Goal: Feedback & Contribution: Submit feedback/report problem

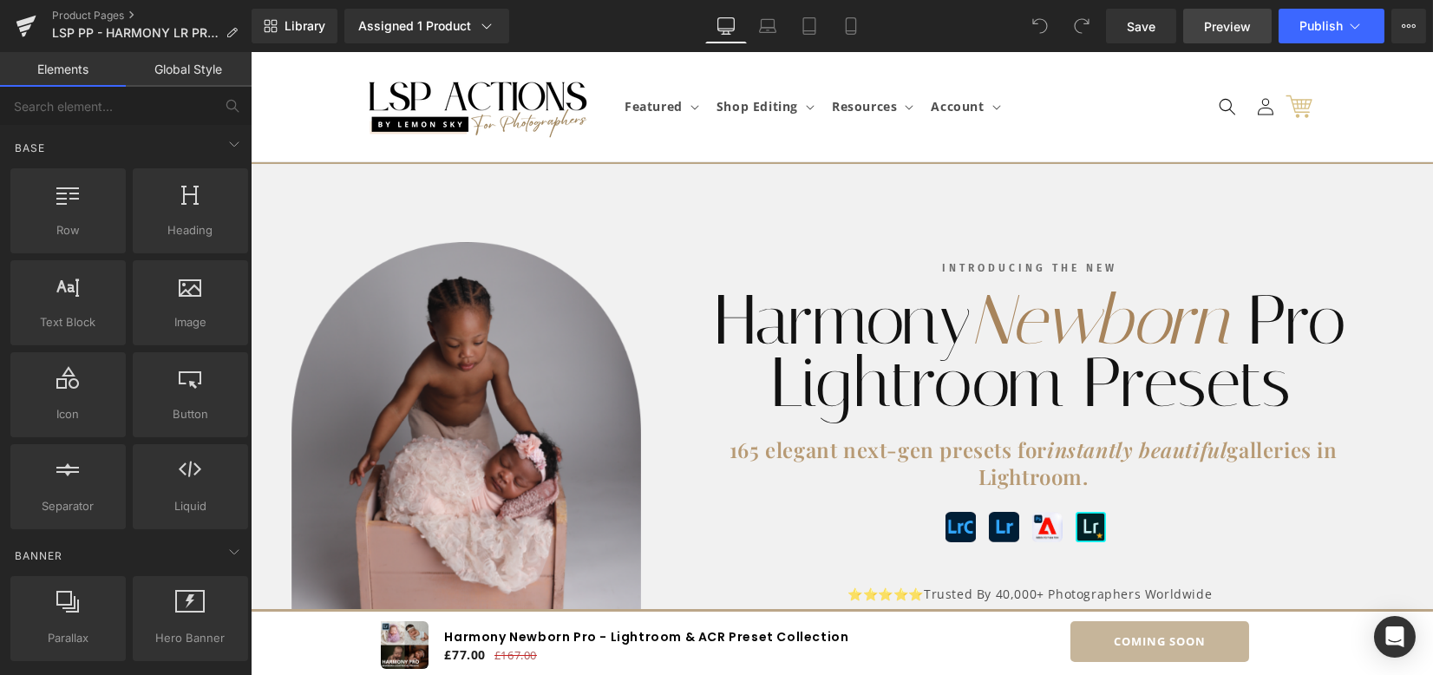
click at [1247, 25] on span "Preview" at bounding box center [1227, 26] width 47 height 18
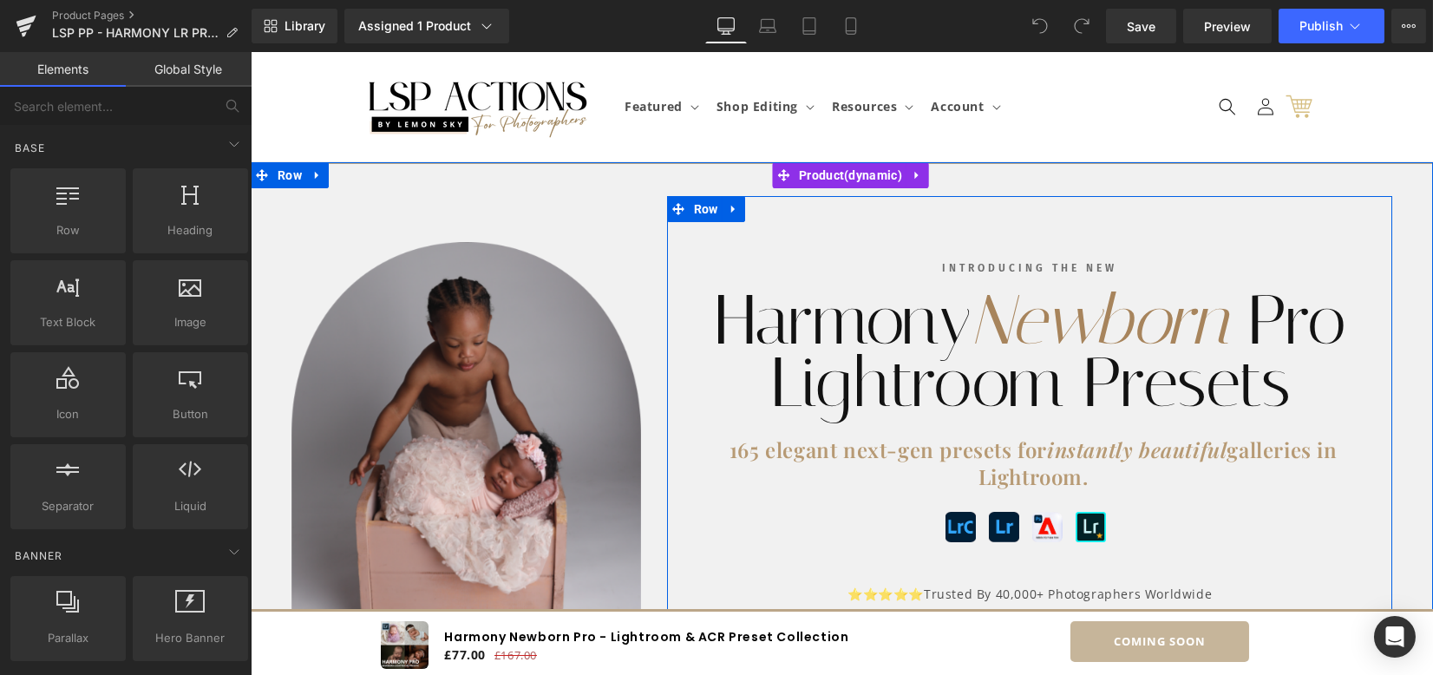
scroll to position [347, 0]
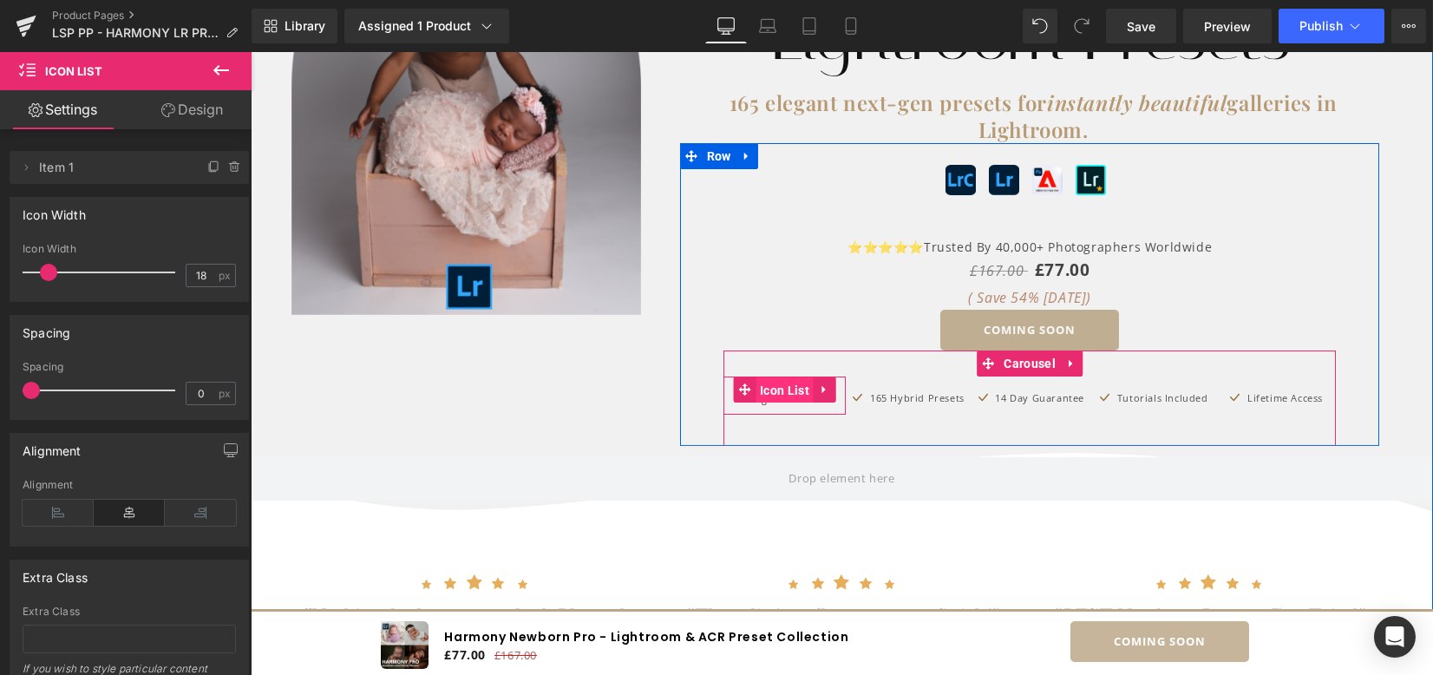
click at [790, 388] on span "Icon List" at bounding box center [785, 390] width 58 height 26
click at [896, 387] on span "Icon List" at bounding box center [908, 390] width 58 height 26
click at [786, 386] on span "Icon List" at bounding box center [785, 390] width 58 height 26
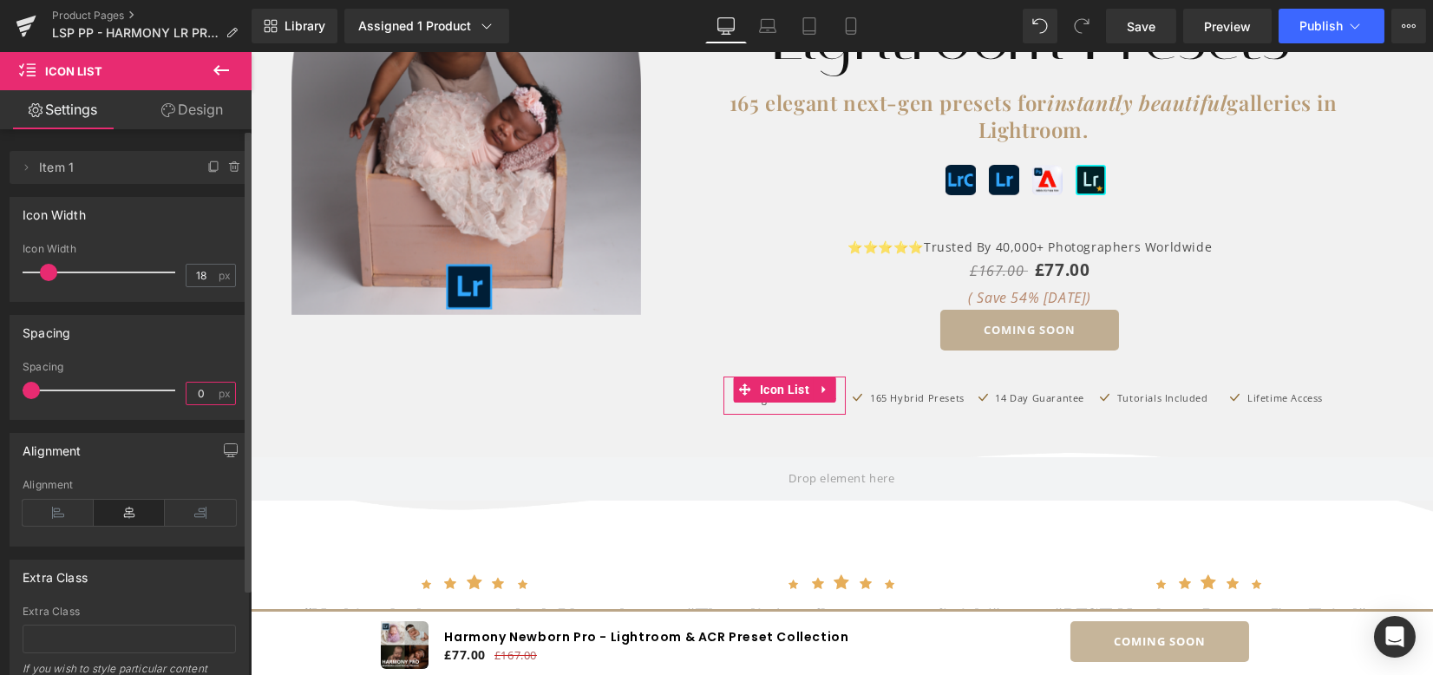
click at [206, 393] on input "0" at bounding box center [202, 394] width 30 height 22
type input "3"
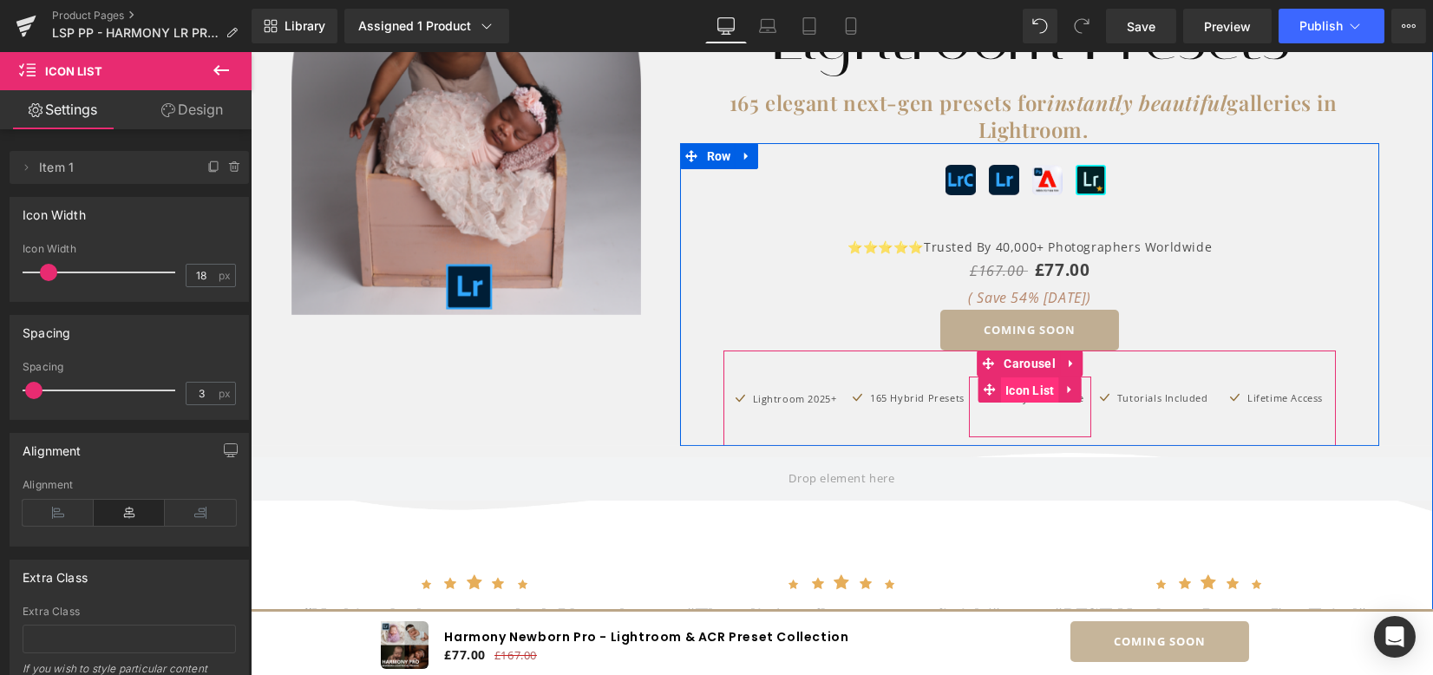
click at [1033, 390] on span "Icon List" at bounding box center [1030, 390] width 58 height 26
click at [1151, 386] on span "Icon List" at bounding box center [1153, 390] width 58 height 26
click at [902, 391] on span "Icon List" at bounding box center [908, 390] width 58 height 26
click at [767, 393] on span "Icon List" at bounding box center [785, 390] width 58 height 26
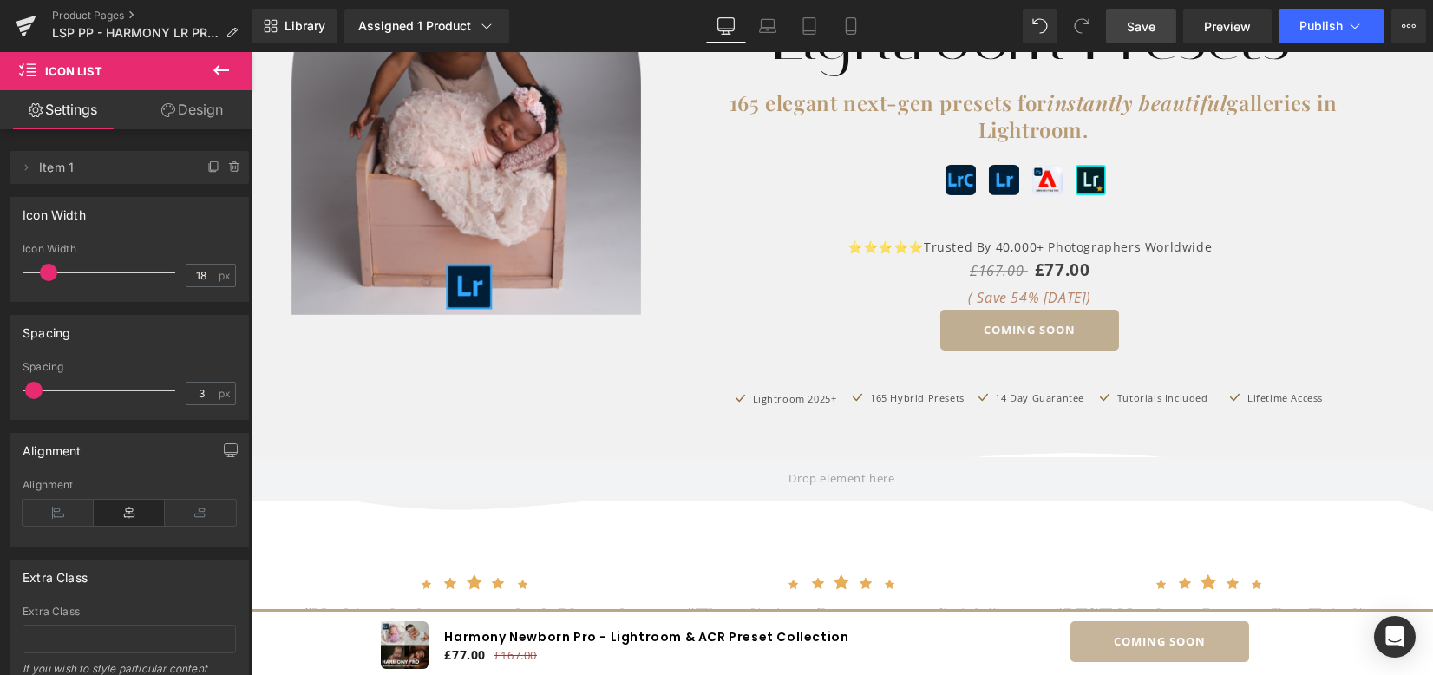
click at [1141, 28] on span "Save" at bounding box center [1141, 26] width 29 height 18
drag, startPoint x: 313, startPoint y: 31, endPoint x: 406, endPoint y: 40, distance: 93.2
click at [312, 31] on span "Library" at bounding box center [305, 26] width 41 height 16
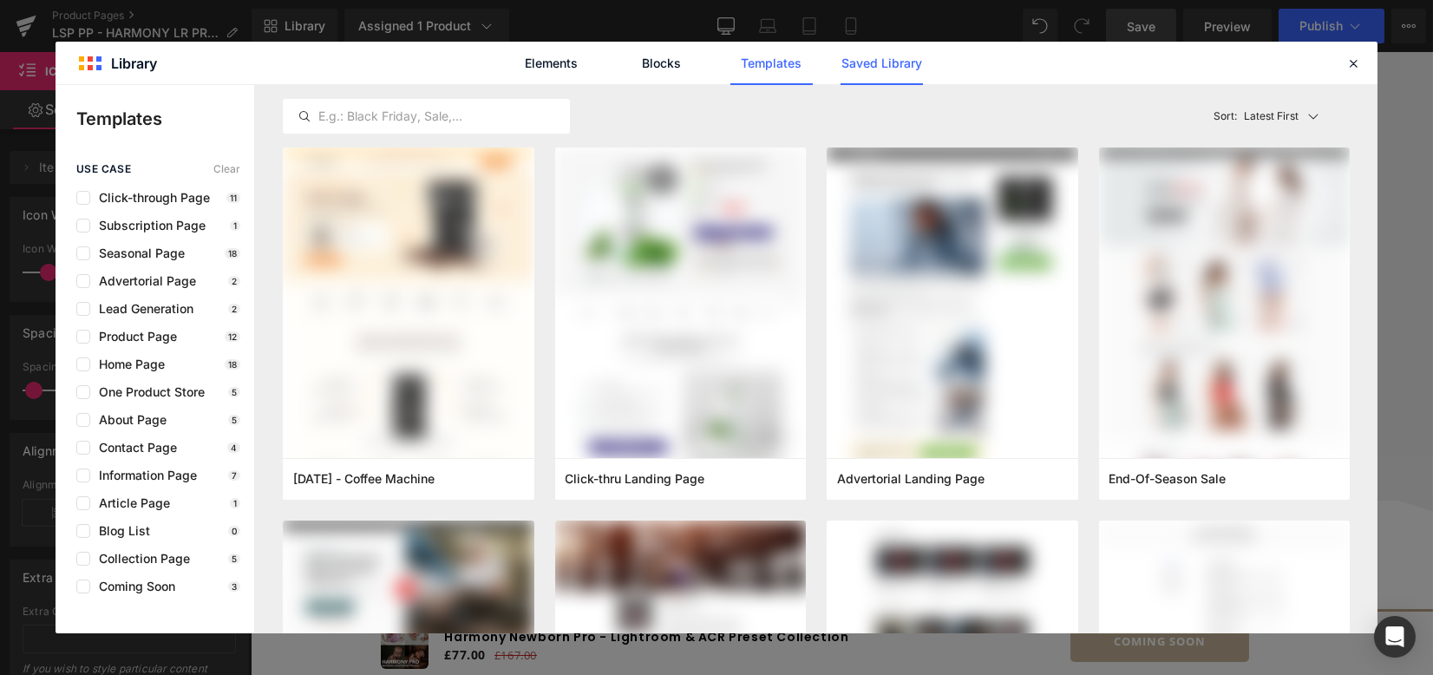
click at [875, 69] on link "Saved Library" at bounding box center [882, 63] width 82 height 43
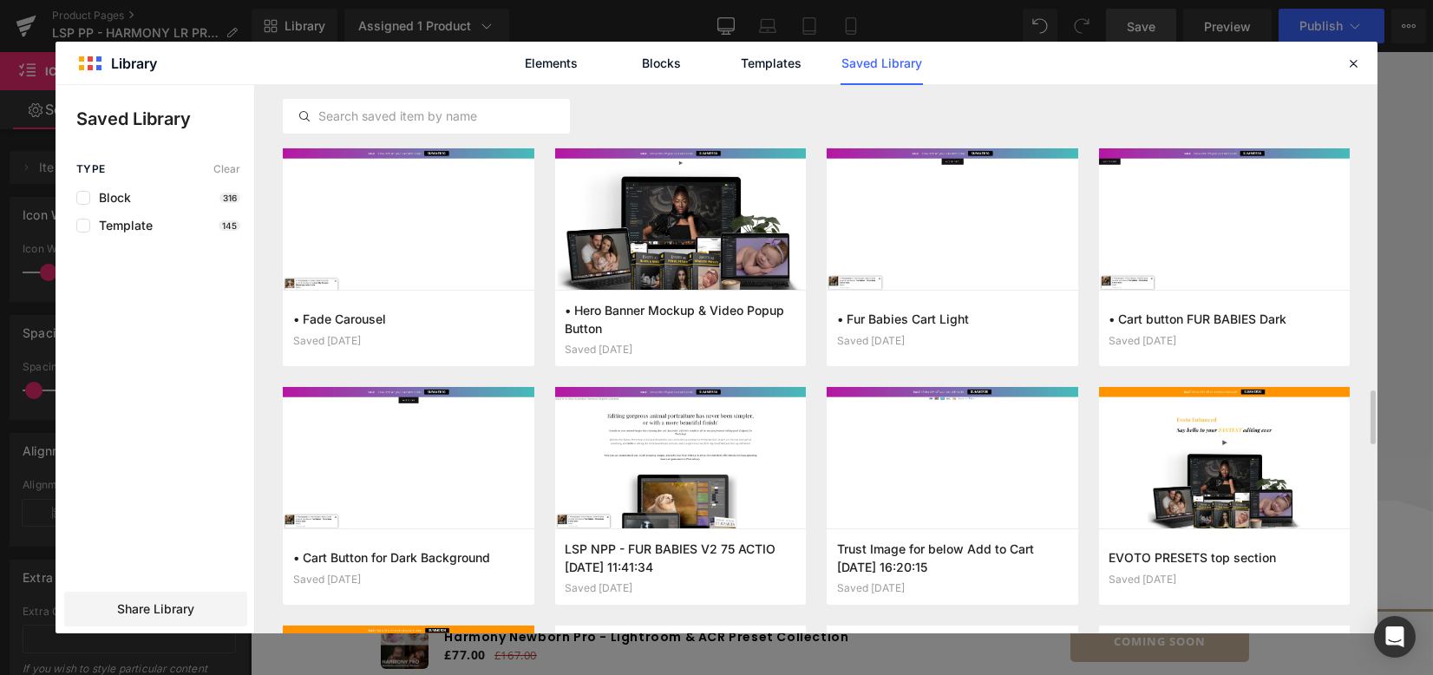
scroll to position [3273, 0]
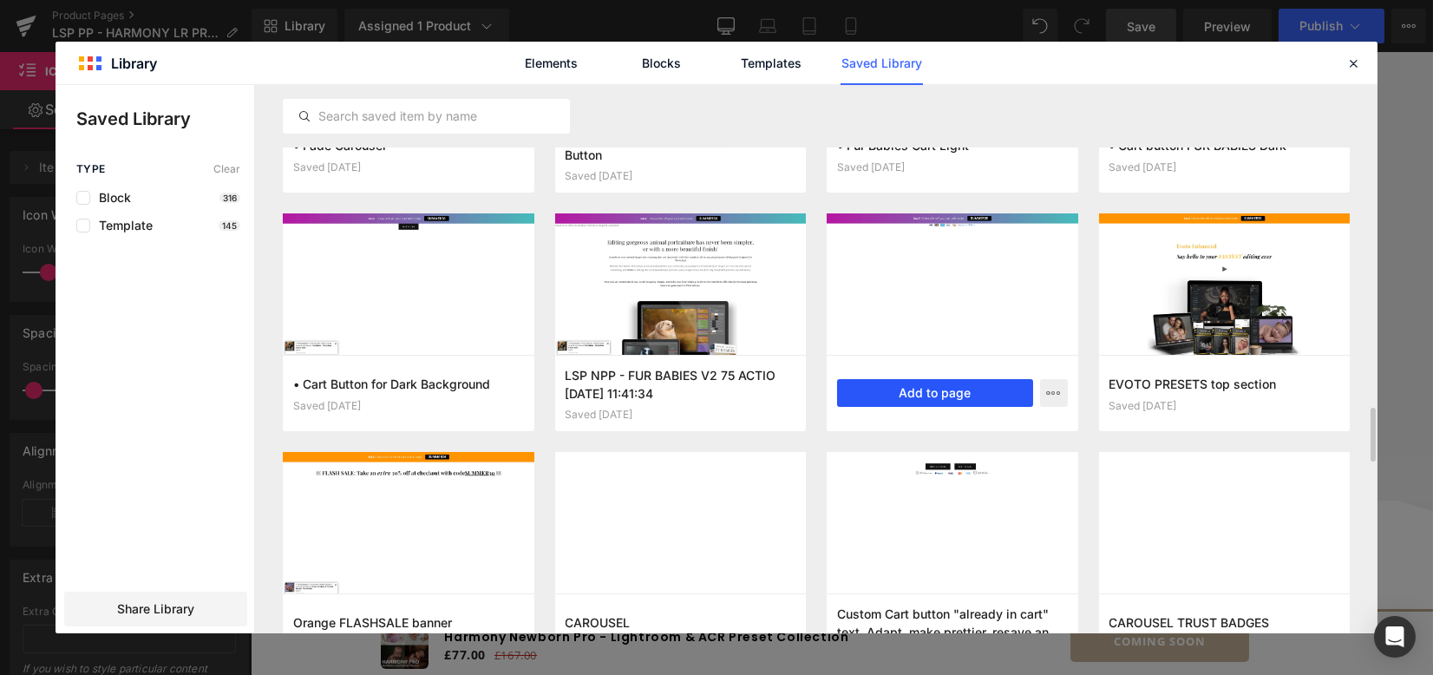
click at [963, 387] on button "Add to page" at bounding box center [935, 393] width 196 height 28
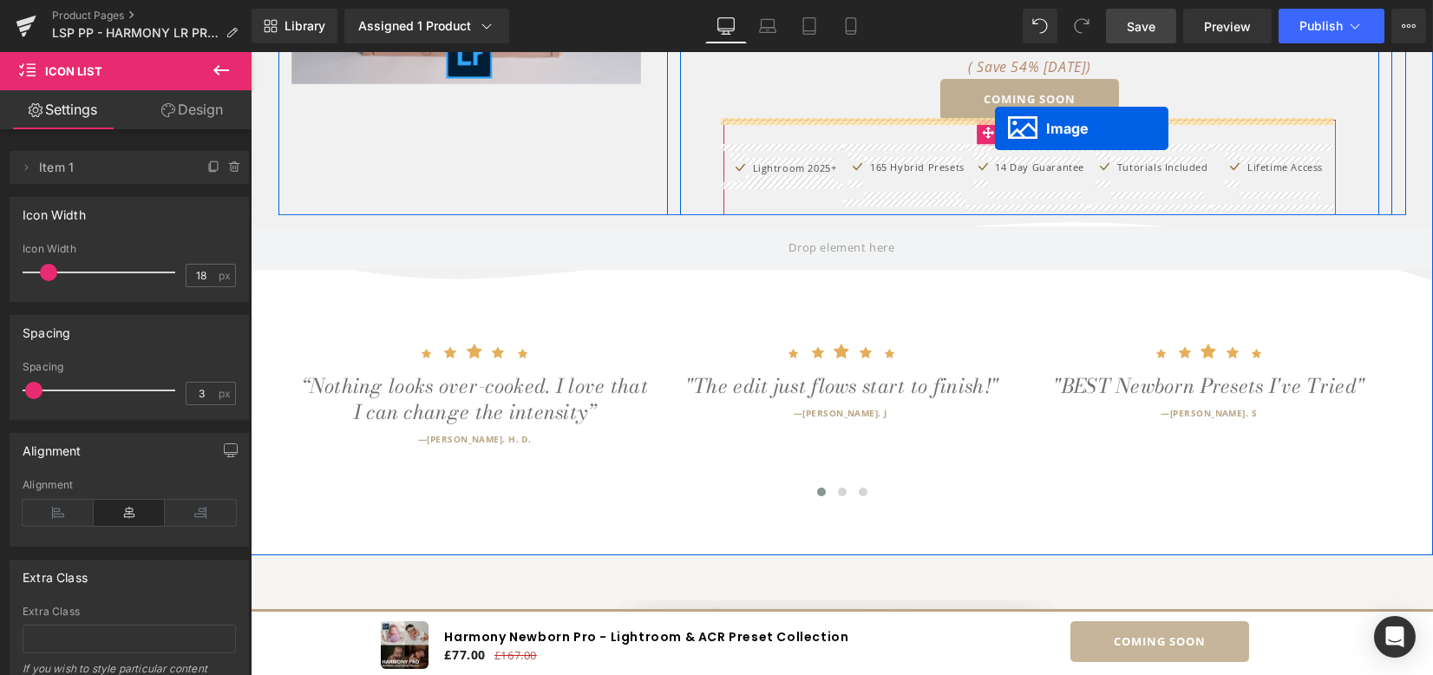
scroll to position [527, 0]
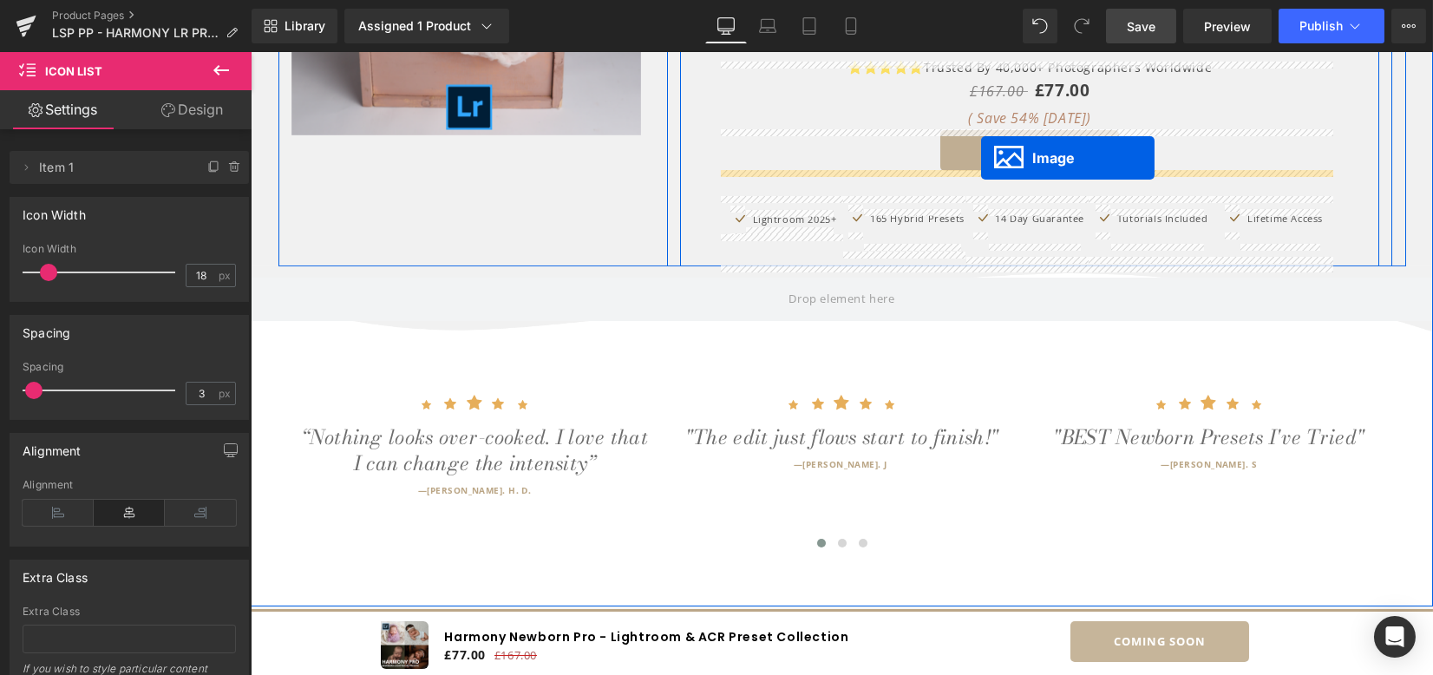
drag, startPoint x: 830, startPoint y: 178, endPoint x: 981, endPoint y: 157, distance: 153.3
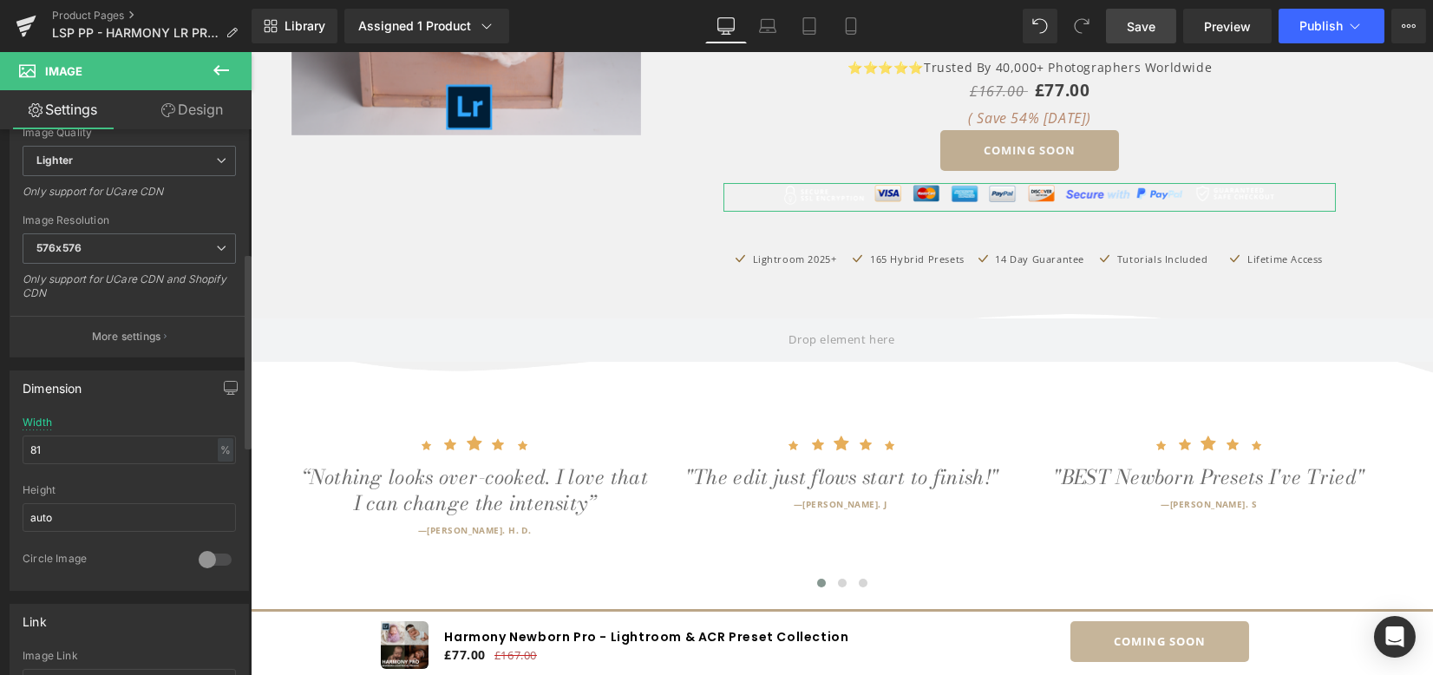
scroll to position [347, 0]
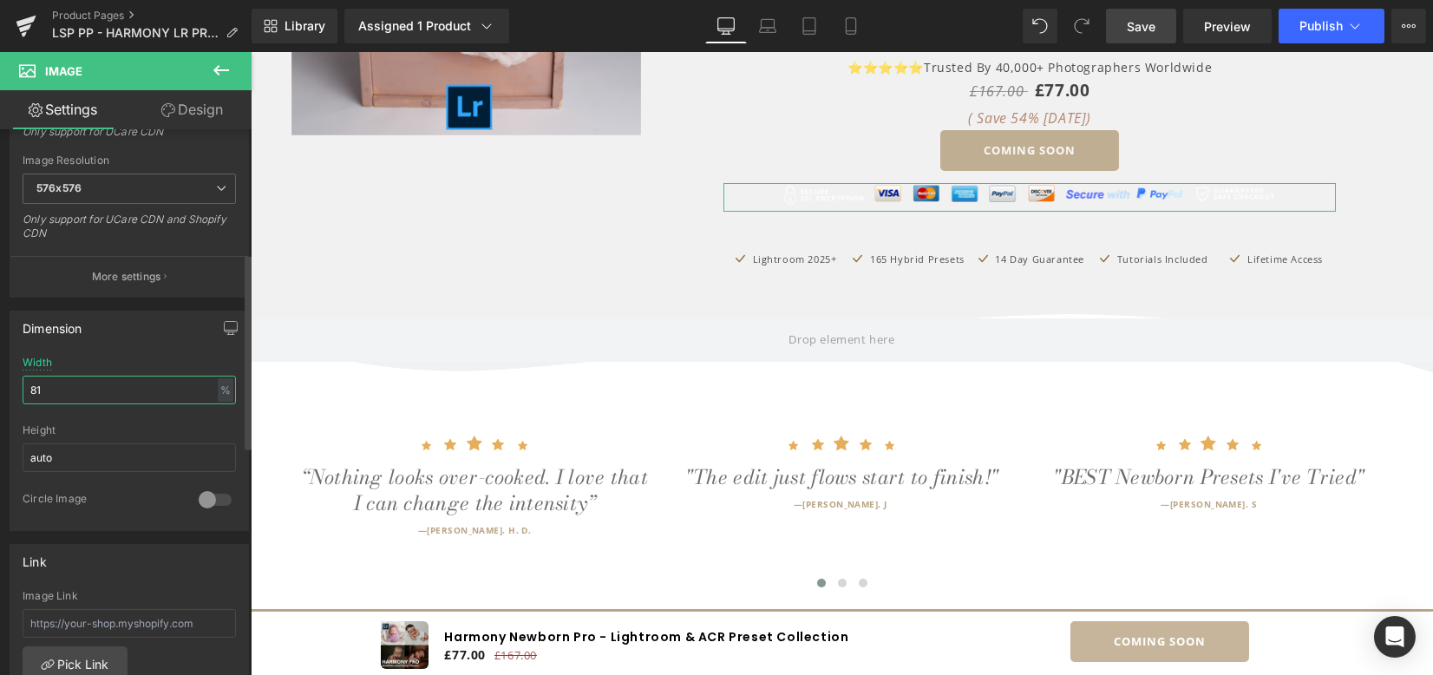
drag, startPoint x: 68, startPoint y: 388, endPoint x: 9, endPoint y: 381, distance: 59.4
click at [10, 381] on div "Dimension 81% Width 81 % % px auto Height auto 0 Circle Image" at bounding box center [129, 421] width 239 height 220
type input "48"
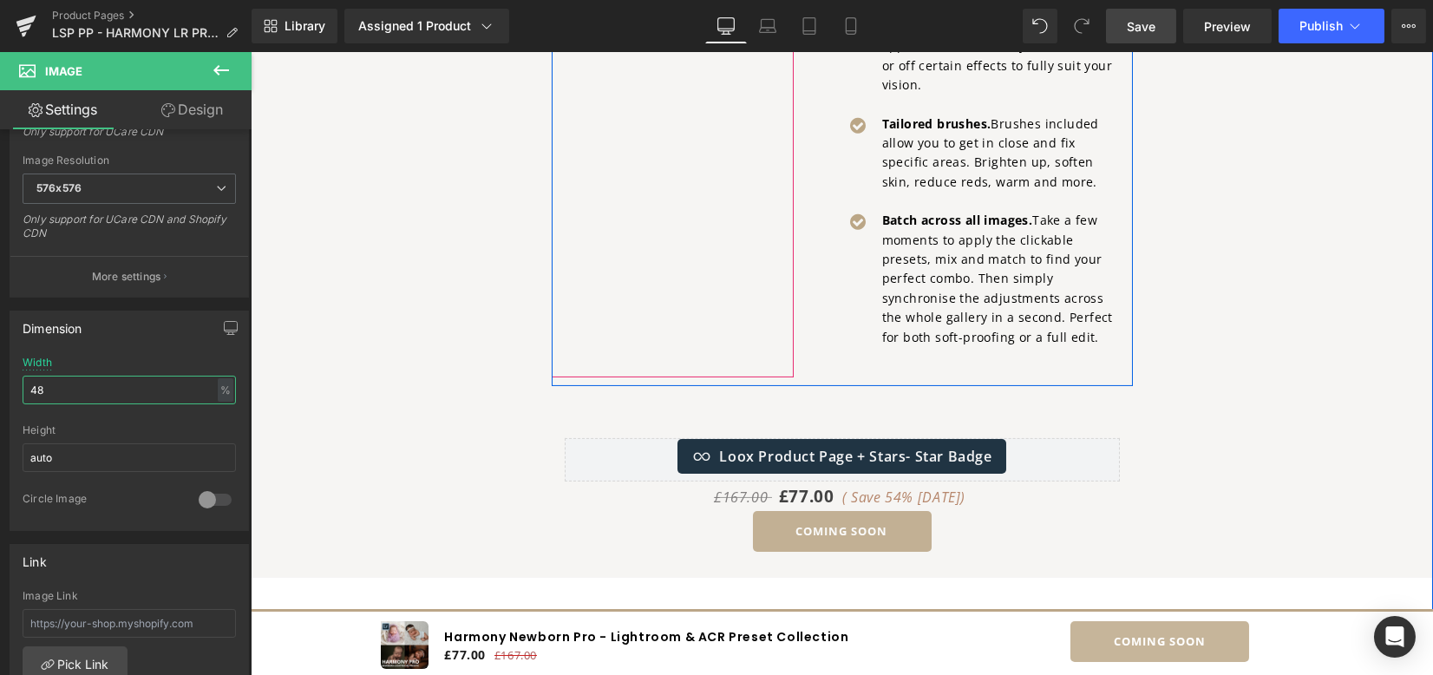
scroll to position [2609, 0]
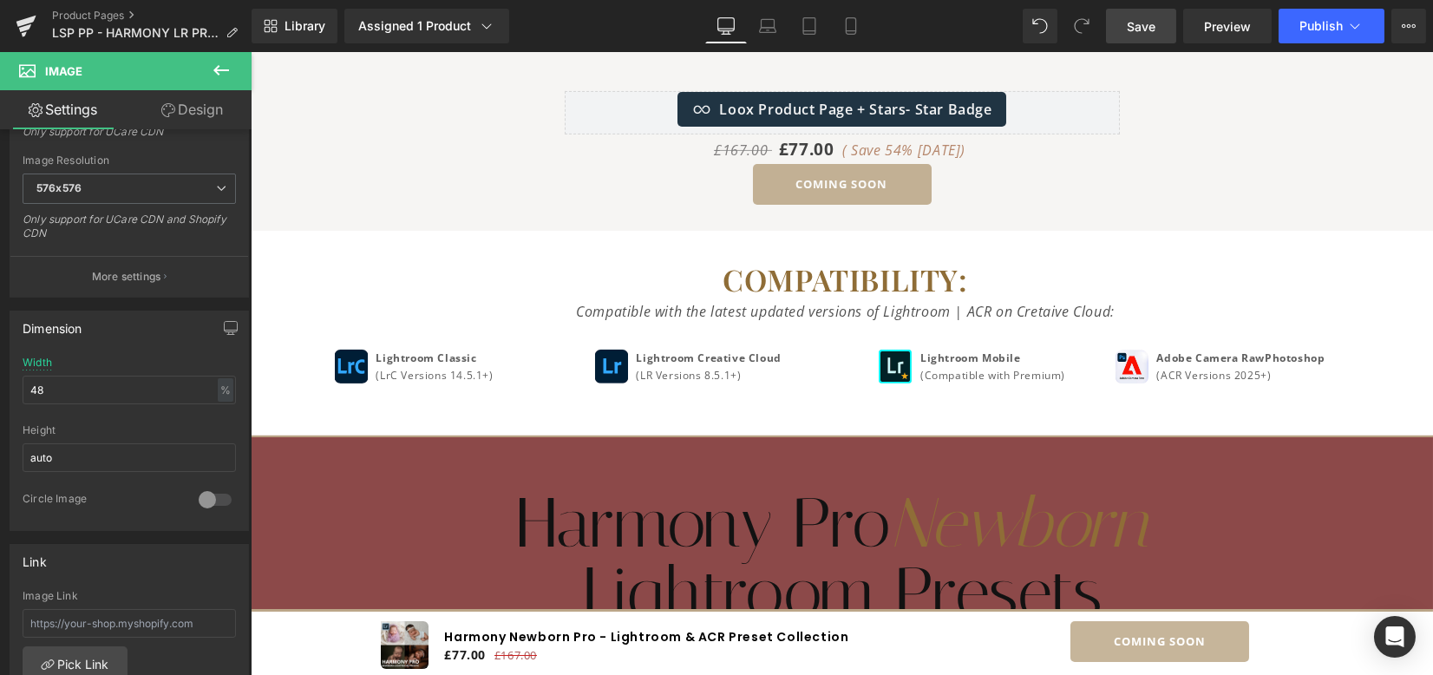
click at [228, 74] on icon at bounding box center [221, 70] width 21 height 21
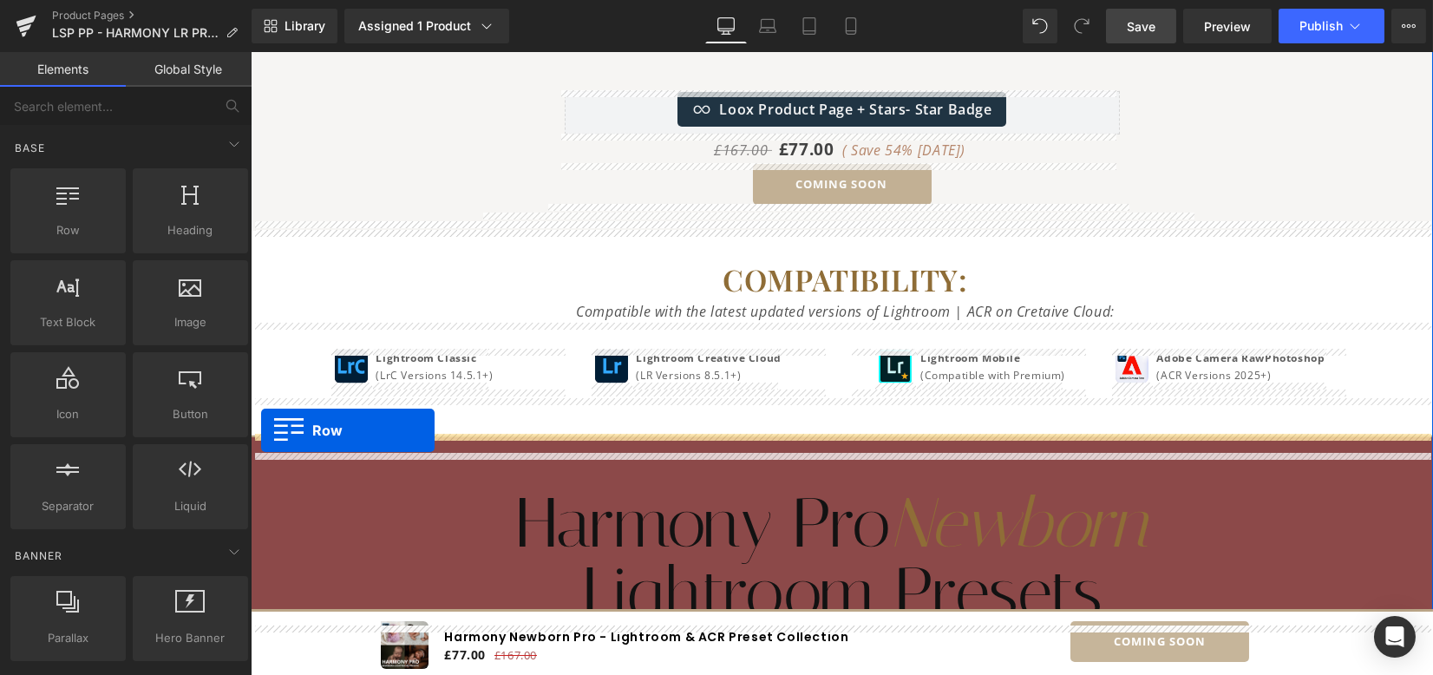
drag, startPoint x: 288, startPoint y: 246, endPoint x: 261, endPoint y: 430, distance: 185.1
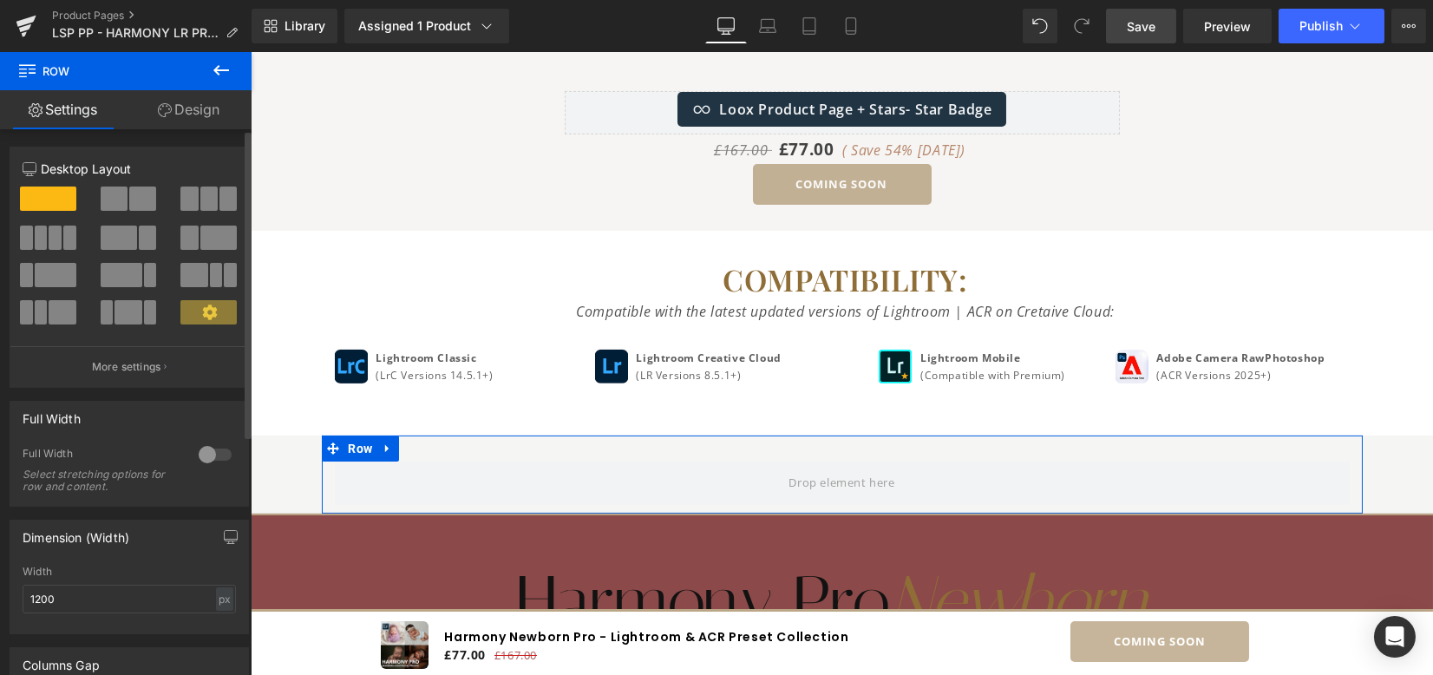
click at [197, 458] on div at bounding box center [215, 455] width 42 height 28
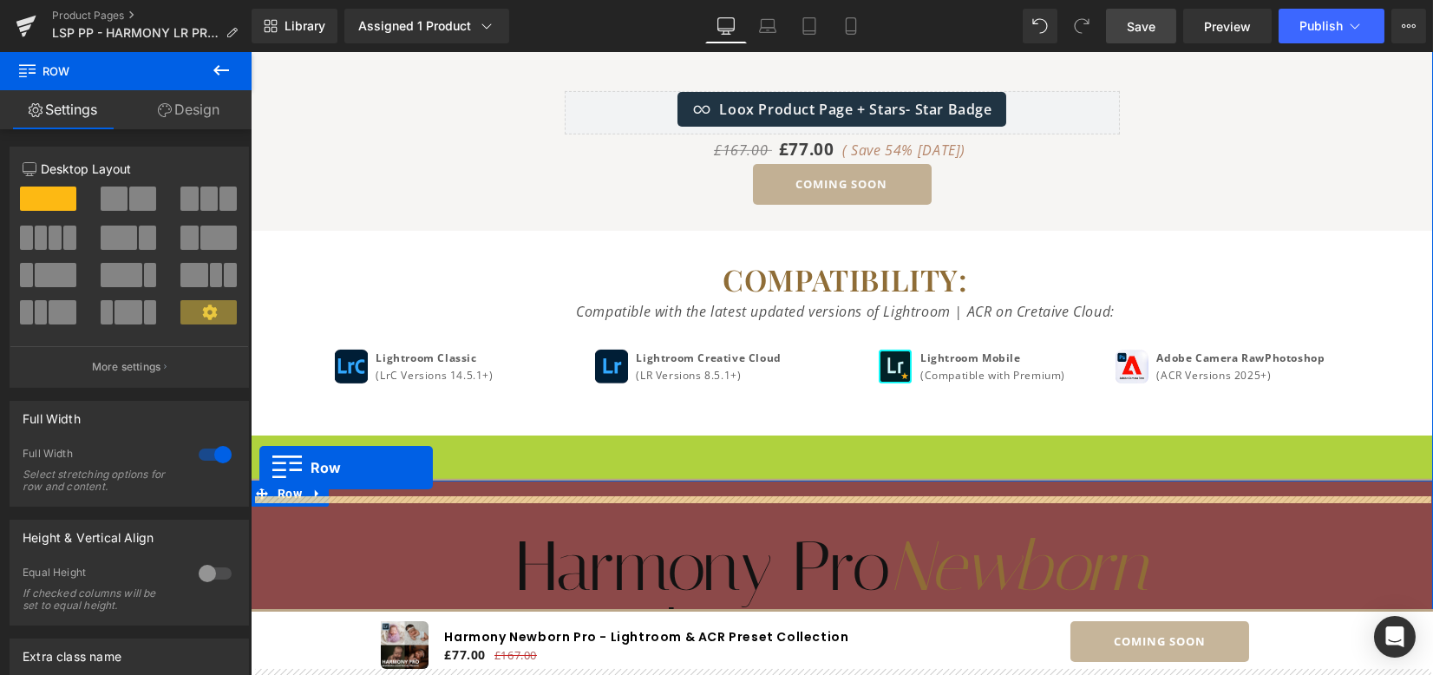
drag, startPoint x: 271, startPoint y: 467, endPoint x: 259, endPoint y: 468, distance: 11.3
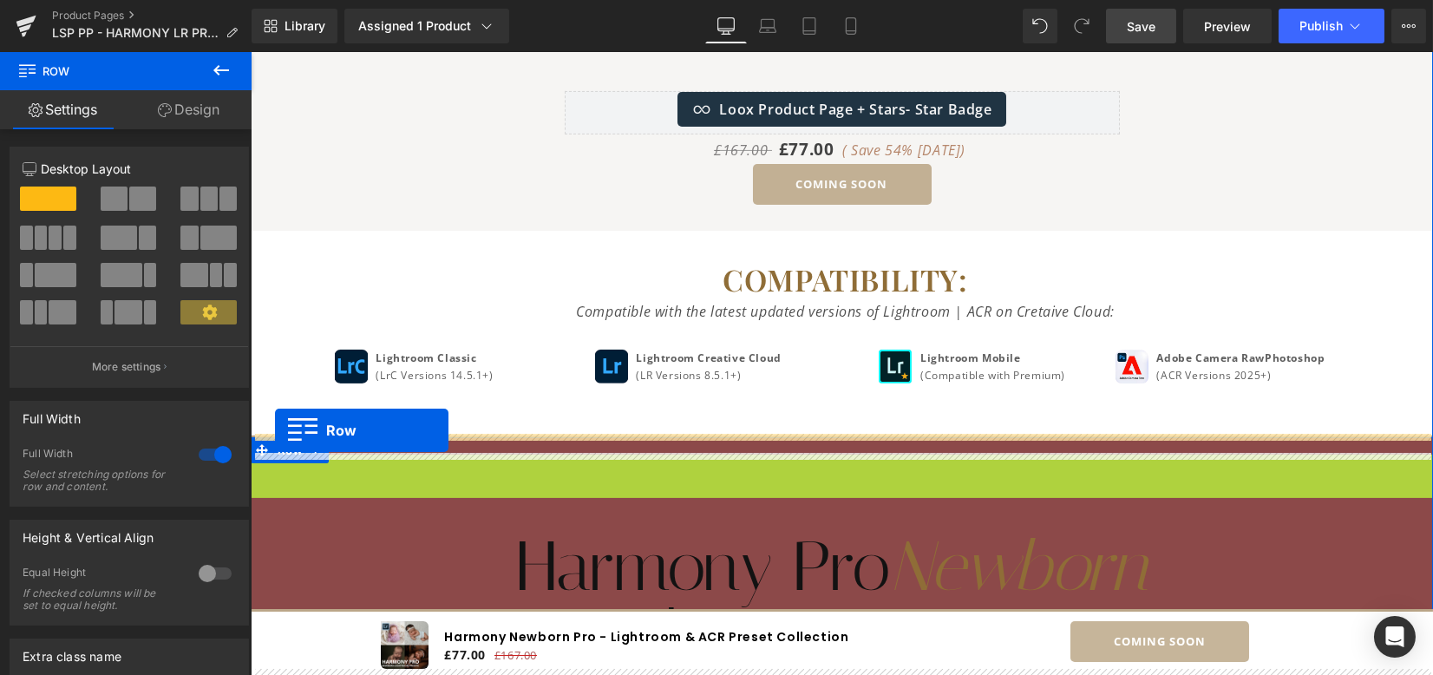
drag, startPoint x: 277, startPoint y: 468, endPoint x: 275, endPoint y: 430, distance: 37.4
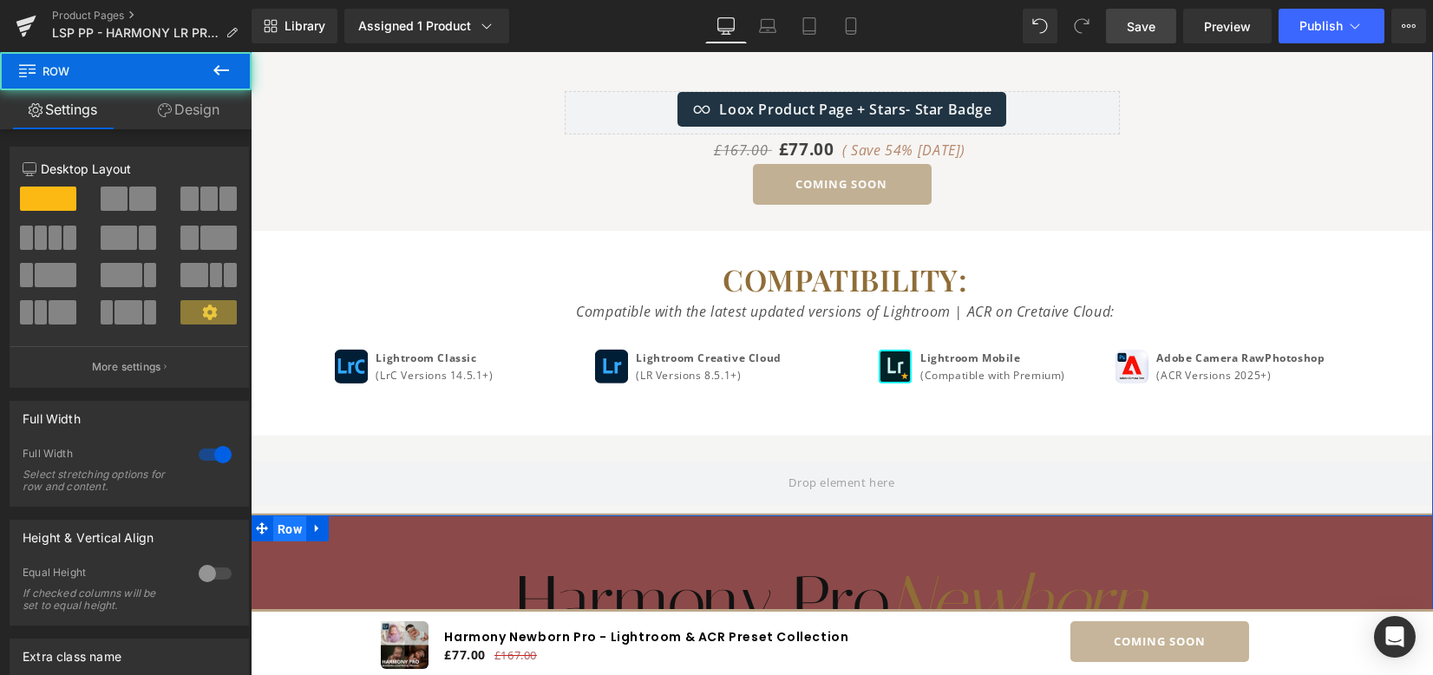
click at [273, 530] on span "Row" at bounding box center [289, 529] width 33 height 26
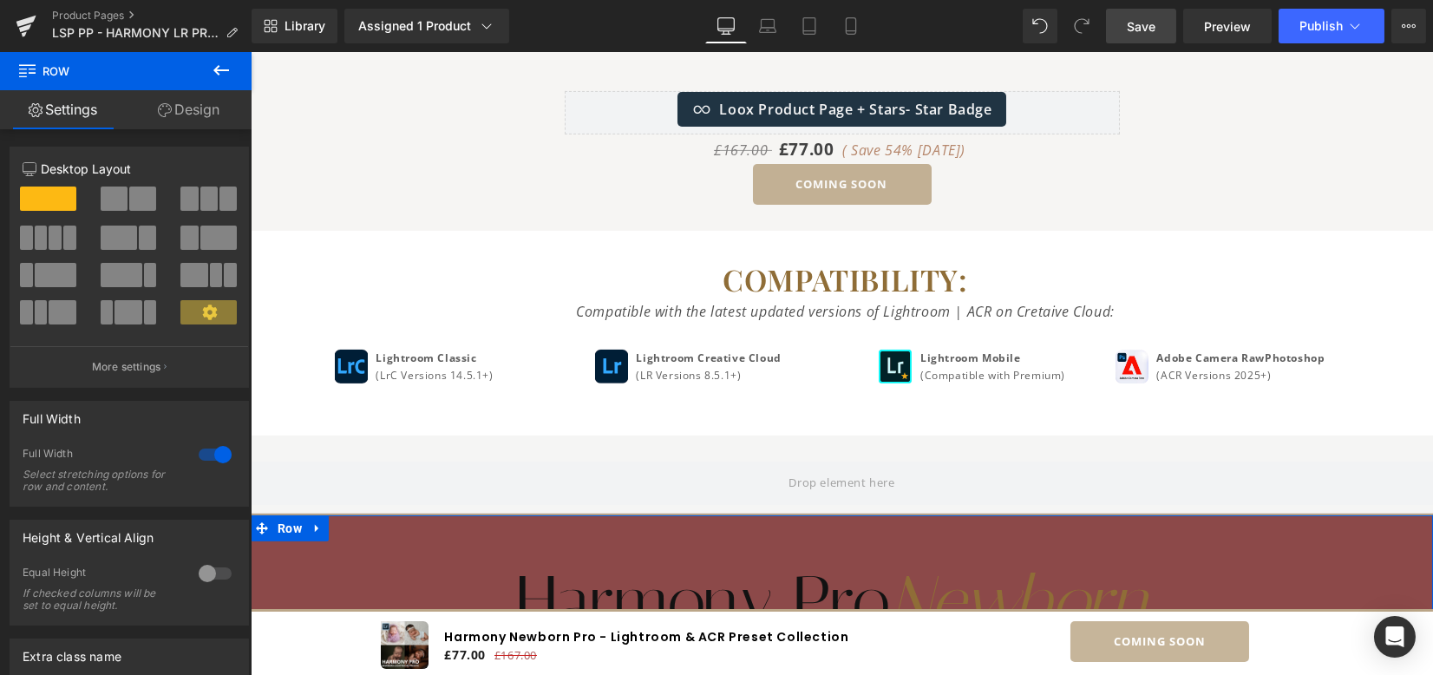
click at [175, 95] on link "Design" at bounding box center [189, 109] width 126 height 39
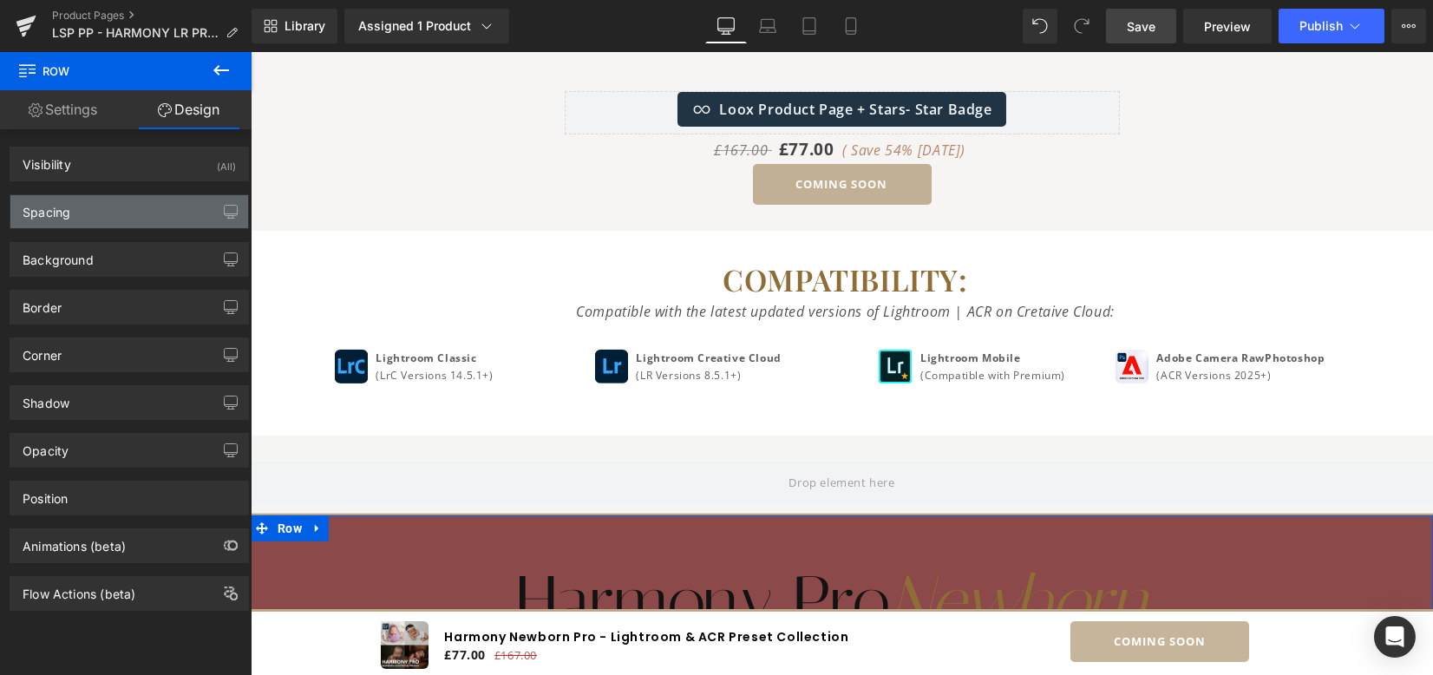
click at [146, 200] on div "Spacing" at bounding box center [129, 211] width 238 height 33
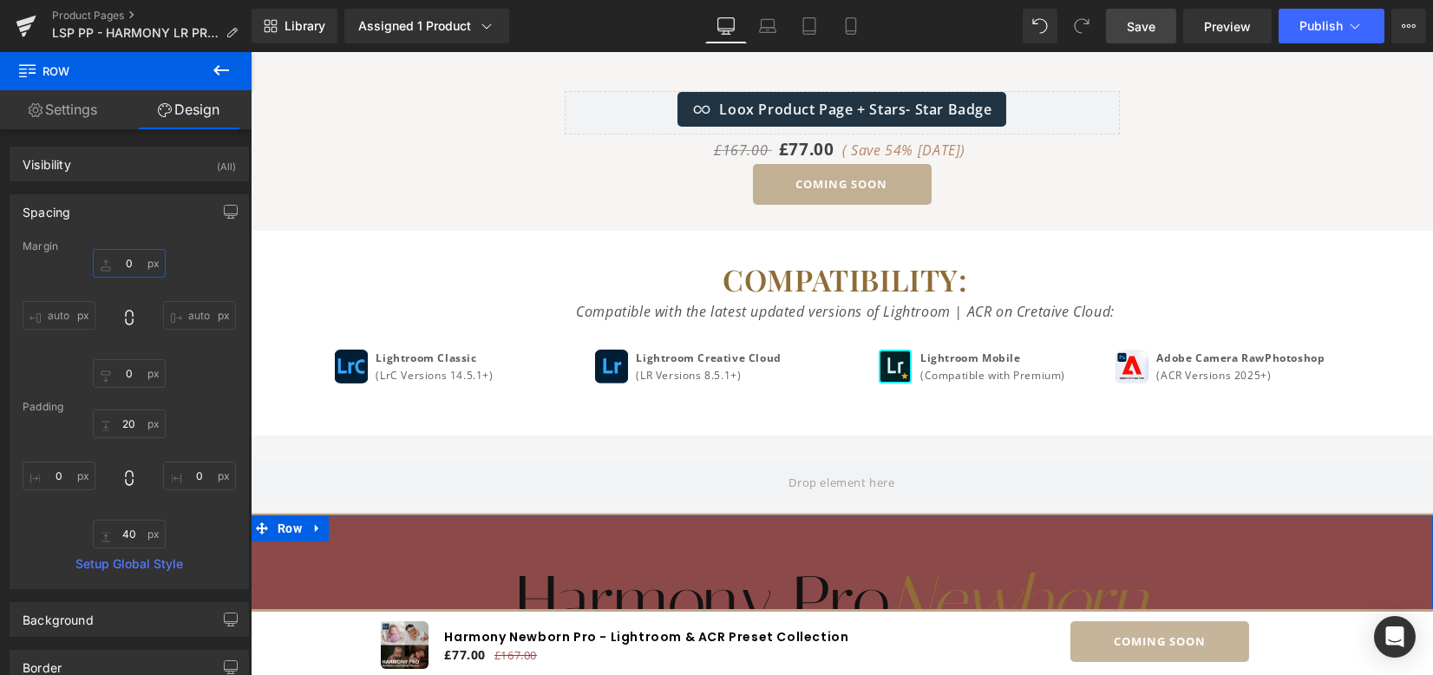
click at [139, 263] on input "text" at bounding box center [129, 263] width 73 height 29
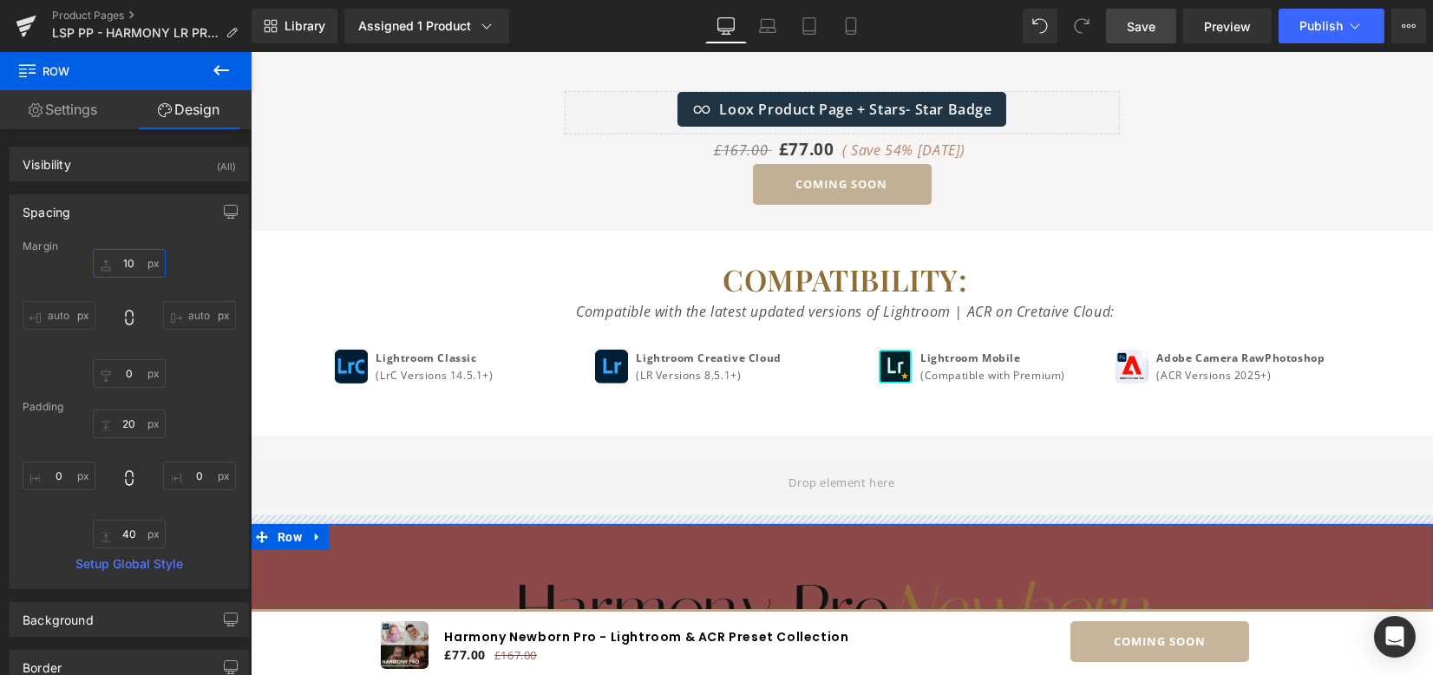
type input "100"
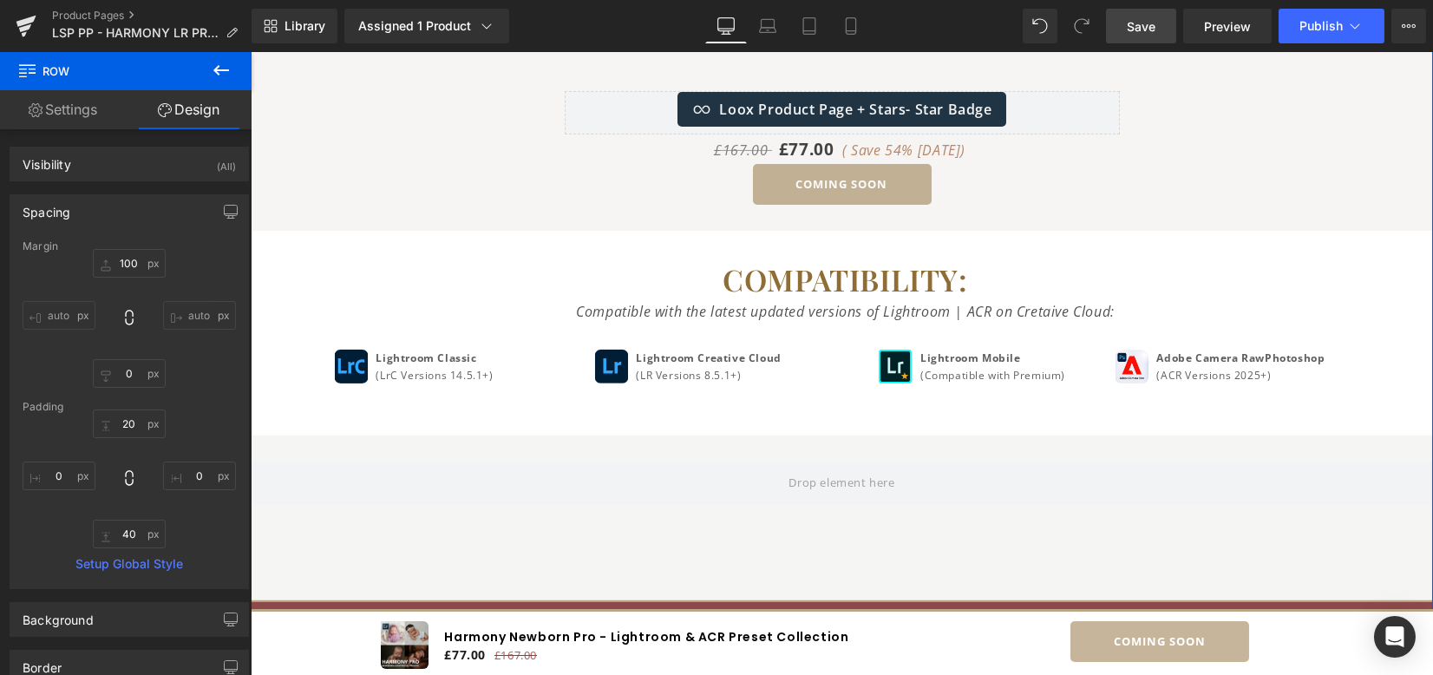
click at [621, 558] on div "Video Popup Hero Banner Experience elegant, instant newborn baby editing with n…" at bounding box center [842, 102] width 1183 height 3085
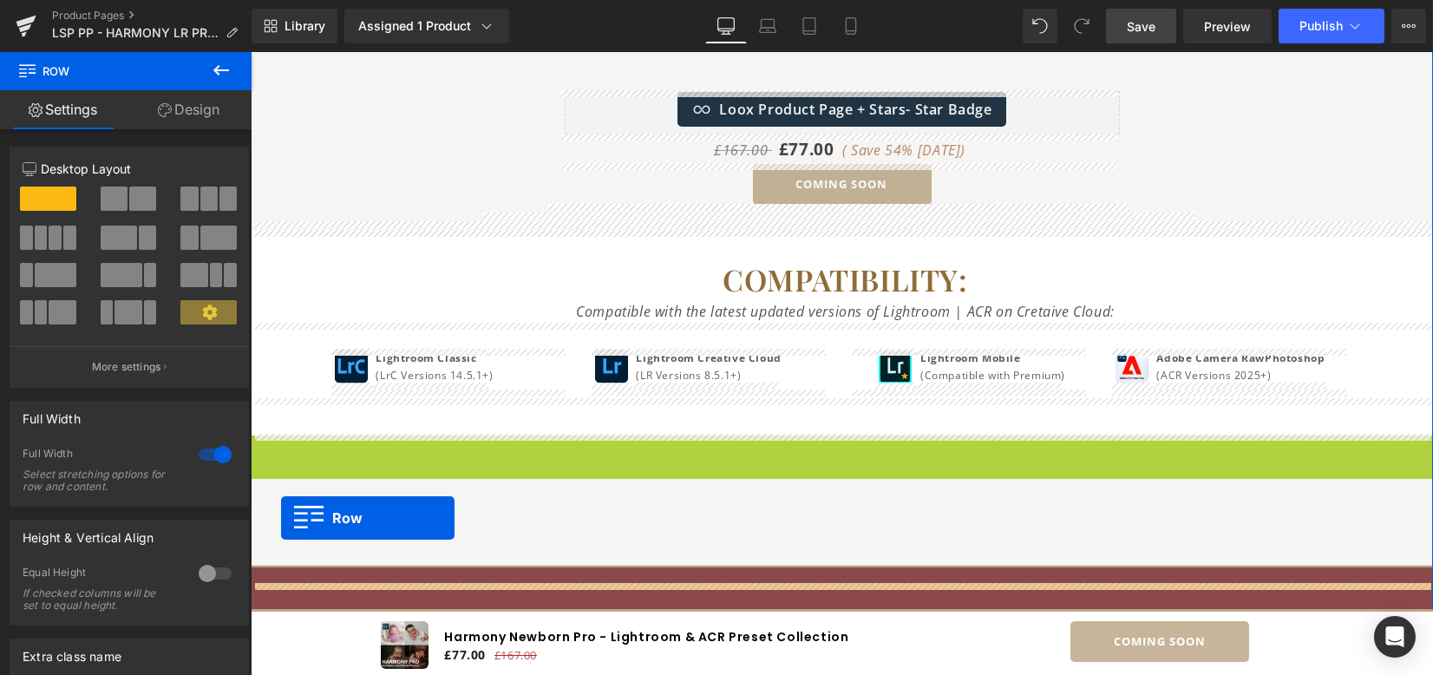
drag, startPoint x: 281, startPoint y: 450, endPoint x: 281, endPoint y: 518, distance: 67.7
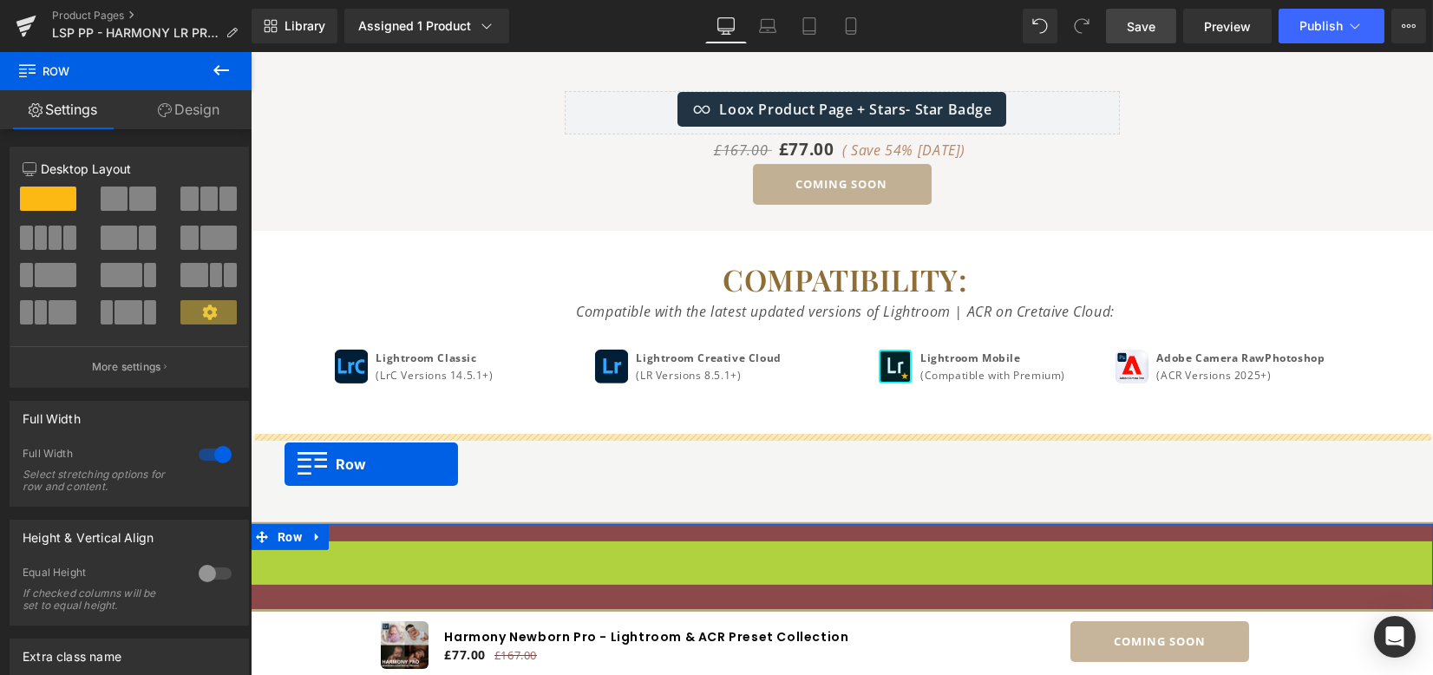
drag, startPoint x: 285, startPoint y: 552, endPoint x: 285, endPoint y: 463, distance: 88.5
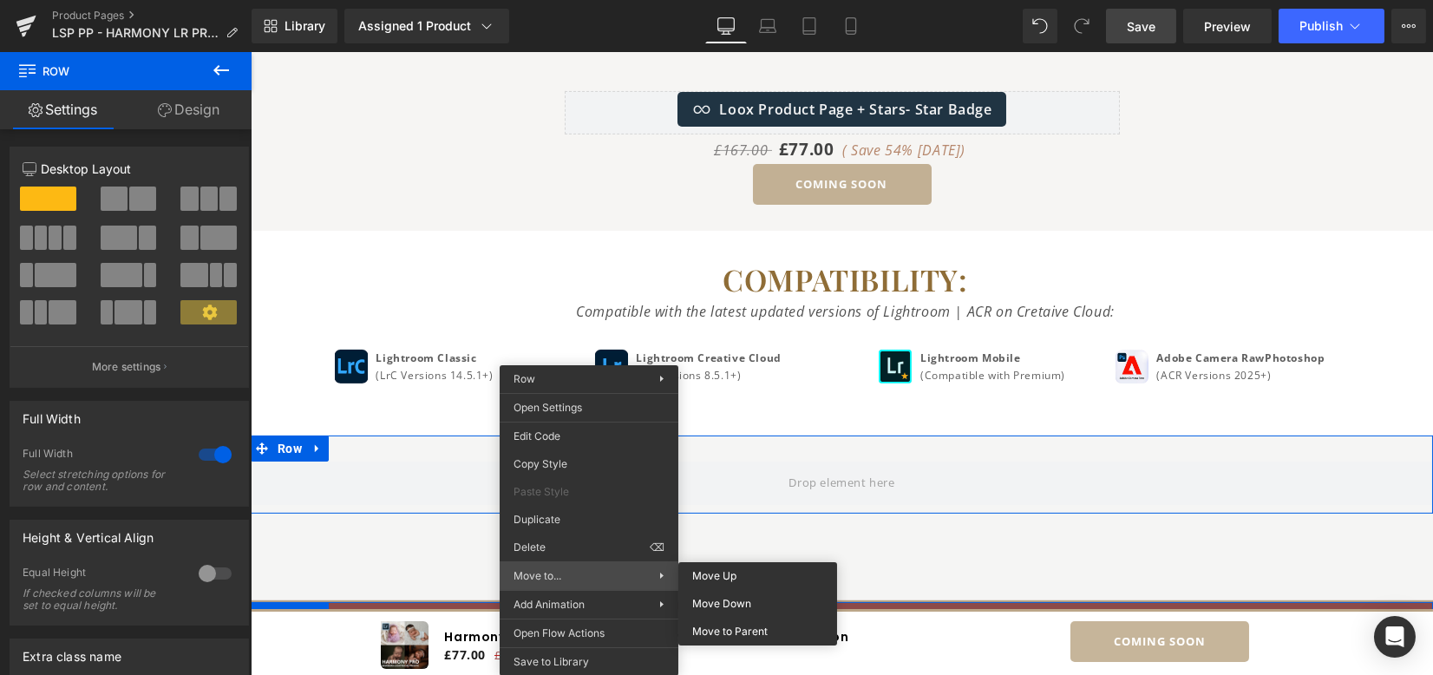
click at [578, 569] on span "Move to..." at bounding box center [587, 576] width 146 height 16
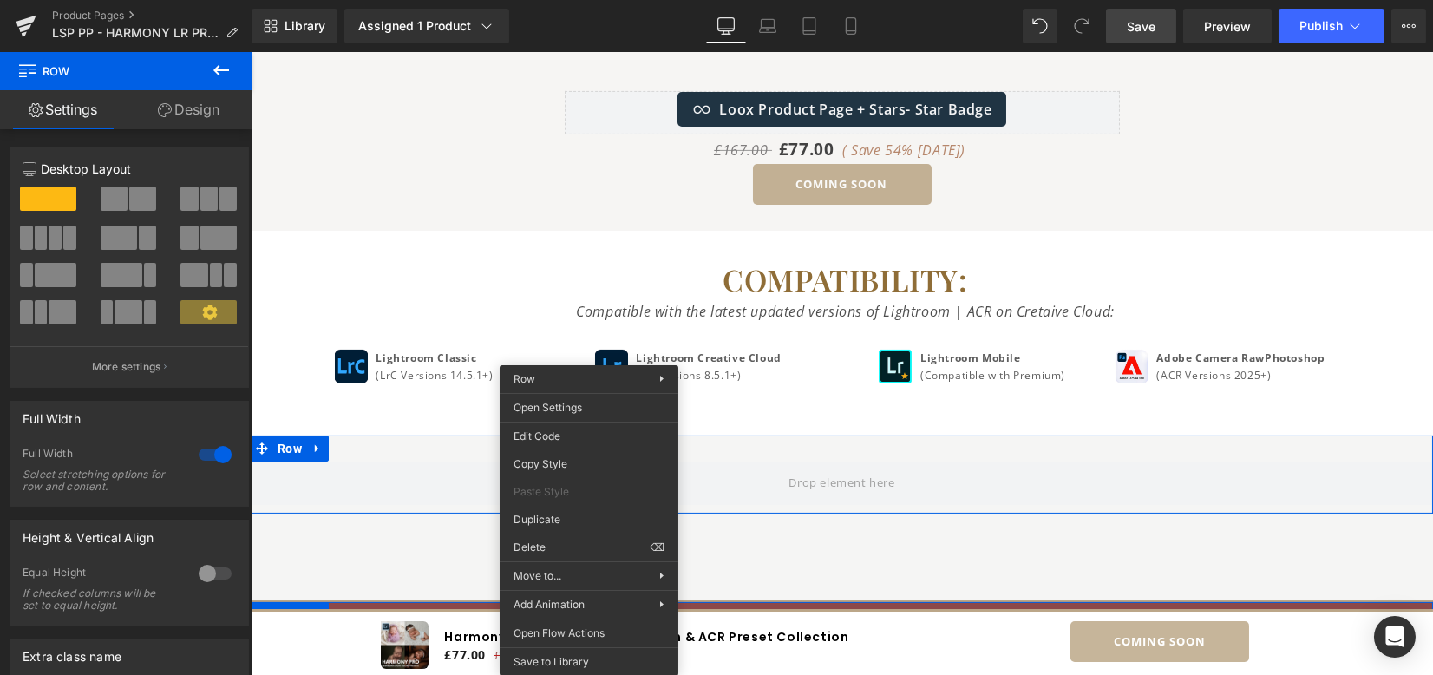
click at [719, 599] on div "Rendering Content" at bounding box center [717, 606] width 107 height 19
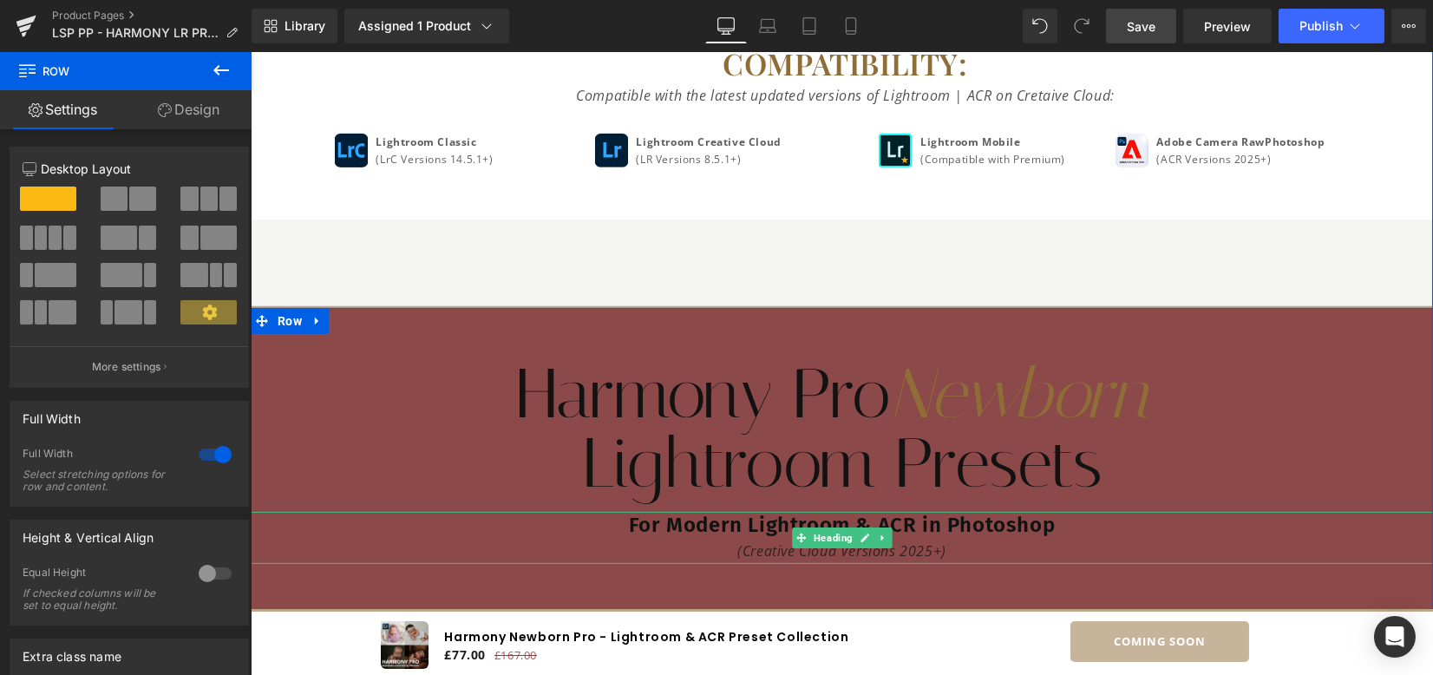
scroll to position [2780, 0]
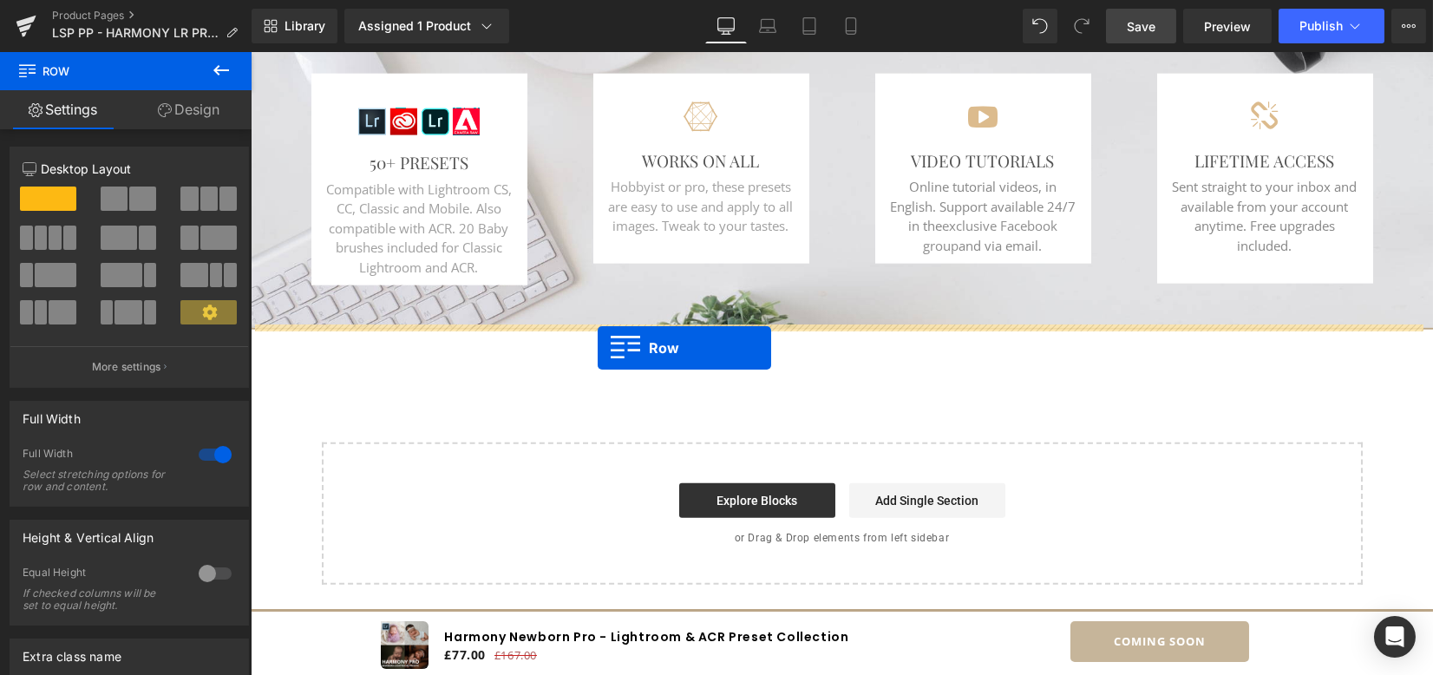
drag, startPoint x: 285, startPoint y: 371, endPoint x: 598, endPoint y: 348, distance: 314.1
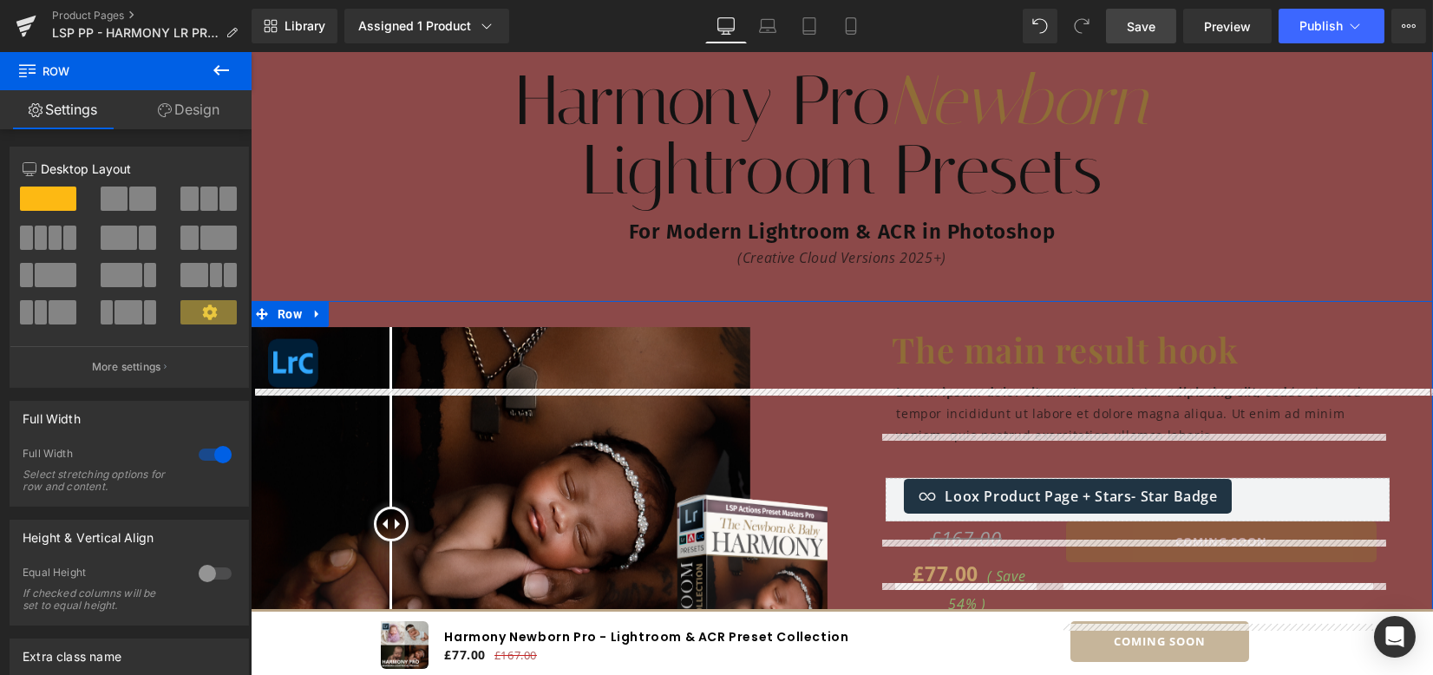
scroll to position [2656, 0]
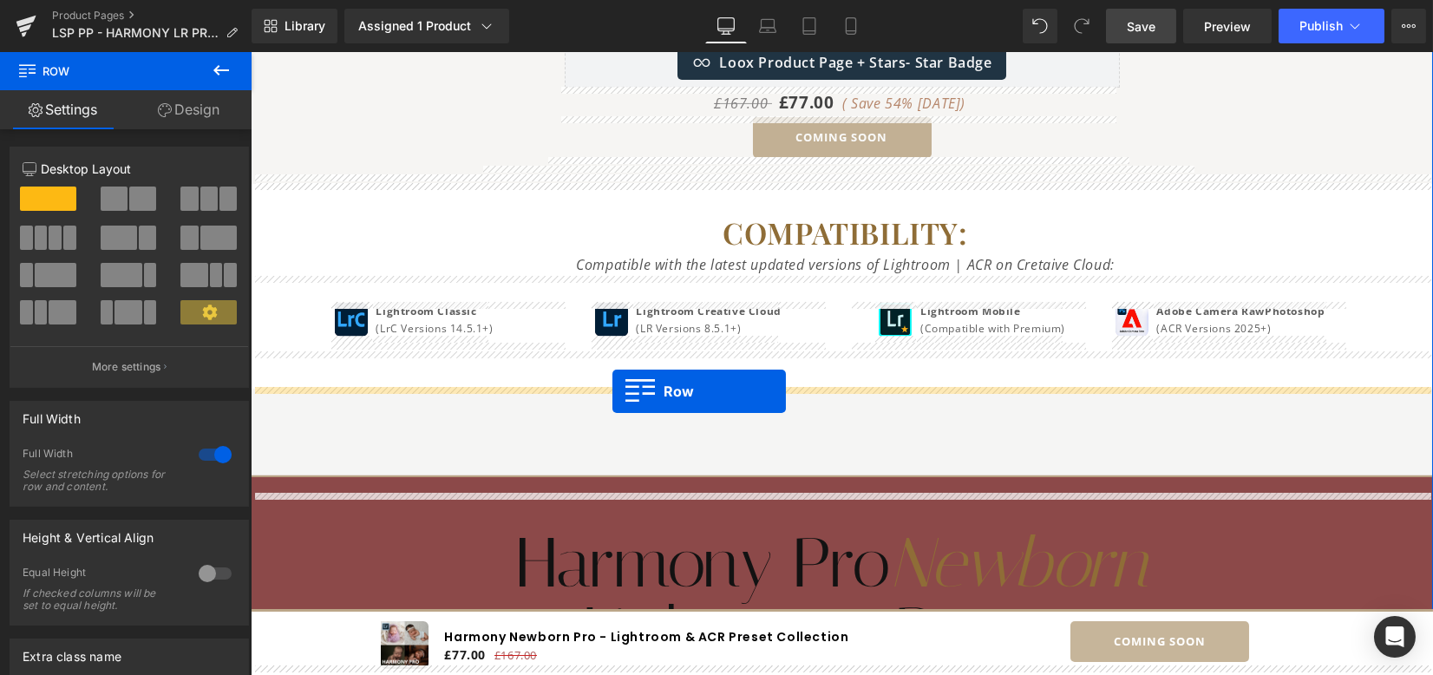
drag, startPoint x: 279, startPoint y: 298, endPoint x: 613, endPoint y: 391, distance: 345.9
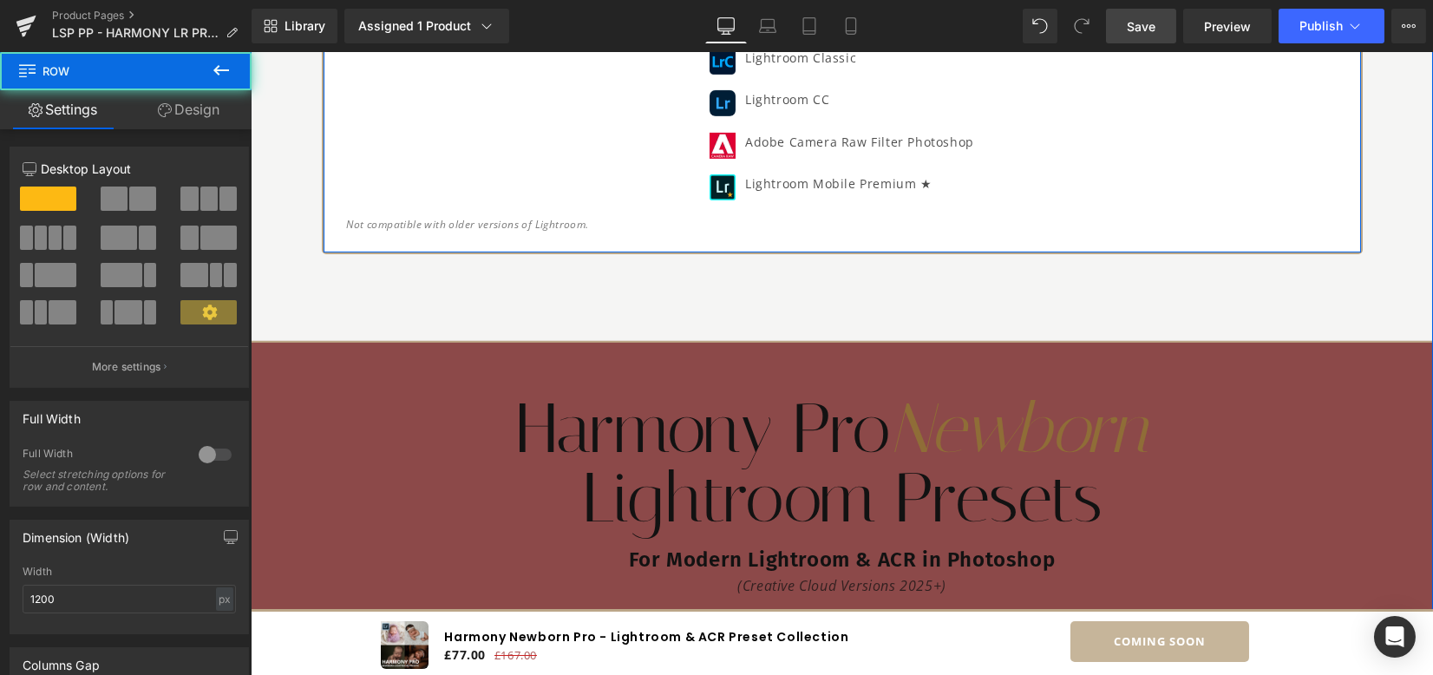
scroll to position [3119, 0]
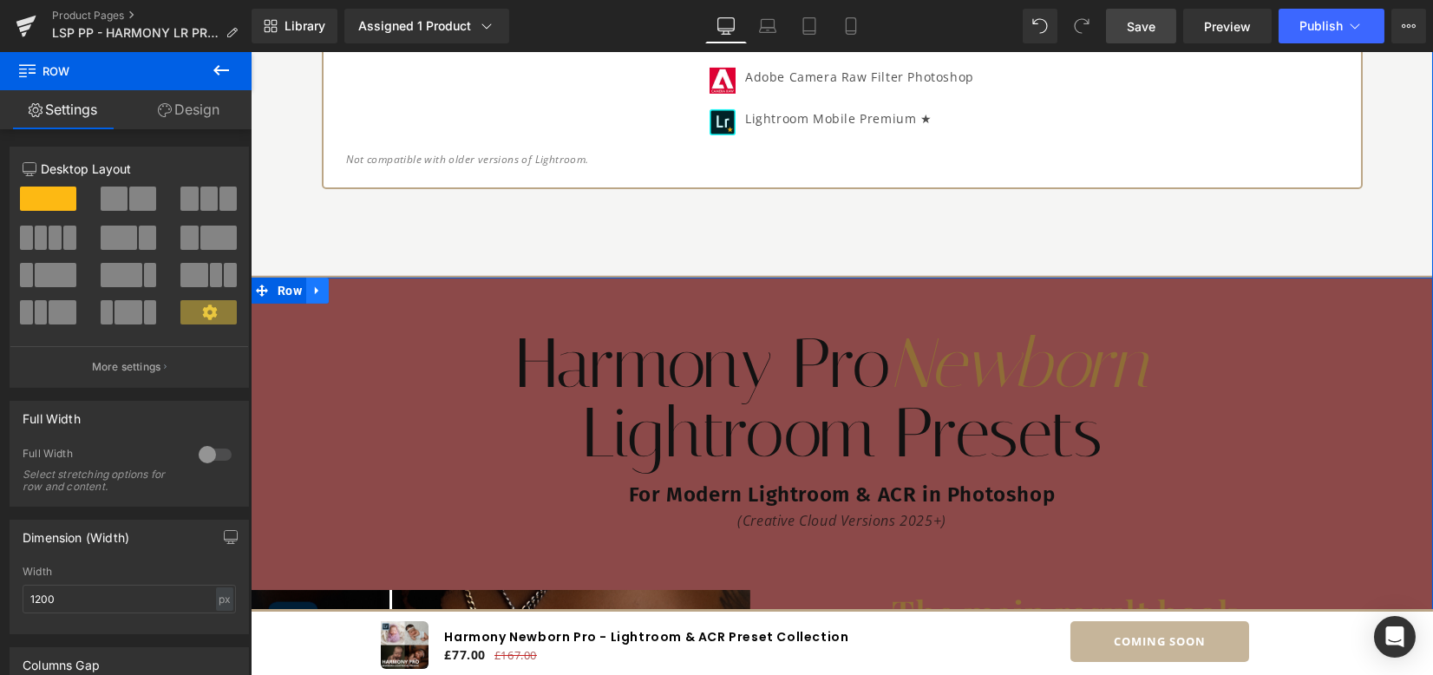
click at [313, 292] on icon at bounding box center [318, 290] width 12 height 13
click at [357, 291] on icon at bounding box center [363, 290] width 12 height 13
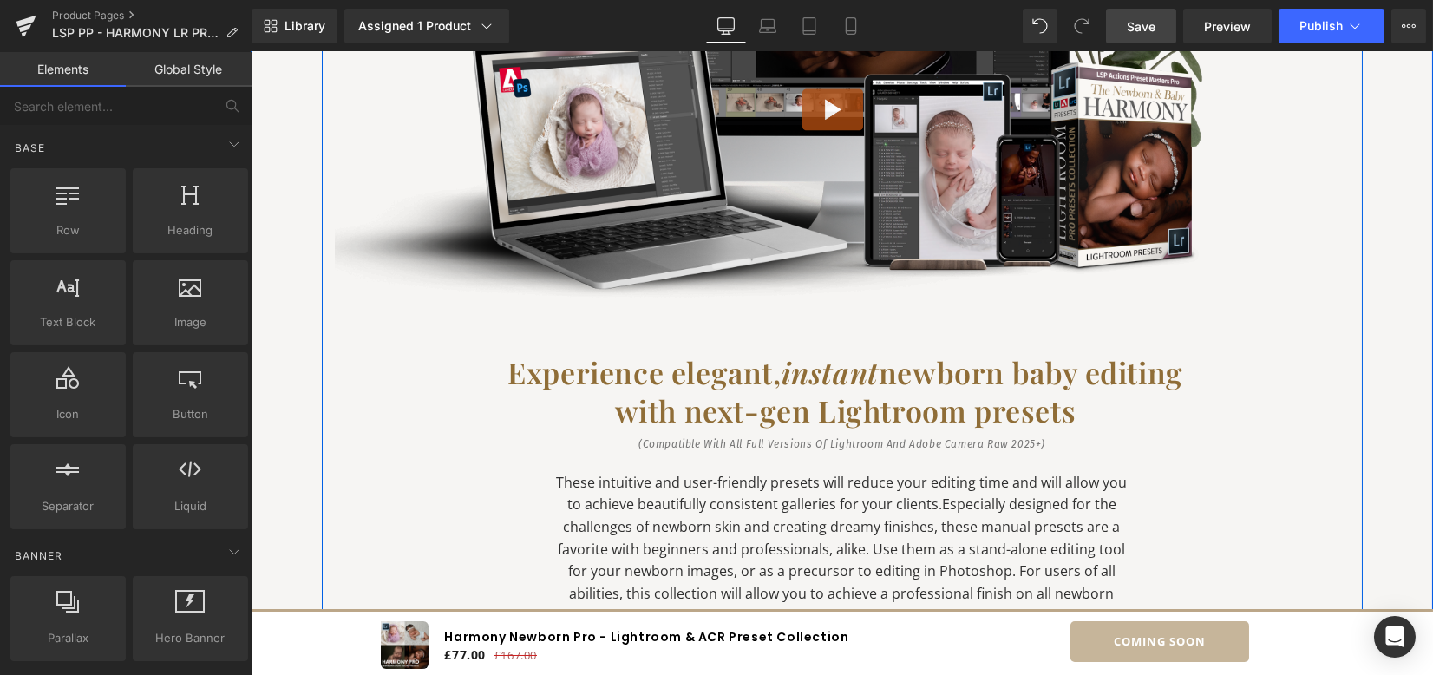
scroll to position [1268, 0]
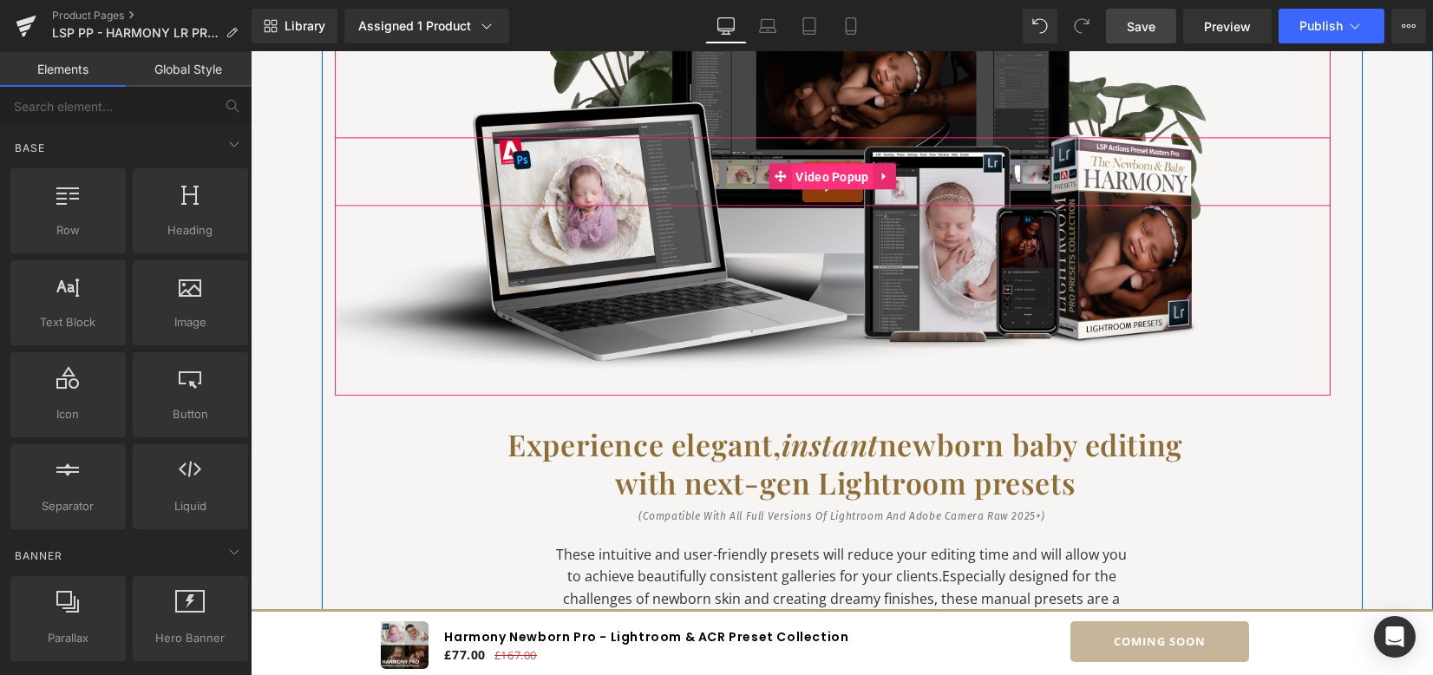
click at [799, 180] on span "Video Popup" at bounding box center [832, 177] width 82 height 26
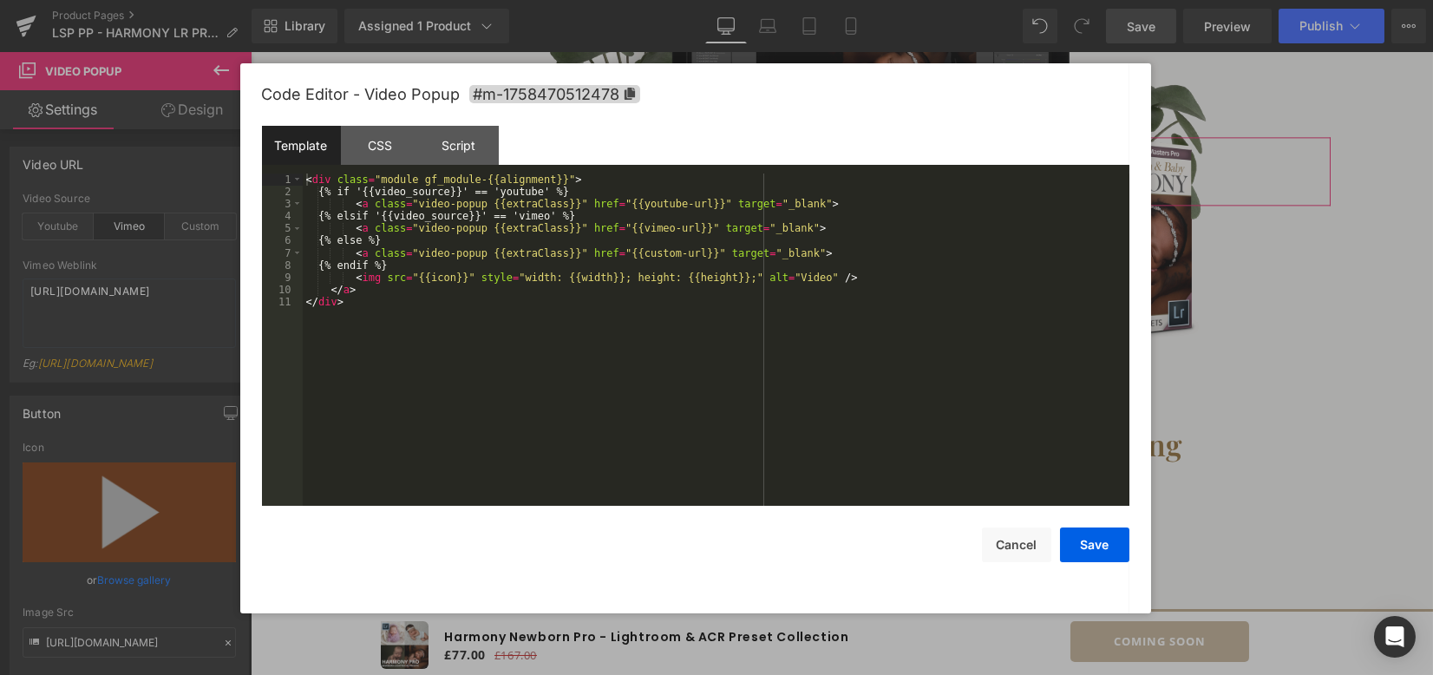
click at [795, 0] on div "Video Popup You are previewing how the will restyle your page. You can not edit…" at bounding box center [716, 0] width 1433 height 0
click at [363, 140] on div "CSS" at bounding box center [380, 145] width 79 height 39
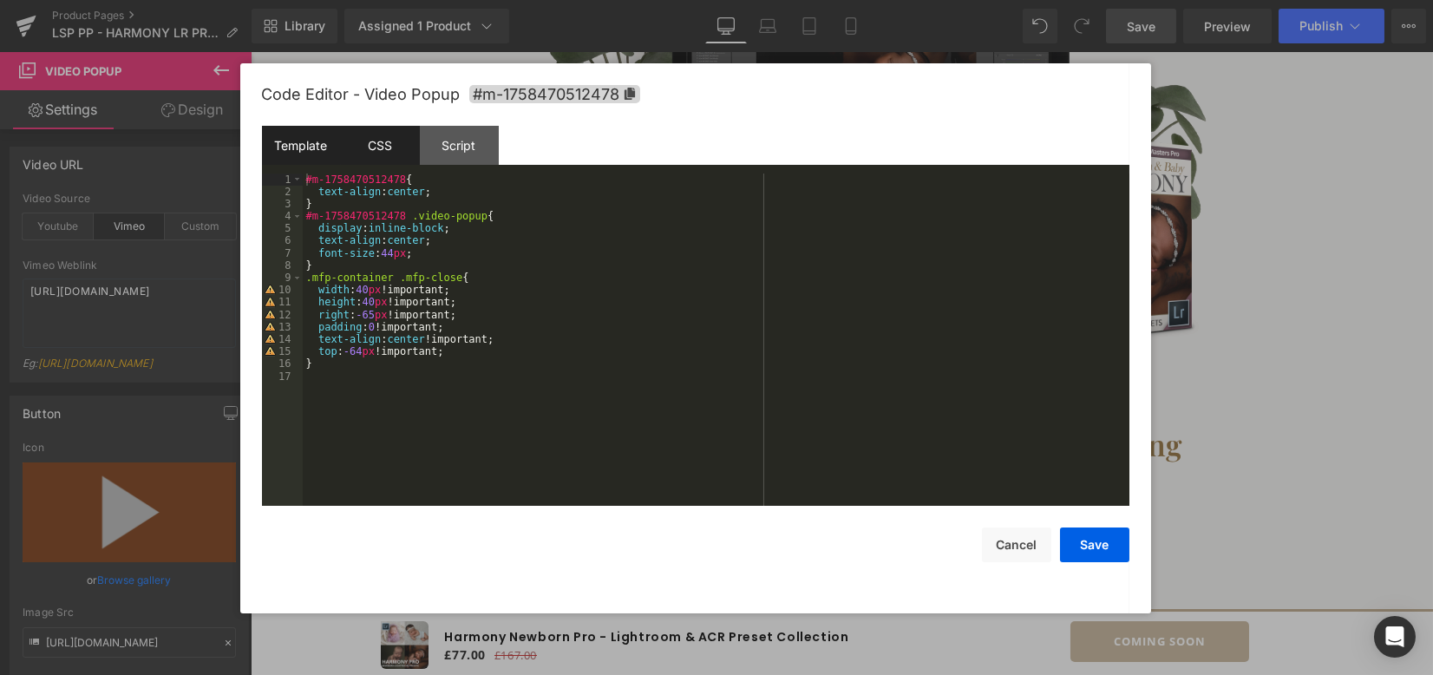
click at [316, 141] on div "Template" at bounding box center [301, 145] width 79 height 39
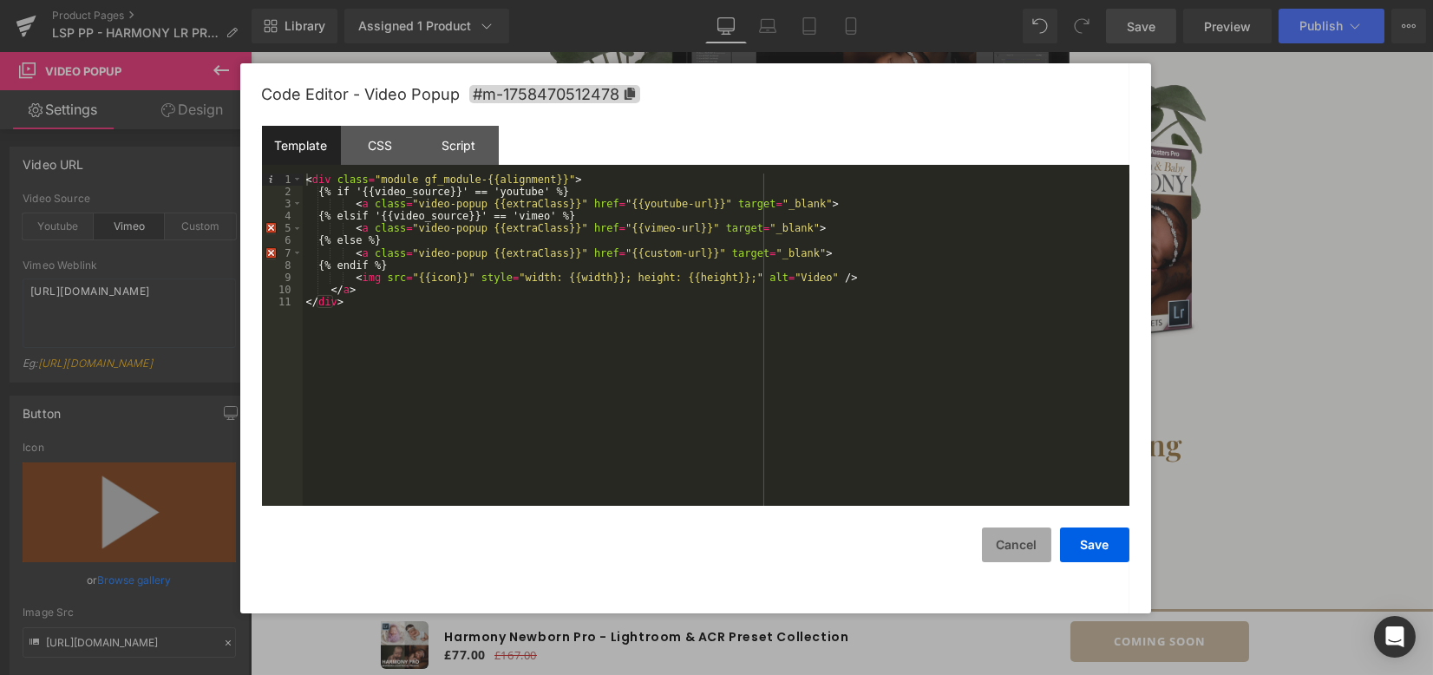
drag, startPoint x: 1008, startPoint y: 547, endPoint x: 1021, endPoint y: 549, distance: 13.3
click at [1009, 547] on button "Cancel" at bounding box center [1016, 545] width 69 height 35
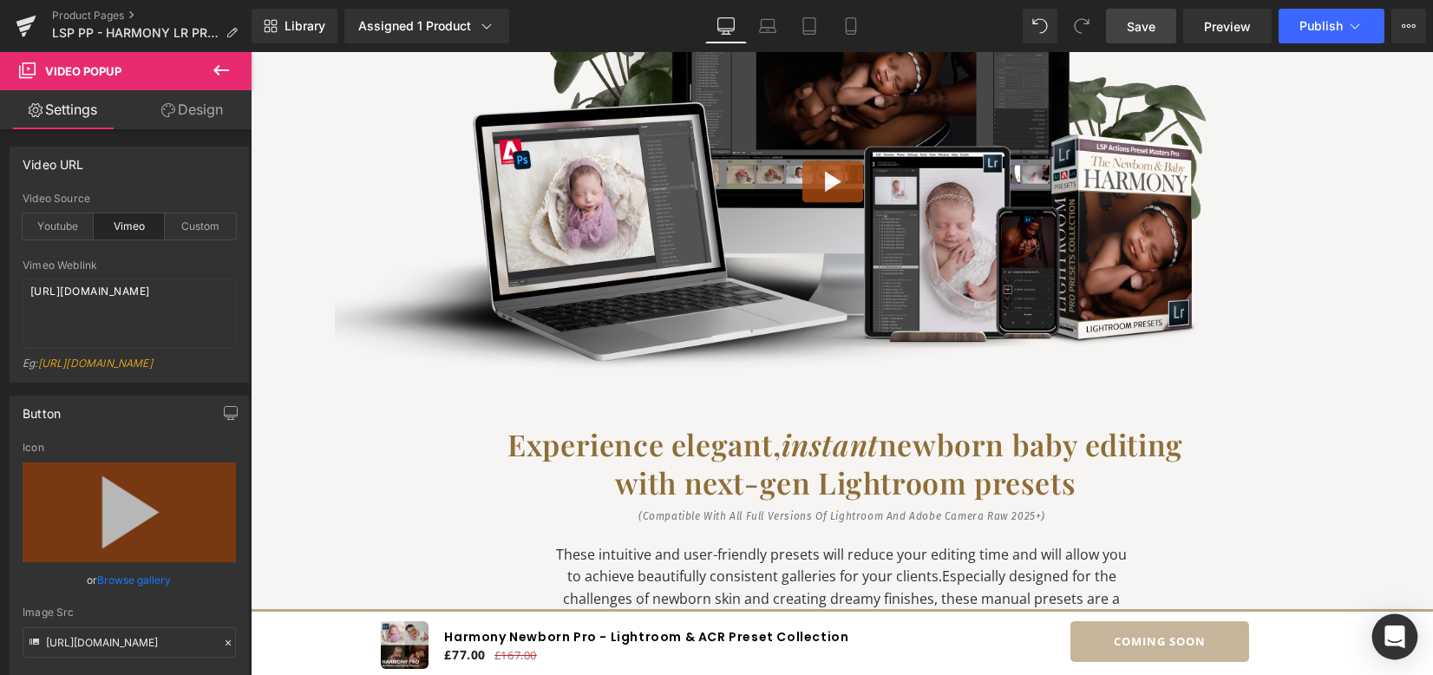
click at [1387, 631] on icon "Open Intercom Messenger" at bounding box center [1395, 637] width 20 height 23
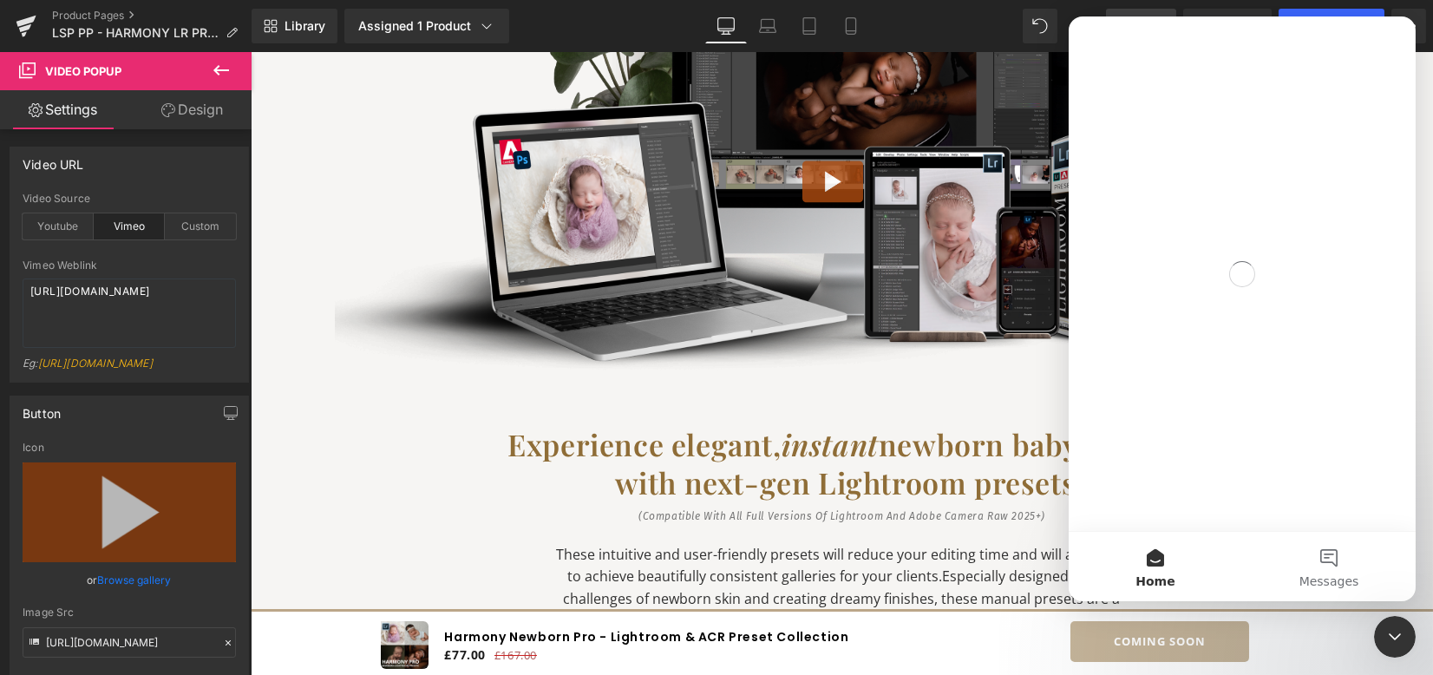
scroll to position [0, 0]
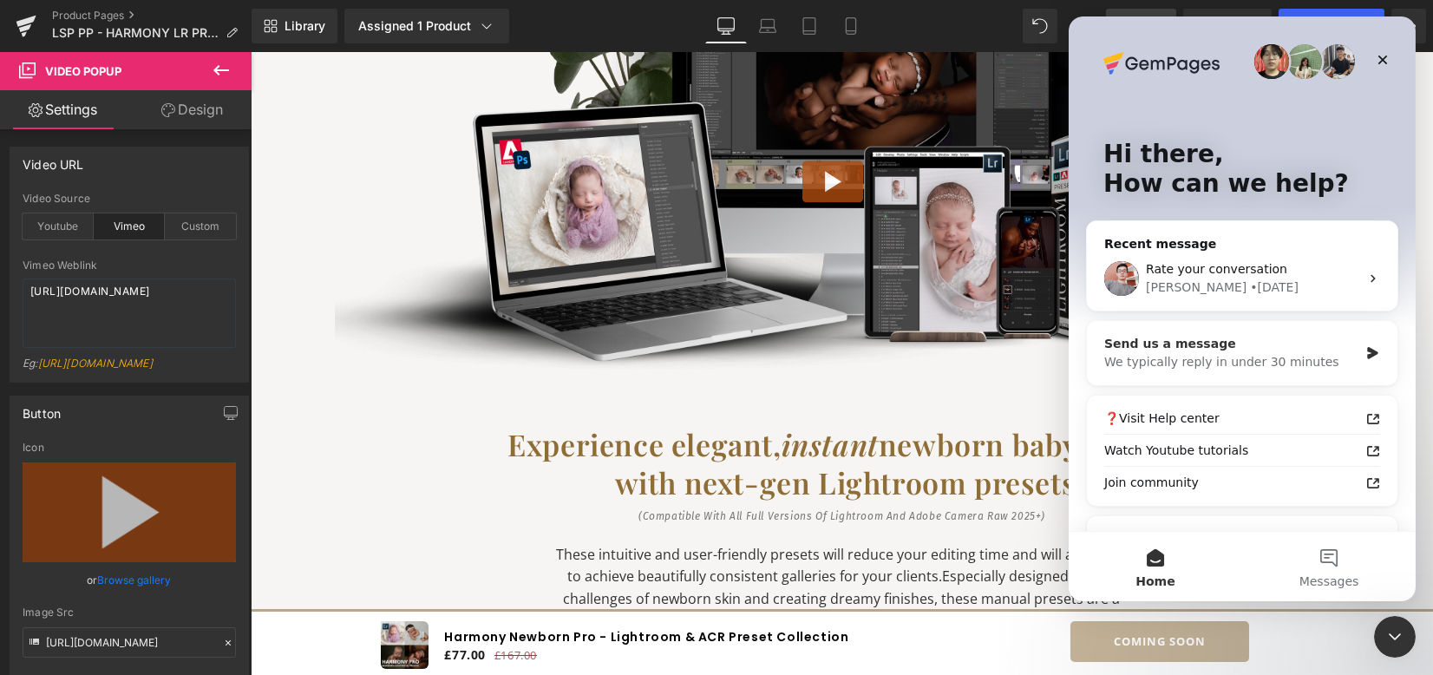
click at [1232, 350] on div "Send us a message" at bounding box center [1231, 344] width 254 height 18
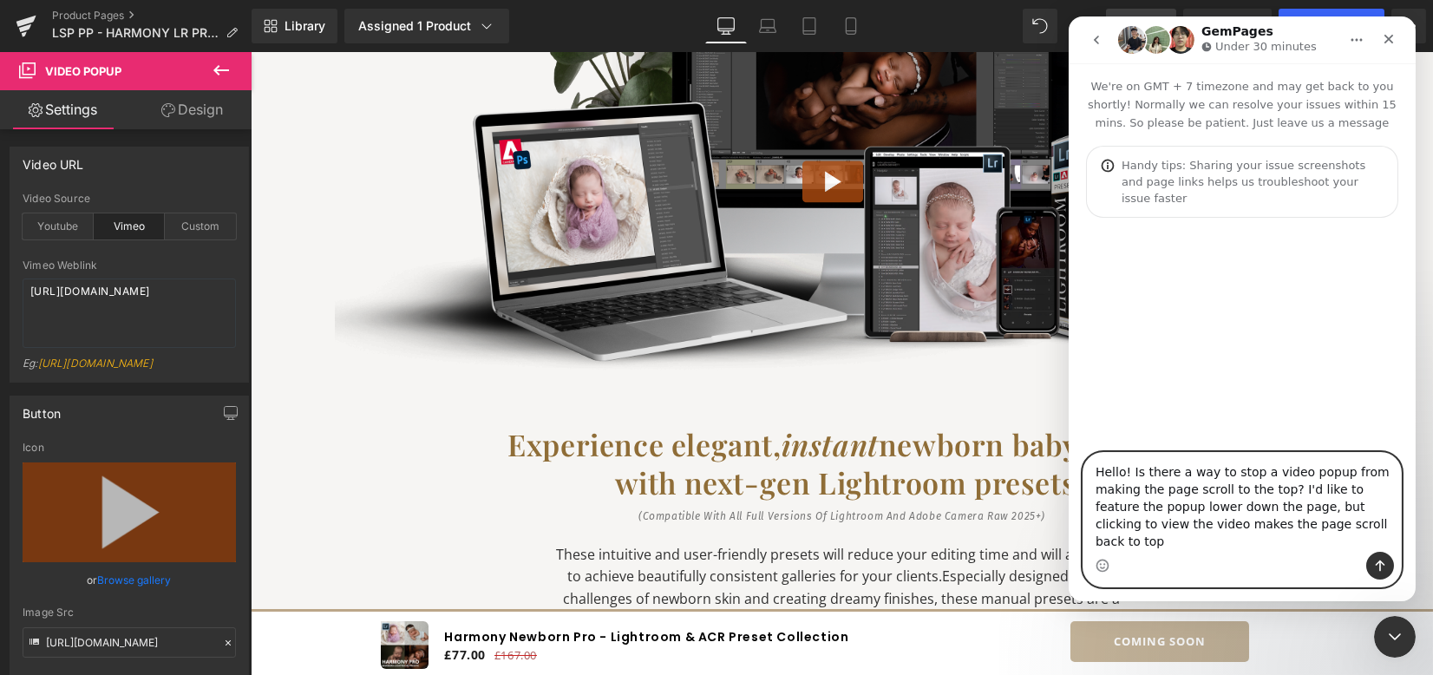
click at [1335, 546] on textarea "Hello! Is there a way to stop a video popup from making the page scroll to the …" at bounding box center [1242, 502] width 318 height 99
paste textarea "[URL][DOMAIN_NAME][DOMAIN_NAME]"
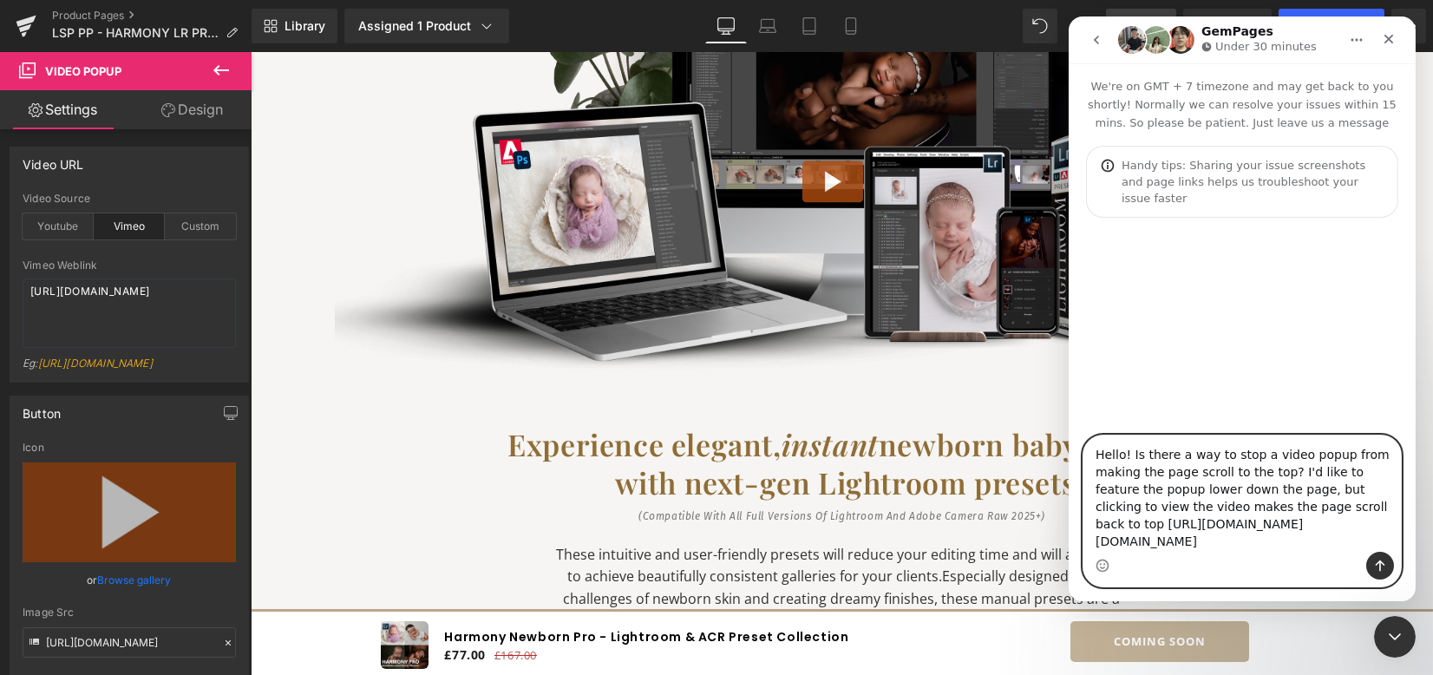
type textarea "Hello! Is there a way to stop a video popup from making the page scroll to the …"
click at [1381, 567] on icon "Send a message…" at bounding box center [1380, 566] width 14 height 14
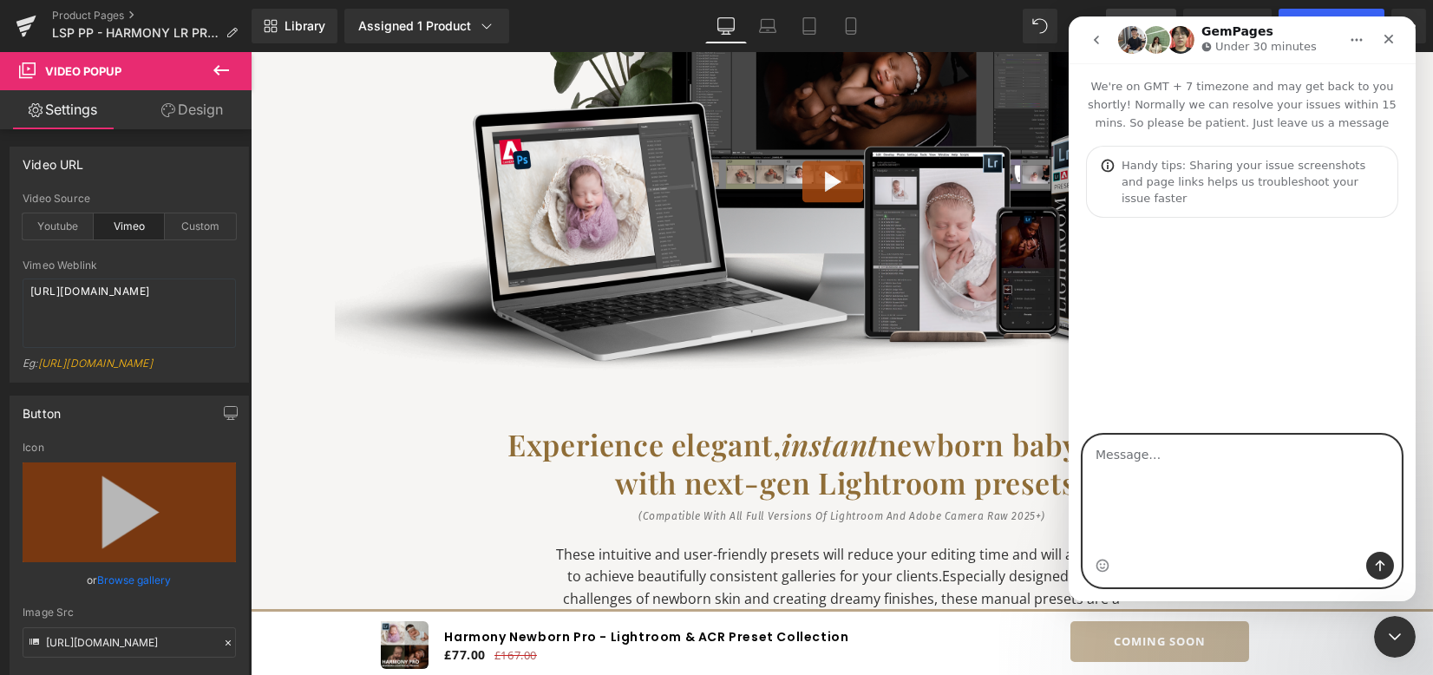
scroll to position [0, 0]
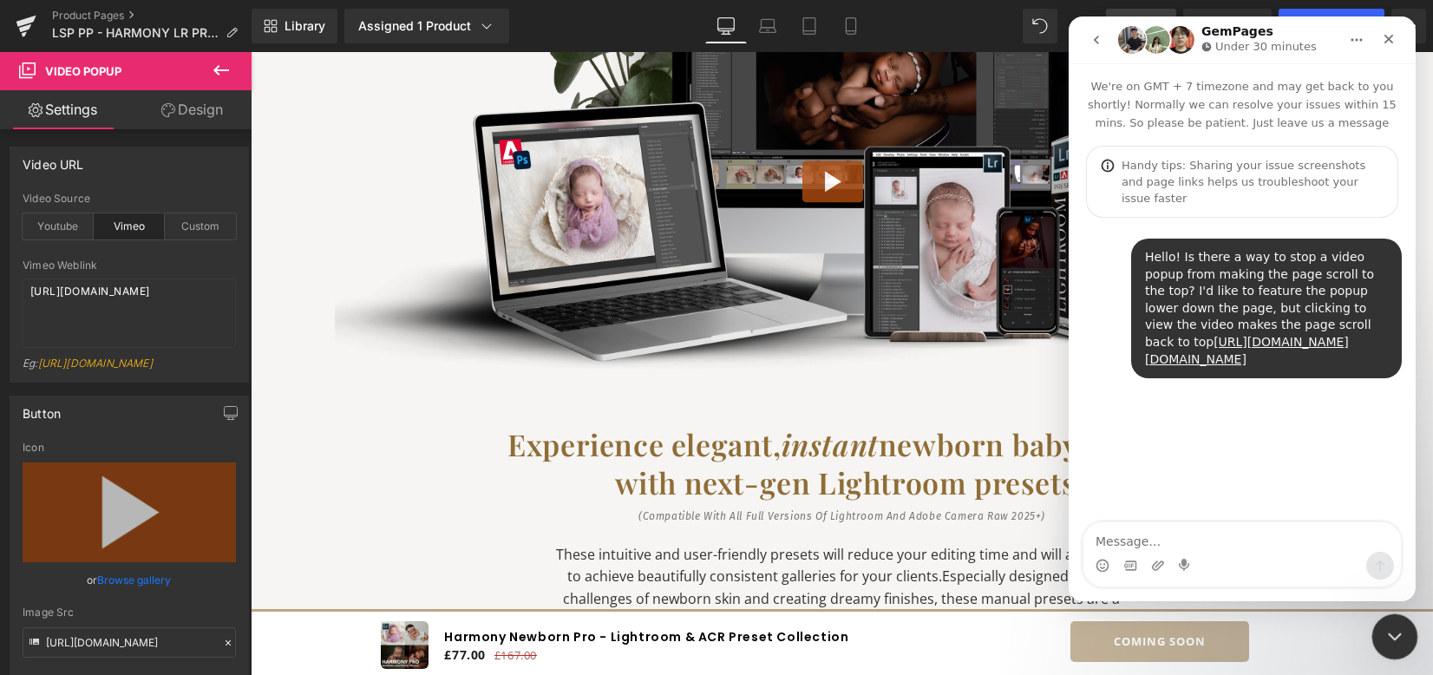
click at [1382, 618] on div "Close Intercom Messenger" at bounding box center [1393, 634] width 42 height 42
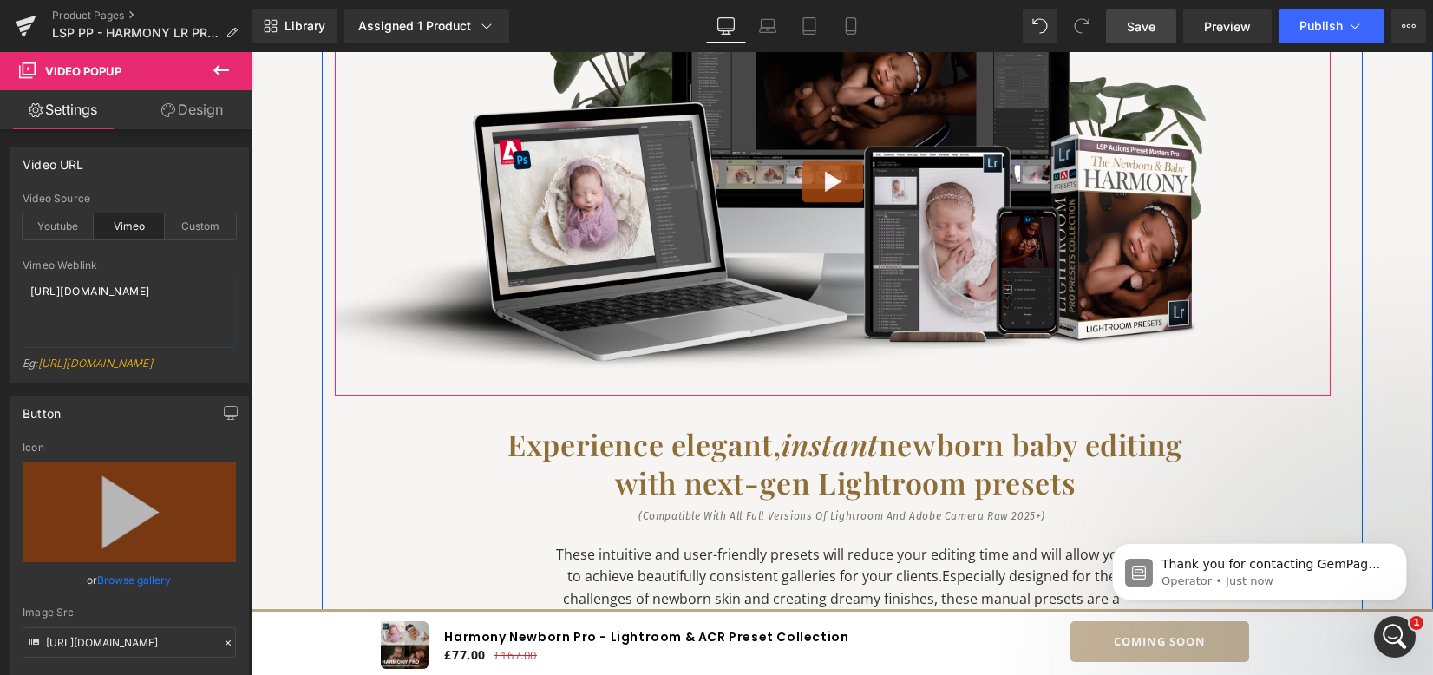
scroll to position [1499, 0]
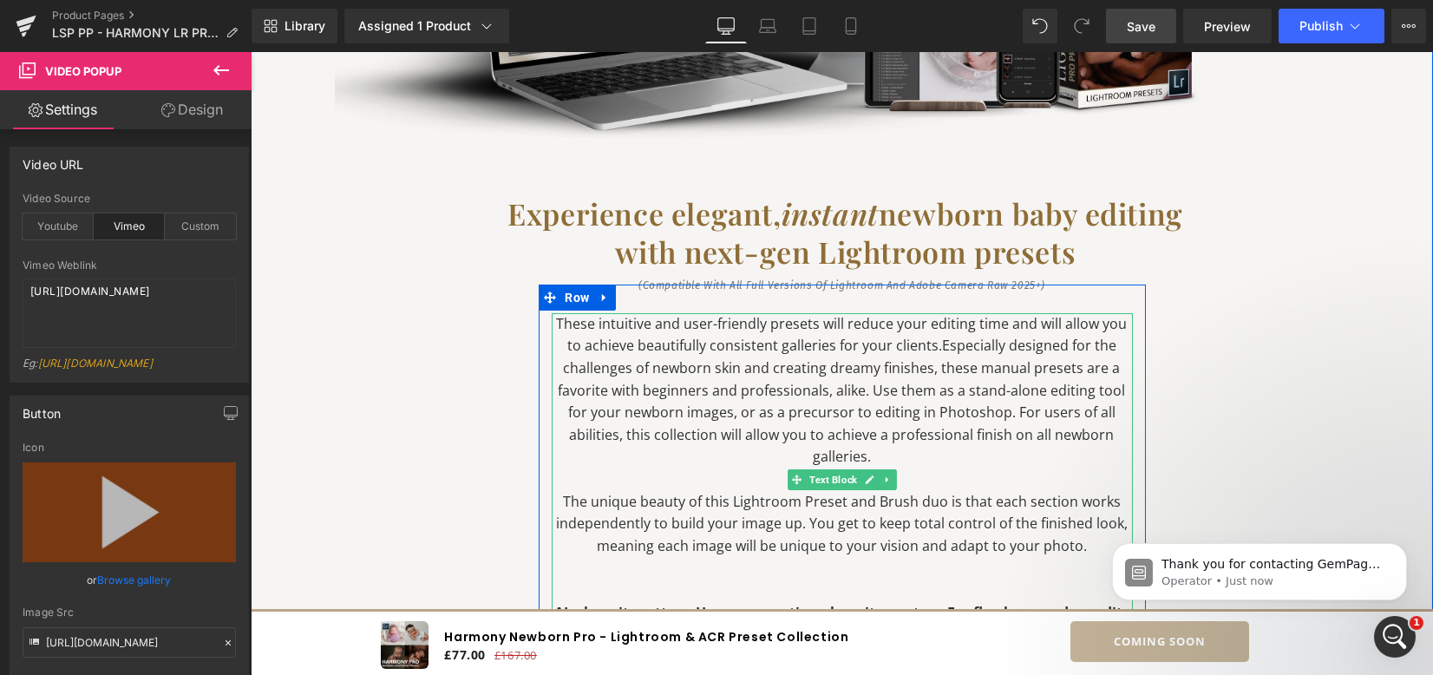
drag, startPoint x: 726, startPoint y: 387, endPoint x: 714, endPoint y: 384, distance: 12.6
click at [726, 387] on span "Especially designed for the challenges of newborn skin and creating dreamy fini…" at bounding box center [842, 401] width 567 height 130
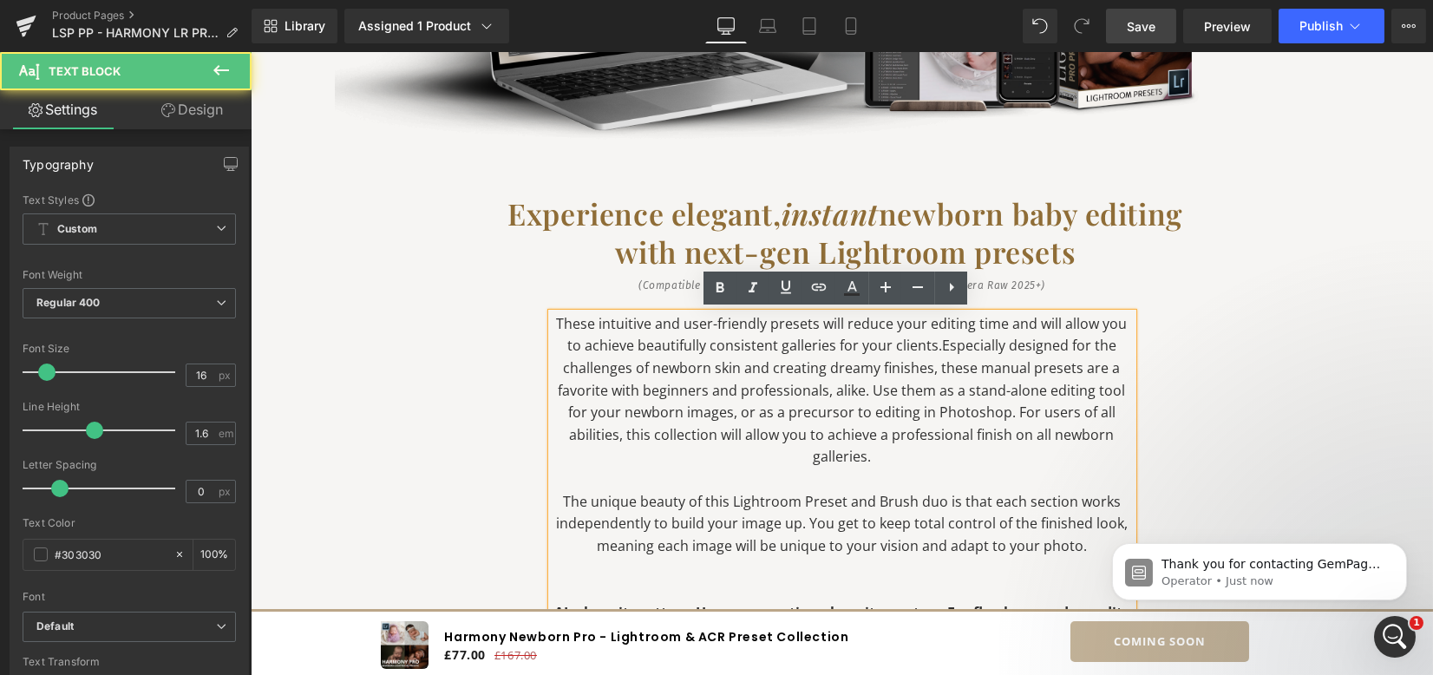
click at [774, 414] on span "Especially designed for the challenges of newborn skin and creating dreamy fini…" at bounding box center [842, 401] width 567 height 130
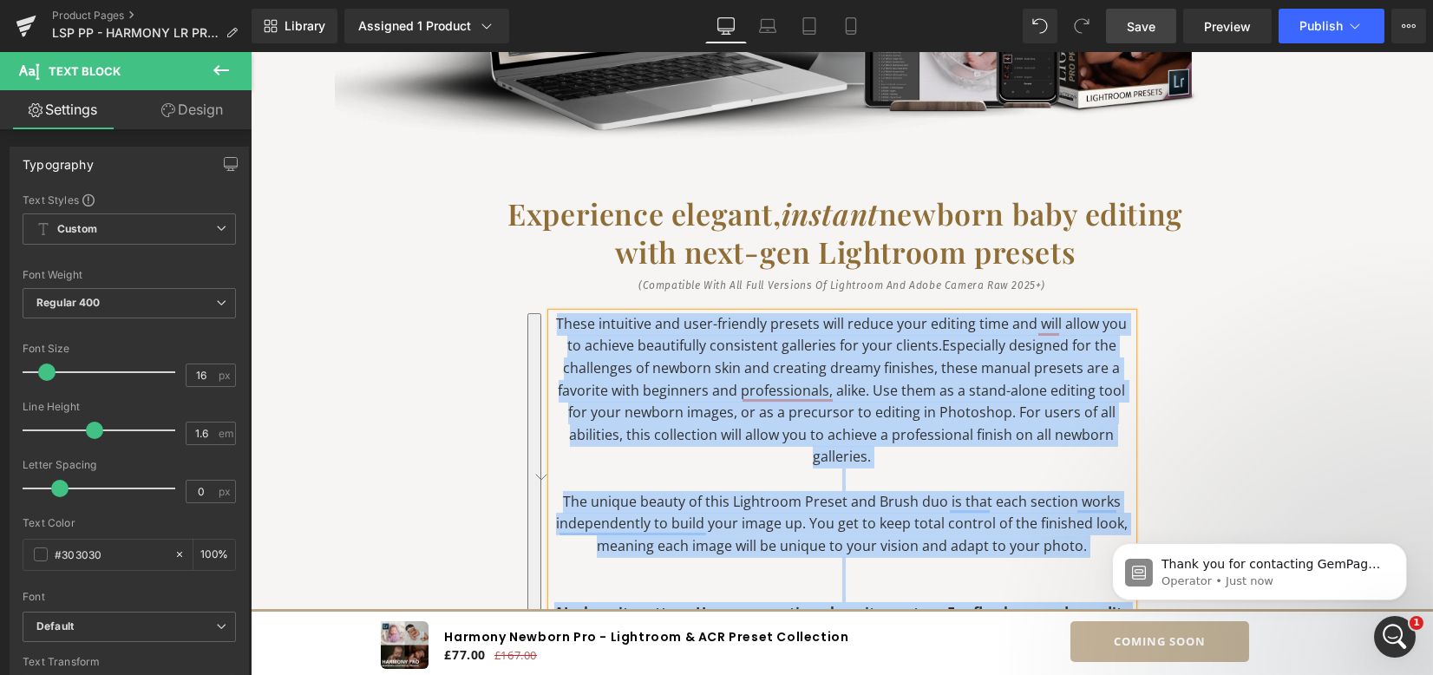
copy div "These intuitive and user-friendly presets will reduce your editing time and wil…"
click at [666, 360] on span "Especially designed for the challenges of newborn skin and creating dreamy fini…" at bounding box center [842, 401] width 567 height 130
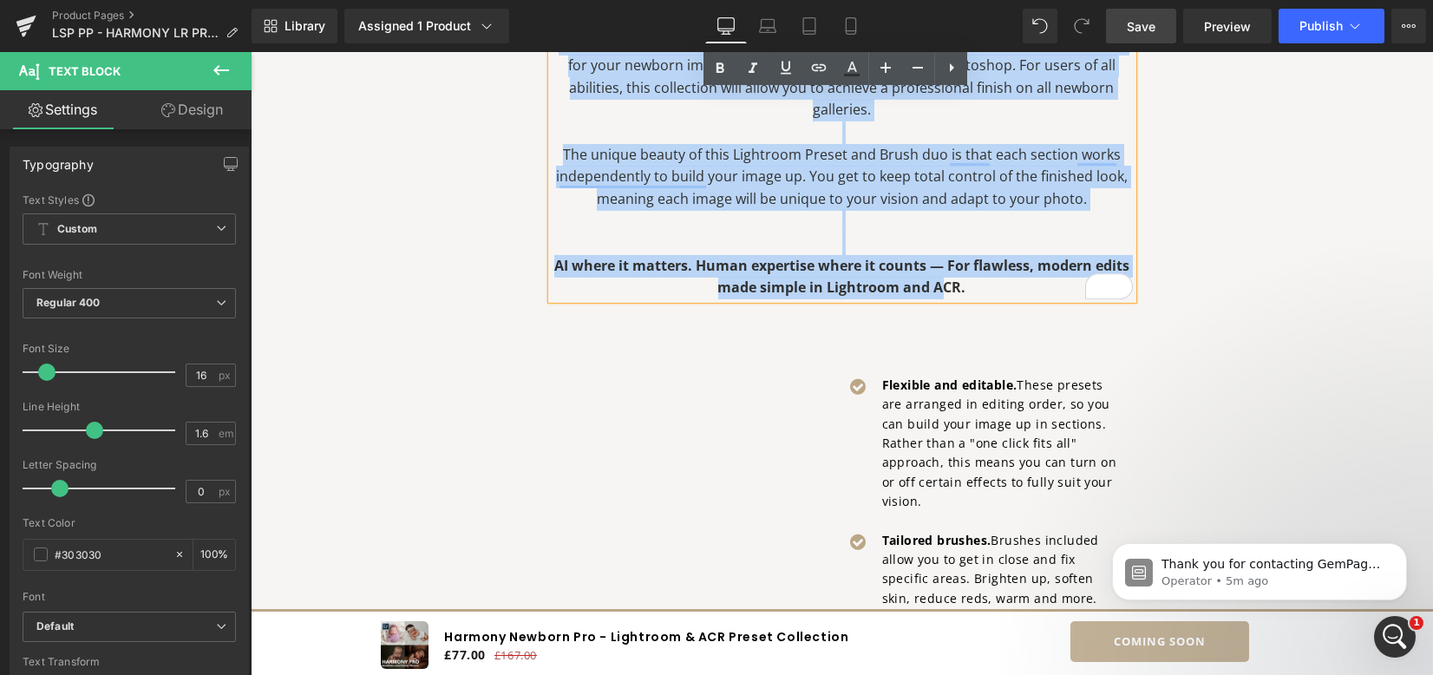
scroll to position [1846, 0]
drag, startPoint x: 559, startPoint y: 325, endPoint x: 991, endPoint y: 304, distance: 432.6
click at [991, 304] on div "These intuitive and user-friendly presets will reduce your editing time and wil…" at bounding box center [842, 467] width 607 height 1003
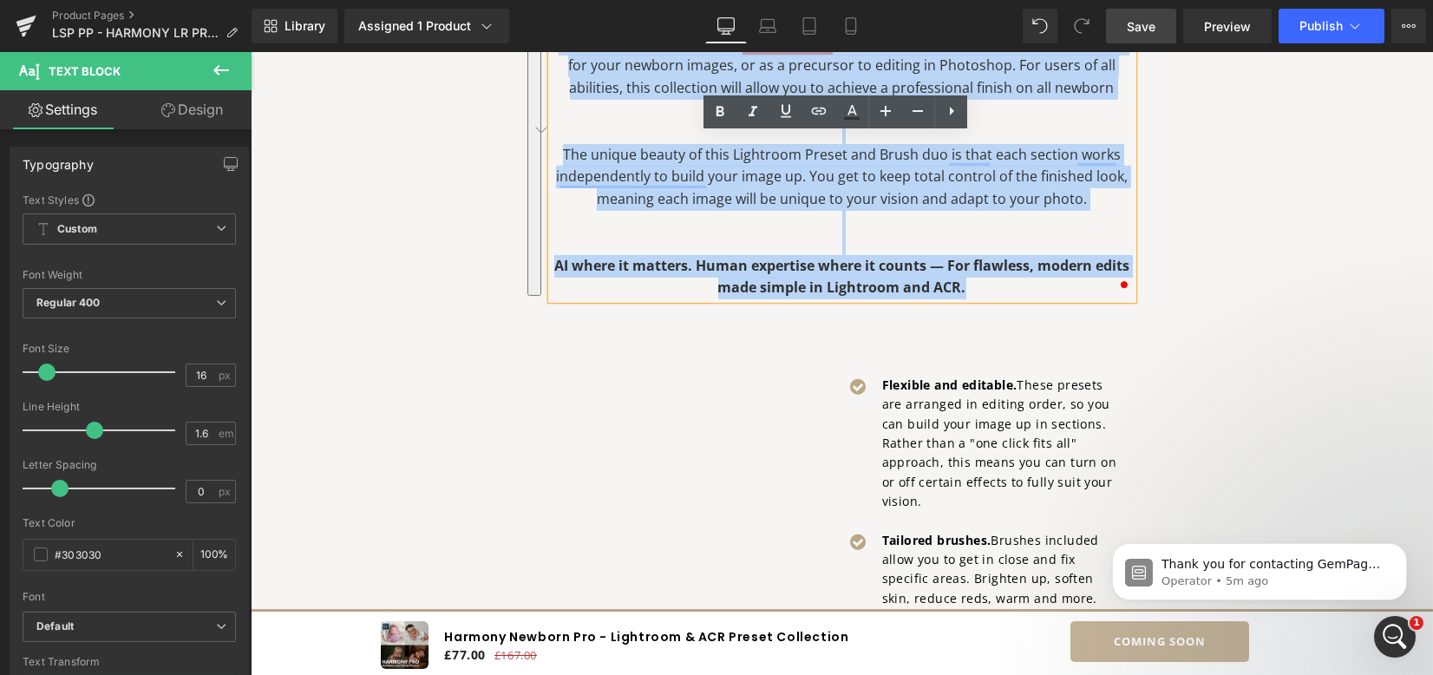
copy div "hese intuitive and user-friendly presets will reduce your editing time and will…"
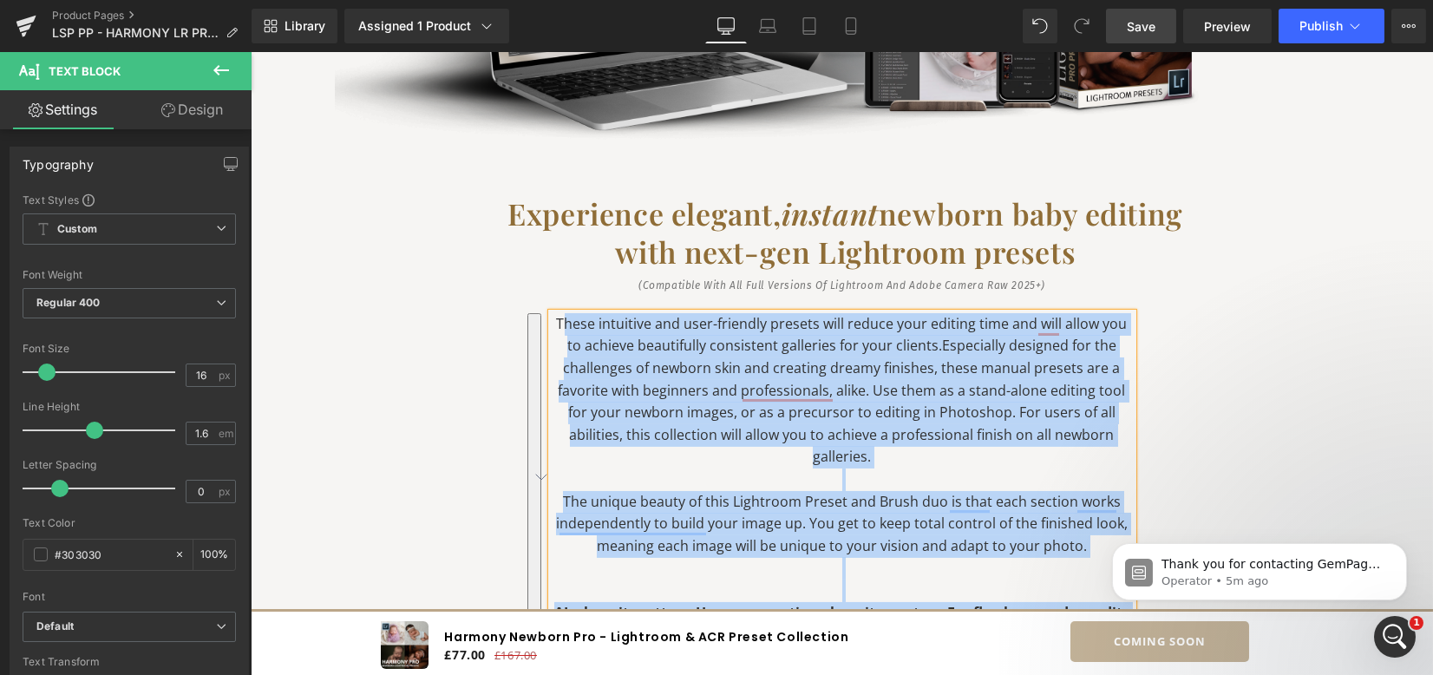
click at [660, 369] on span "Especially designed for the challenges of newborn skin and creating dreamy fini…" at bounding box center [842, 401] width 567 height 130
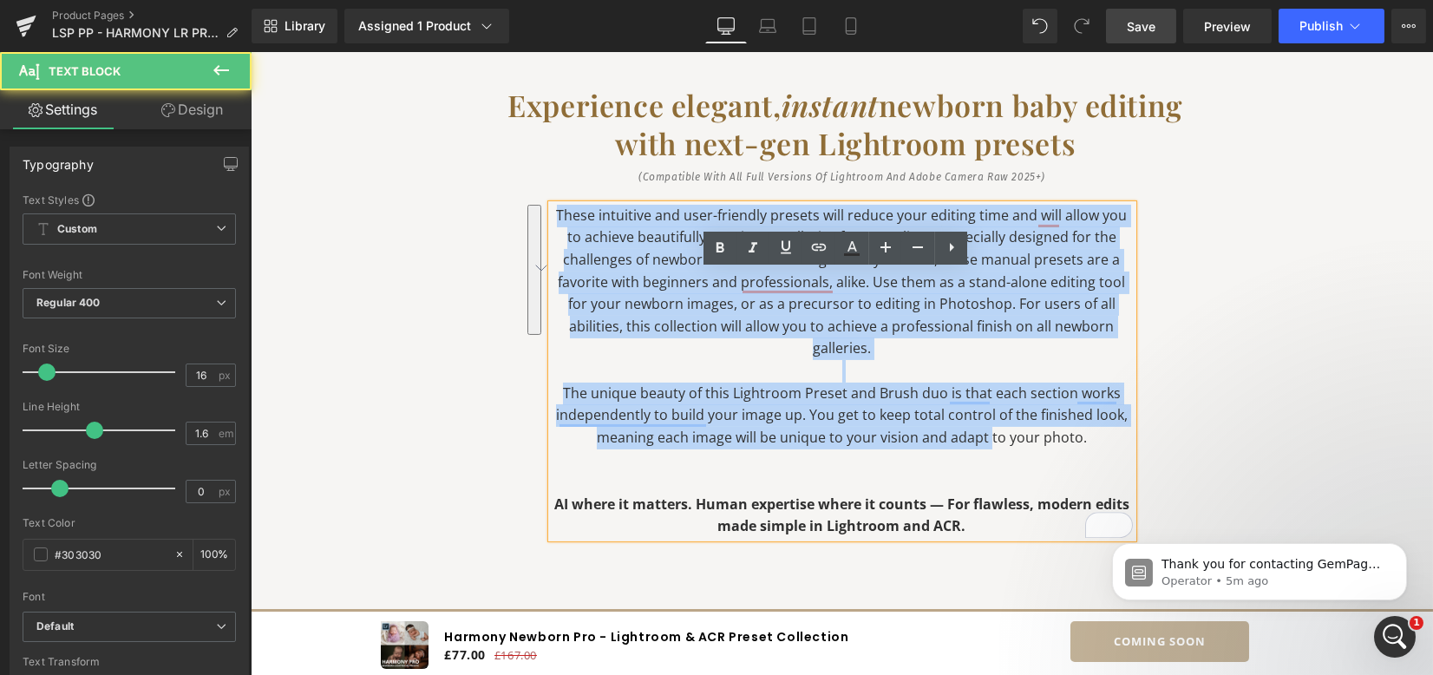
scroll to position [1615, 0]
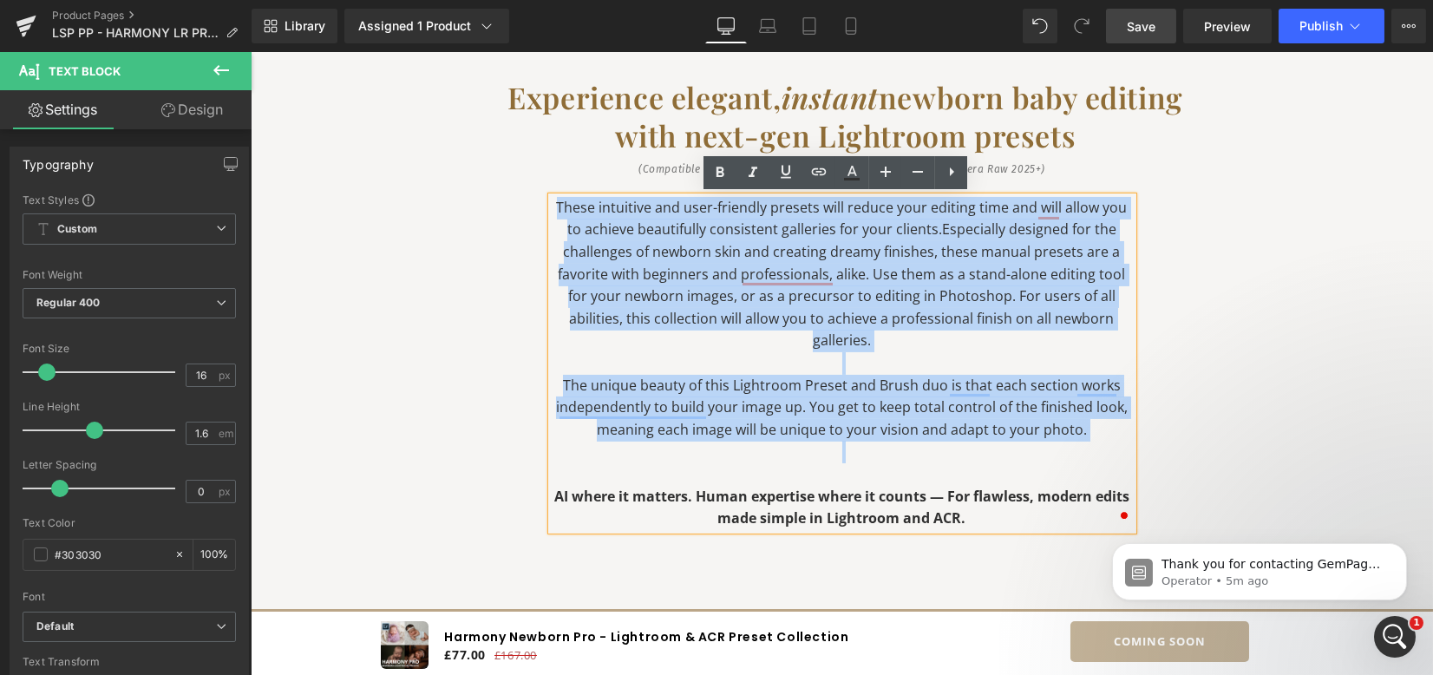
drag, startPoint x: 554, startPoint y: 325, endPoint x: 1039, endPoint y: 456, distance: 501.6
click at [1039, 456] on div "These intuitive and user-friendly presets will reduce your editing time and wil…" at bounding box center [842, 363] width 581 height 333
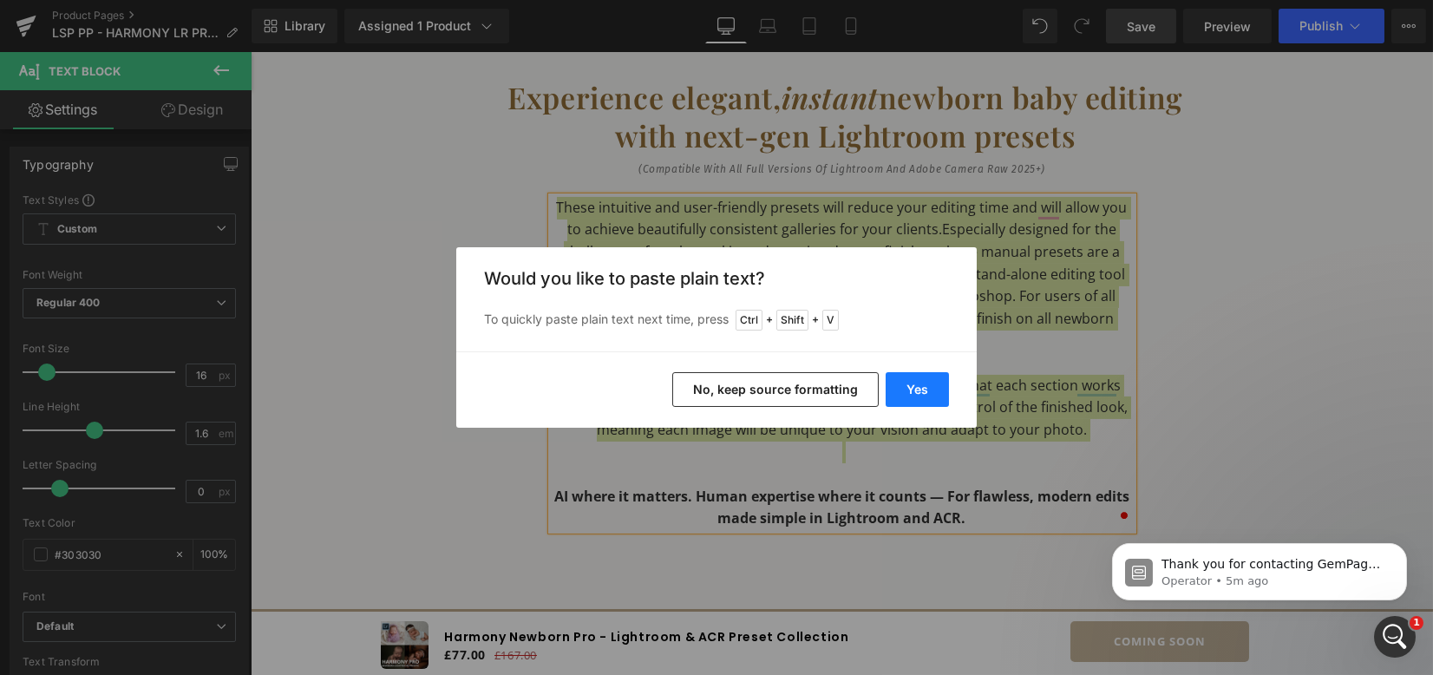
click at [913, 381] on button "Yes" at bounding box center [917, 389] width 63 height 35
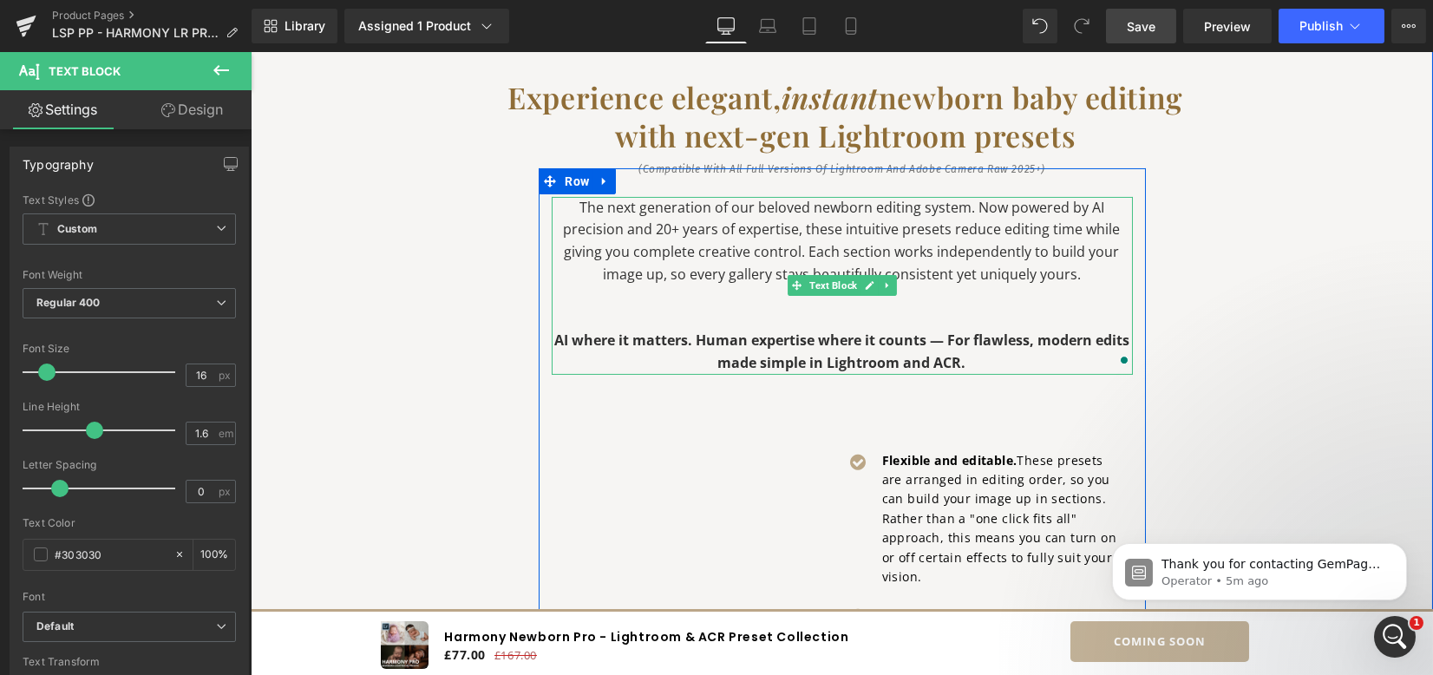
click at [581, 219] on p "The next generation of our beloved newborn editing system. Now powered by AI pr…" at bounding box center [842, 241] width 581 height 89
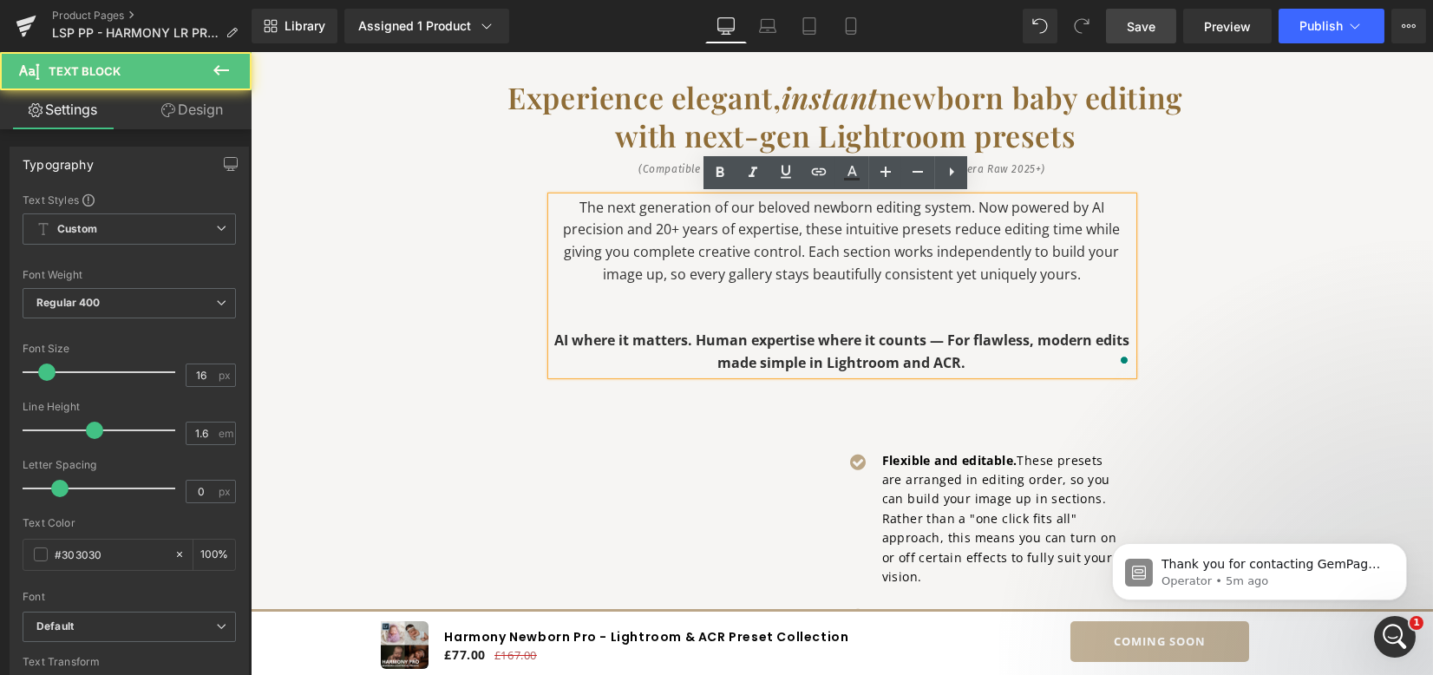
click at [574, 205] on p "The next generation of our beloved newborn editing system. Now powered by AI pr…" at bounding box center [842, 241] width 581 height 89
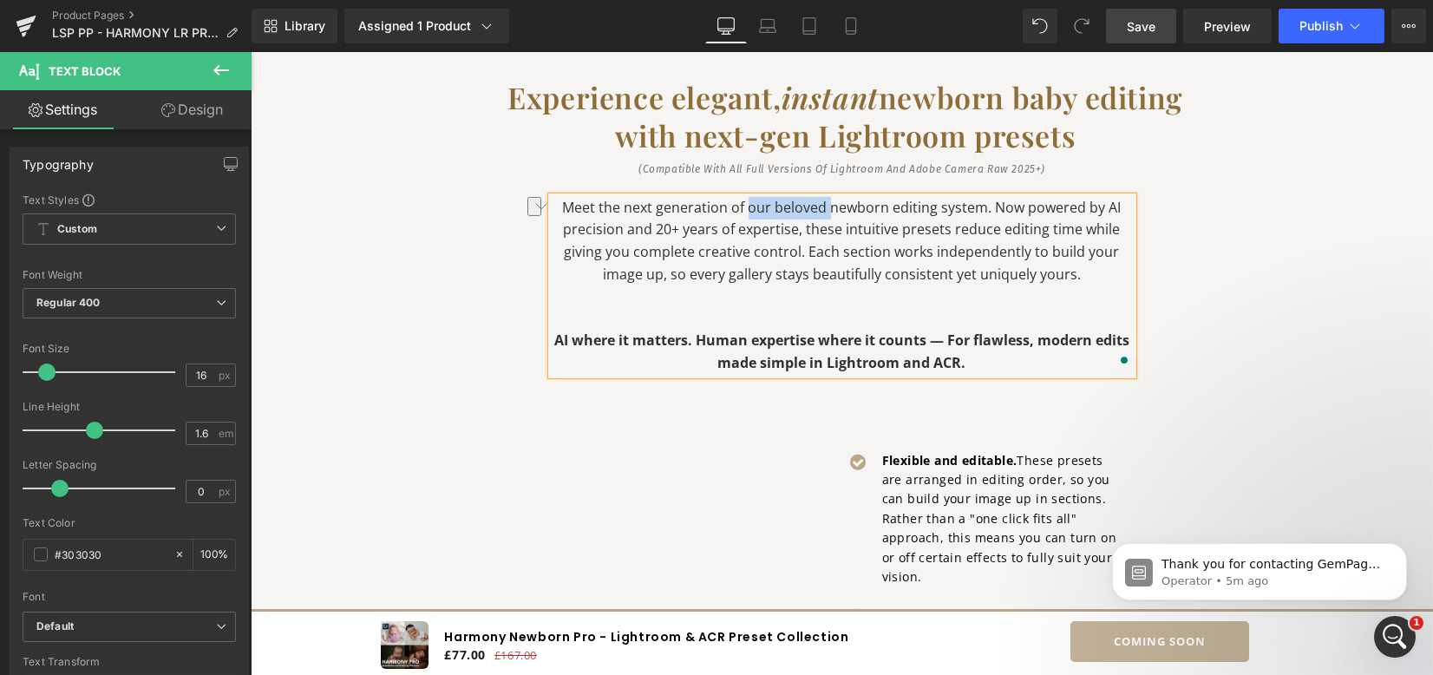
drag, startPoint x: 752, startPoint y: 207, endPoint x: 825, endPoint y: 207, distance: 72.9
click at [825, 207] on p "Meet the next generation of our beloved newborn editing system. Now powered by …" at bounding box center [842, 241] width 581 height 89
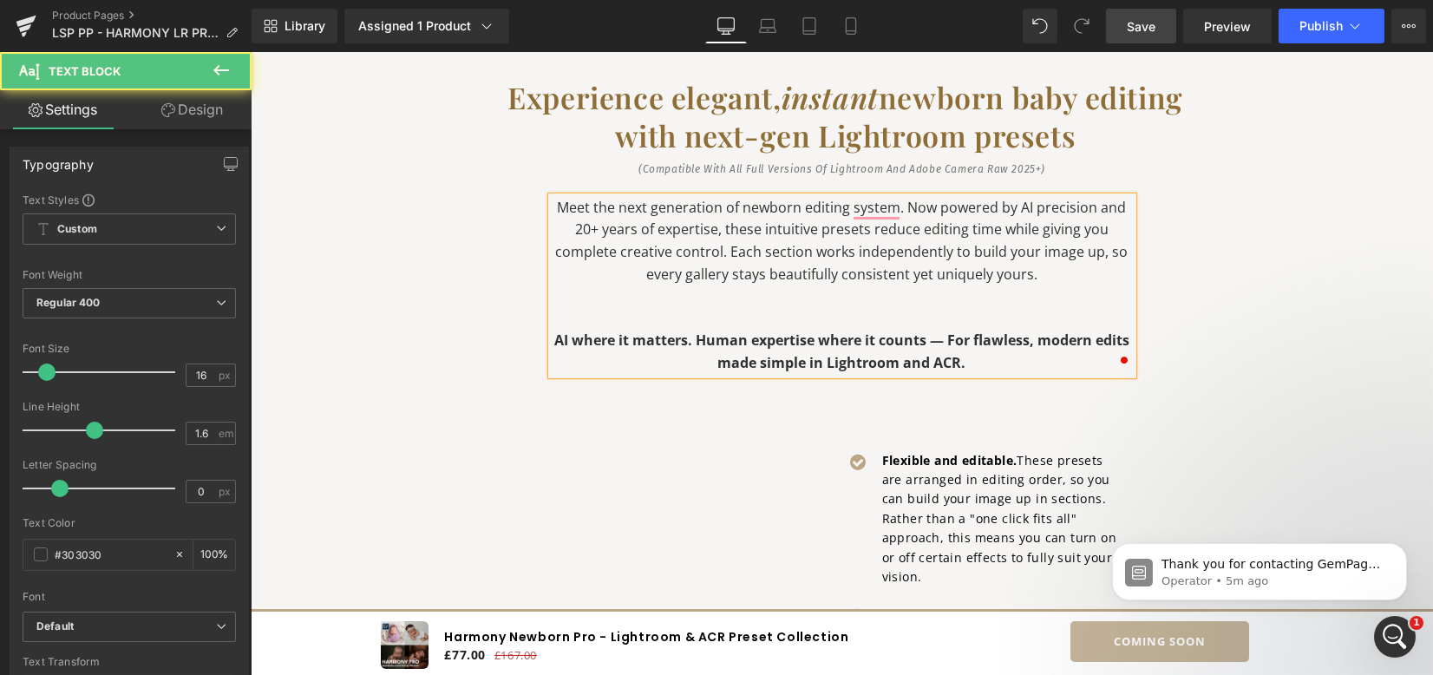
click at [843, 211] on p "Meet the next generation of newborn editing system. Now powered by AI precision…" at bounding box center [842, 241] width 581 height 89
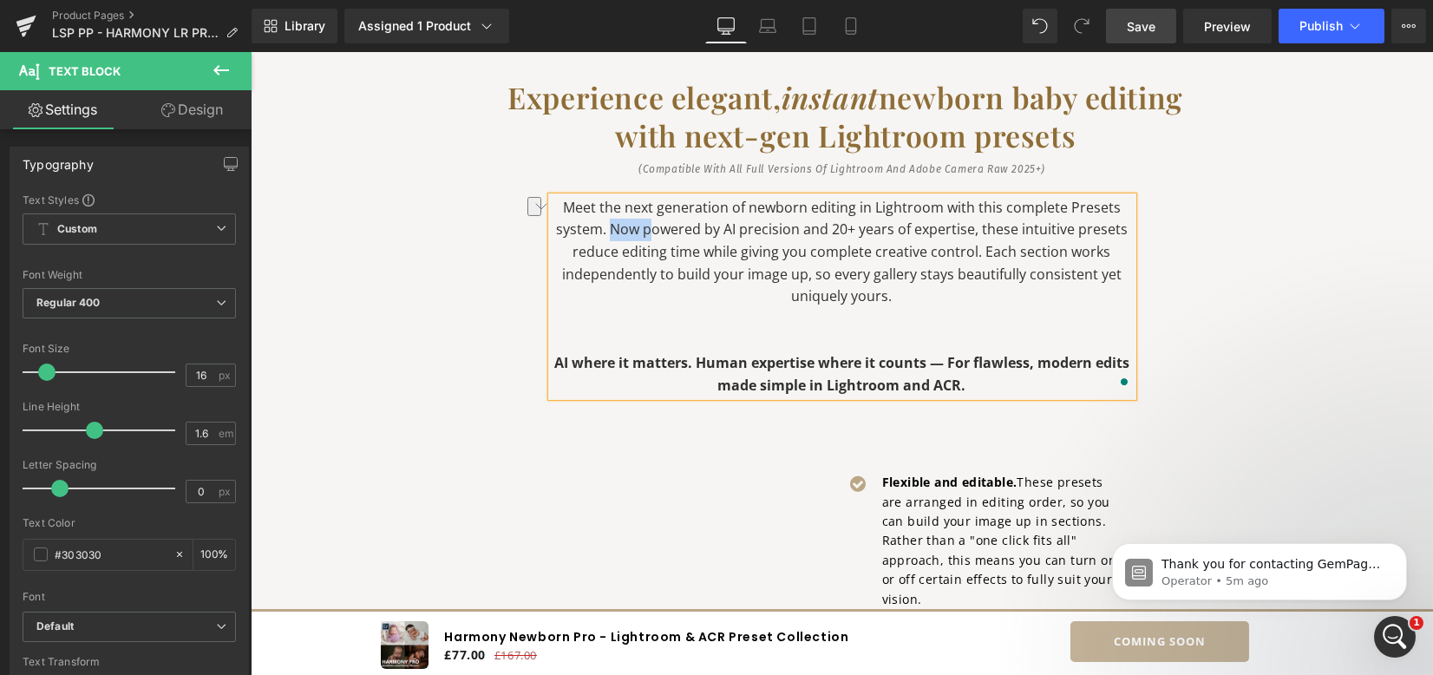
drag, startPoint x: 605, startPoint y: 231, endPoint x: 646, endPoint y: 226, distance: 41.1
click at [646, 226] on p "Meet the next generation of newborn editing in Lightroom with this complete Pre…" at bounding box center [842, 252] width 581 height 111
drag, startPoint x: 1004, startPoint y: 226, endPoint x: 1013, endPoint y: 233, distance: 11.3
click at [1005, 226] on p "Meet the next generation of newborn editing in Lightroom with this complete Pre…" at bounding box center [842, 252] width 581 height 111
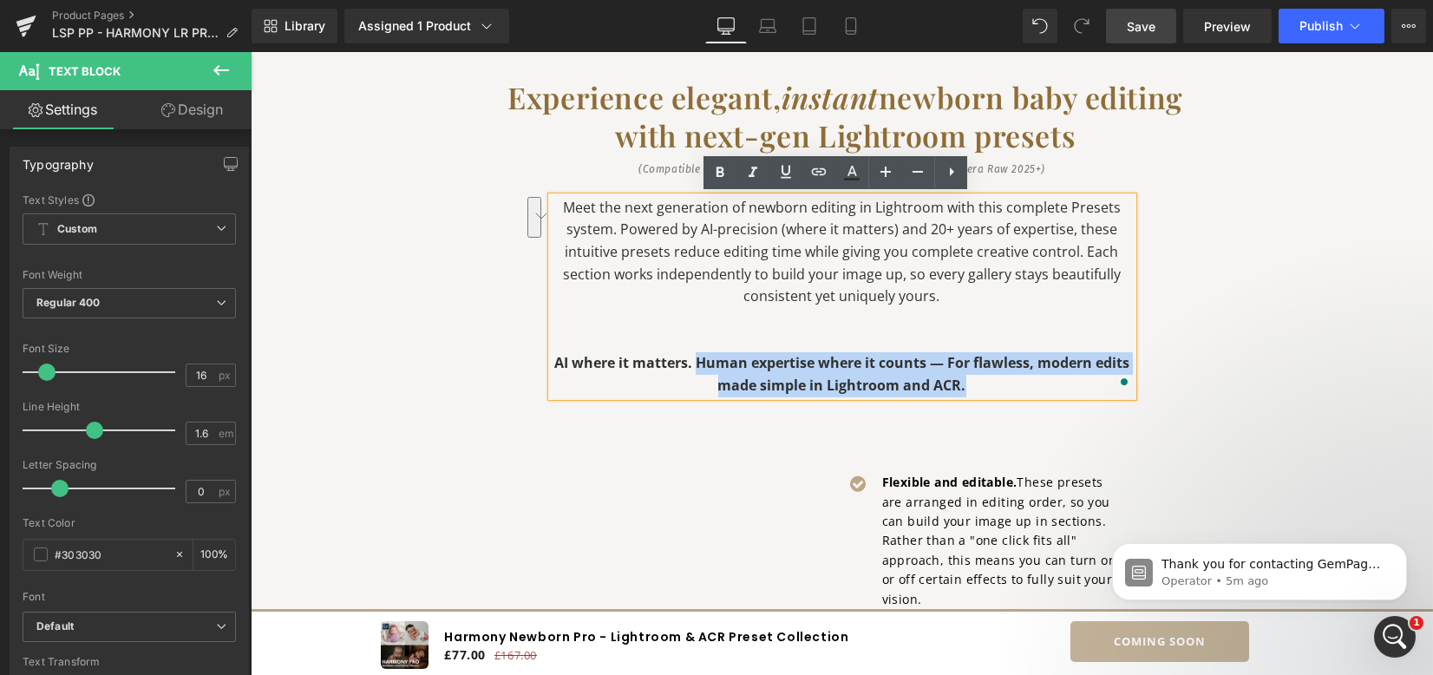
drag, startPoint x: 688, startPoint y: 364, endPoint x: 966, endPoint y: 382, distance: 278.3
click at [966, 382] on p "AI where it matters. Human expertise where it counts — For flawless, modern edi…" at bounding box center [842, 374] width 581 height 44
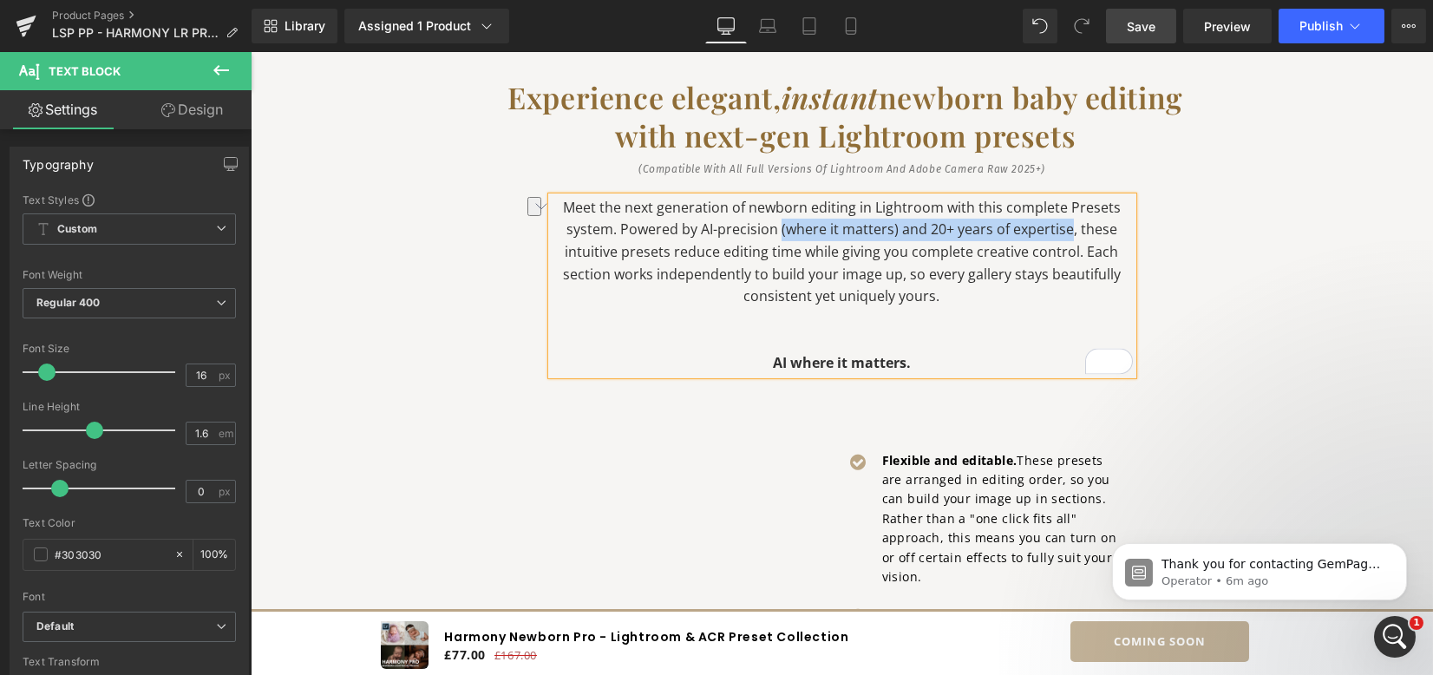
drag, startPoint x: 777, startPoint y: 229, endPoint x: 1065, endPoint y: 224, distance: 288.1
click at [1065, 224] on p "Meet the next generation of newborn editing in Lightroom with this complete Pre…" at bounding box center [842, 252] width 581 height 111
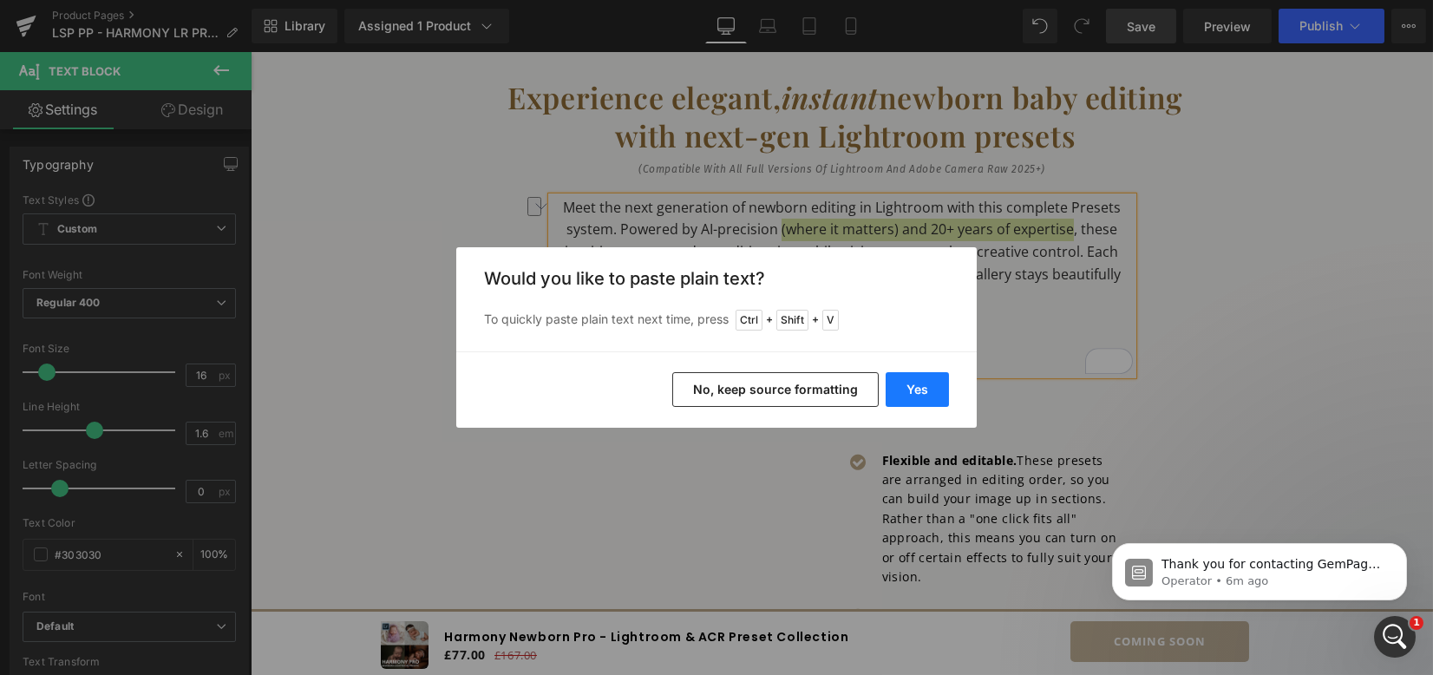
click at [900, 384] on button "Yes" at bounding box center [917, 389] width 63 height 35
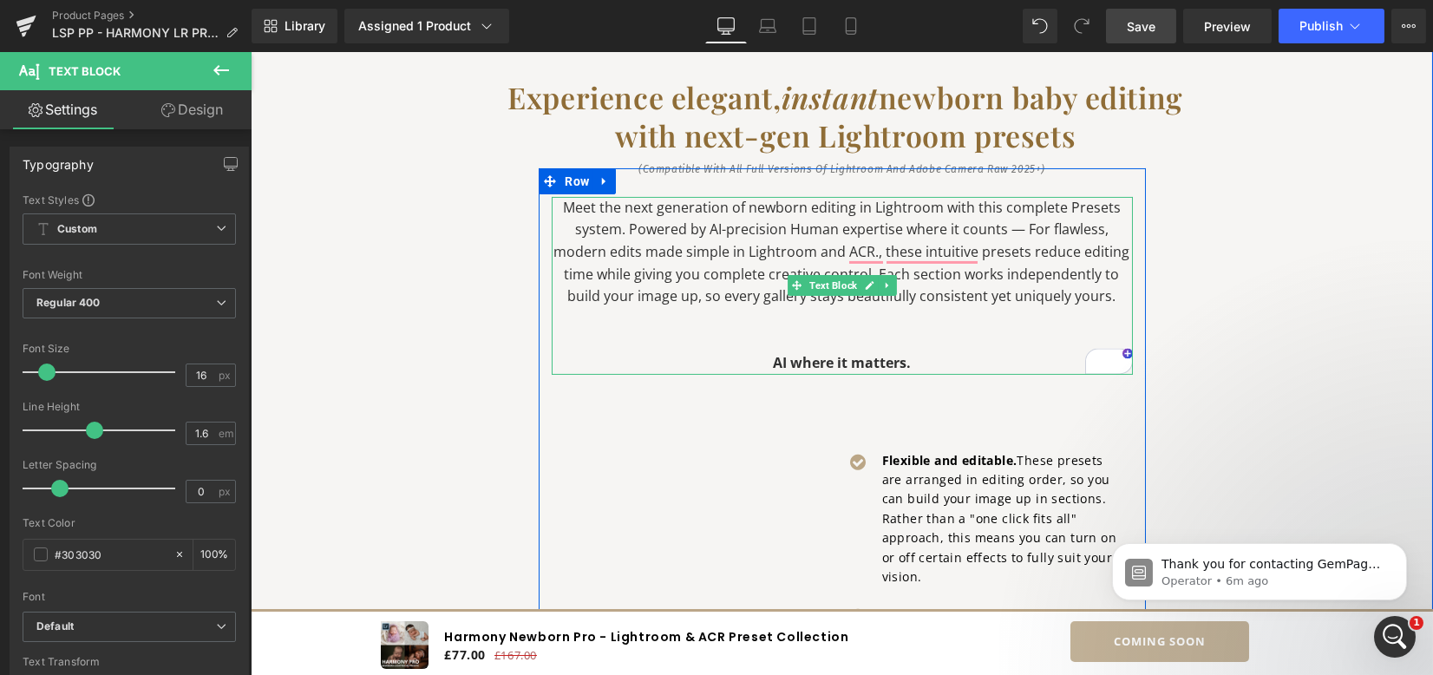
click at [781, 233] on p "Meet the next generation of newborn editing in Lightroom with this complete Pre…" at bounding box center [842, 252] width 581 height 111
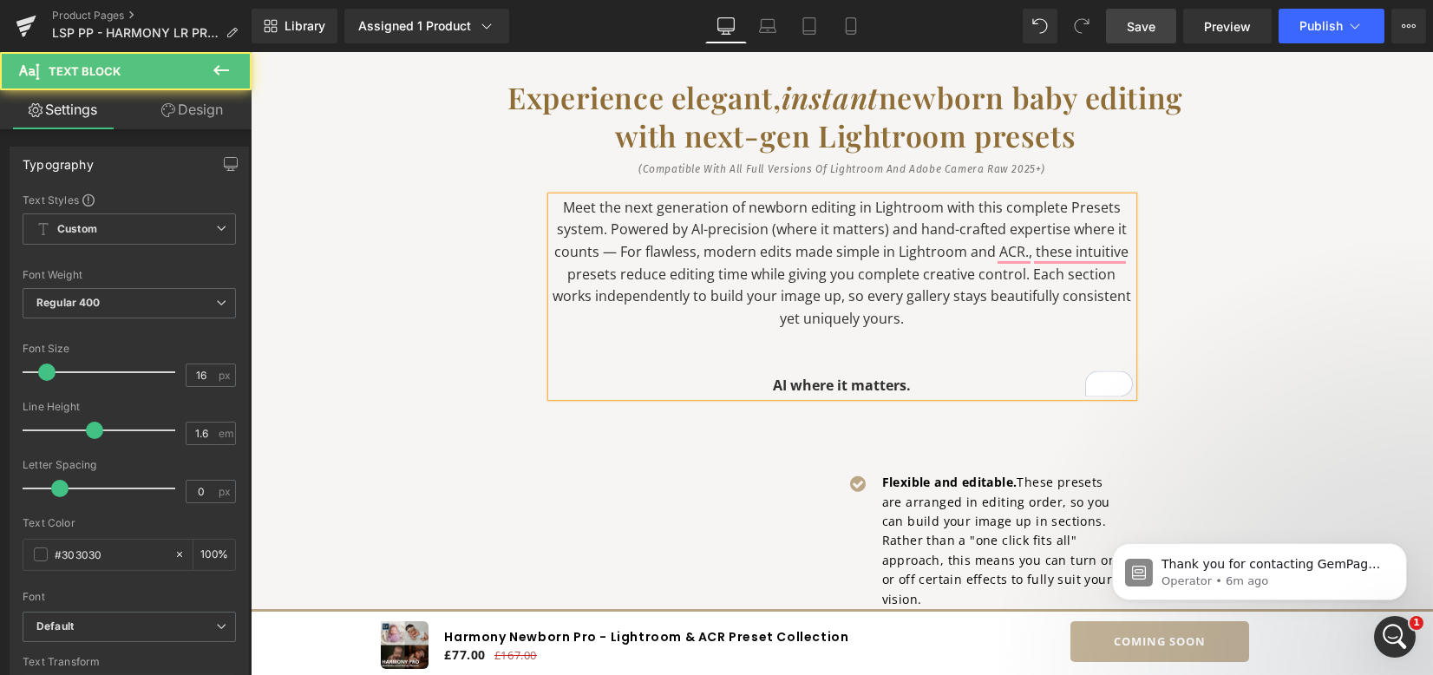
click at [1066, 228] on p "Meet the next generation of newborn editing in Lightroom with this complete Pre…" at bounding box center [842, 264] width 581 height 134
click at [908, 270] on p "Meet the next generation of newborn editing in Lightroom with this complete Pre…" at bounding box center [842, 264] width 581 height 134
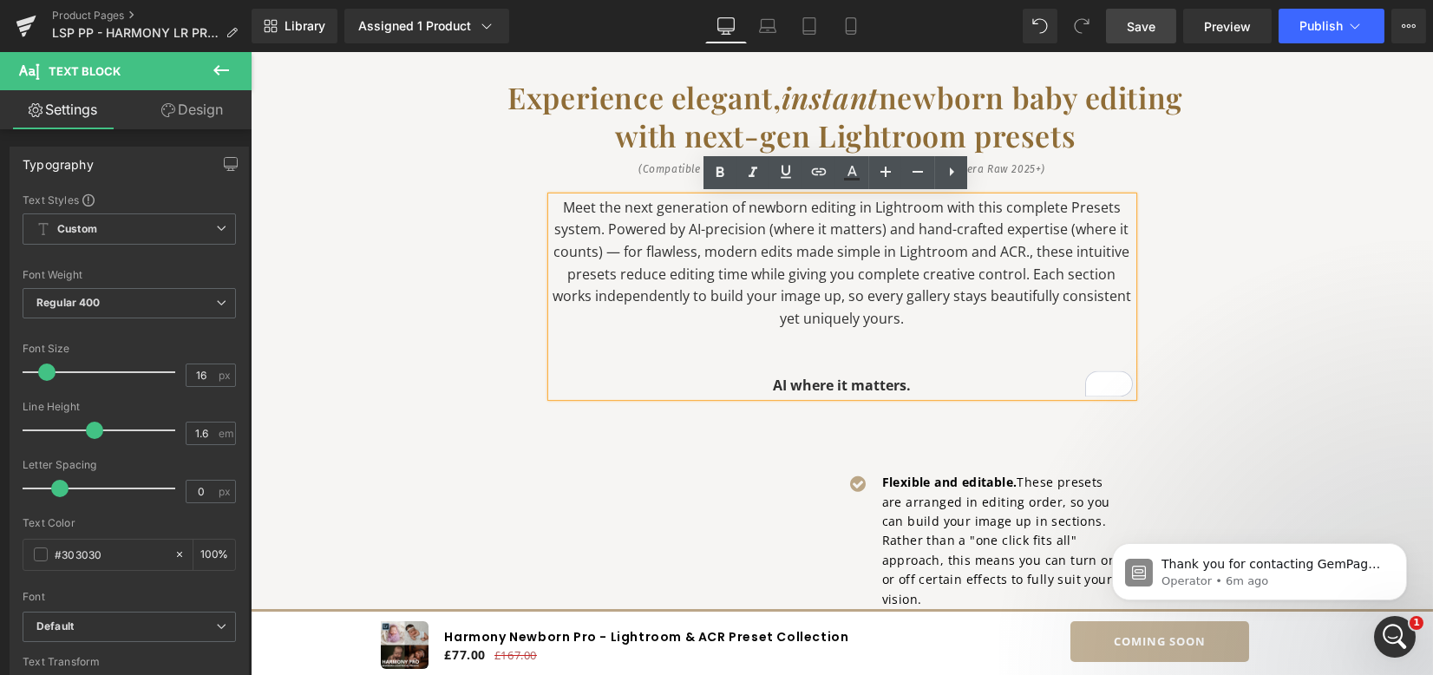
click at [1027, 256] on p "Meet the next generation of newborn editing in Lightroom with this complete Pre…" at bounding box center [842, 264] width 581 height 134
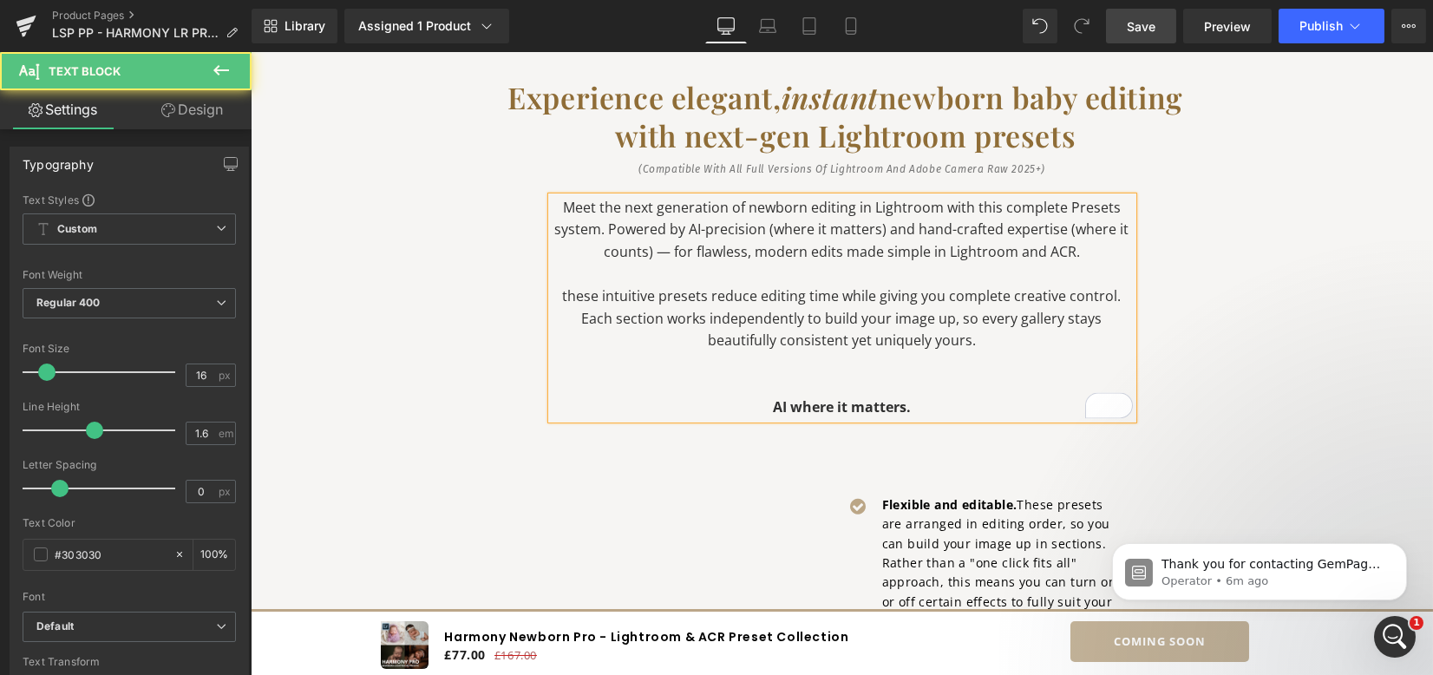
click at [922, 251] on p "Meet the next generation of newborn editing in Lightroom with this complete Pre…" at bounding box center [842, 230] width 581 height 67
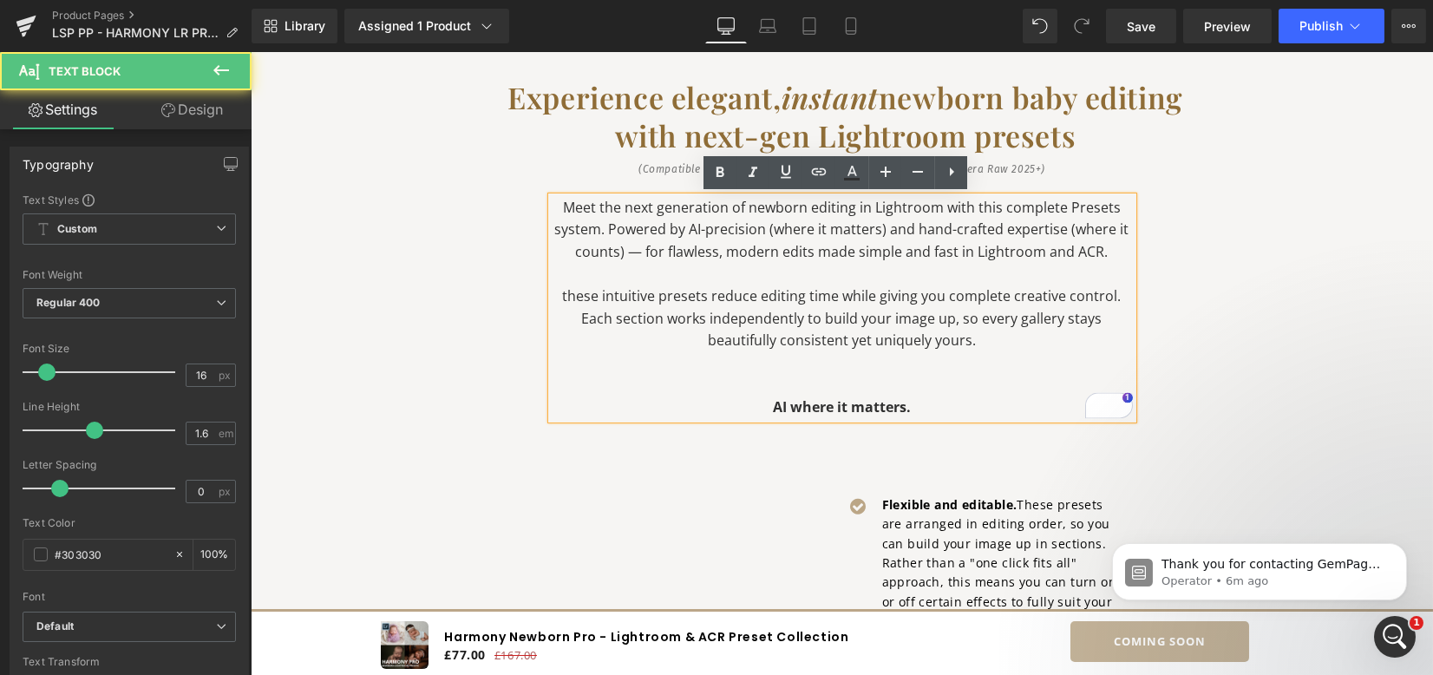
scroll to position [55, 0]
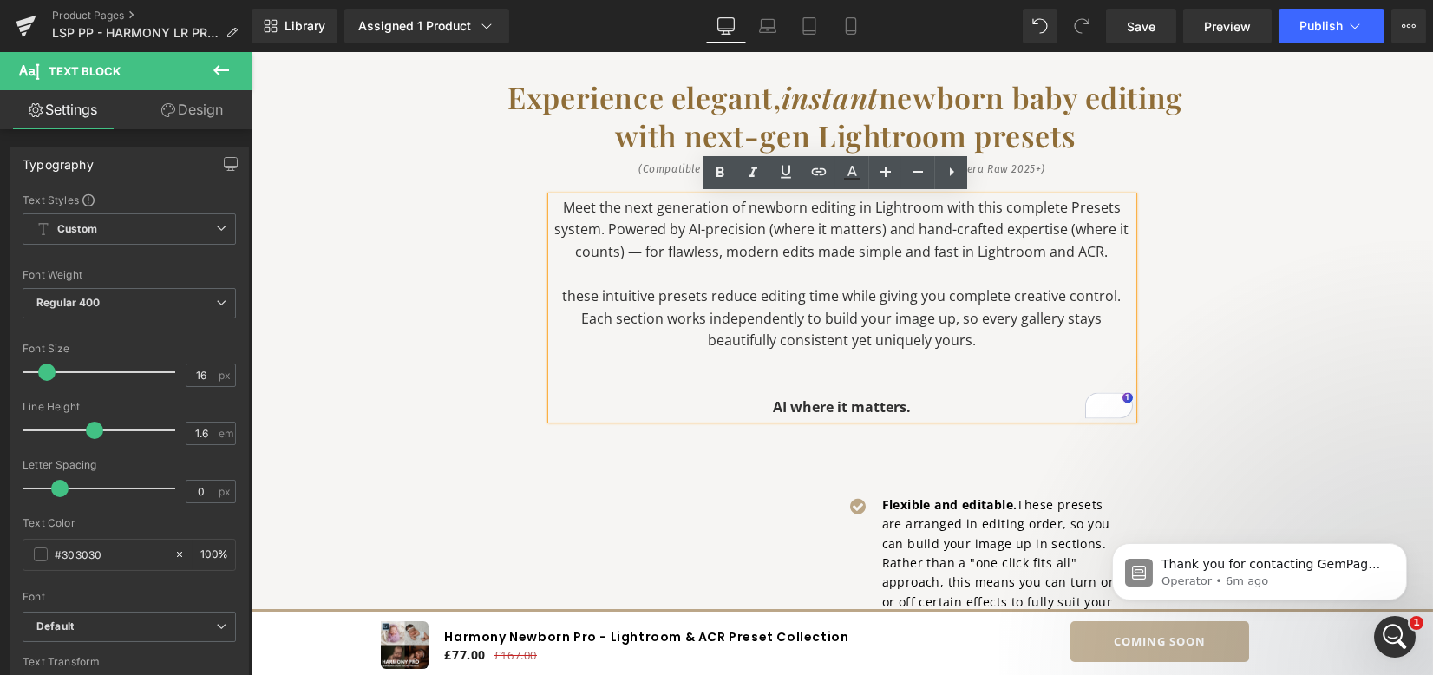
click at [586, 298] on p "these intuitive presets reduce editing time while giving you complete creative …" at bounding box center [842, 318] width 581 height 67
click at [561, 296] on p "these intuitive presets reduce editing time while giving you complete creative …" at bounding box center [842, 318] width 581 height 67
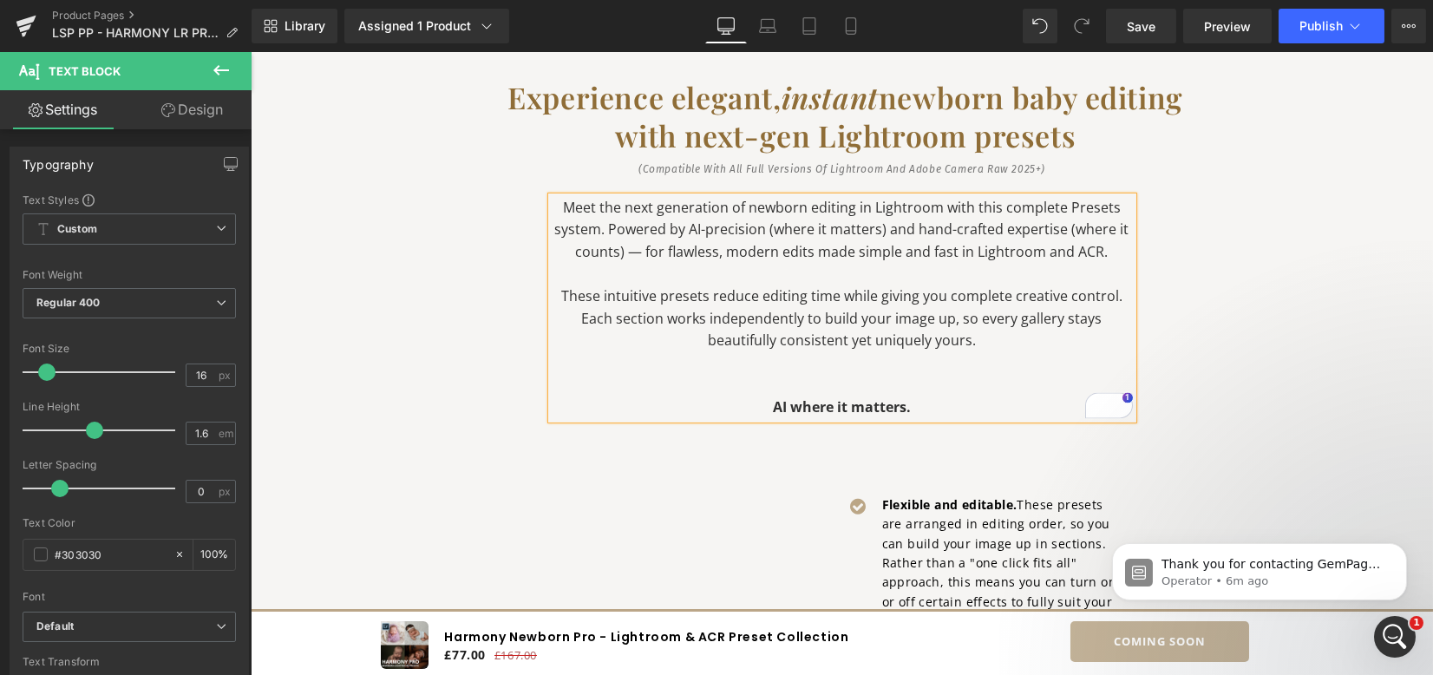
click at [999, 356] on p "To enrich screen reader interactions, please activate Accessibility in Grammarl…" at bounding box center [842, 363] width 581 height 23
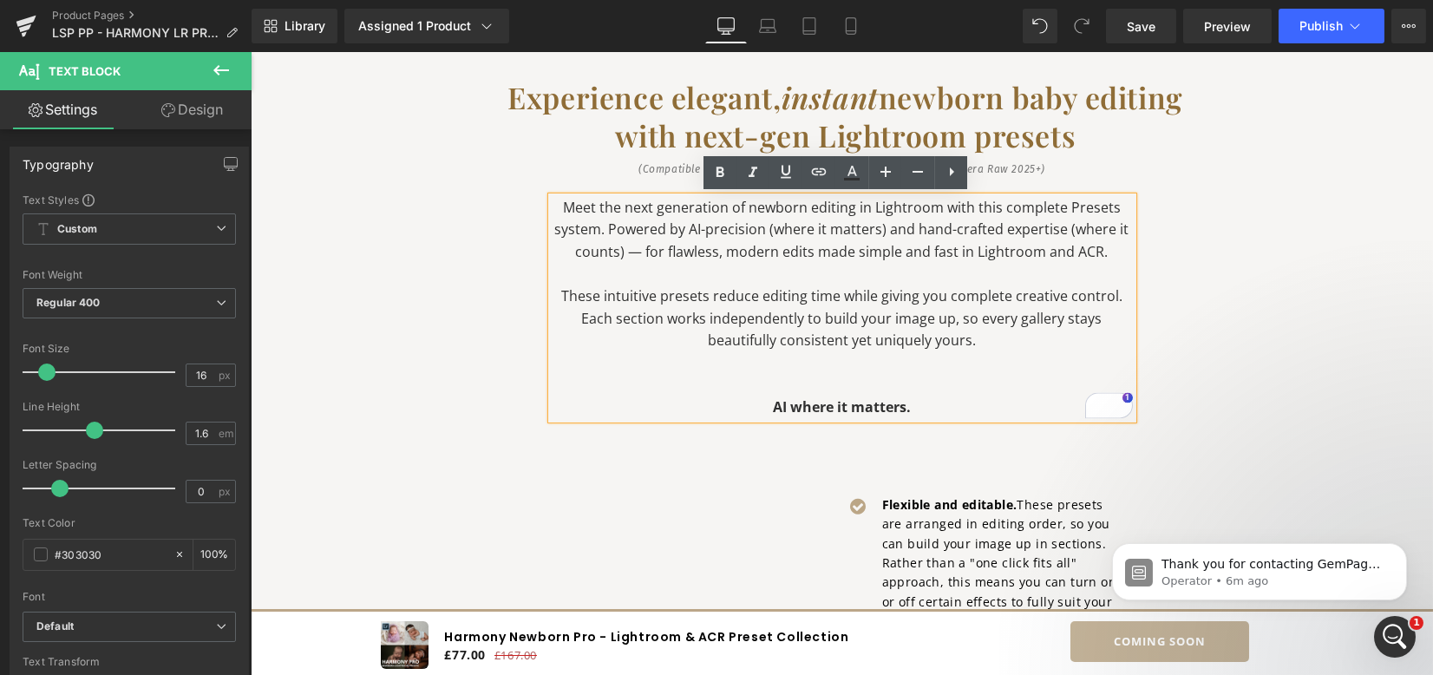
click at [757, 296] on p "These intuitive presets reduce editing time while giving you complete creative …" at bounding box center [842, 318] width 581 height 67
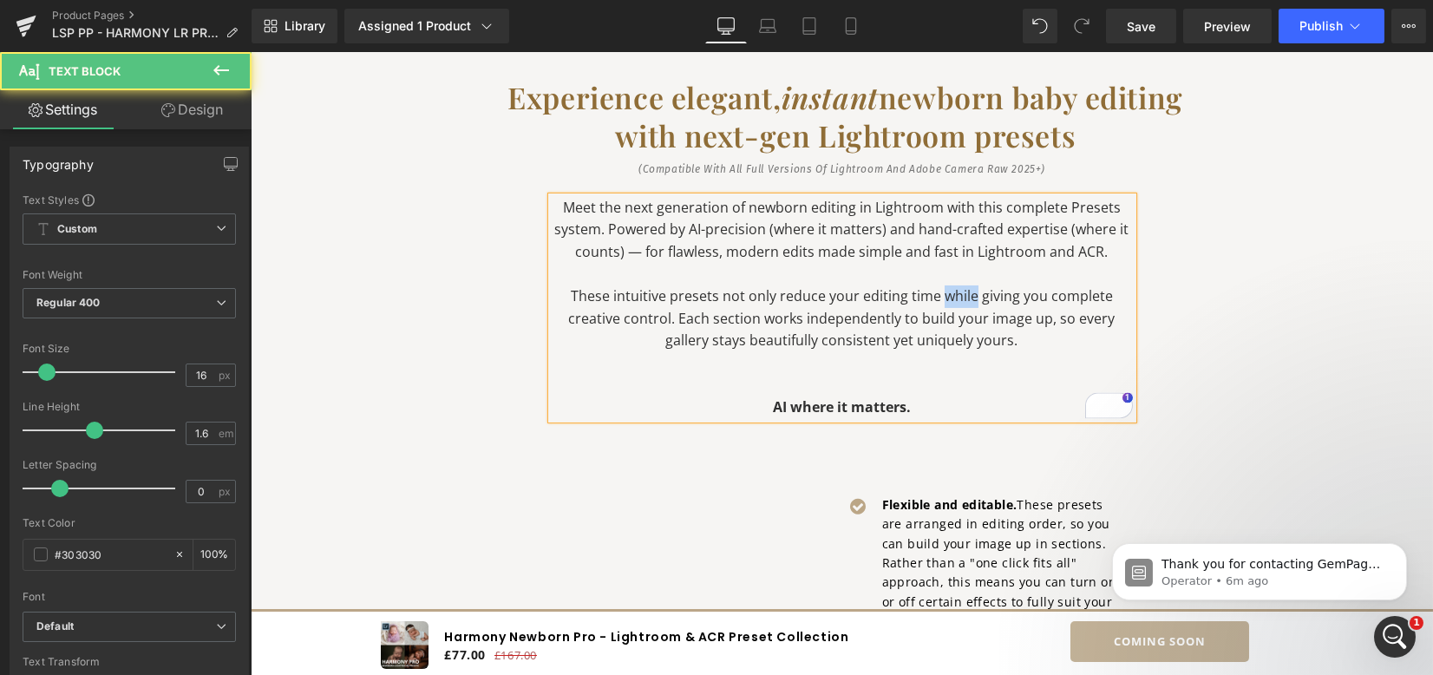
drag, startPoint x: 935, startPoint y: 298, endPoint x: 970, endPoint y: 299, distance: 34.8
click at [968, 297] on p "These intuitive presets not only reduce your editing time while giving you comp…" at bounding box center [842, 318] width 581 height 67
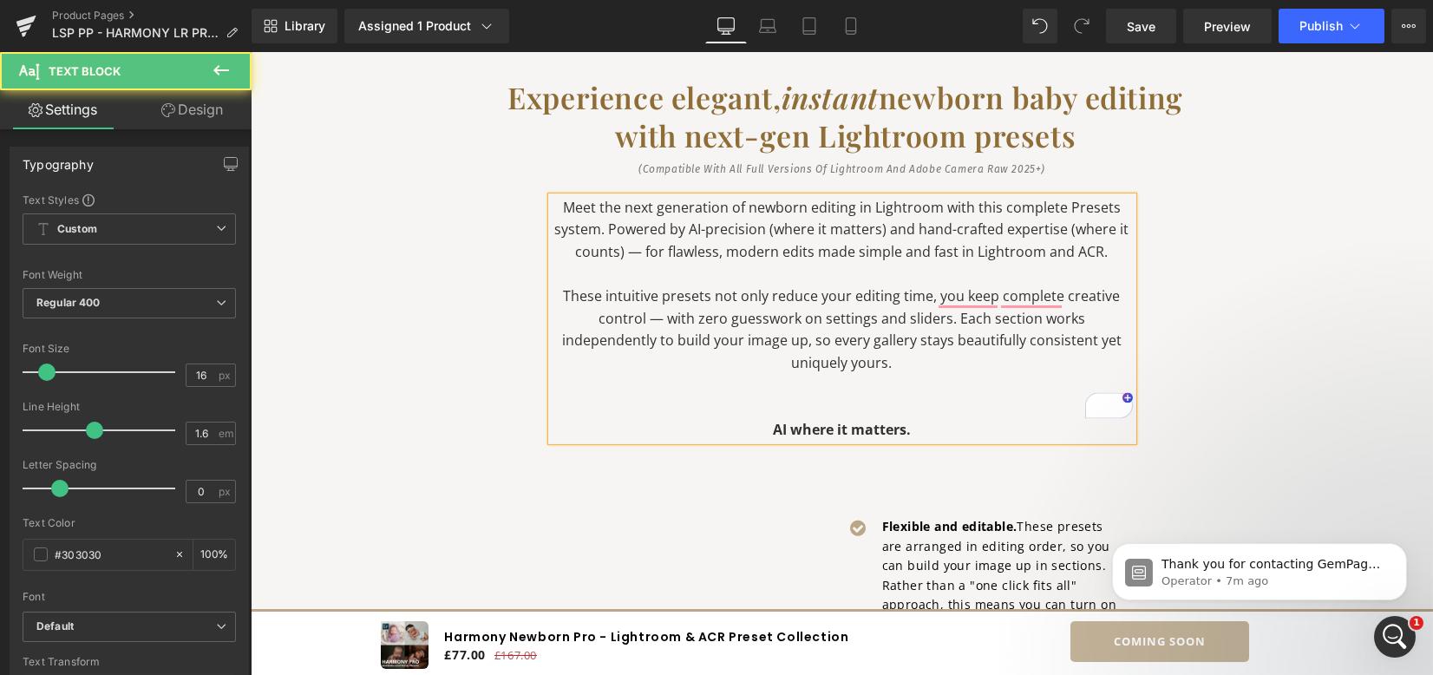
click at [767, 375] on p "To enrich screen reader interactions, please activate Accessibility in Grammarl…" at bounding box center [842, 386] width 581 height 23
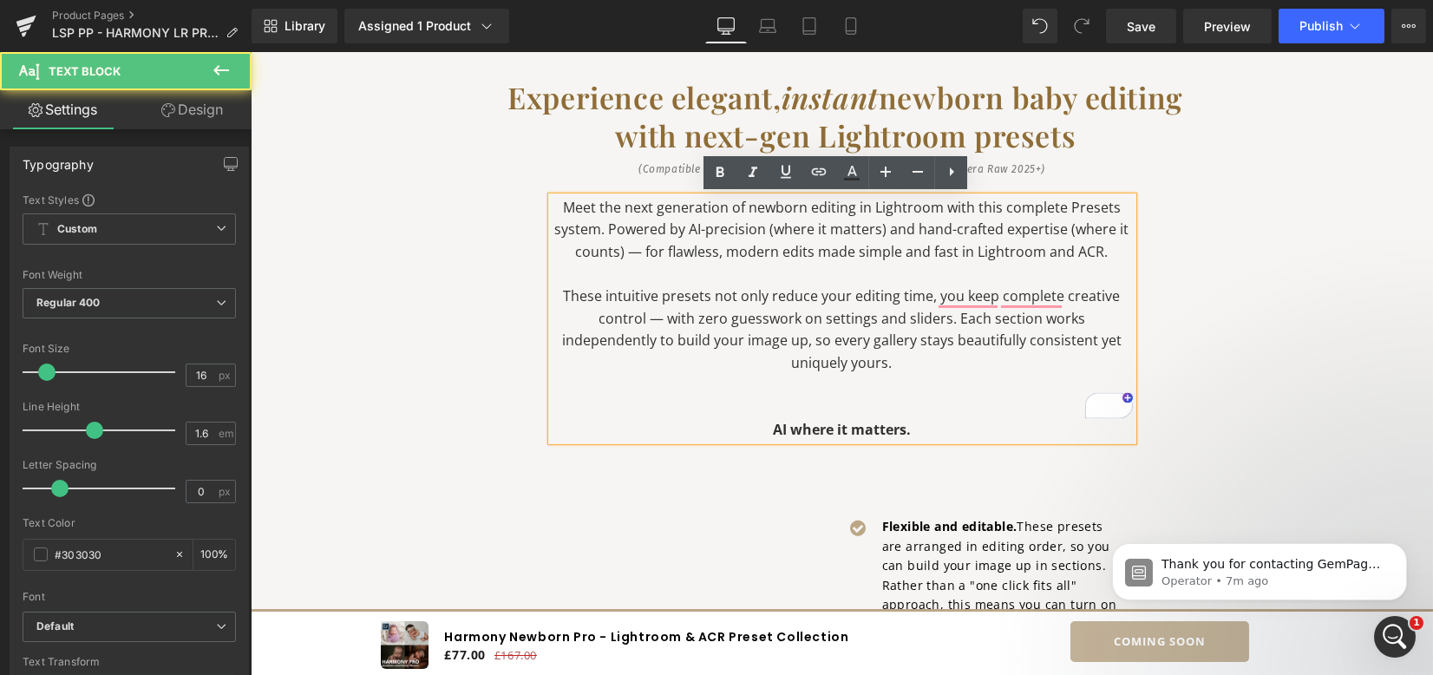
drag, startPoint x: 963, startPoint y: 407, endPoint x: 634, endPoint y: 415, distance: 329.0
click at [634, 419] on p "AI where it matters." at bounding box center [842, 430] width 581 height 23
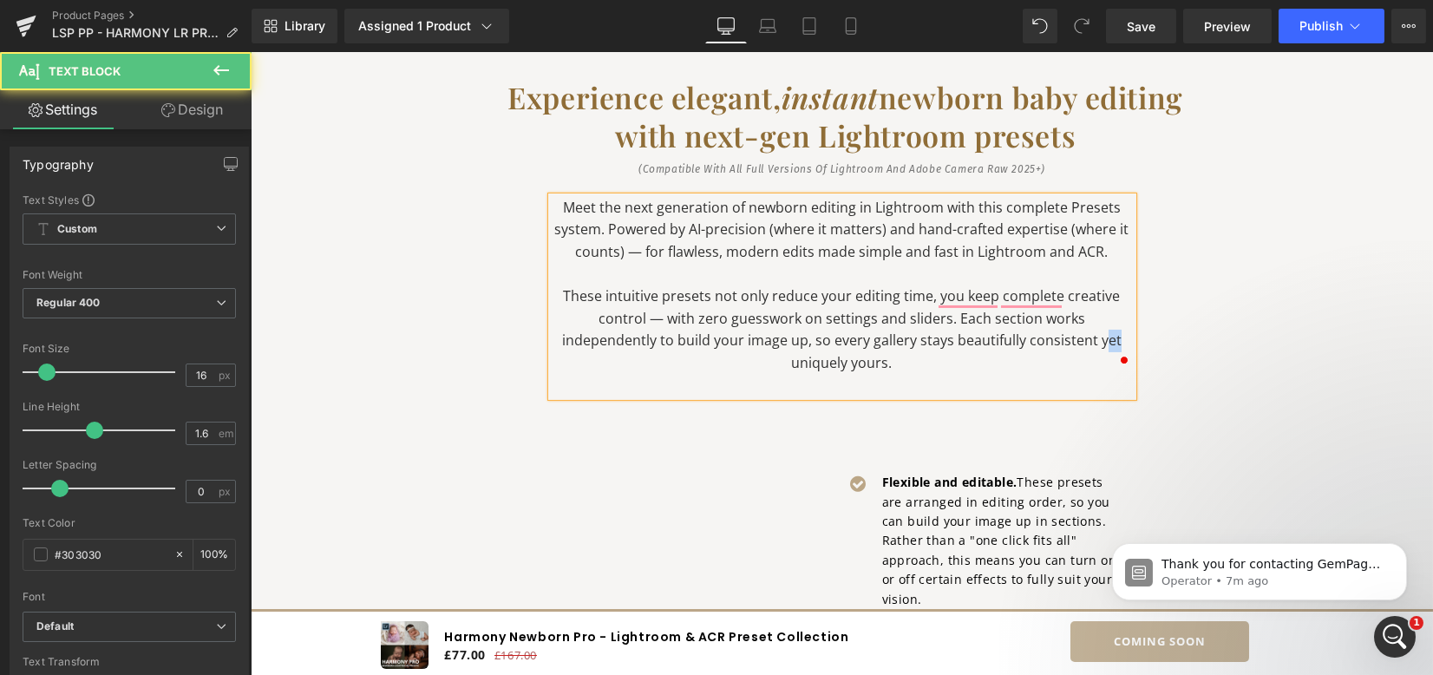
drag, startPoint x: 1010, startPoint y: 342, endPoint x: 996, endPoint y: 344, distance: 14.0
click at [996, 344] on p "These intuitive presets not only reduce your editing time, you keep complete cr…" at bounding box center [842, 329] width 581 height 89
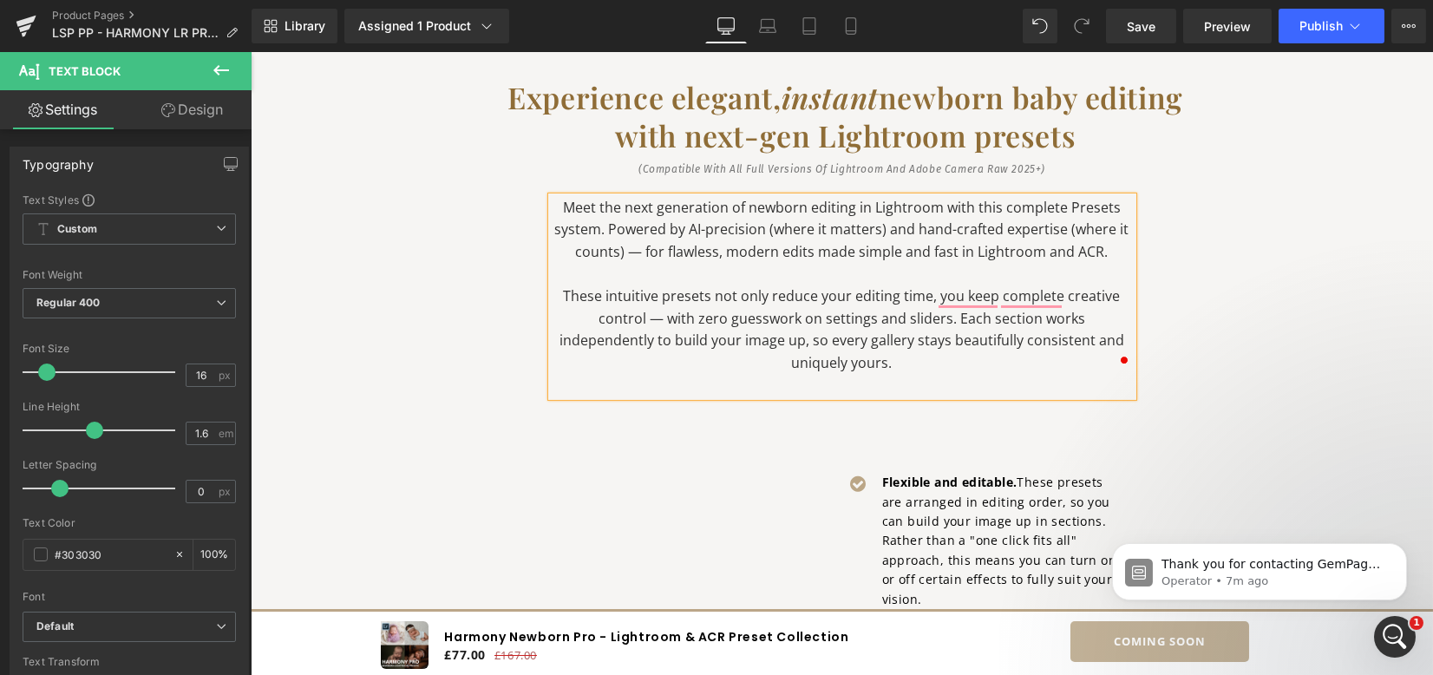
click at [1241, 342] on div "Video Popup Hero Banner Experience elegant, instant newborn baby editing with n…" at bounding box center [842, 342] width 1041 height 1484
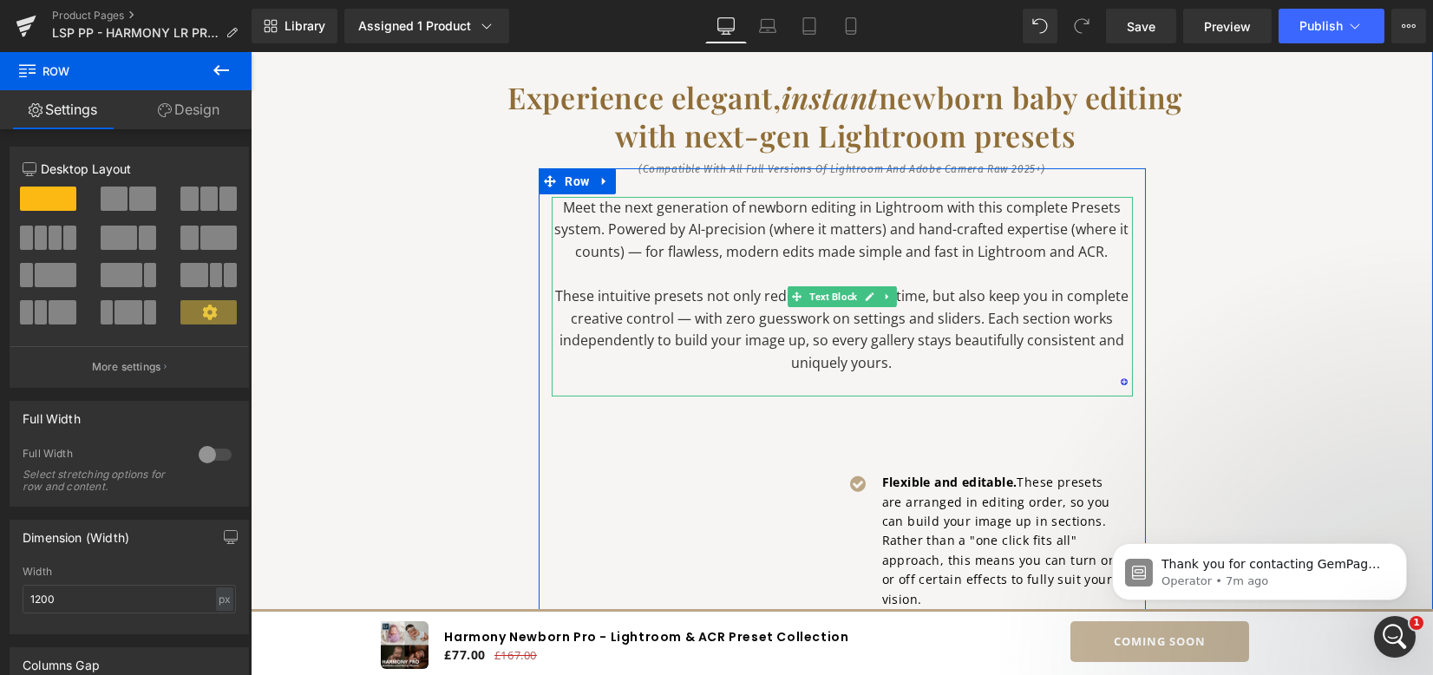
click at [1145, 266] on div "Experience elegant, instant newborn baby editing with next-gen Lightroom preset…" at bounding box center [843, 562] width 738 height 1026
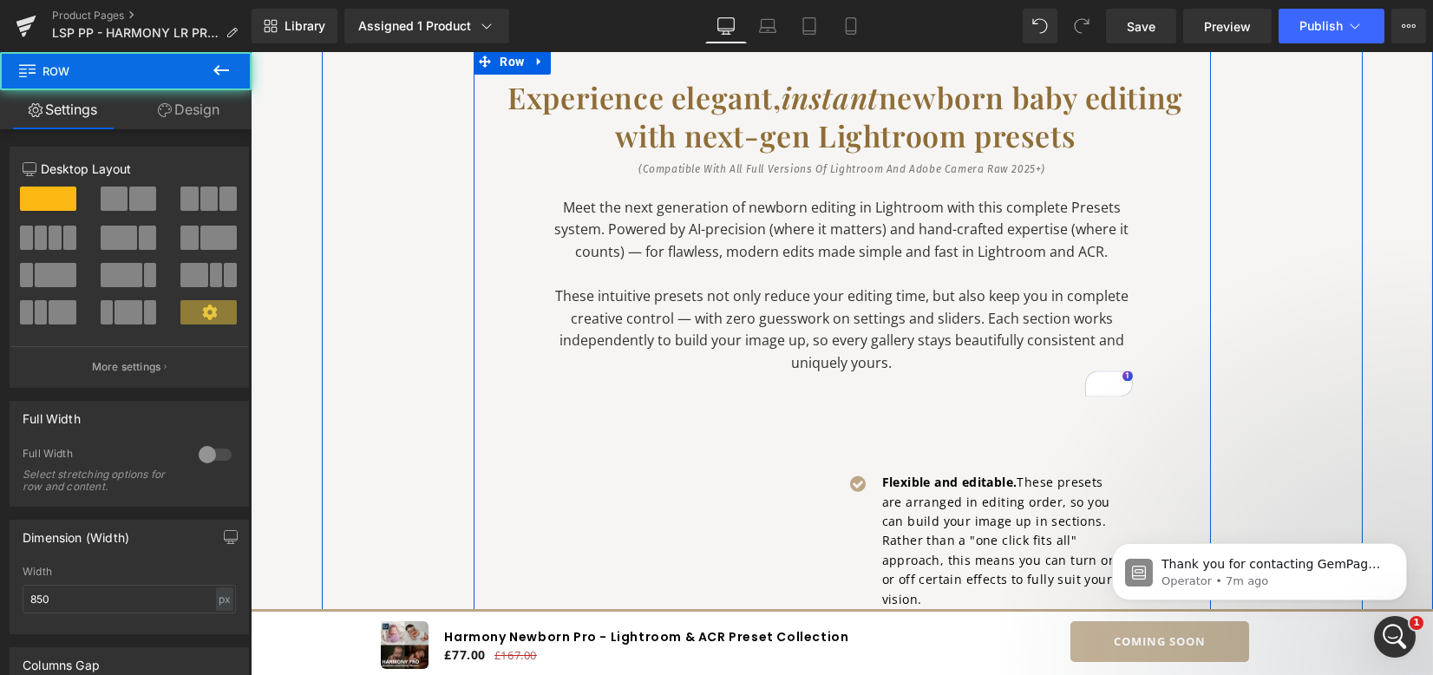
click at [670, 259] on p "Meet the next generation of newborn editing in Lightroom with this complete Pre…" at bounding box center [842, 230] width 581 height 67
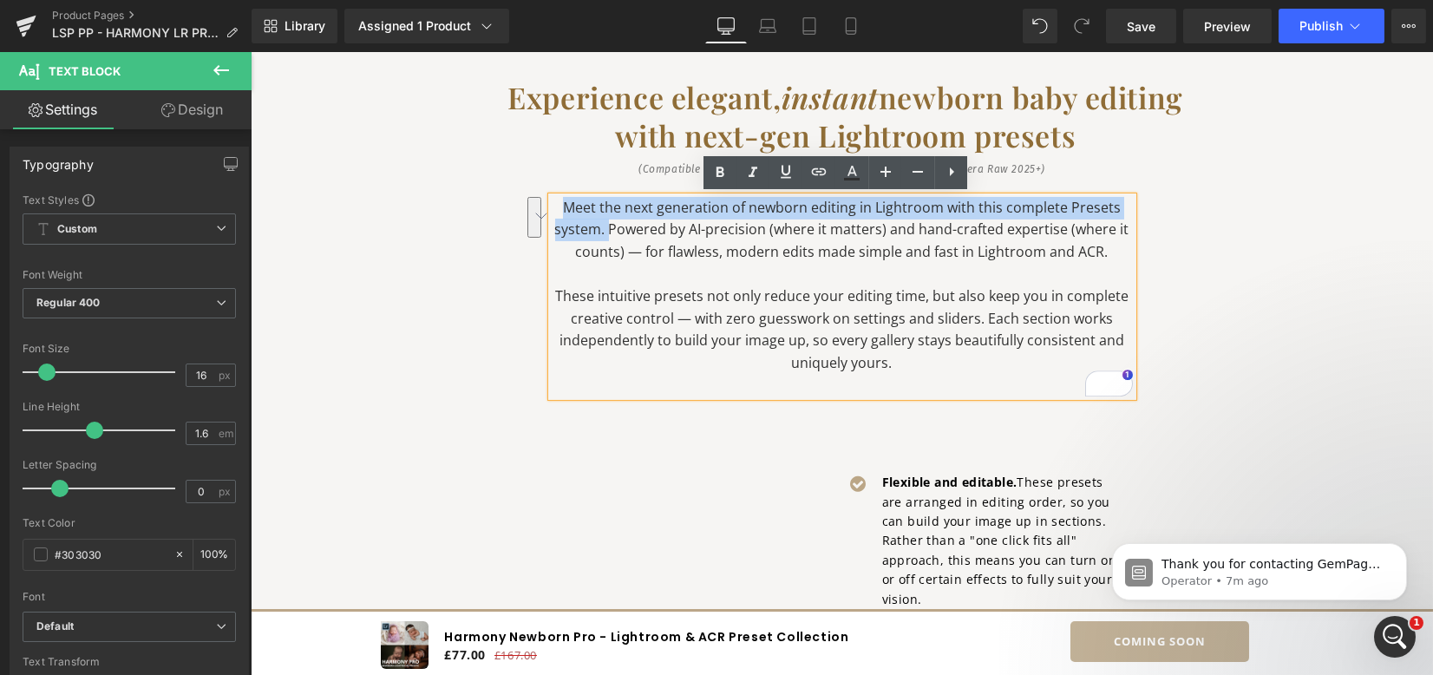
drag, startPoint x: 560, startPoint y: 203, endPoint x: 607, endPoint y: 233, distance: 55.8
click at [607, 233] on p "Meet the next generation of newborn editing in Lightroom with this complete Pre…" at bounding box center [842, 230] width 581 height 67
click at [607, 229] on p "Meet the next generation of newborn editing in Lightroom with this complete Pre…" at bounding box center [842, 230] width 581 height 67
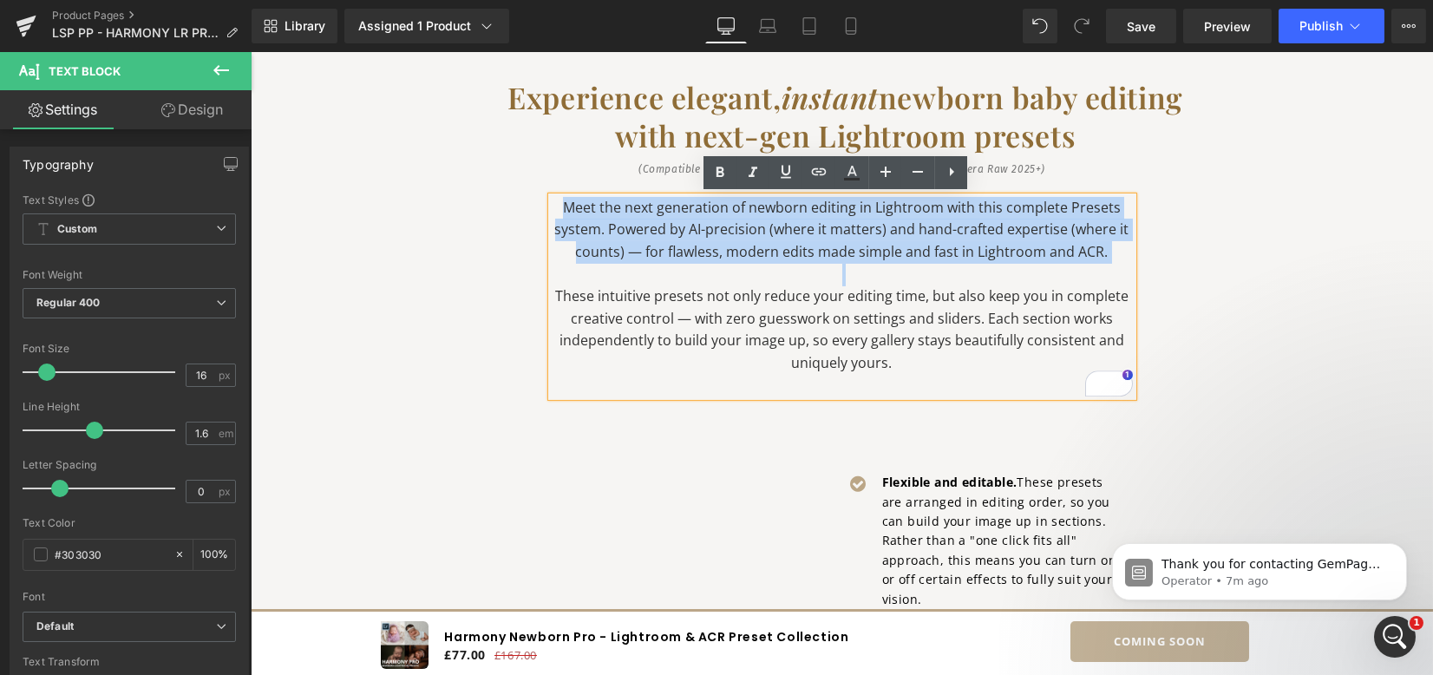
drag, startPoint x: 562, startPoint y: 202, endPoint x: 1120, endPoint y: 270, distance: 562.0
click at [1120, 270] on div "Meet the next generation of newborn editing in Lightroom with this complete Pre…" at bounding box center [842, 297] width 581 height 200
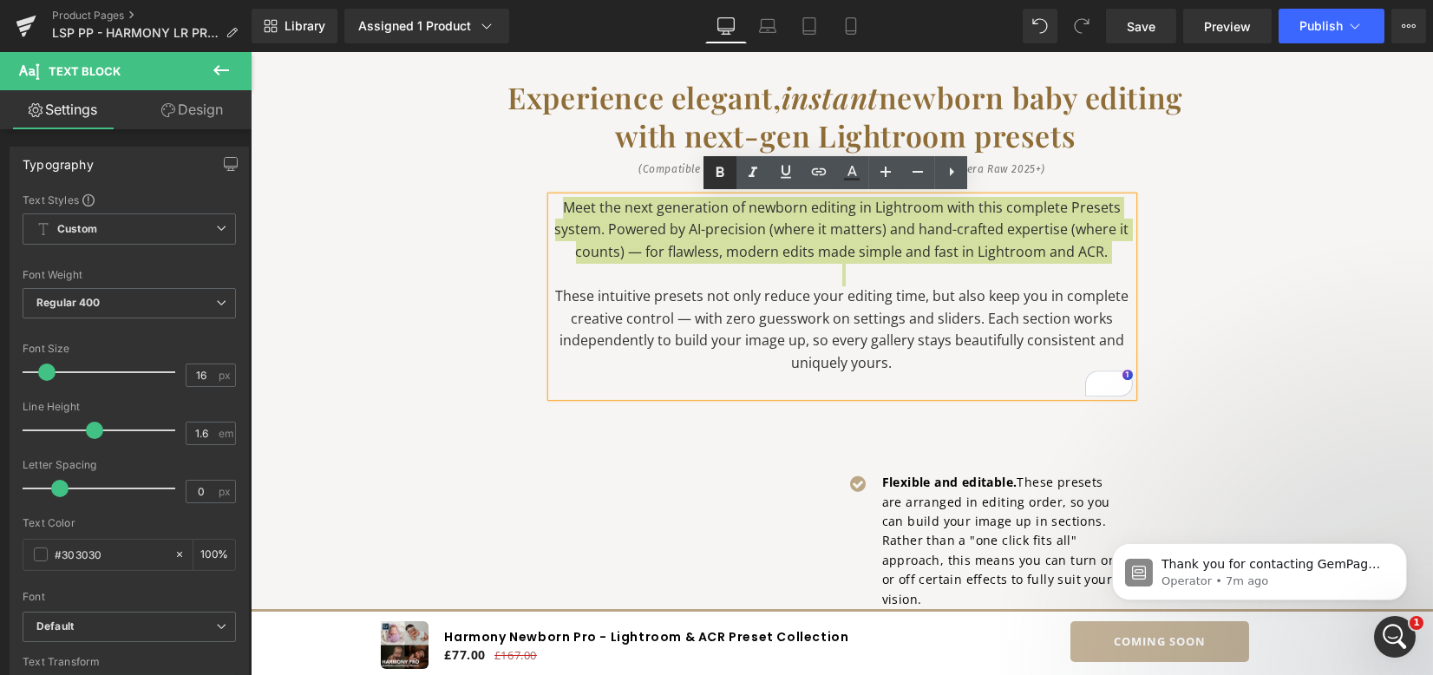
click at [715, 180] on icon at bounding box center [720, 172] width 21 height 21
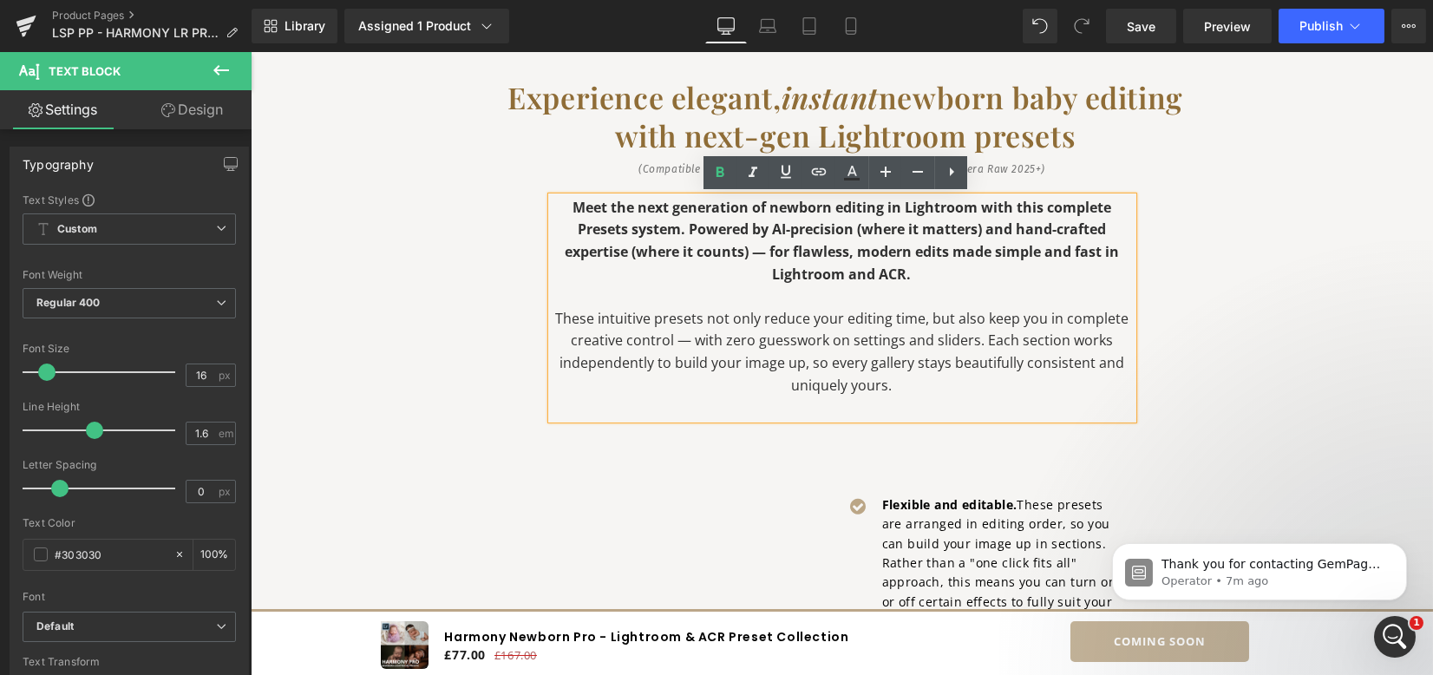
click at [812, 229] on strong "Meet the next generation of newborn editing in Lightroom with this complete Pre…" at bounding box center [842, 241] width 554 height 86
click at [1223, 279] on div "Video Popup Hero Banner Experience elegant, instant newborn baby editing with n…" at bounding box center [842, 352] width 1041 height 1505
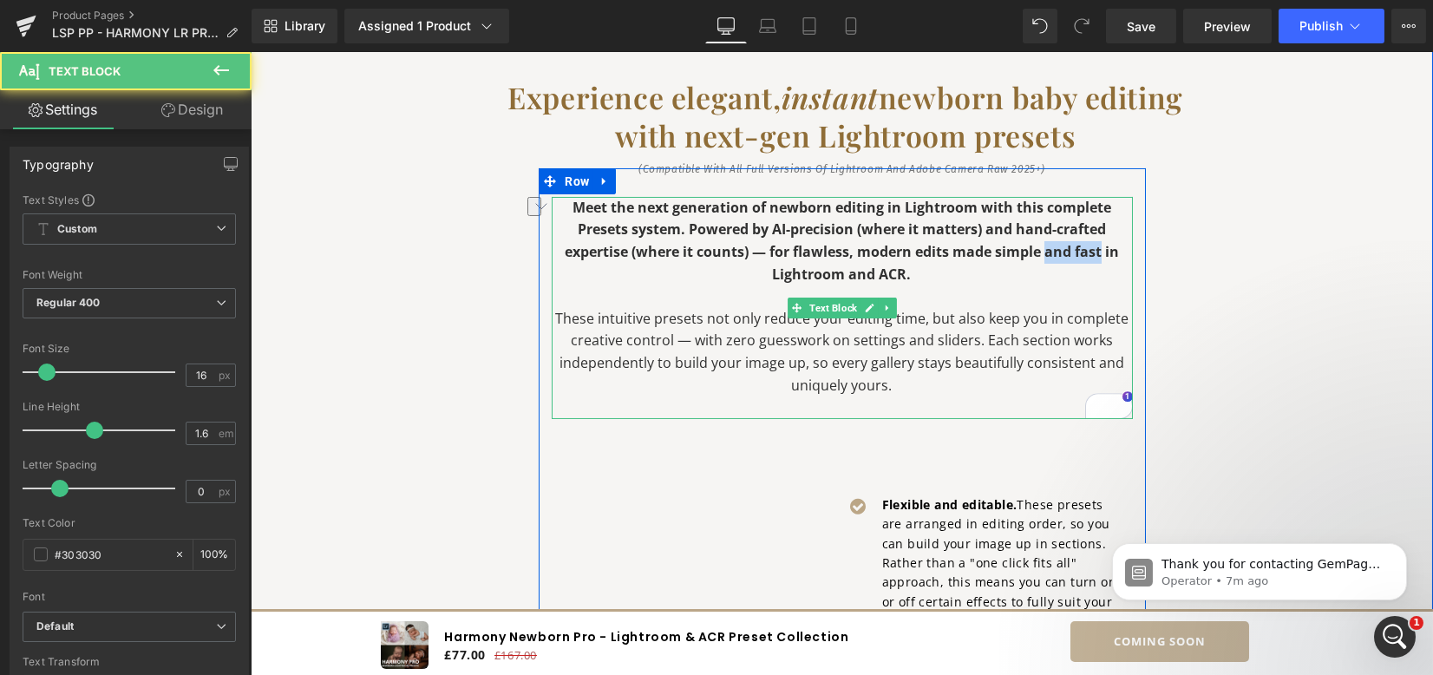
drag, startPoint x: 1040, startPoint y: 252, endPoint x: 1095, endPoint y: 253, distance: 55.6
click at [1095, 253] on strong "Meet the next generation of newborn editing in Lightroom with this complete Pre…" at bounding box center [842, 241] width 554 height 86
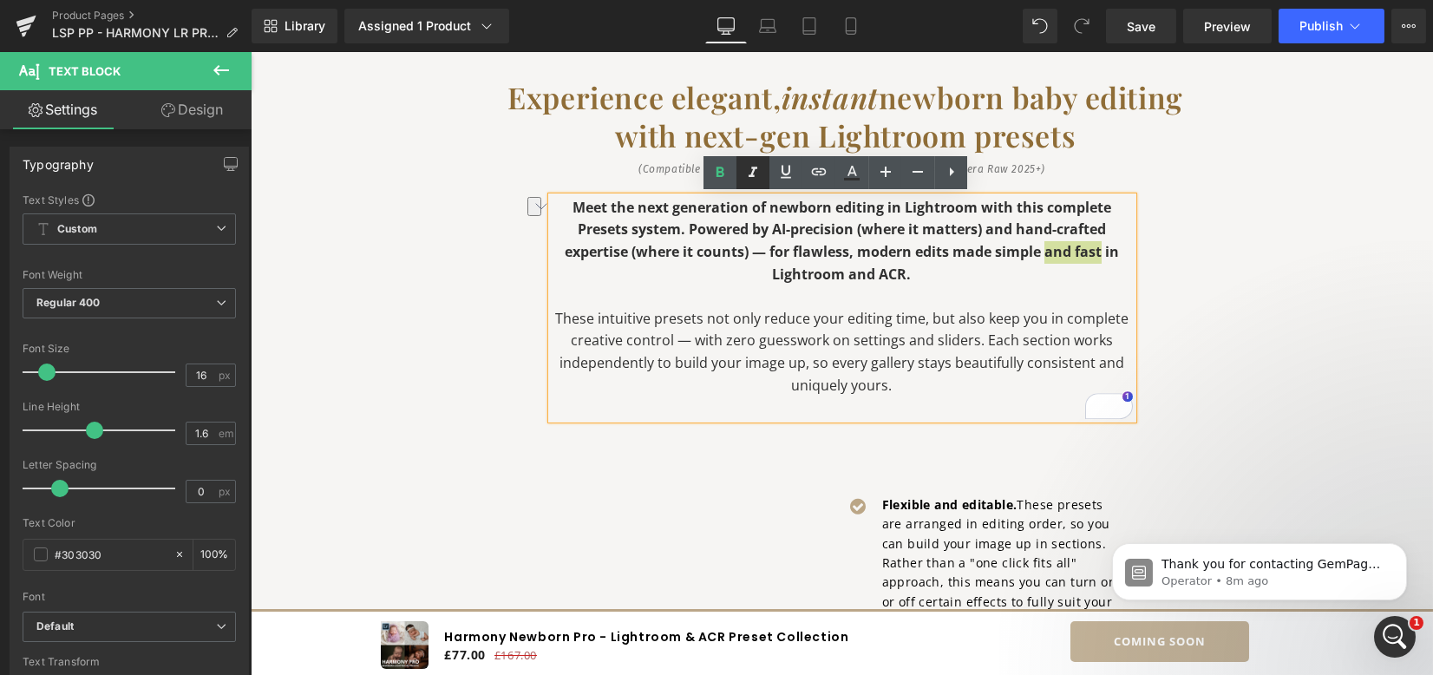
click at [747, 179] on icon at bounding box center [753, 172] width 21 height 21
click at [1230, 266] on div "Video Popup Hero Banner Experience elegant, instant newborn baby editing with n…" at bounding box center [842, 352] width 1041 height 1505
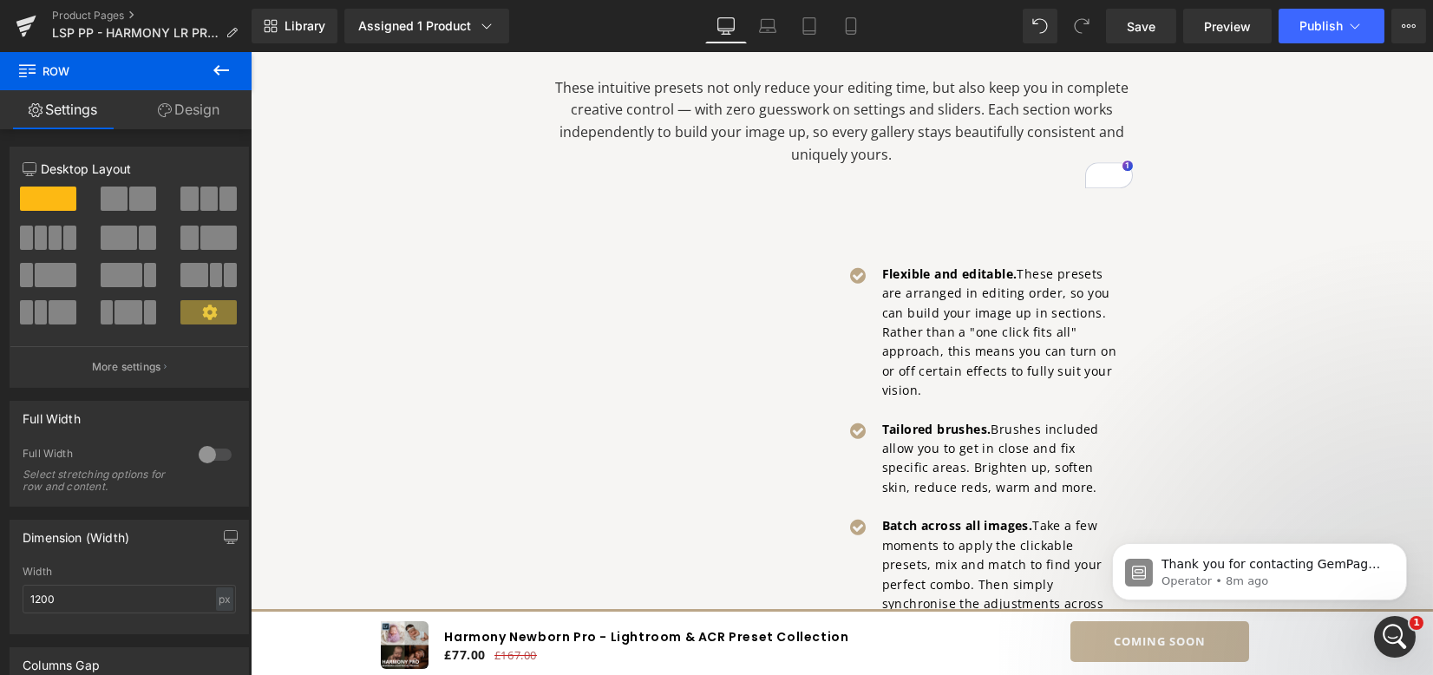
scroll to position [1615, 0]
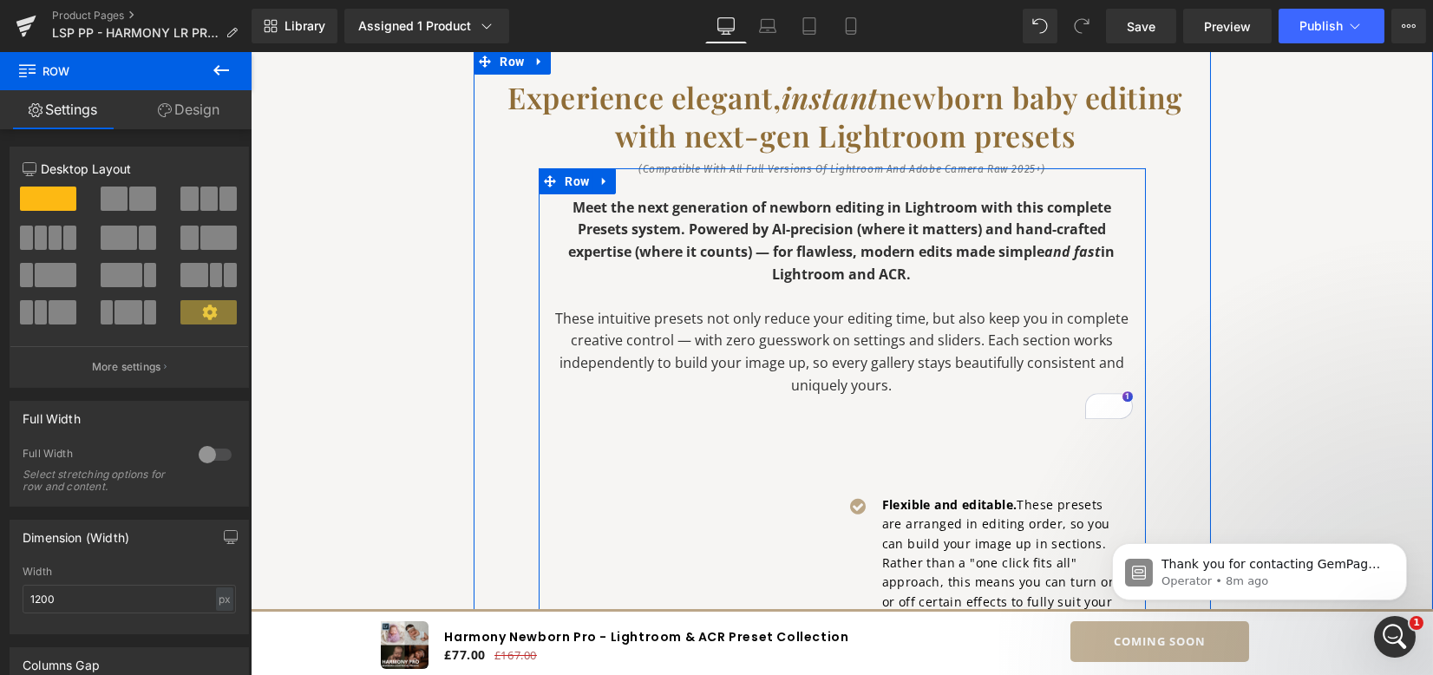
click at [251, 52] on div at bounding box center [251, 52] width 0 height 0
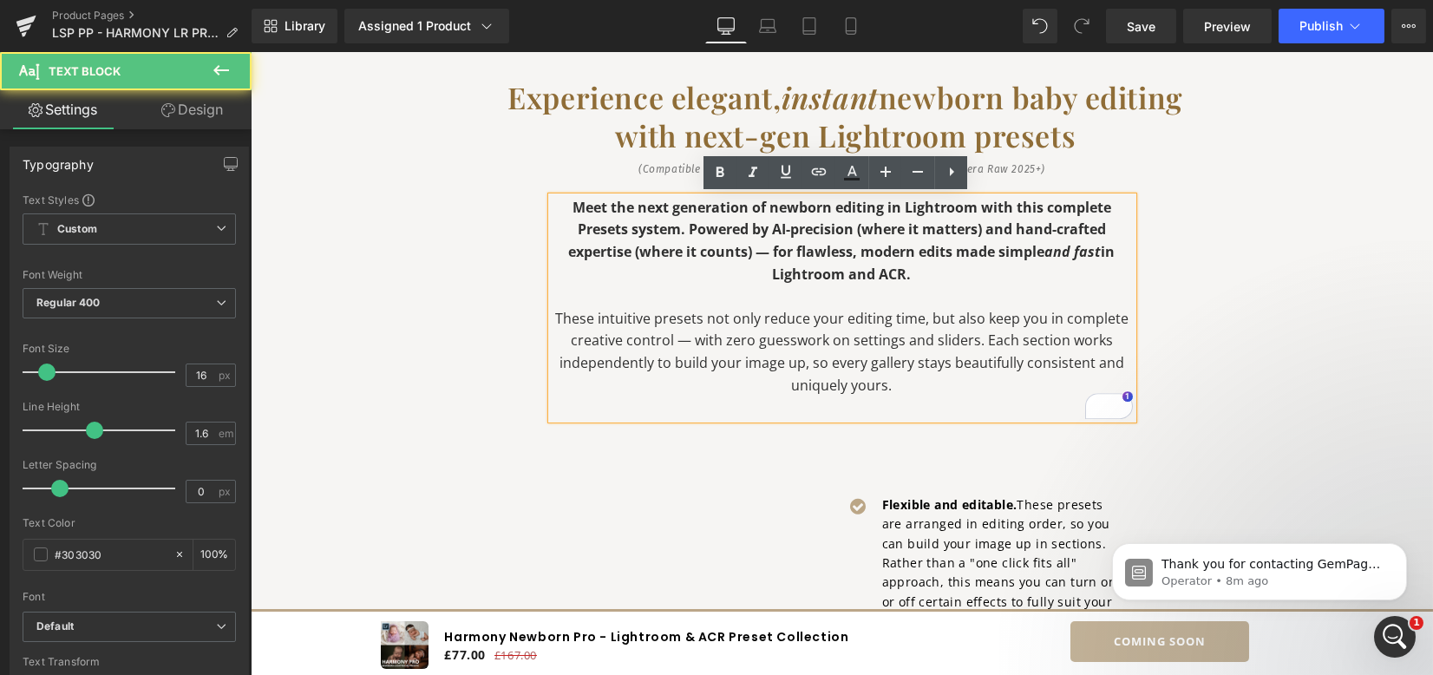
click at [843, 412] on p "To enrich screen reader interactions, please activate Accessibility in Grammarl…" at bounding box center [842, 408] width 581 height 23
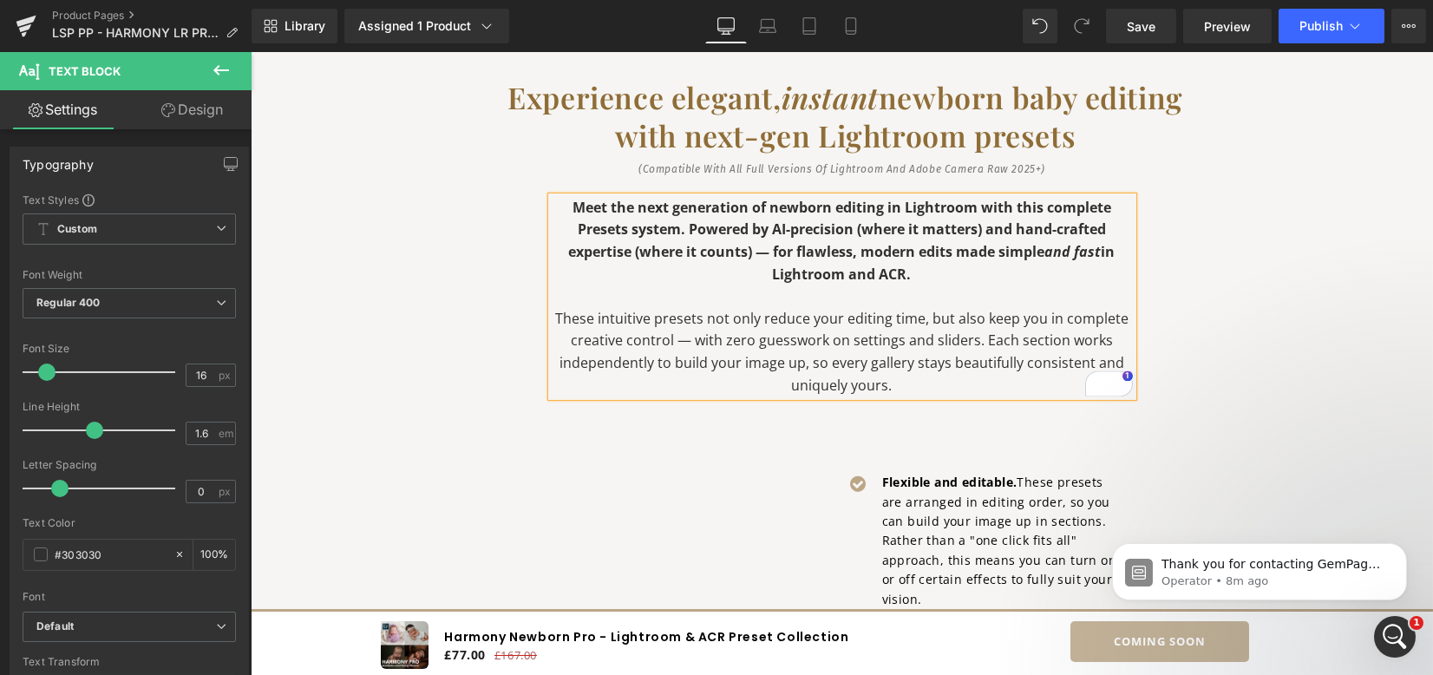
click at [1236, 339] on div "Video Popup Hero Banner Experience elegant, instant newborn baby editing with n…" at bounding box center [842, 342] width 1041 height 1484
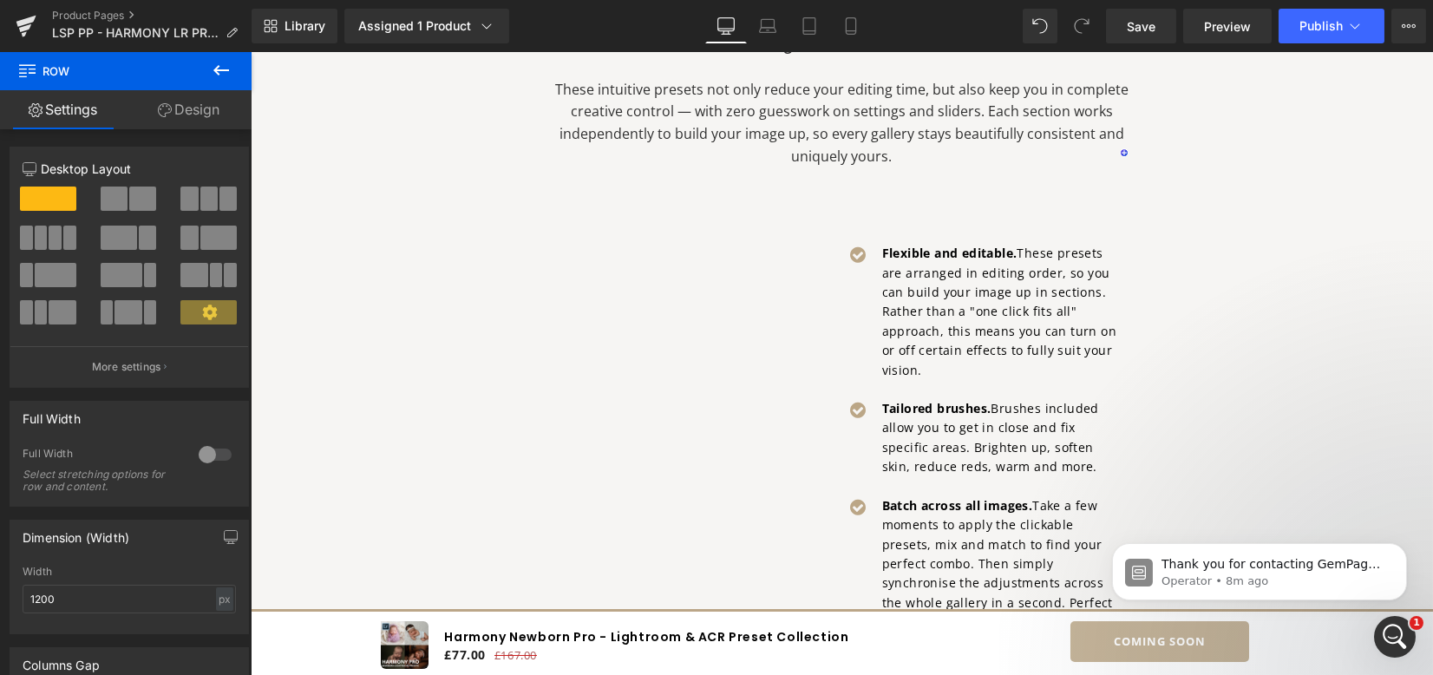
scroll to position [1846, 0]
click at [1406, 552] on button "Dismiss notification" at bounding box center [1401, 547] width 23 height 23
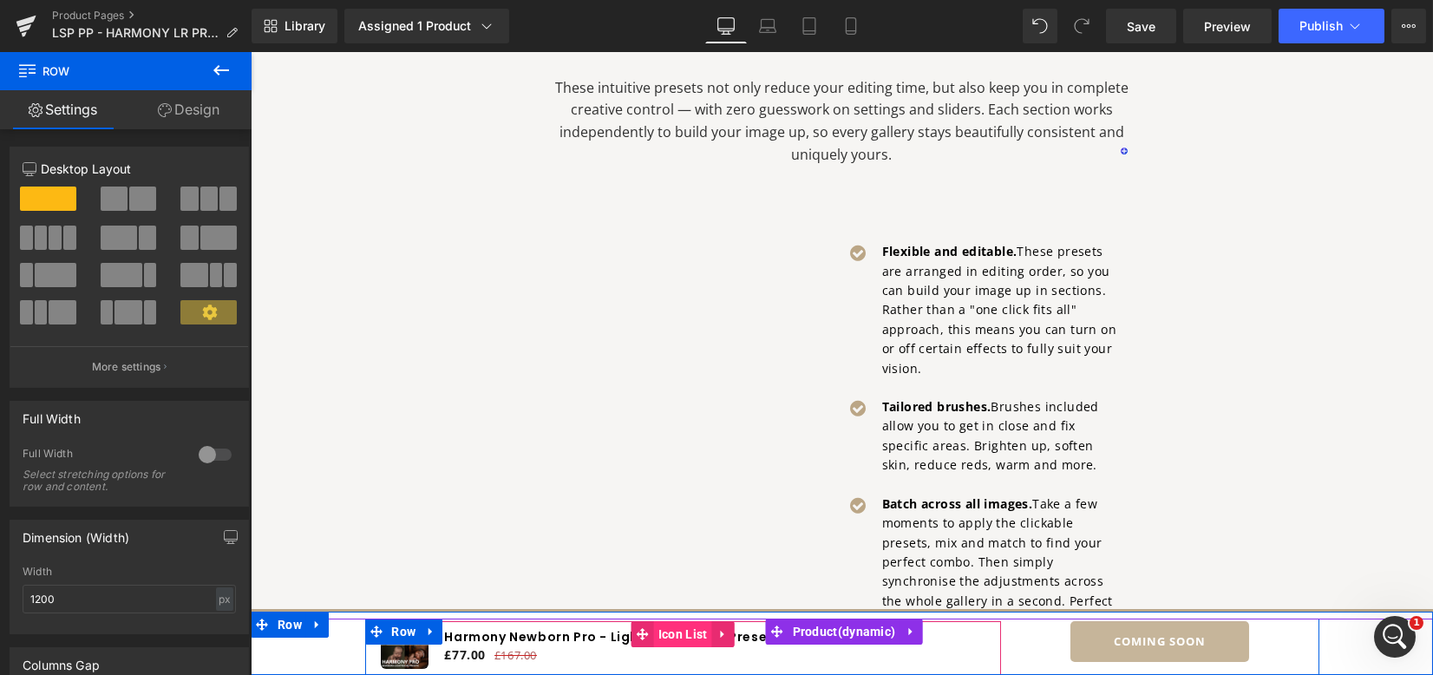
click at [666, 634] on span "Icon List" at bounding box center [683, 634] width 58 height 26
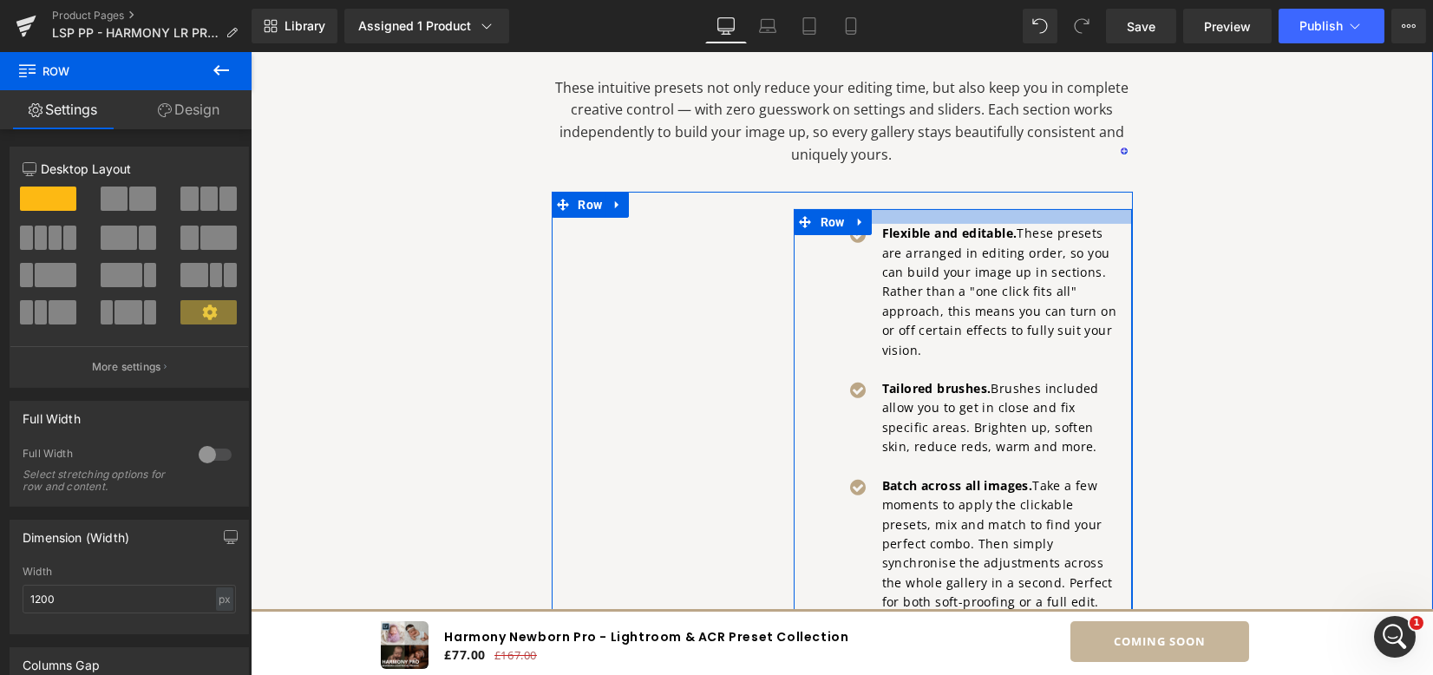
drag, startPoint x: 918, startPoint y: 207, endPoint x: 917, endPoint y: 192, distance: 14.8
click at [917, 192] on div "Vimeo Icon Flexible and editable. These presets are arranged in editing order, …" at bounding box center [842, 431] width 581 height 478
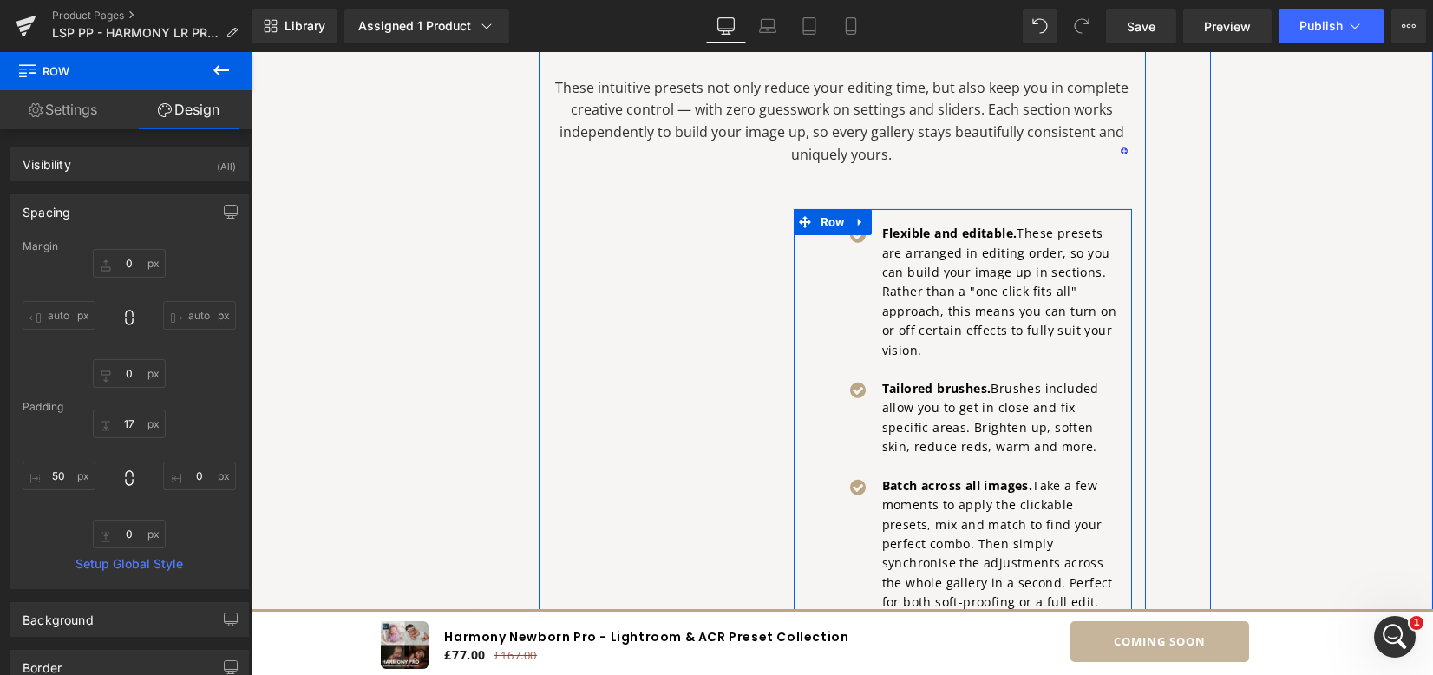
click at [560, 184] on div "Meet the next generation of newborn editing in Lightroom with this complete Pre…" at bounding box center [842, 400] width 607 height 869
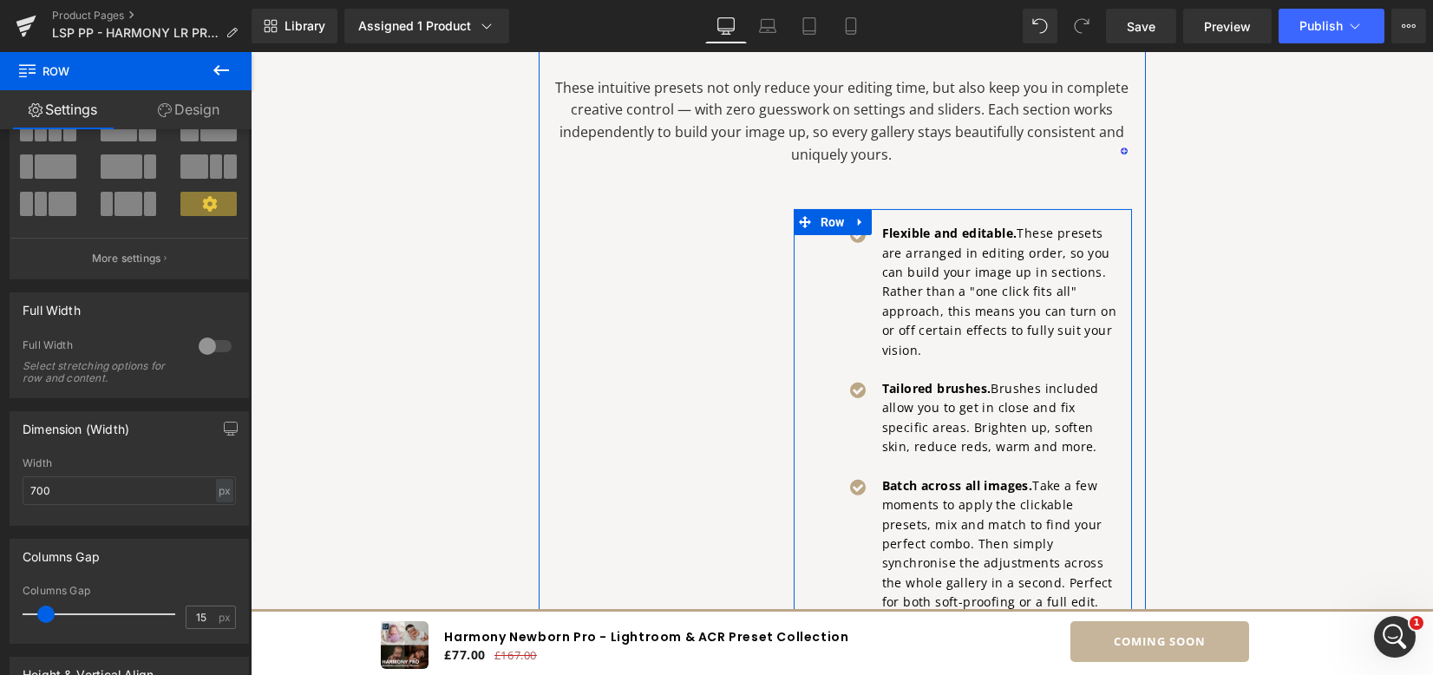
scroll to position [115, 0]
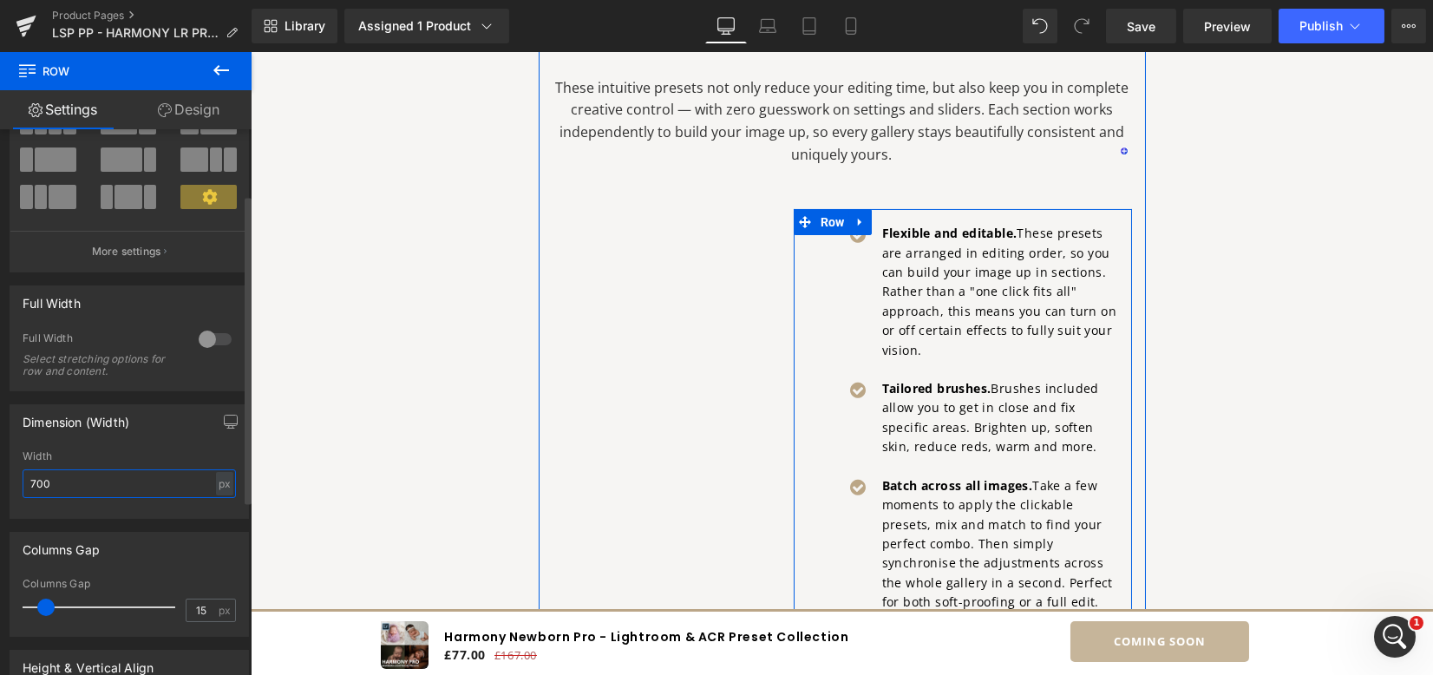
drag, startPoint x: 77, startPoint y: 482, endPoint x: 0, endPoint y: 469, distance: 78.3
click at [0, 469] on div "Dimension (Width) 700px Width 700 px % px" at bounding box center [129, 455] width 259 height 128
type input "800"
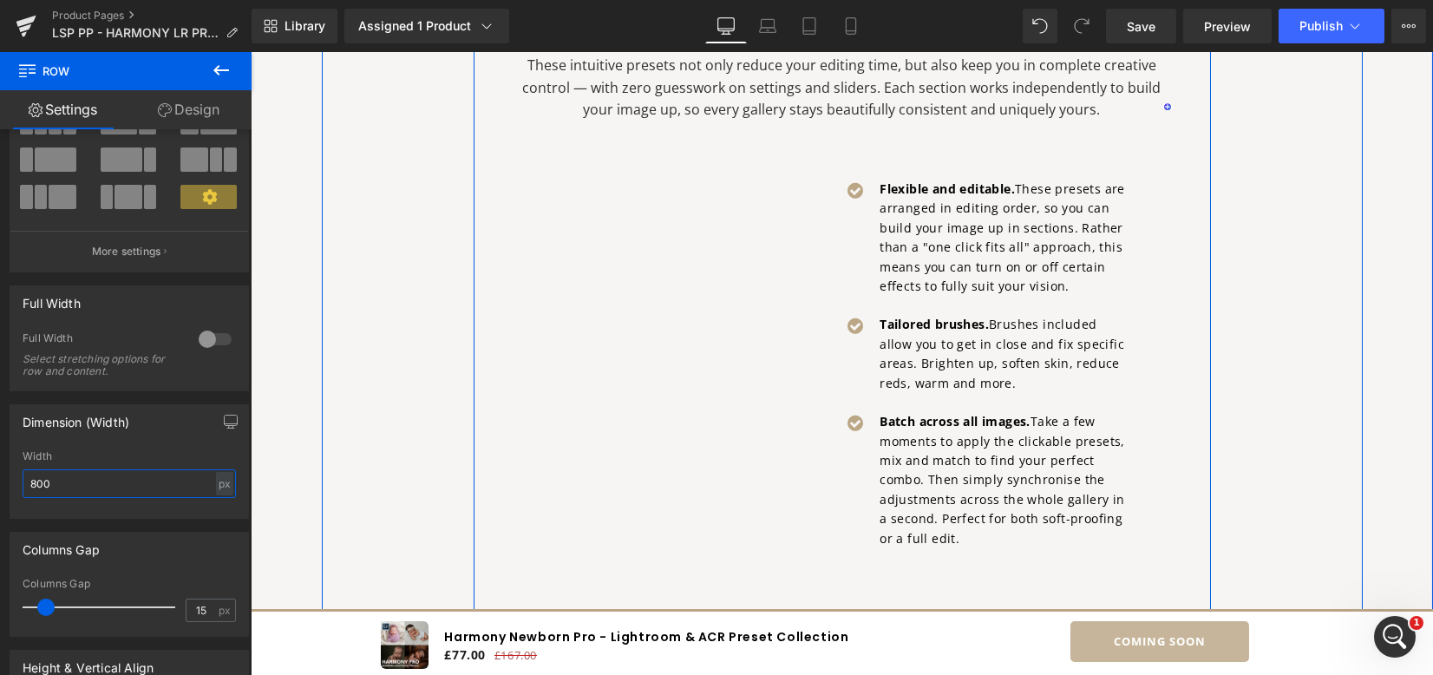
scroll to position [1615, 0]
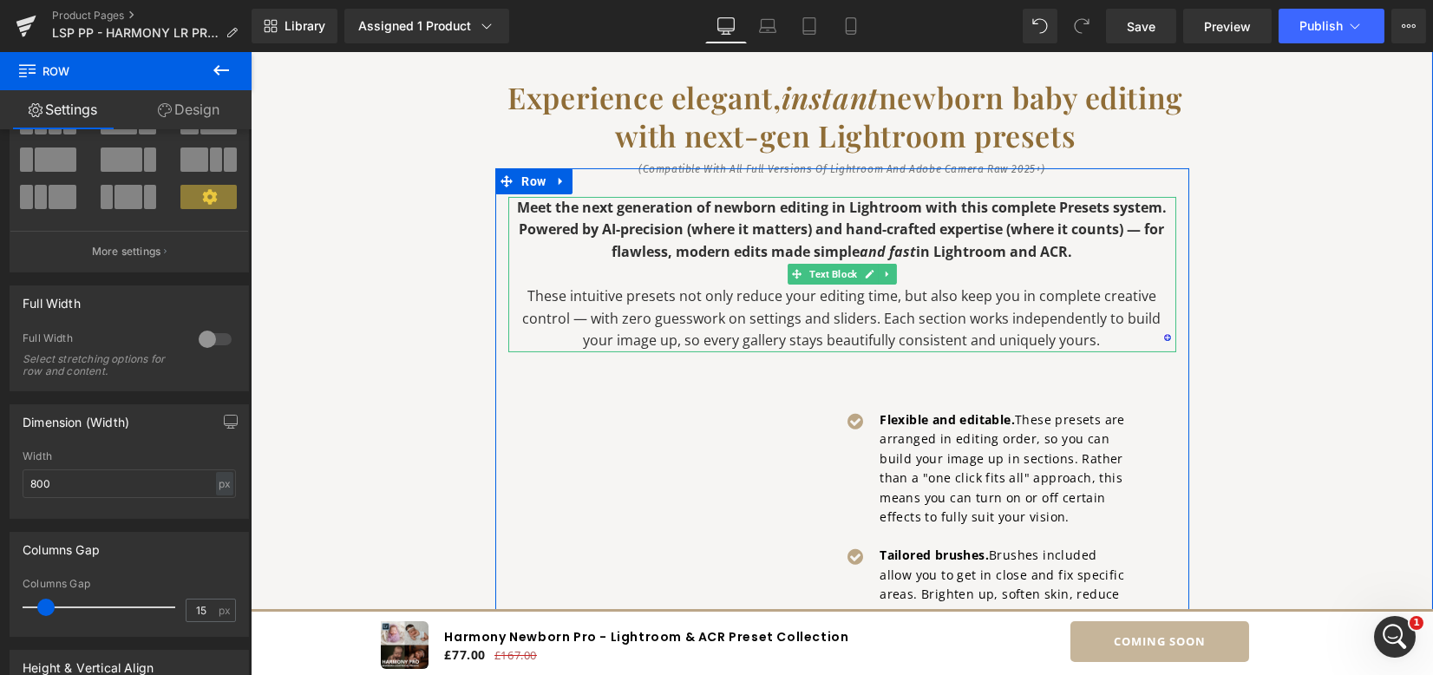
click at [736, 228] on strong "Meet the next generation of newborn editing in Lightroom with this complete Pre…" at bounding box center [842, 229] width 650 height 63
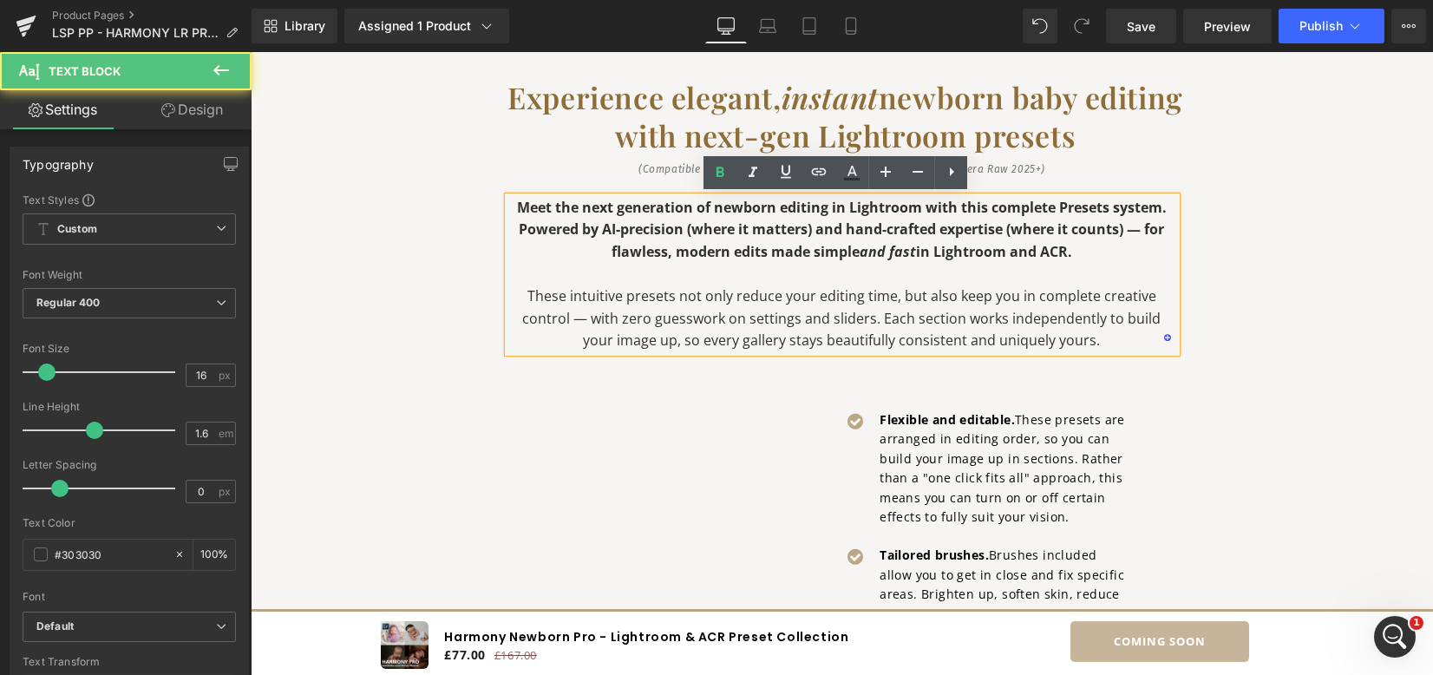
click at [684, 236] on strong "Meet the next generation of newborn editing in Lightroom with this complete Pre…" at bounding box center [842, 229] width 650 height 63
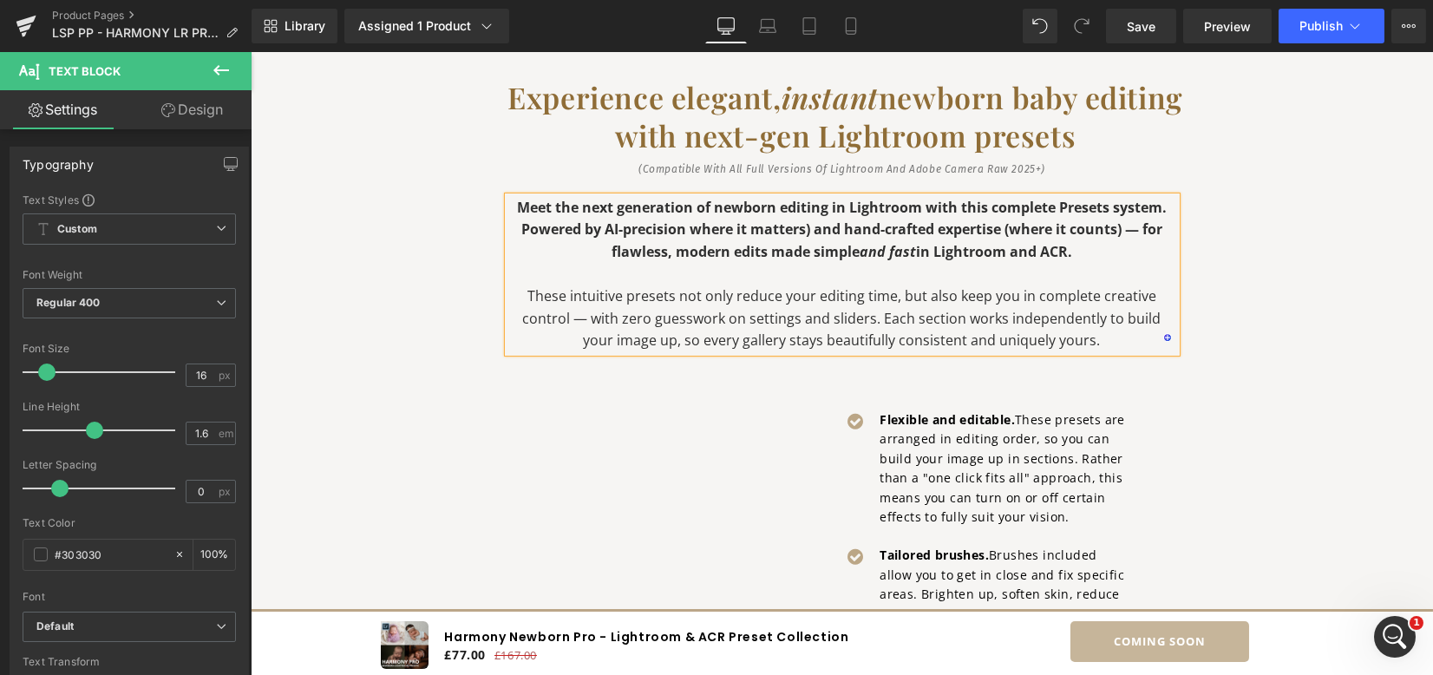
click at [803, 231] on strong "Meet the next generation of newborn editing in Lightroom with this complete Pre…" at bounding box center [842, 229] width 650 height 63
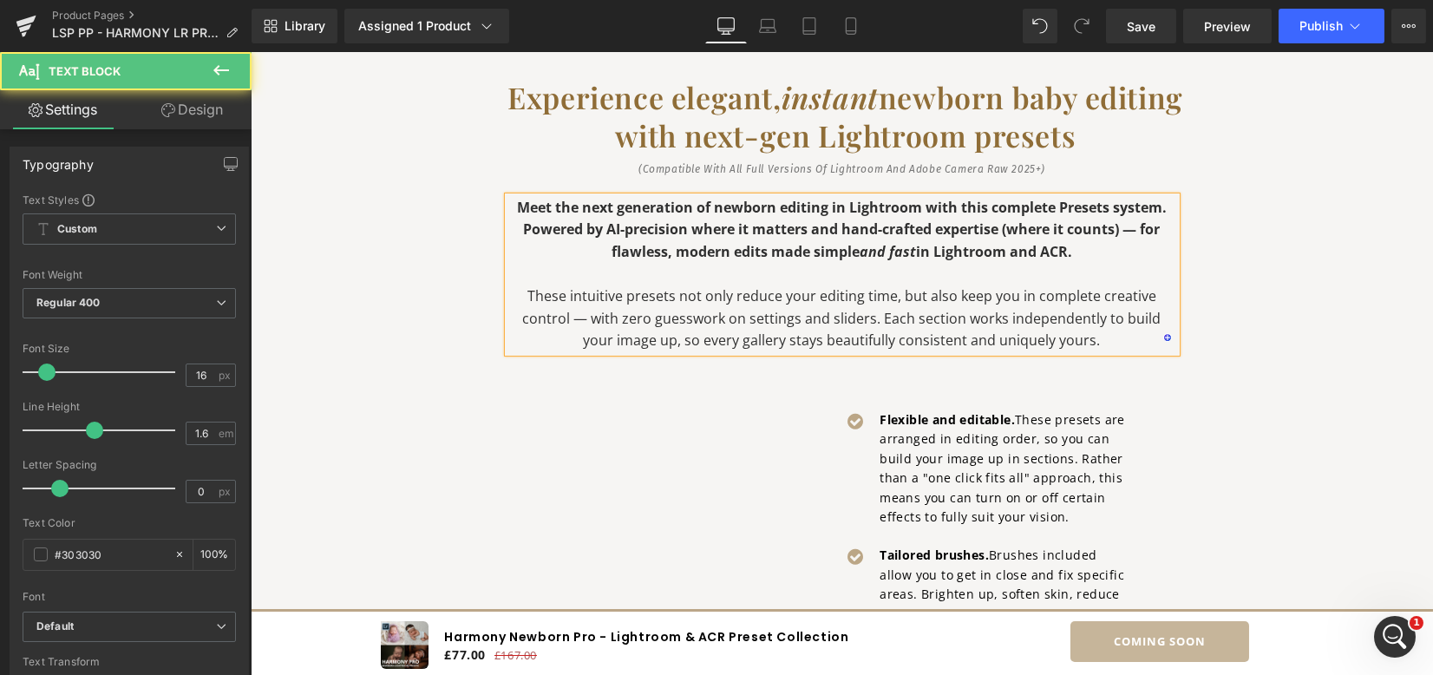
click at [1000, 230] on strong "Meet the next generation of newborn editing in Lightroom with this complete Pre…" at bounding box center [842, 229] width 650 height 63
click at [1112, 233] on strong "Meet the next generation of newborn editing in Lightroom with this complete Pre…" at bounding box center [842, 229] width 650 height 63
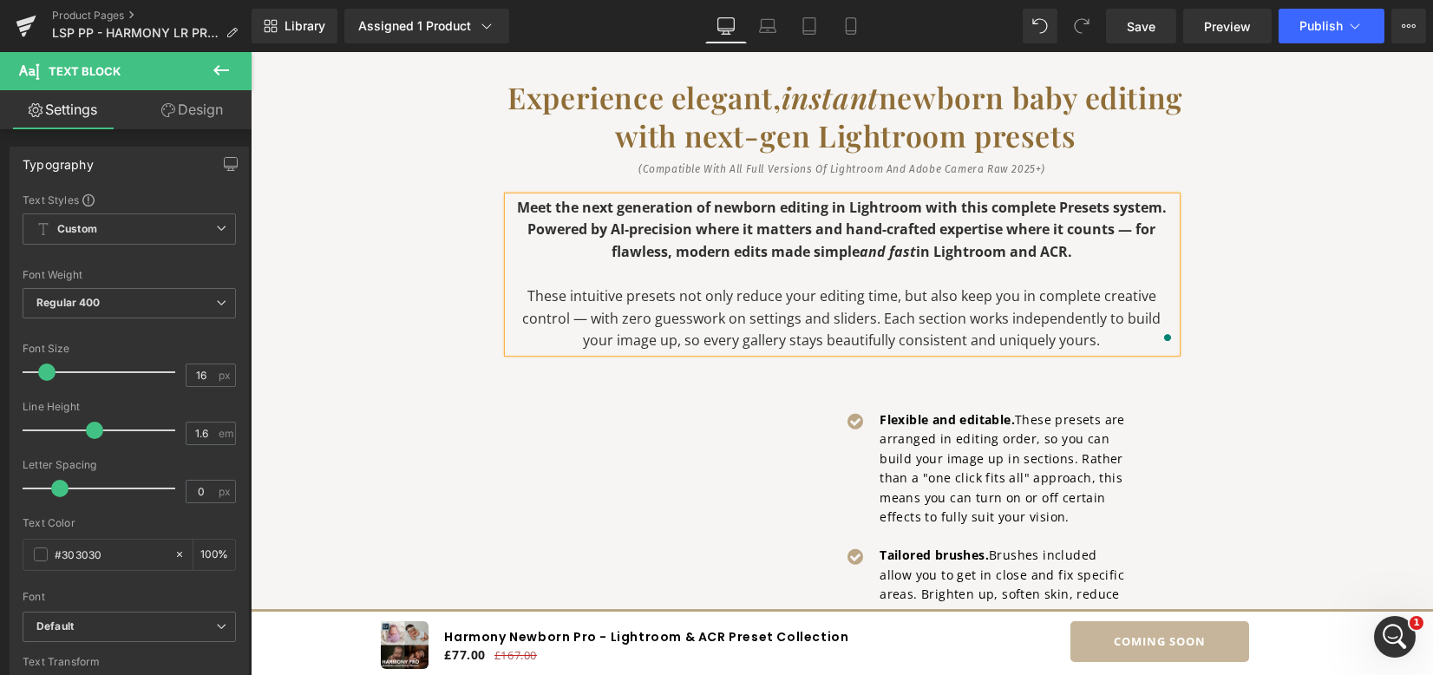
click at [1146, 228] on strong "Meet the next generation of newborn editing in Lightroom with this complete Pre…" at bounding box center [842, 229] width 650 height 63
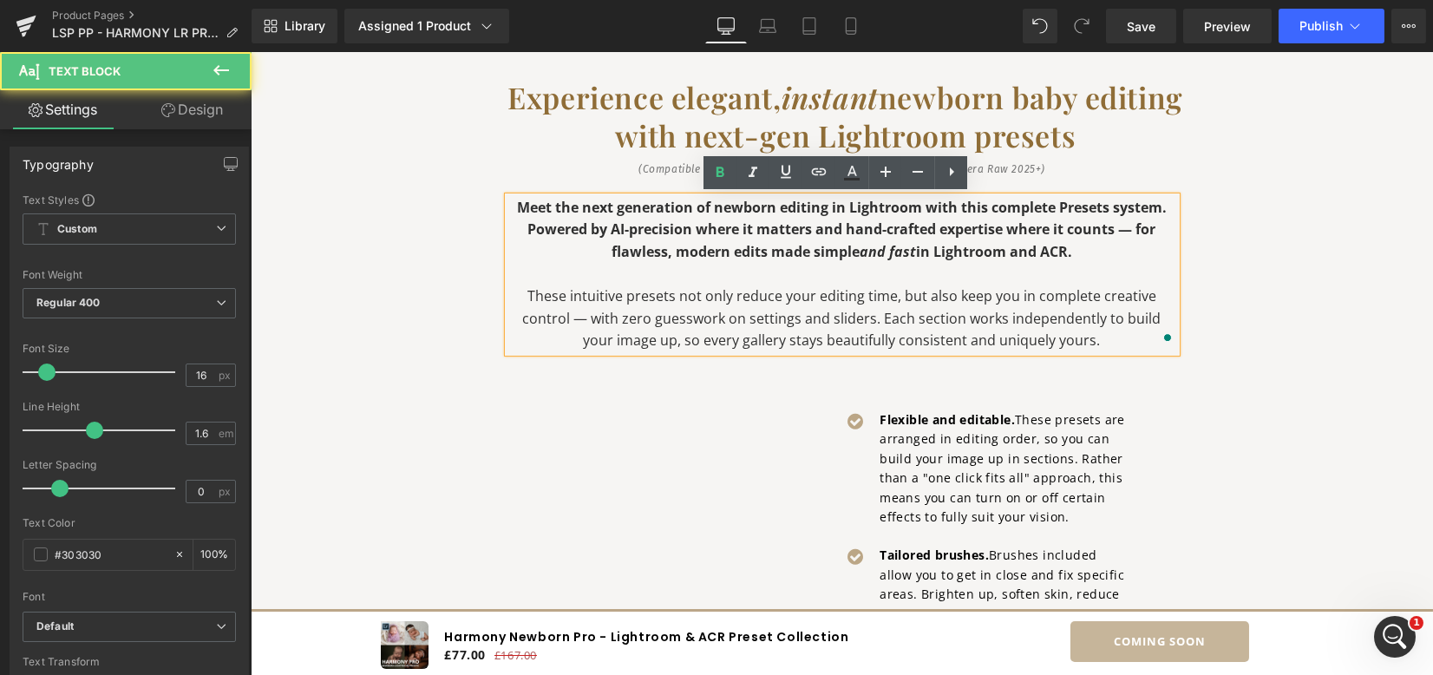
click at [1156, 233] on p "Meet the next generation of newborn editing in Lightroom with this complete Pre…" at bounding box center [842, 230] width 668 height 67
click at [600, 214] on strong "Meet the next generation of newborn editing in Lightroom with this complete Pre…" at bounding box center [842, 229] width 650 height 63
click at [521, 233] on strong "Meet the next generation of newborn editing in Lightroom with this complete Pre…" at bounding box center [842, 229] width 650 height 63
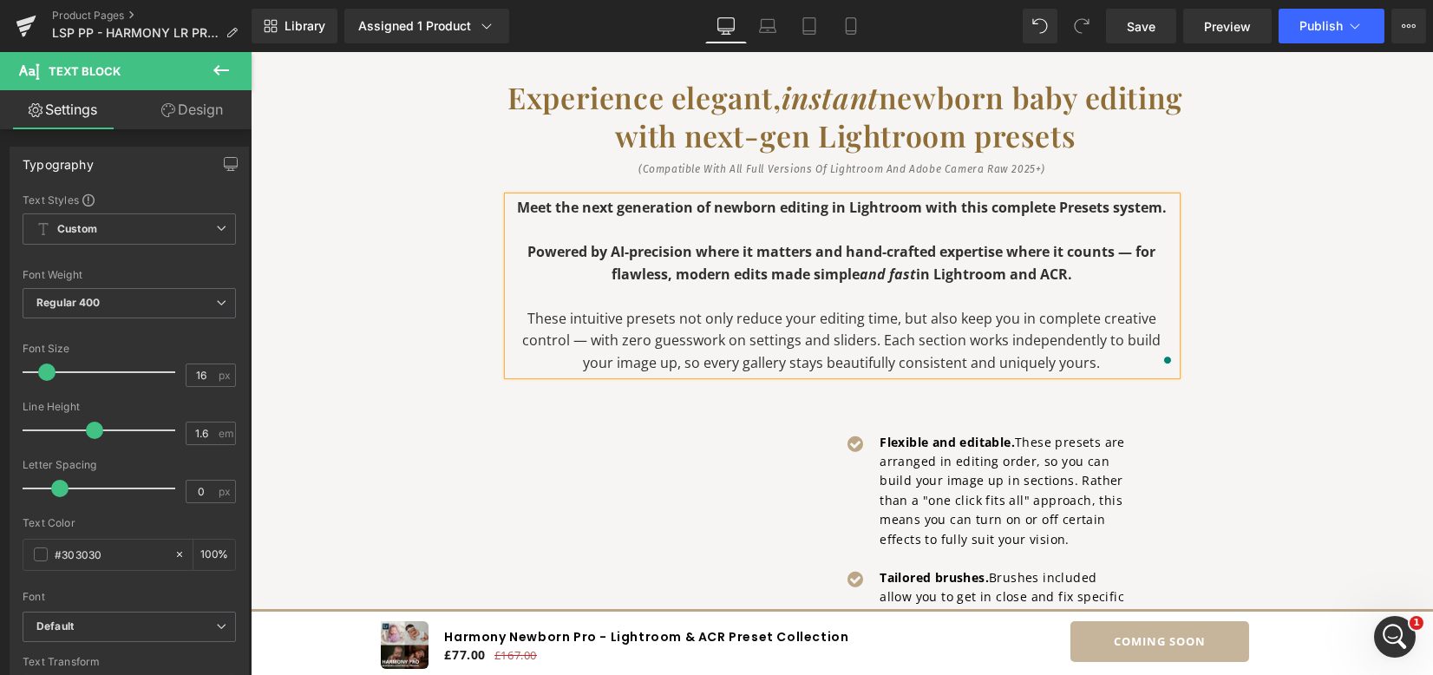
click at [745, 300] on p "To enrich screen reader interactions, please activate Accessibility in Grammarl…" at bounding box center [842, 296] width 668 height 23
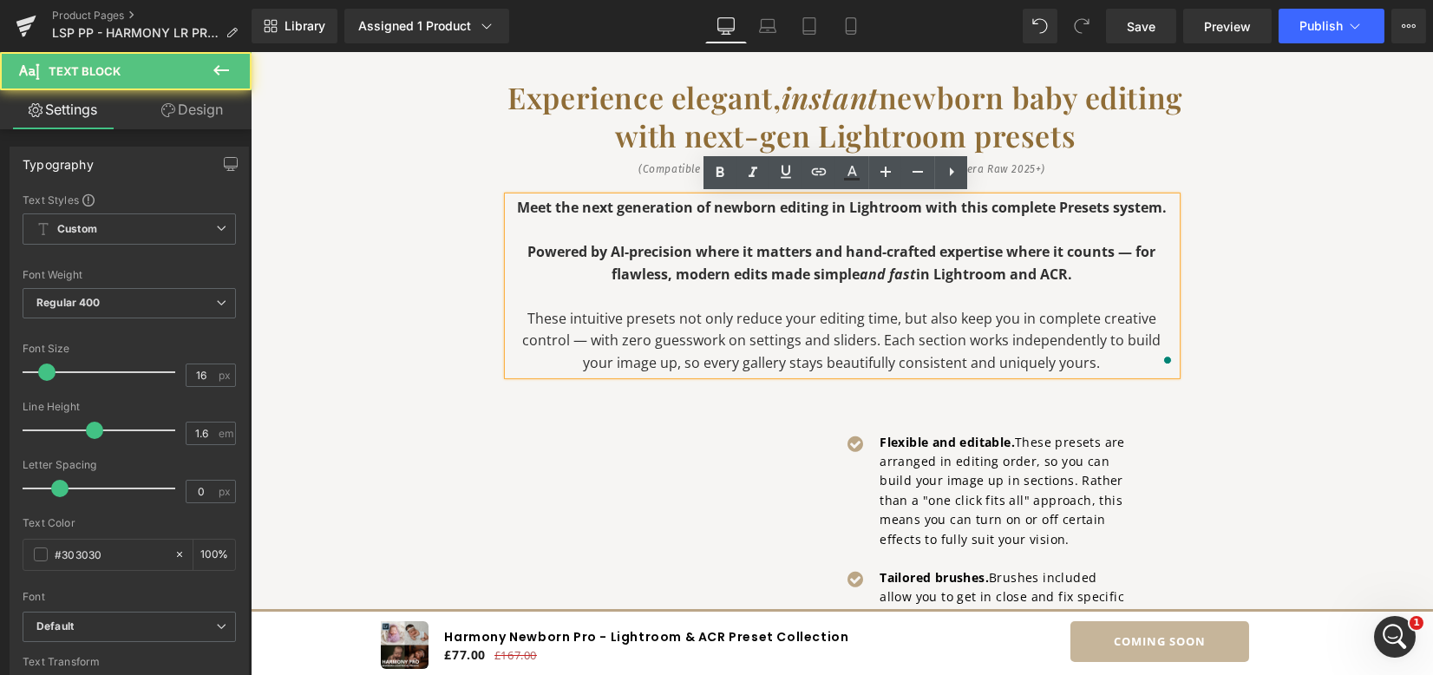
click at [1082, 279] on p "Powered by AI-precision where it matters and hand-crafted expertise where it co…" at bounding box center [842, 263] width 668 height 44
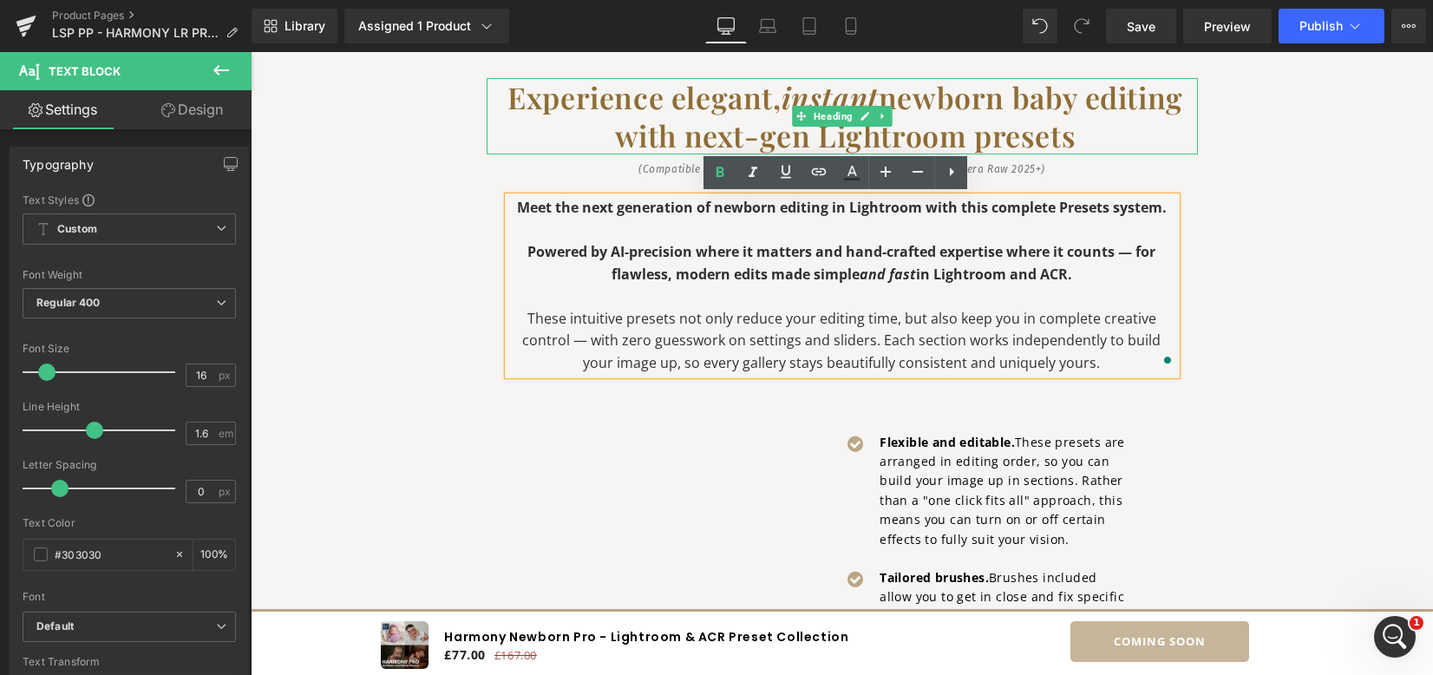
click at [600, 121] on h1 "Experience elegant, instant newborn baby editing with next-gen Lightroom presets" at bounding box center [846, 116] width 705 height 76
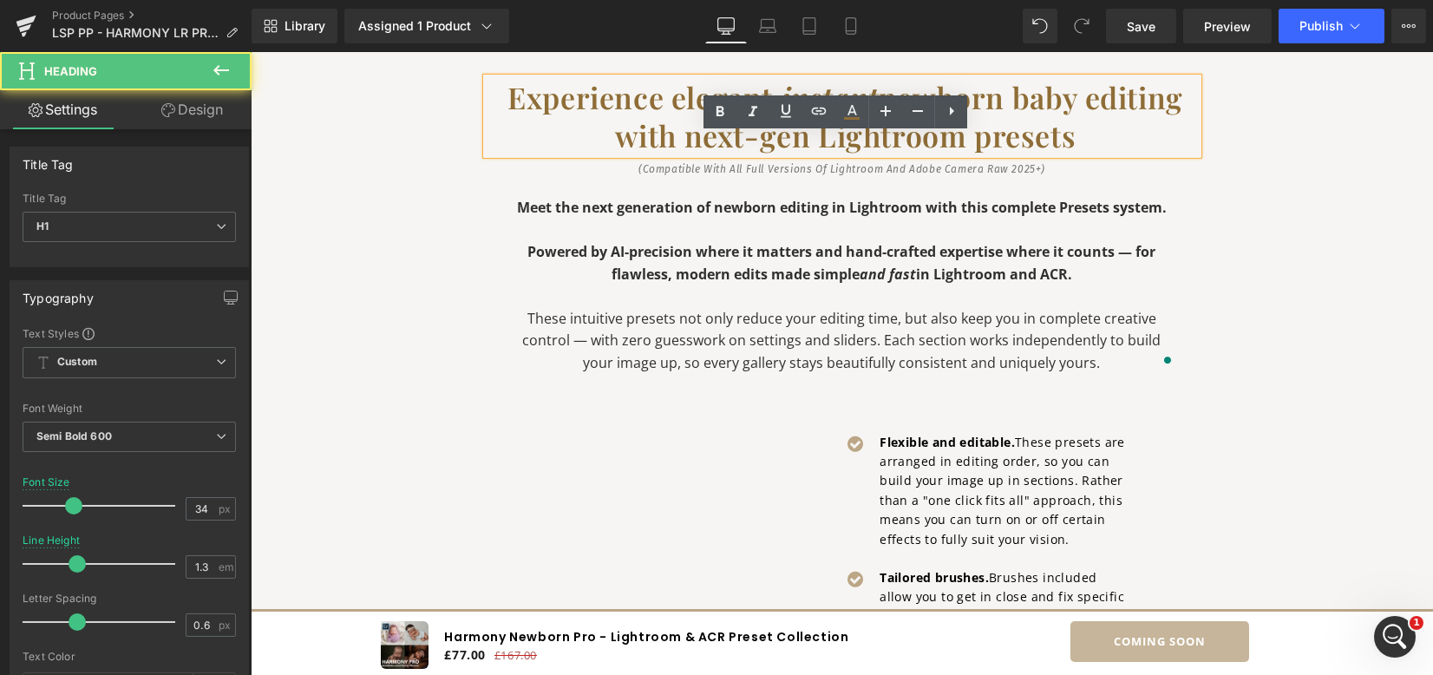
click at [1080, 138] on h1 "Experience elegant, instant newborn baby editing with next-gen Lightroom presets" at bounding box center [846, 116] width 705 height 76
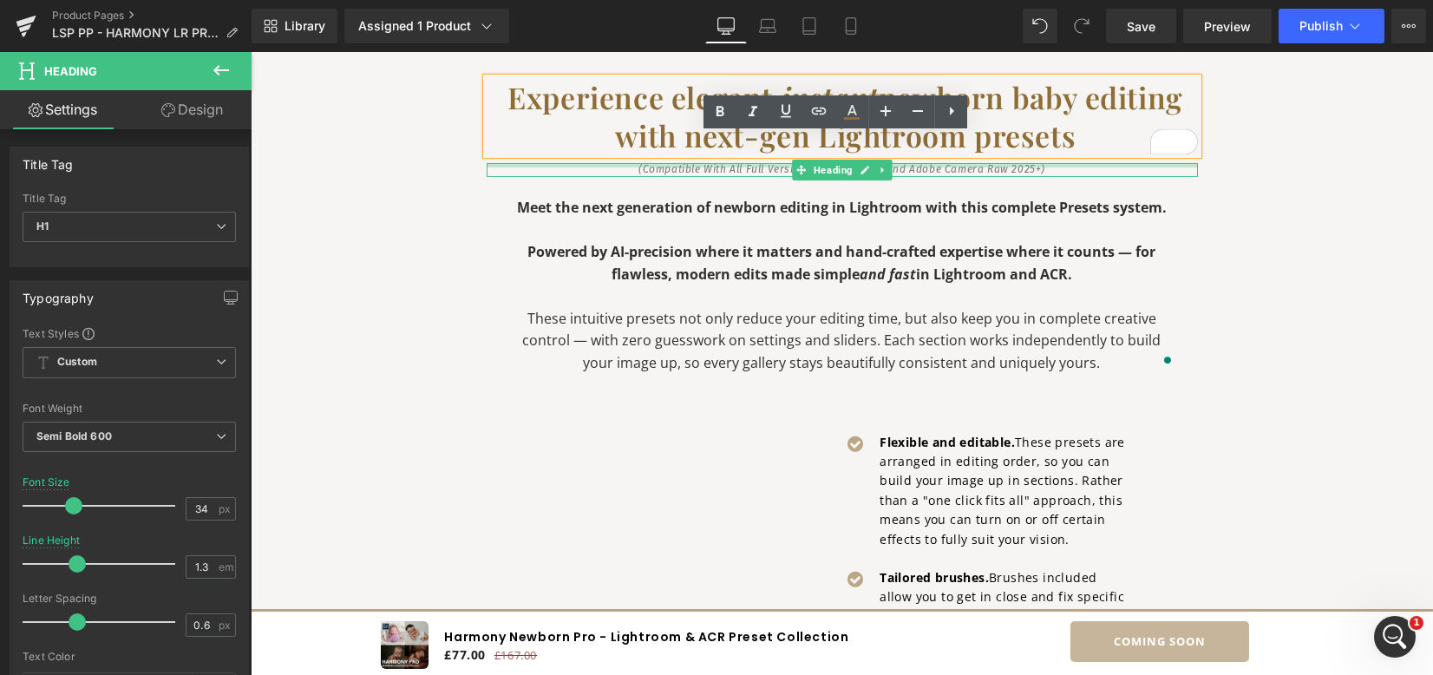
click at [901, 165] on div at bounding box center [843, 165] width 712 height 4
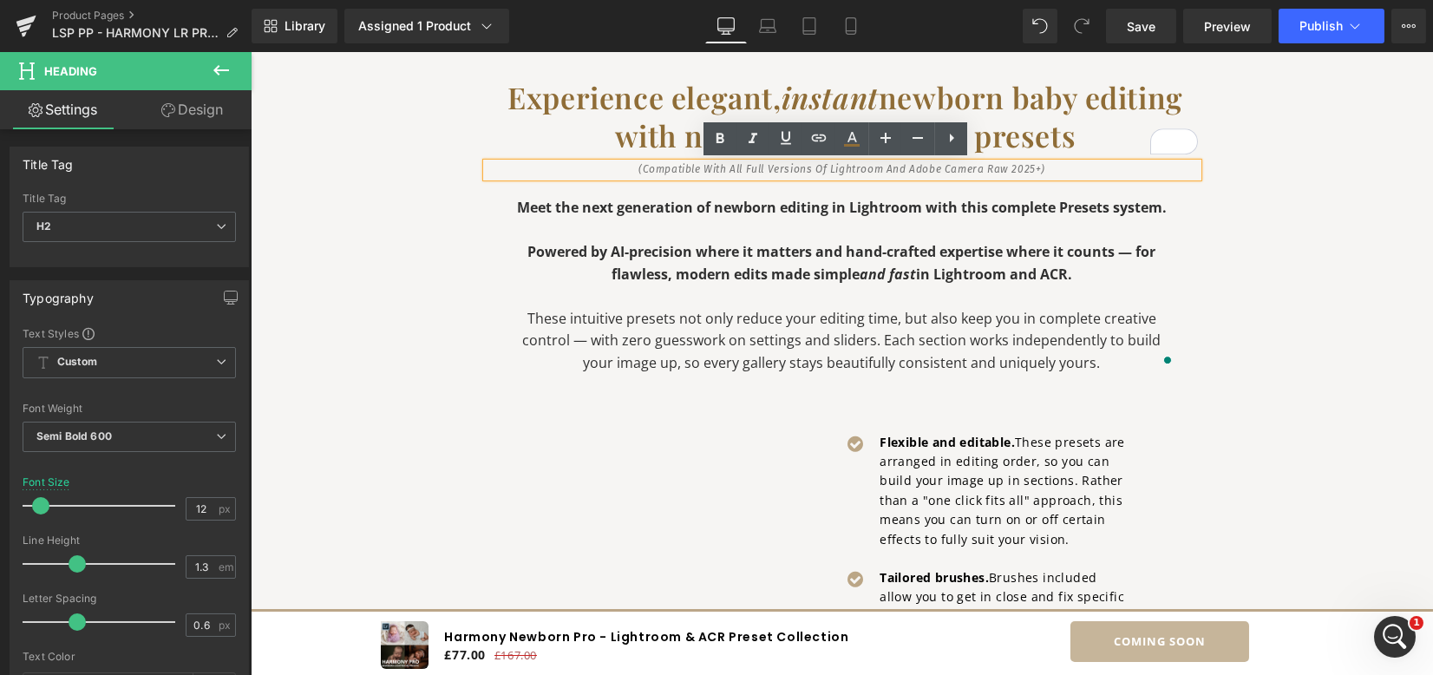
click at [723, 163] on div "(Compatible with all Full Versions of Lightroom and Adobe Camera Raw 2025+)" at bounding box center [843, 170] width 712 height 14
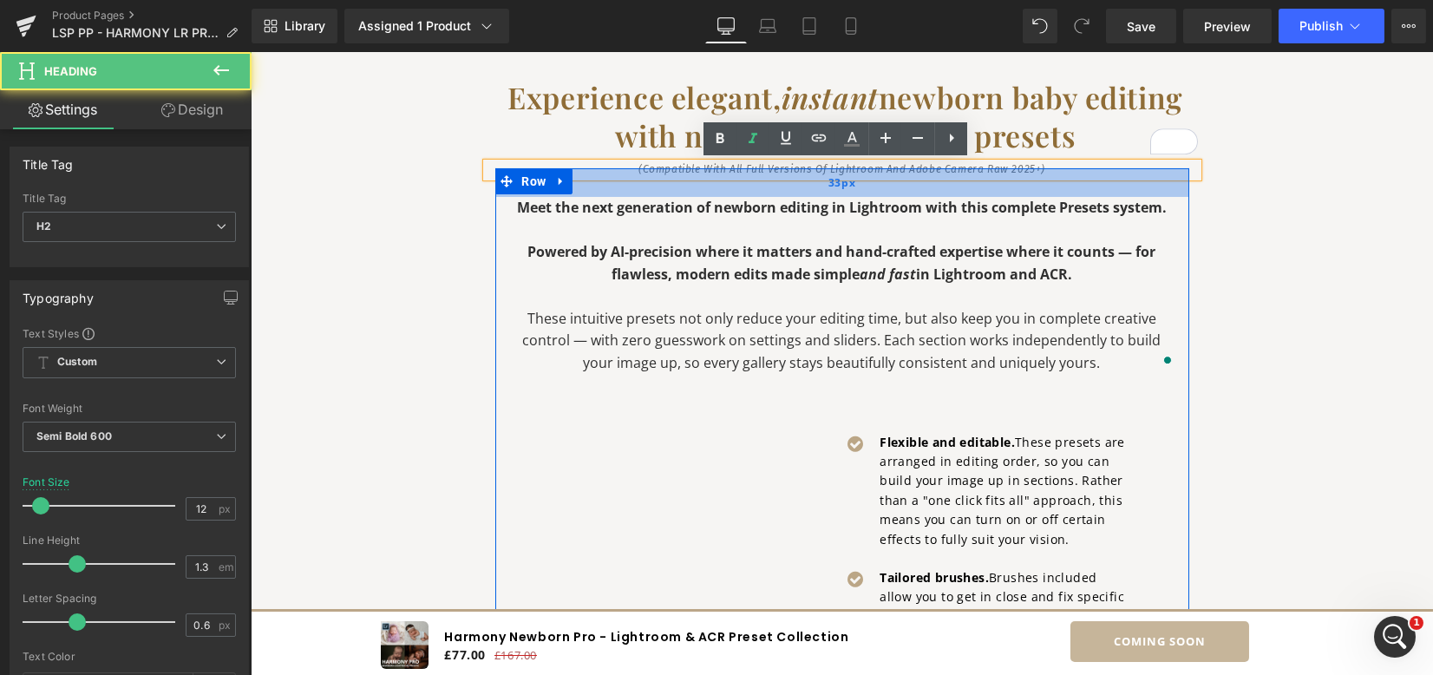
click at [608, 174] on div "33px" at bounding box center [842, 182] width 694 height 29
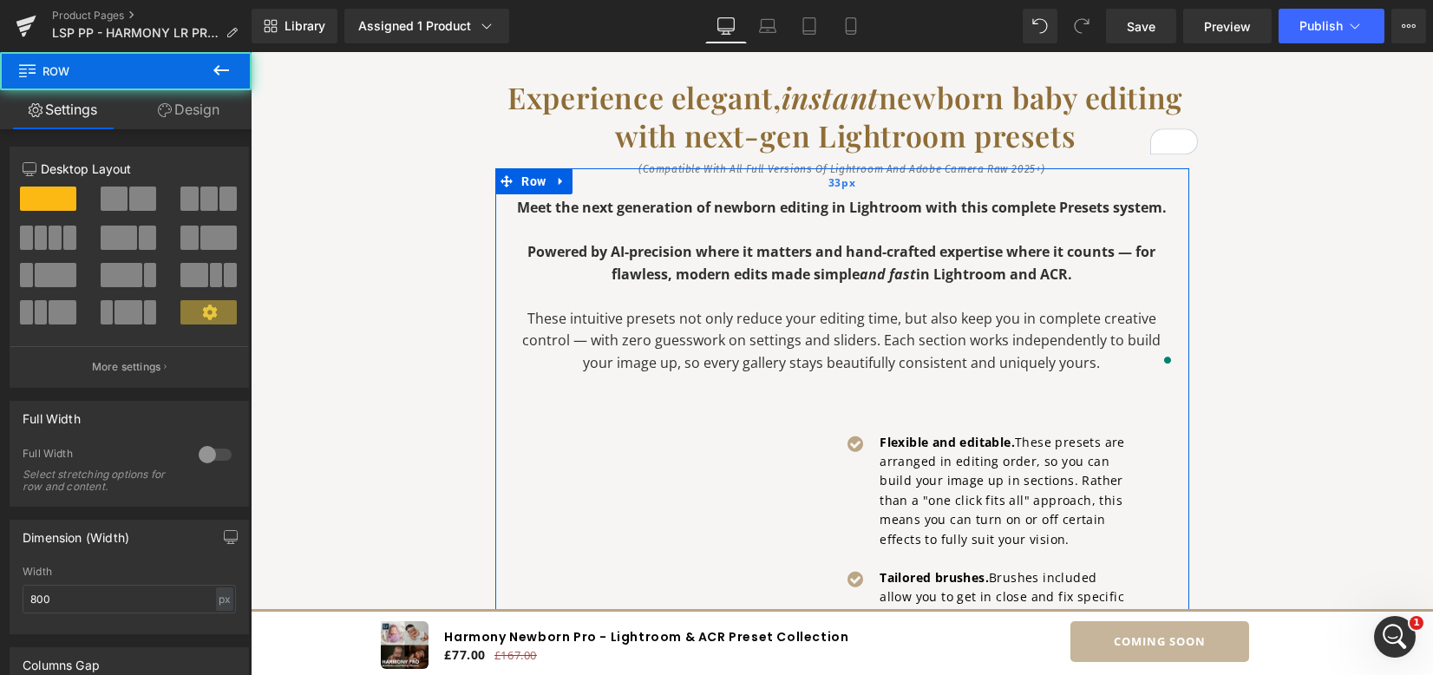
click at [607, 168] on div "33px" at bounding box center [842, 182] width 694 height 29
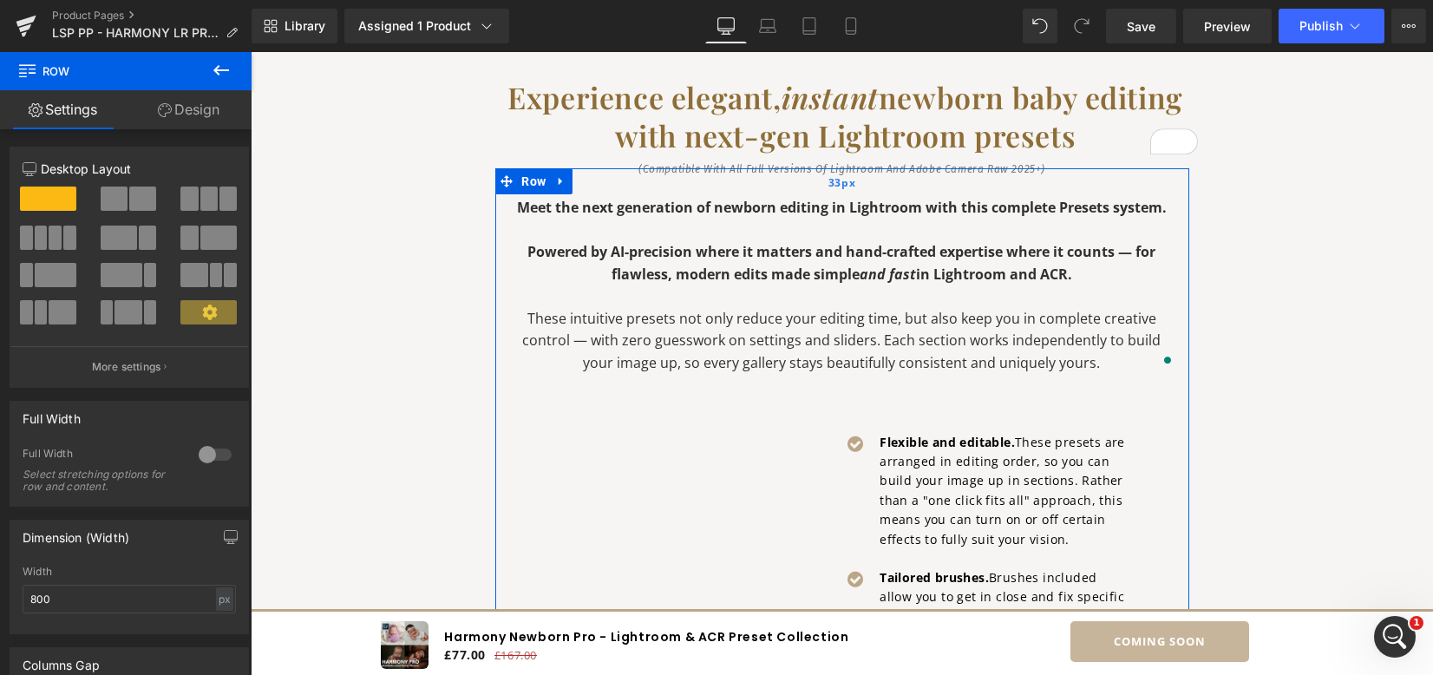
click at [646, 168] on div "33px" at bounding box center [842, 182] width 694 height 29
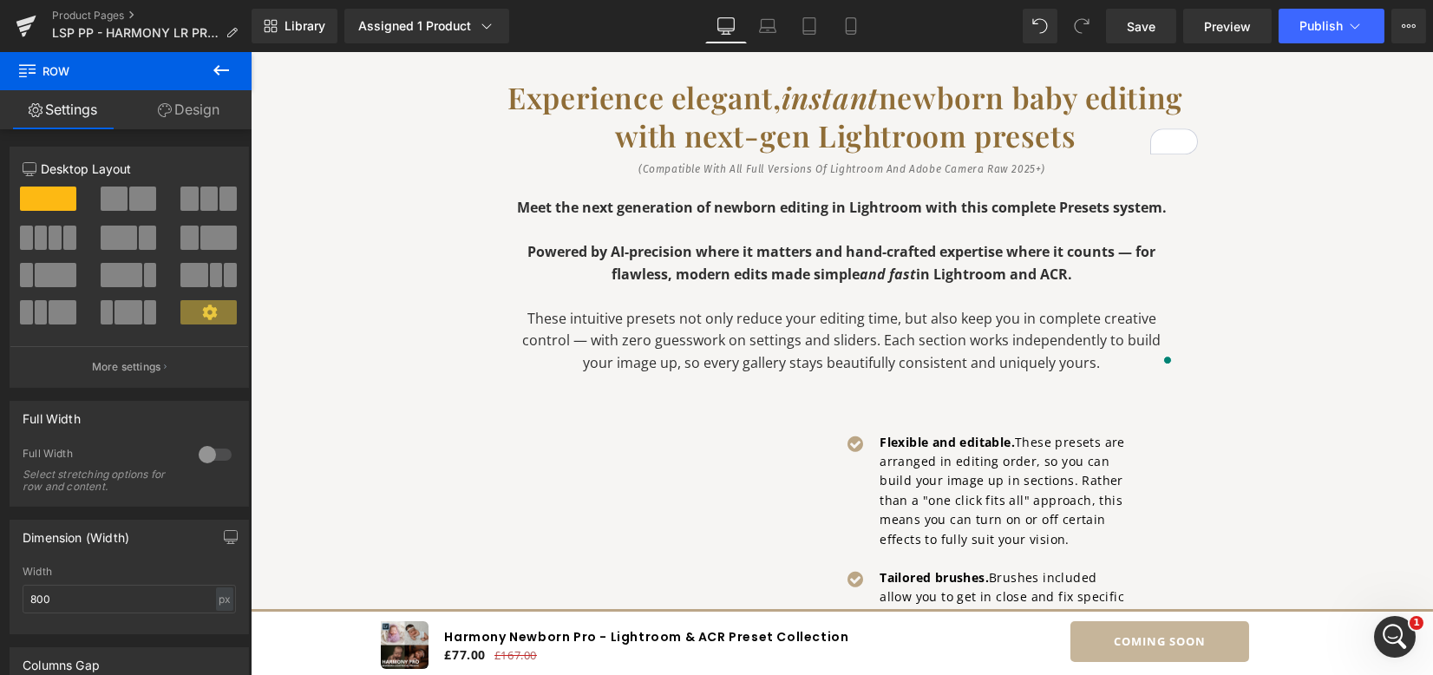
click at [251, 52] on div at bounding box center [251, 52] width 0 height 0
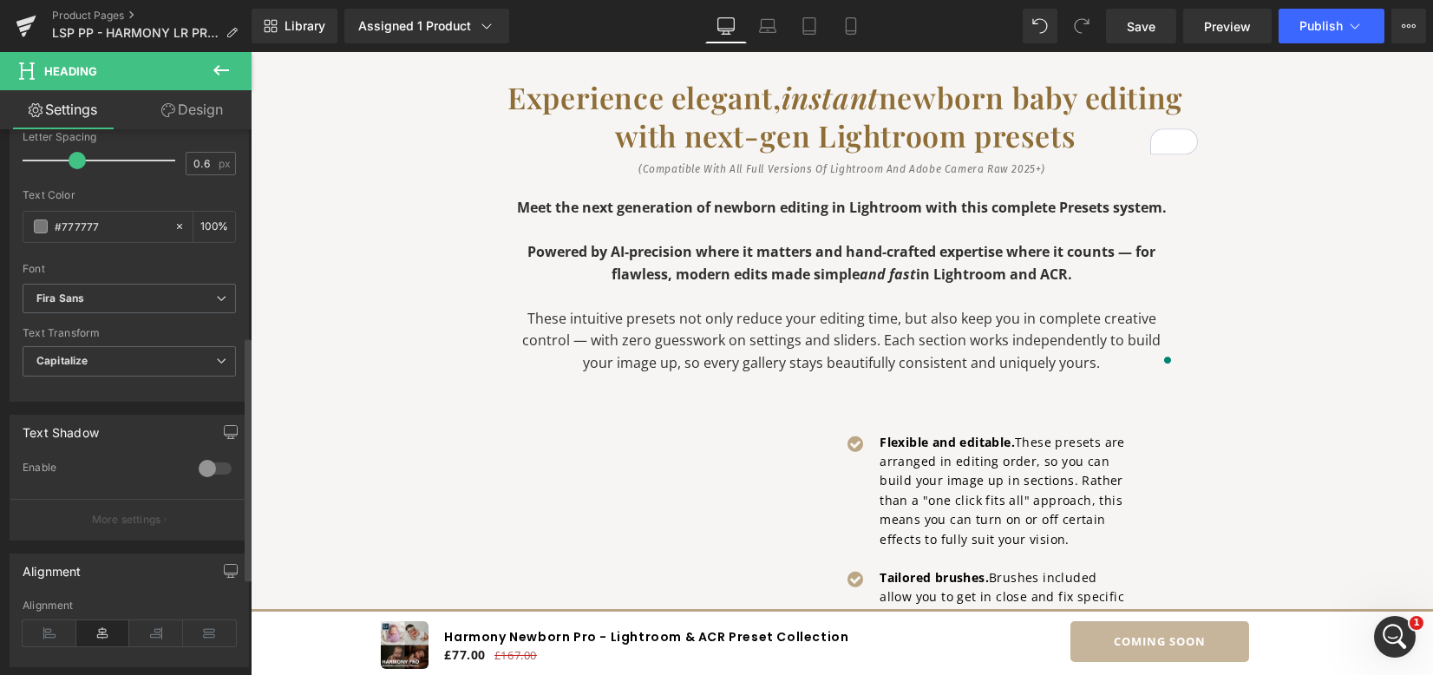
scroll to position [462, 0]
click at [147, 357] on span "Capitalize" at bounding box center [129, 360] width 213 height 30
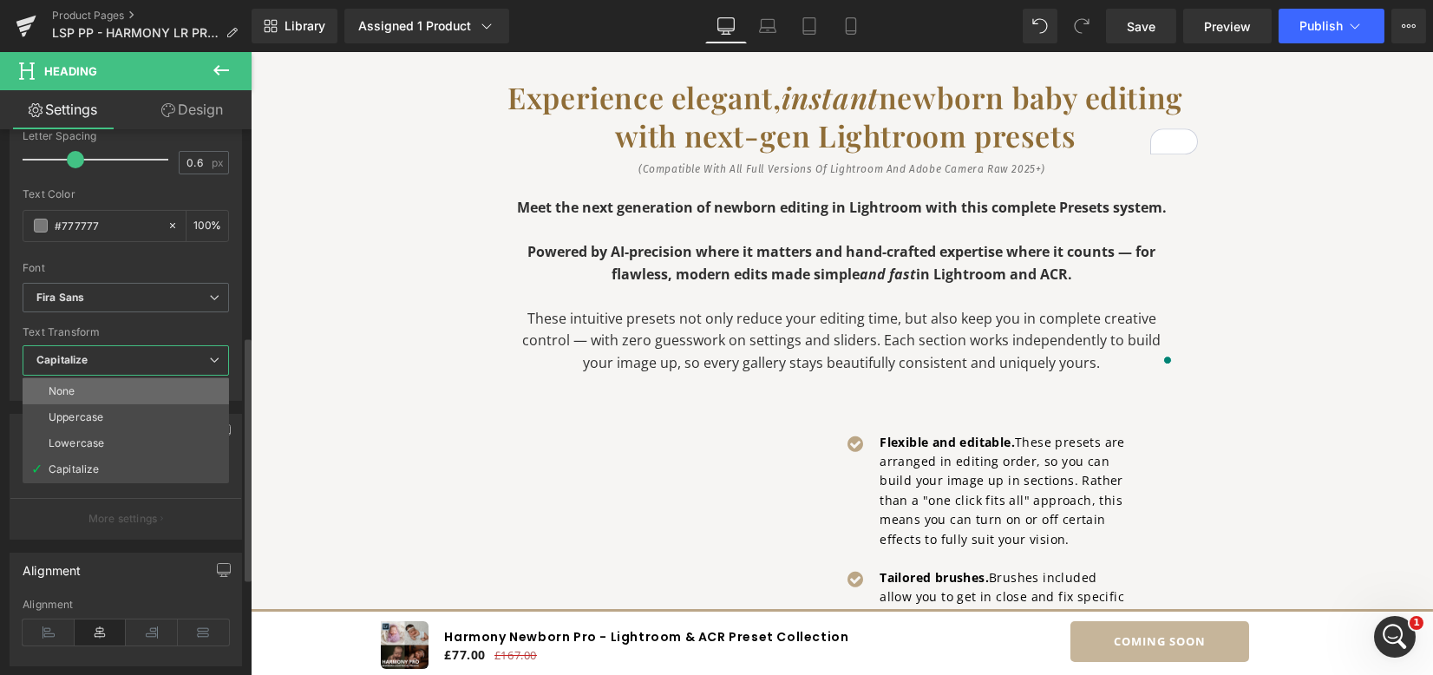
click at [134, 392] on li "None" at bounding box center [126, 391] width 207 height 26
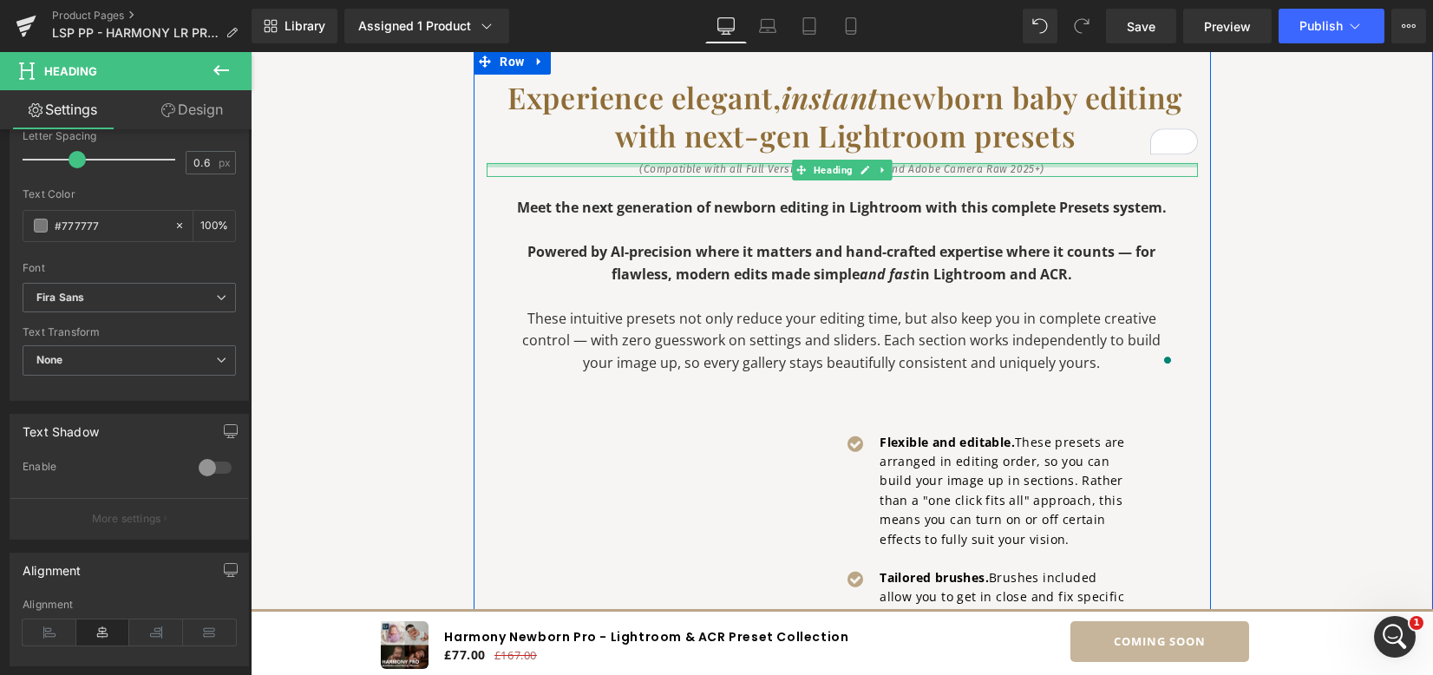
click at [751, 164] on div at bounding box center [843, 165] width 712 height 4
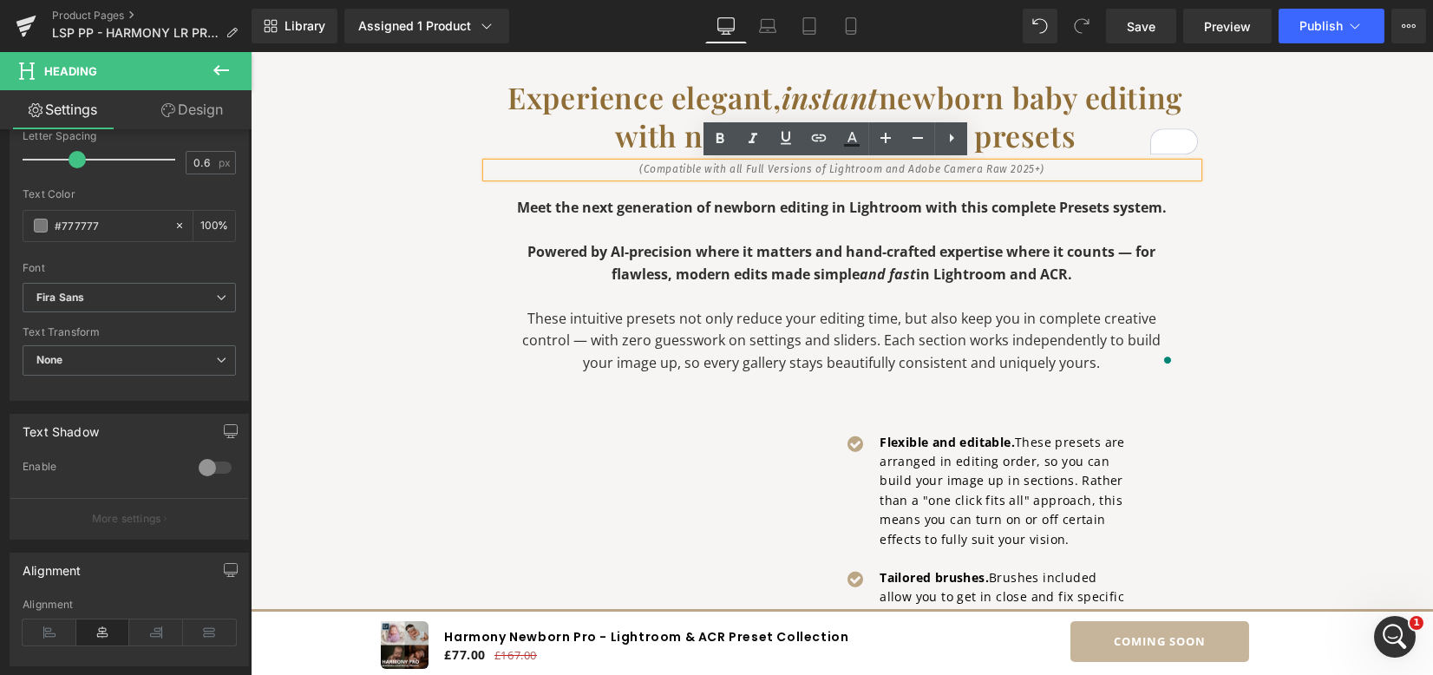
click at [746, 165] on icon "(Compatible with all Full Versions of Lightroom and Adobe Camera Raw 2025+)" at bounding box center [841, 169] width 405 height 12
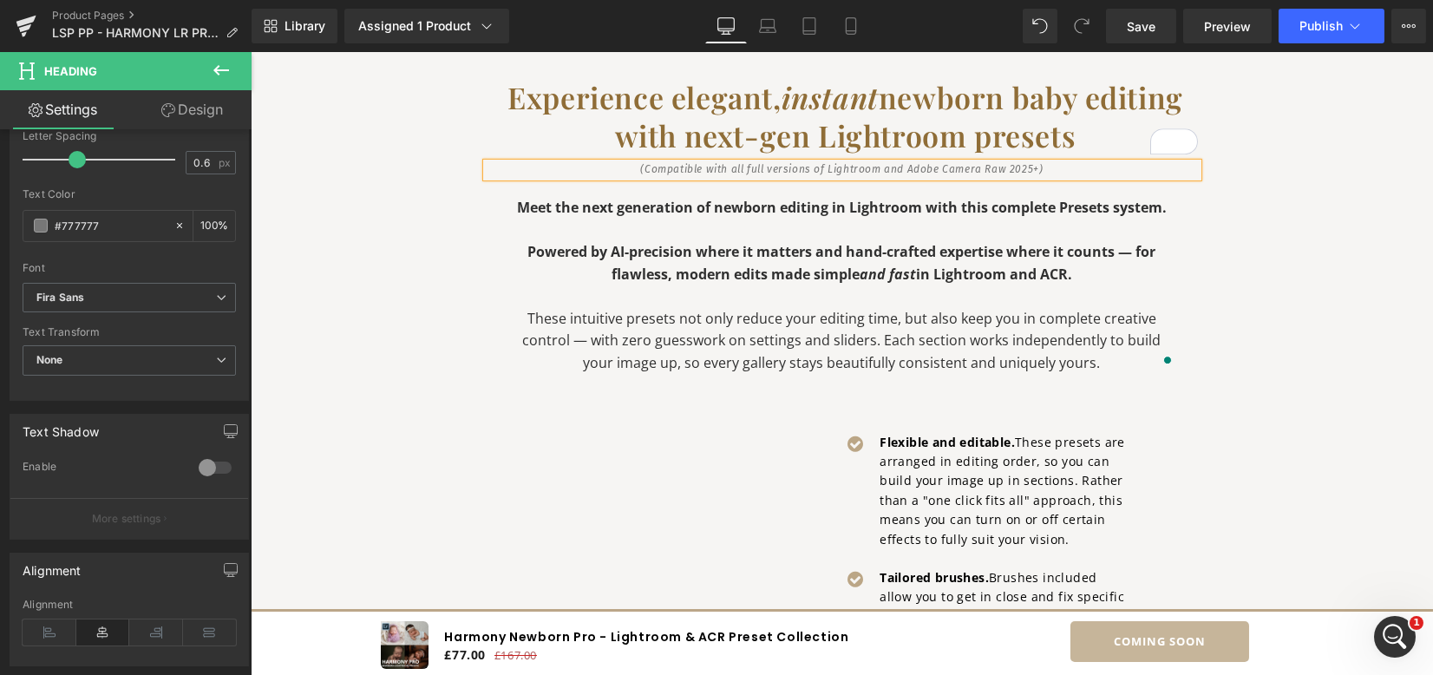
click at [1243, 221] on div "Video Popup Hero Banner Experience elegant, instant newborn baby editing with n…" at bounding box center [842, 340] width 1041 height 1480
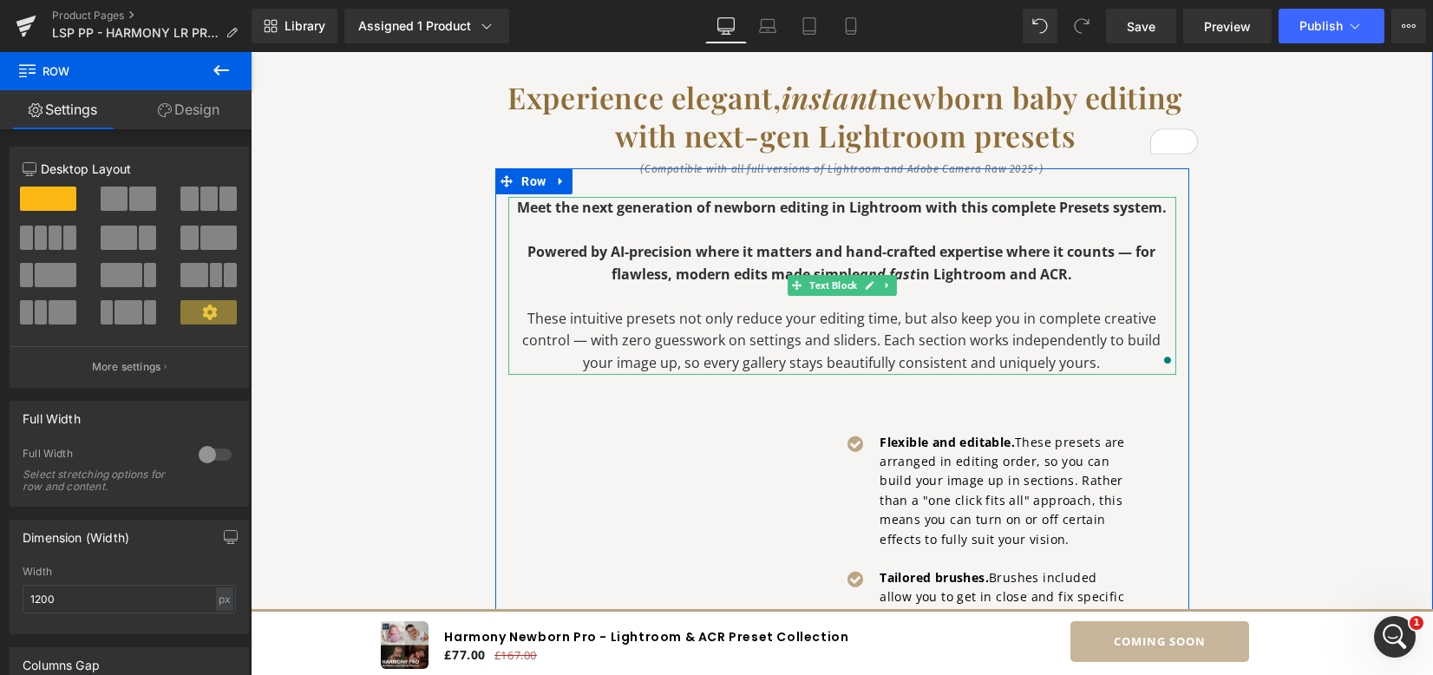
click at [630, 200] on strong "Meet the next generation of newborn editing in Lightroom with this complete Pre…" at bounding box center [842, 207] width 650 height 19
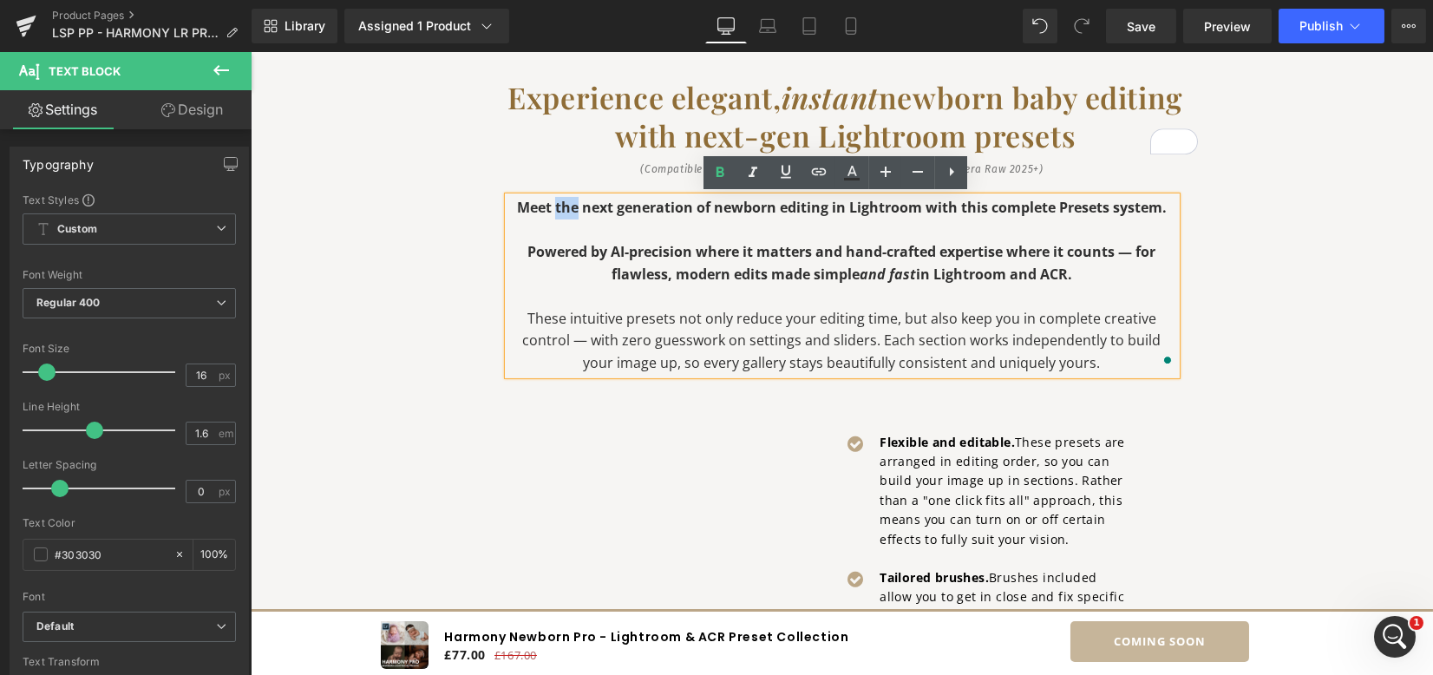
drag, startPoint x: 568, startPoint y: 211, endPoint x: 553, endPoint y: 215, distance: 16.2
click at [549, 207] on strong "Meet the next generation of newborn editing in Lightroom with this complete Pre…" at bounding box center [842, 207] width 650 height 19
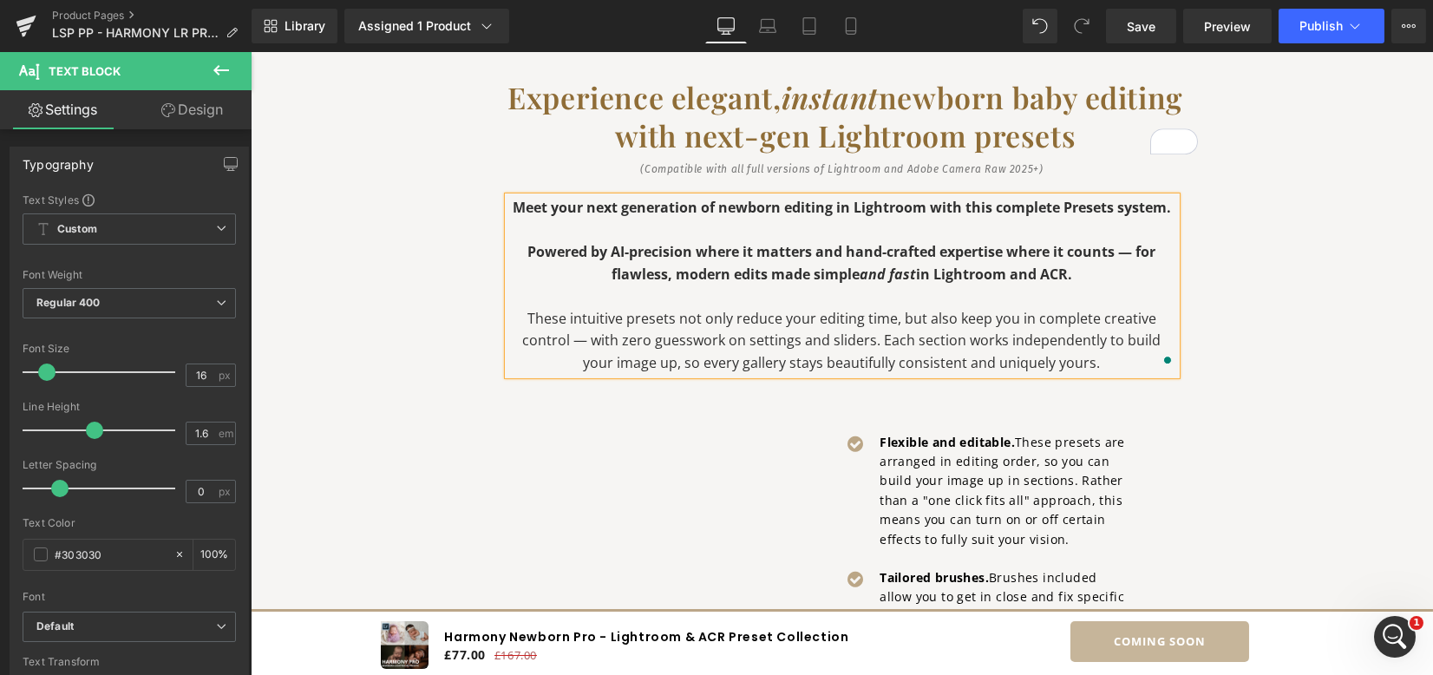
click at [1274, 245] on div "Video Popup Hero Banner Experience elegant, instant newborn baby editing with n…" at bounding box center [842, 340] width 1041 height 1480
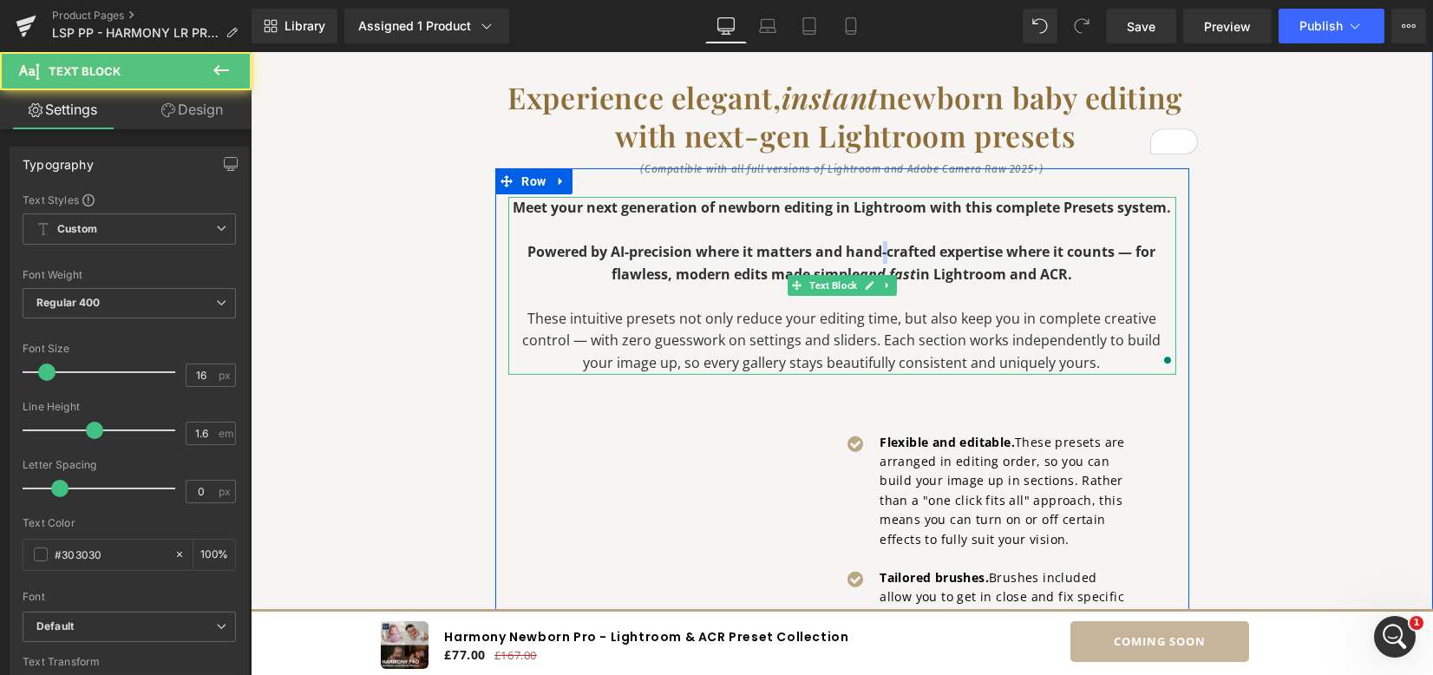
click at [874, 253] on strong "Powered by AI-precision where it matters and hand-crafted expertise where it co…" at bounding box center [842, 263] width 628 height 42
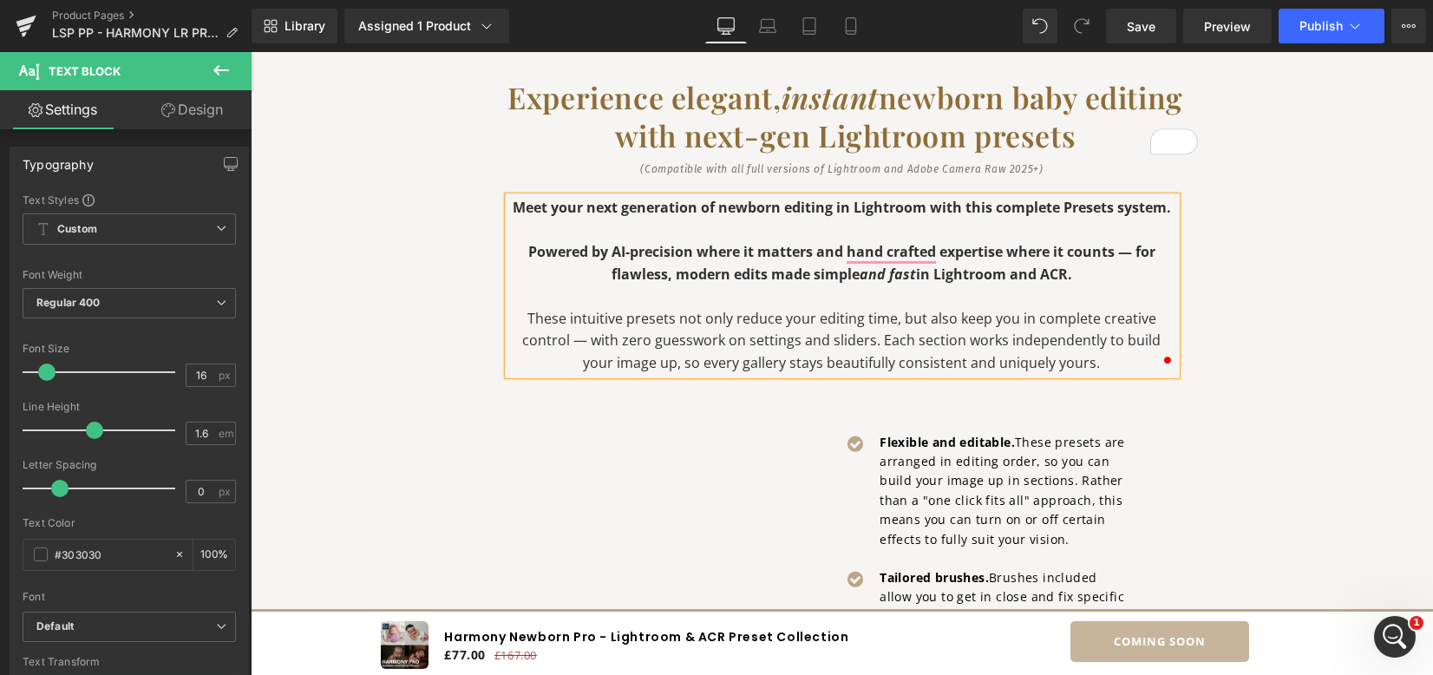
click at [1198, 262] on div "Experience elegant, instant newborn baby editing with next-gen Lightroom preset…" at bounding box center [843, 561] width 738 height 1024
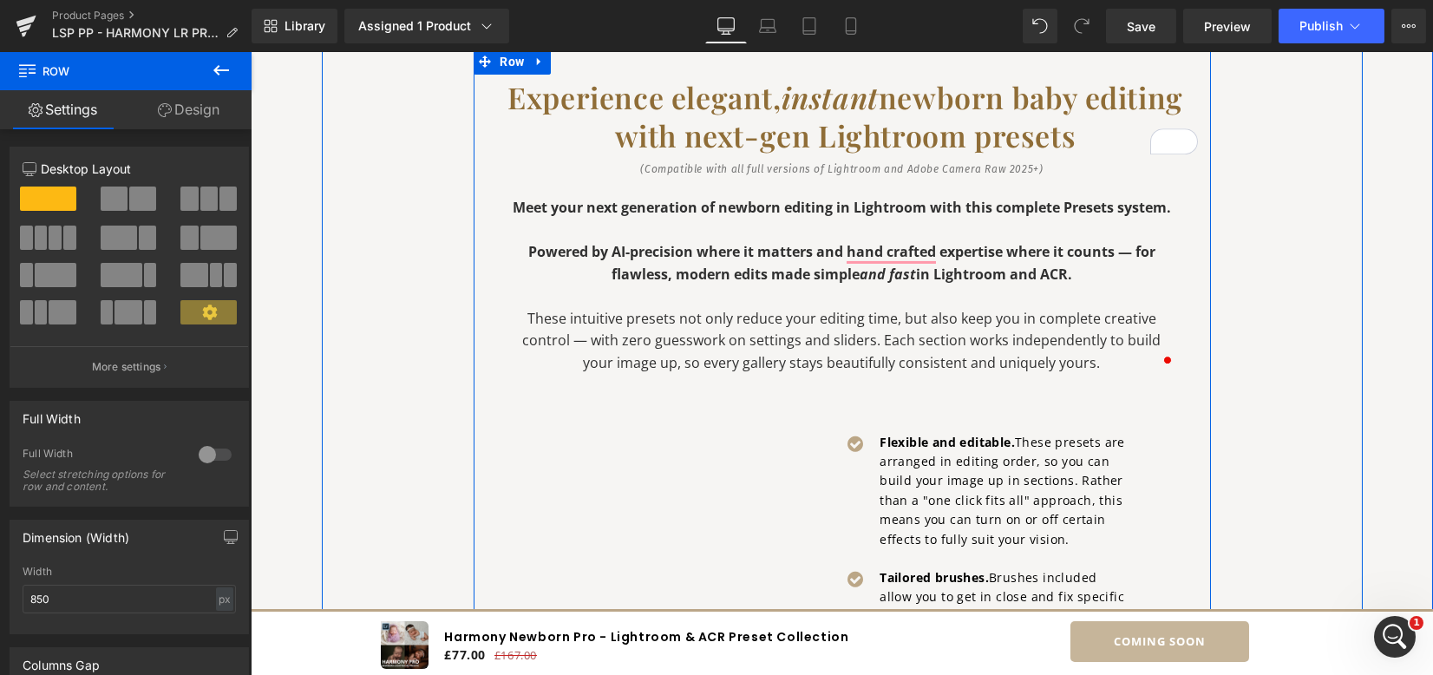
click at [1198, 262] on div "Experience elegant, instant newborn baby editing with next-gen Lightroom preset…" at bounding box center [843, 561] width 738 height 1024
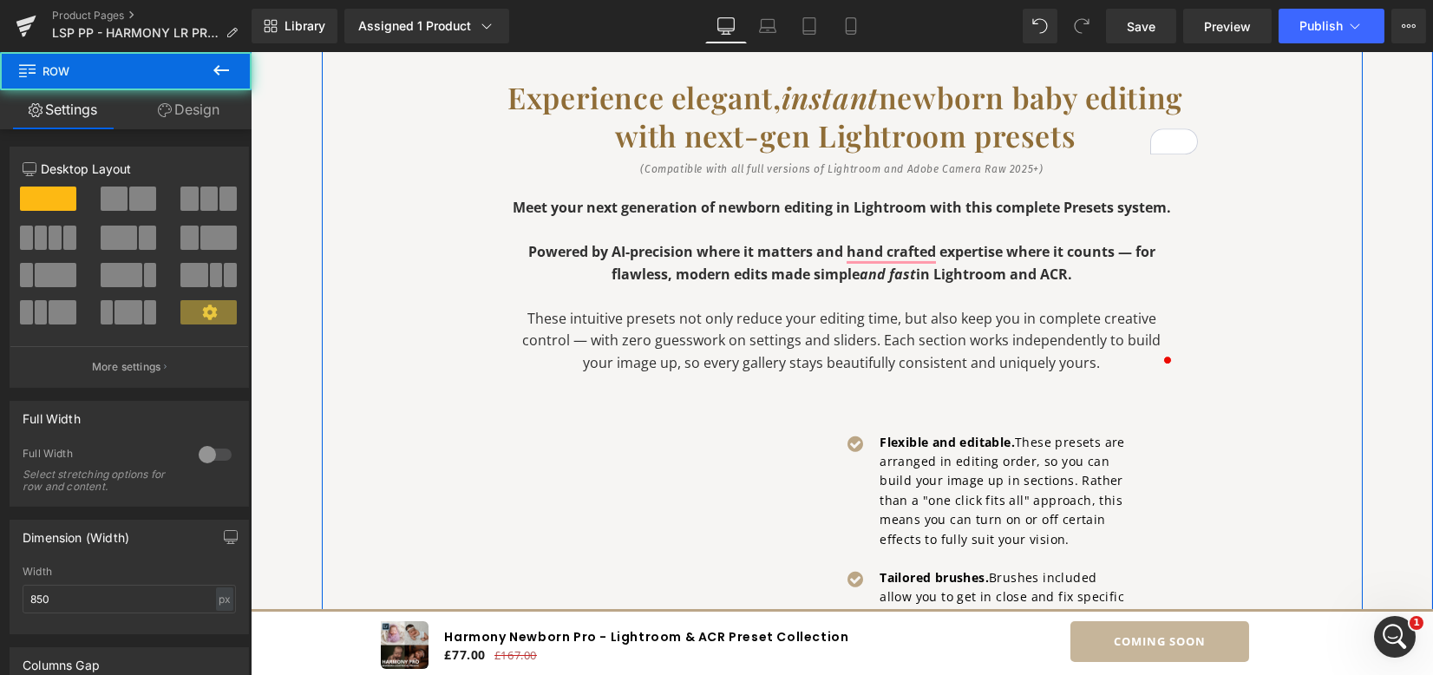
click at [1246, 340] on div "Video Popup Hero Banner Experience elegant, instant newborn baby editing with n…" at bounding box center [842, 340] width 1041 height 1480
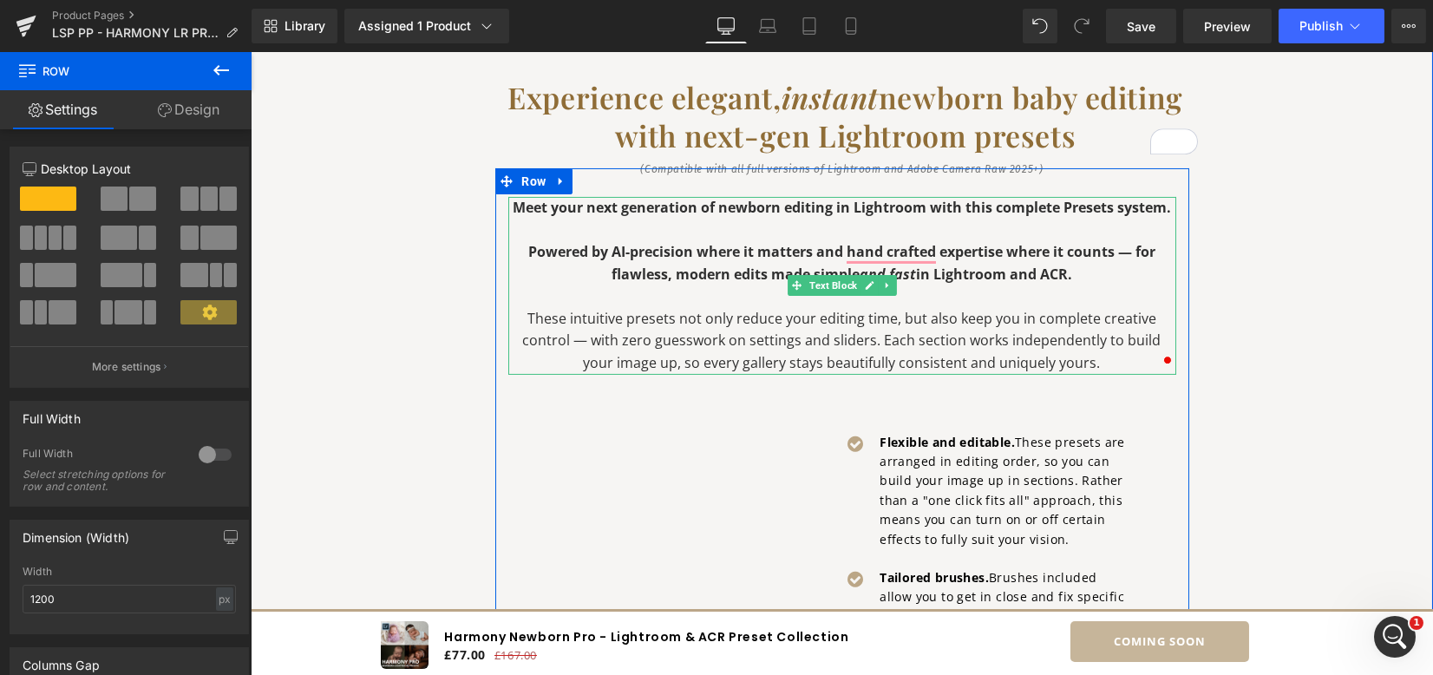
click at [604, 253] on strong "Powered by AI-precision where it matters and hand crafted expertise where it co…" at bounding box center [841, 263] width 627 height 42
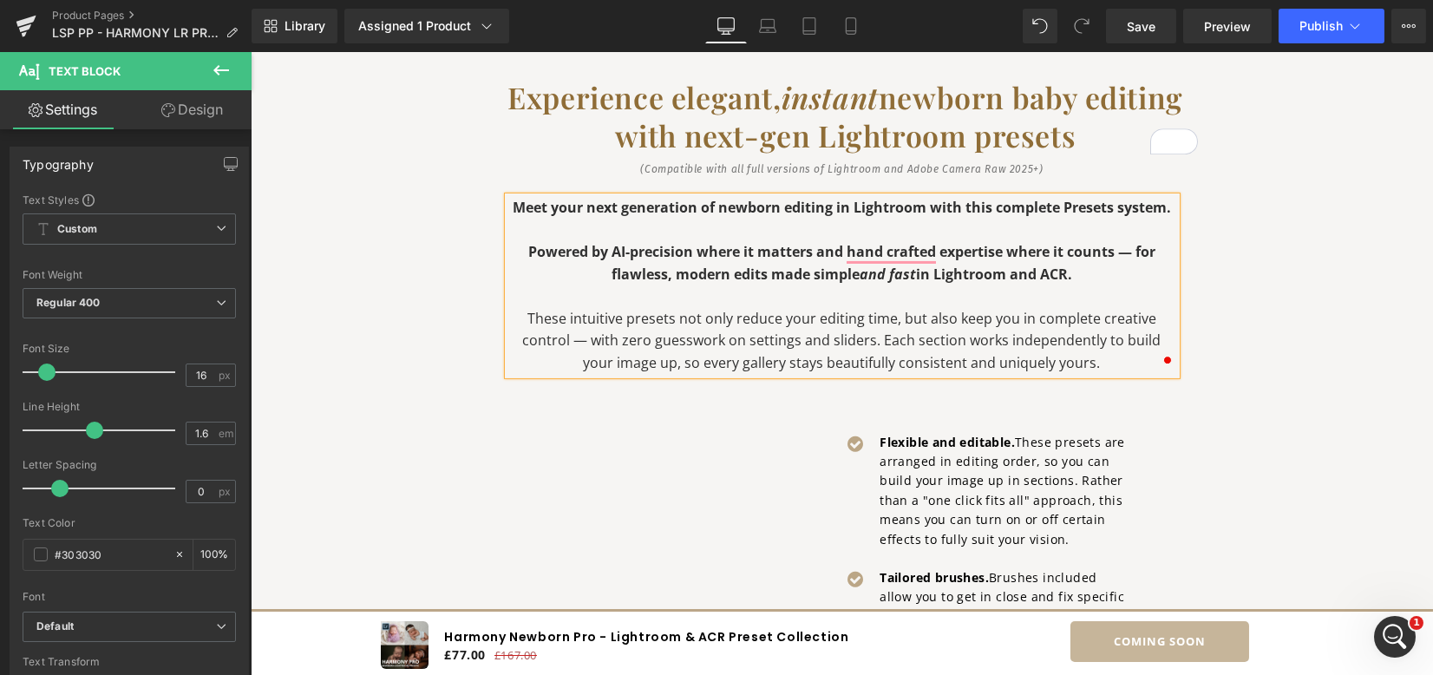
click at [1214, 291] on div "Video Popup Hero Banner Experience elegant, instant newborn baby editing with n…" at bounding box center [842, 340] width 1041 height 1480
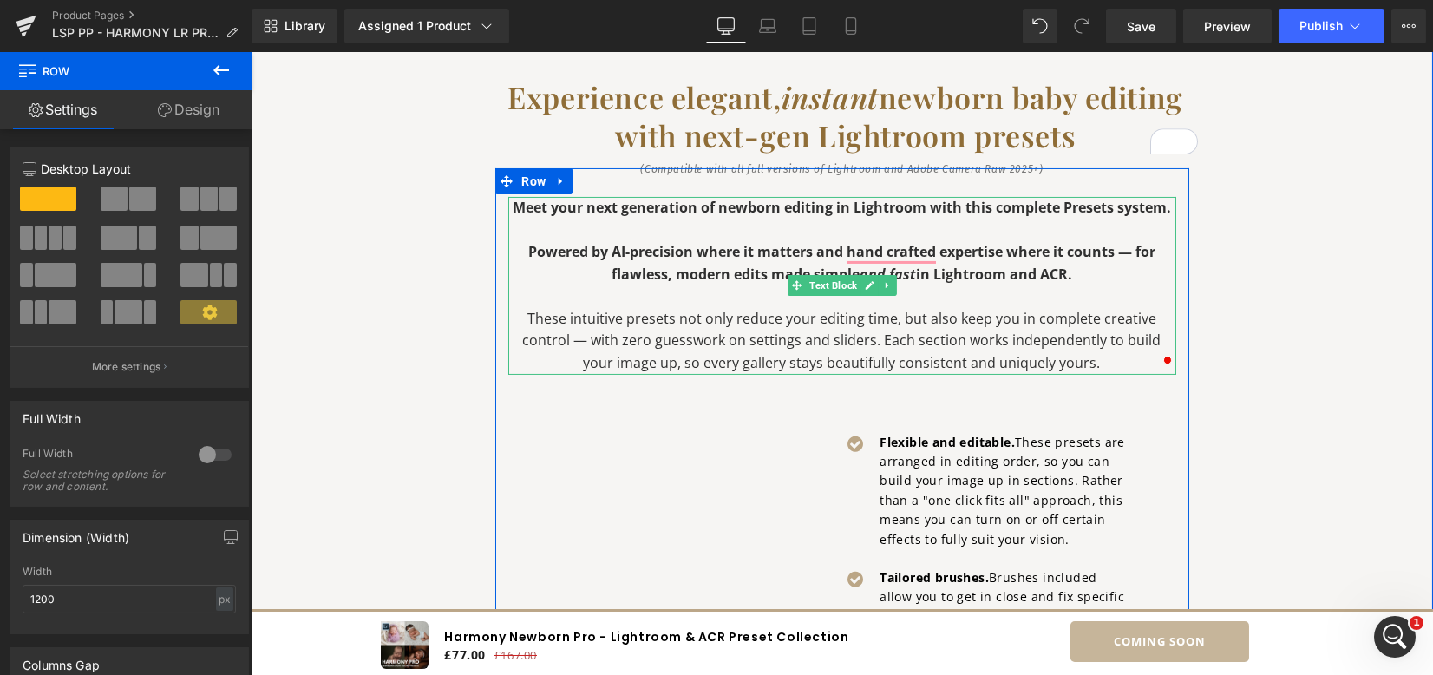
click at [1052, 210] on strong "Meet your next generation of newborn editing in Lightroom with this complete Pr…" at bounding box center [842, 207] width 659 height 19
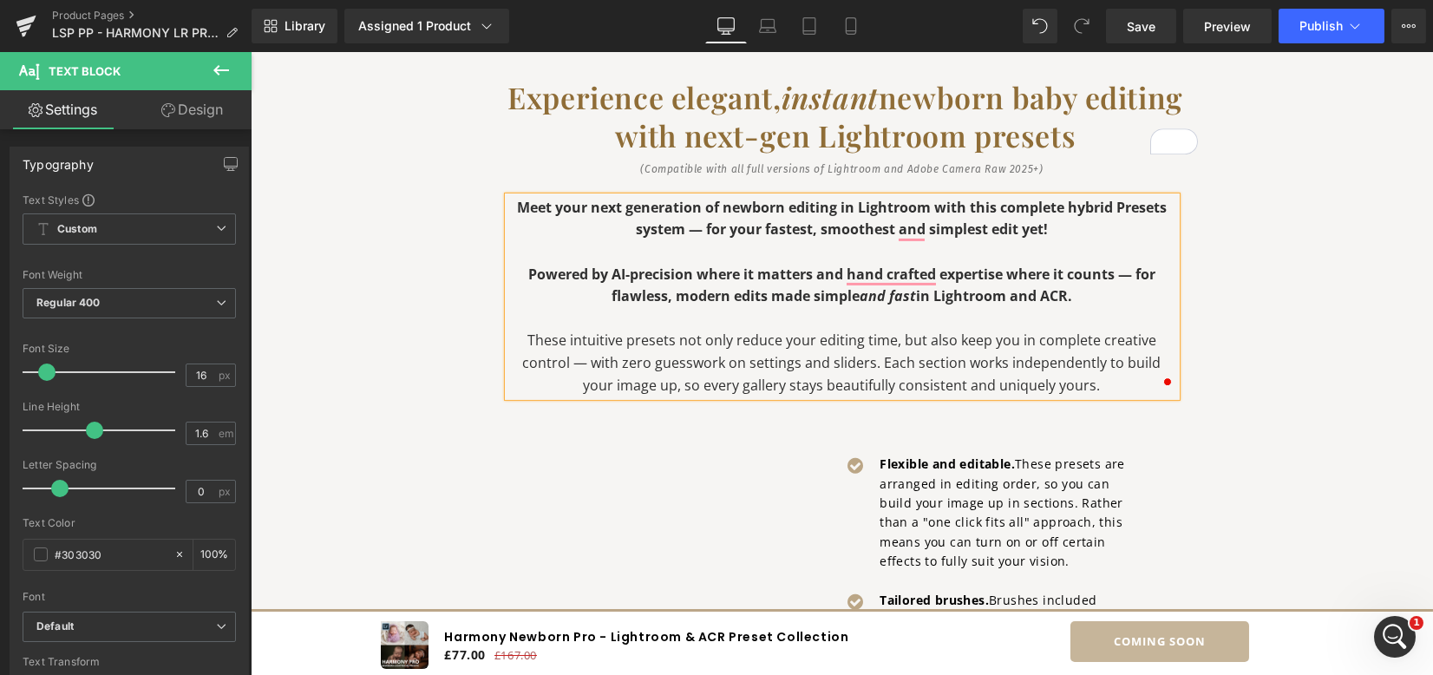
click at [1255, 292] on div "Video Popup Hero Banner Experience elegant, instant newborn baby editing with n…" at bounding box center [842, 351] width 1041 height 1503
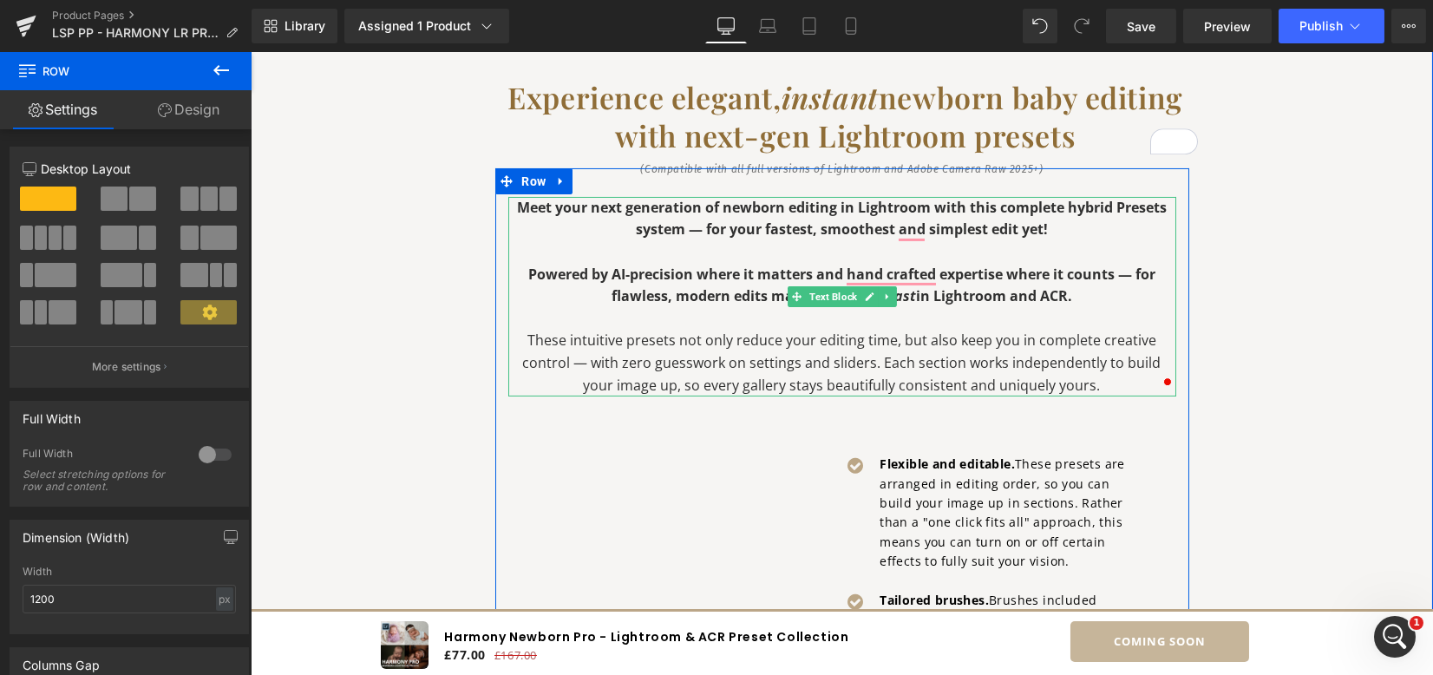
click at [626, 335] on p "These intuitive presets not only reduce your editing time, but also keep you in…" at bounding box center [842, 363] width 668 height 67
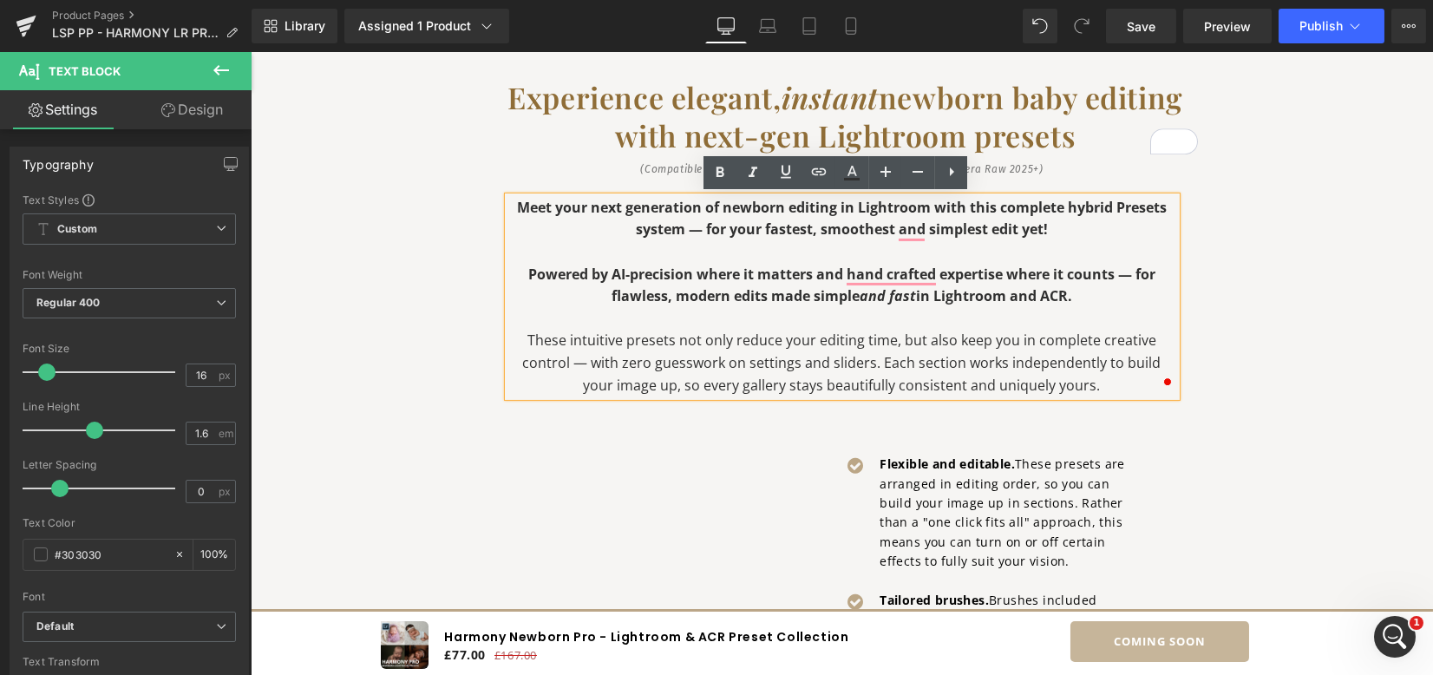
drag, startPoint x: 674, startPoint y: 341, endPoint x: 712, endPoint y: 367, distance: 45.5
click at [674, 342] on p "These intuitive presets not only reduce your editing time, but also keep you in…" at bounding box center [842, 363] width 668 height 67
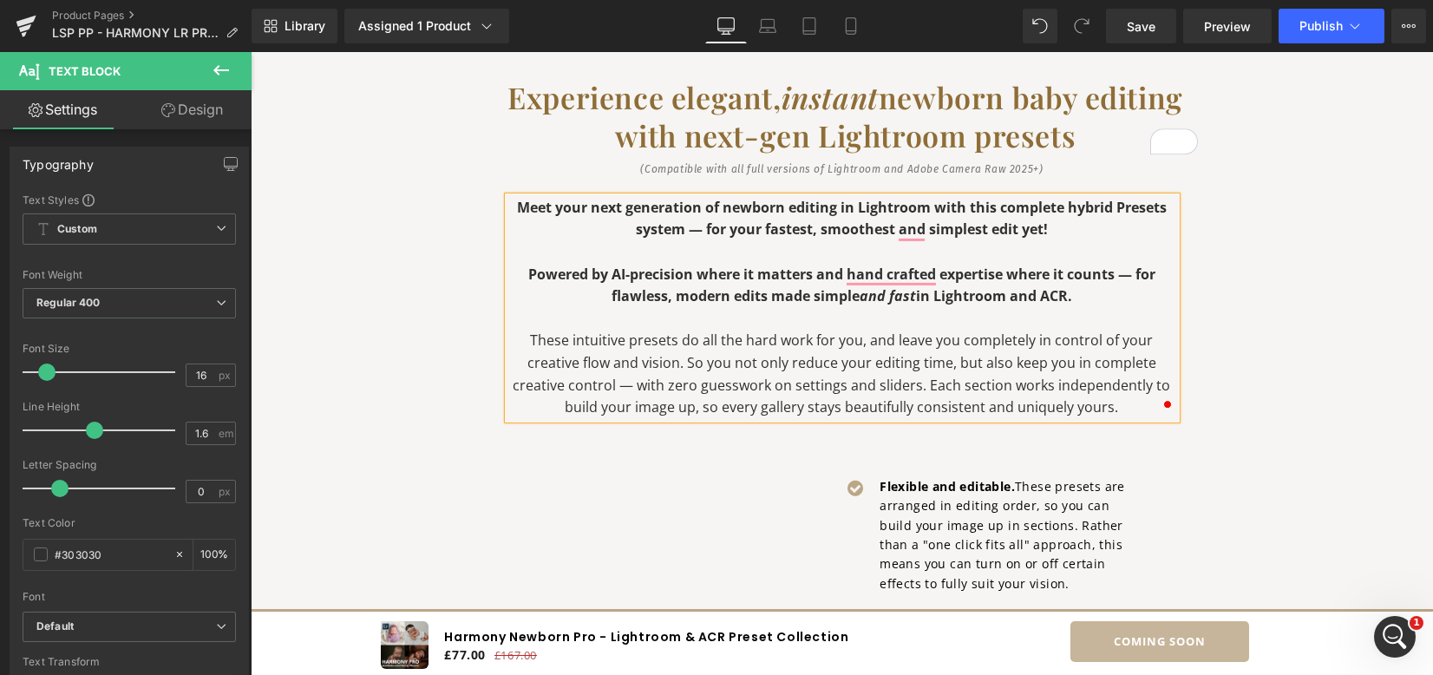
click at [941, 364] on p "These intuitive presets do all the hard work for you, and leave you completely …" at bounding box center [842, 374] width 668 height 89
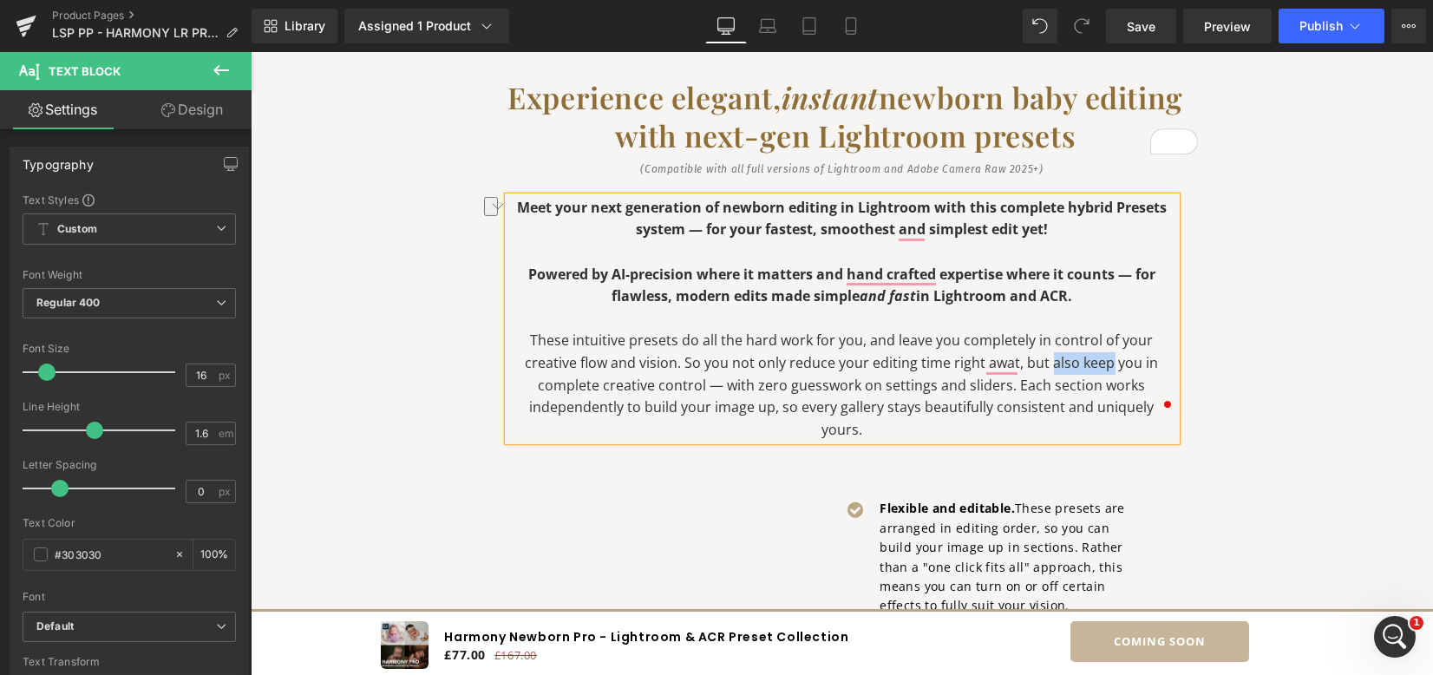
drag, startPoint x: 1046, startPoint y: 363, endPoint x: 1103, endPoint y: 360, distance: 57.3
click at [1103, 360] on p "These intuitive presets do all the hard work for you, and leave you completely …" at bounding box center [842, 385] width 668 height 111
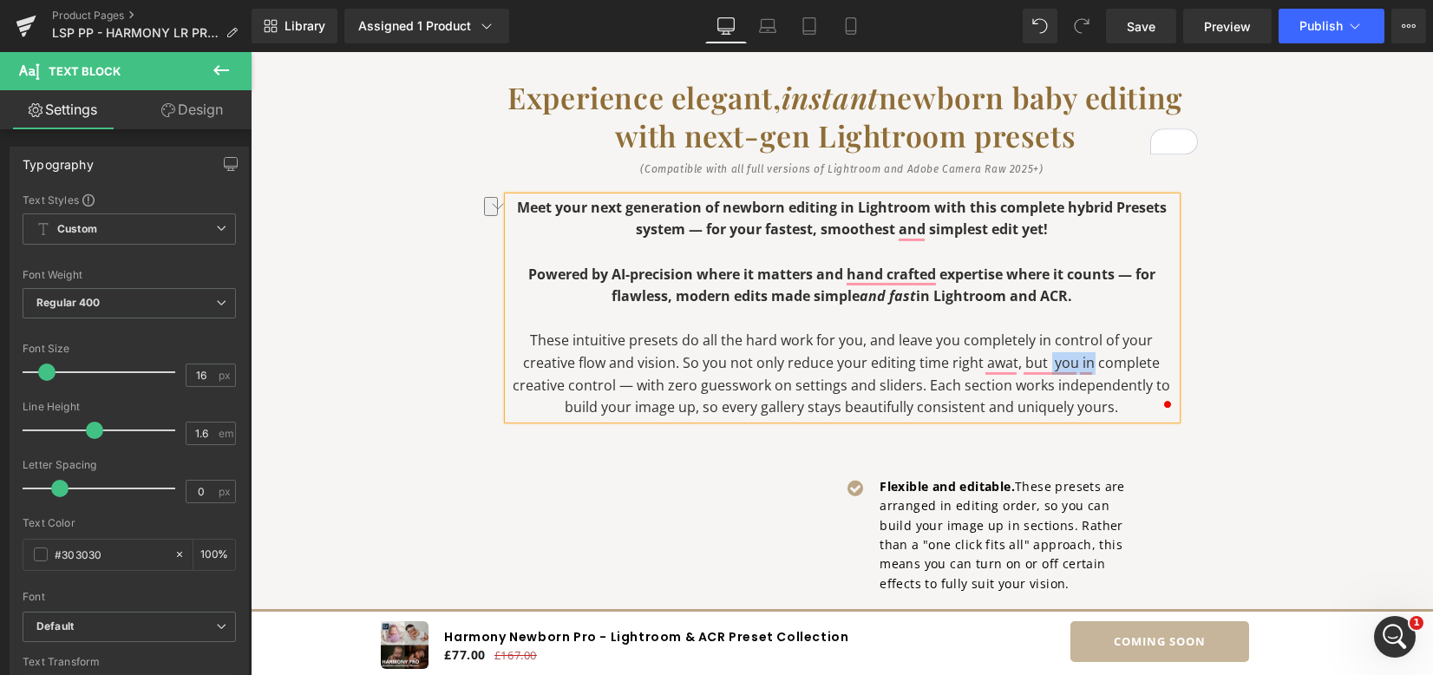
drag, startPoint x: 1065, startPoint y: 360, endPoint x: 1086, endPoint y: 360, distance: 21.7
click at [1086, 360] on p "These intuitive presets do all the hard work for you, and leave you completely …" at bounding box center [842, 374] width 668 height 89
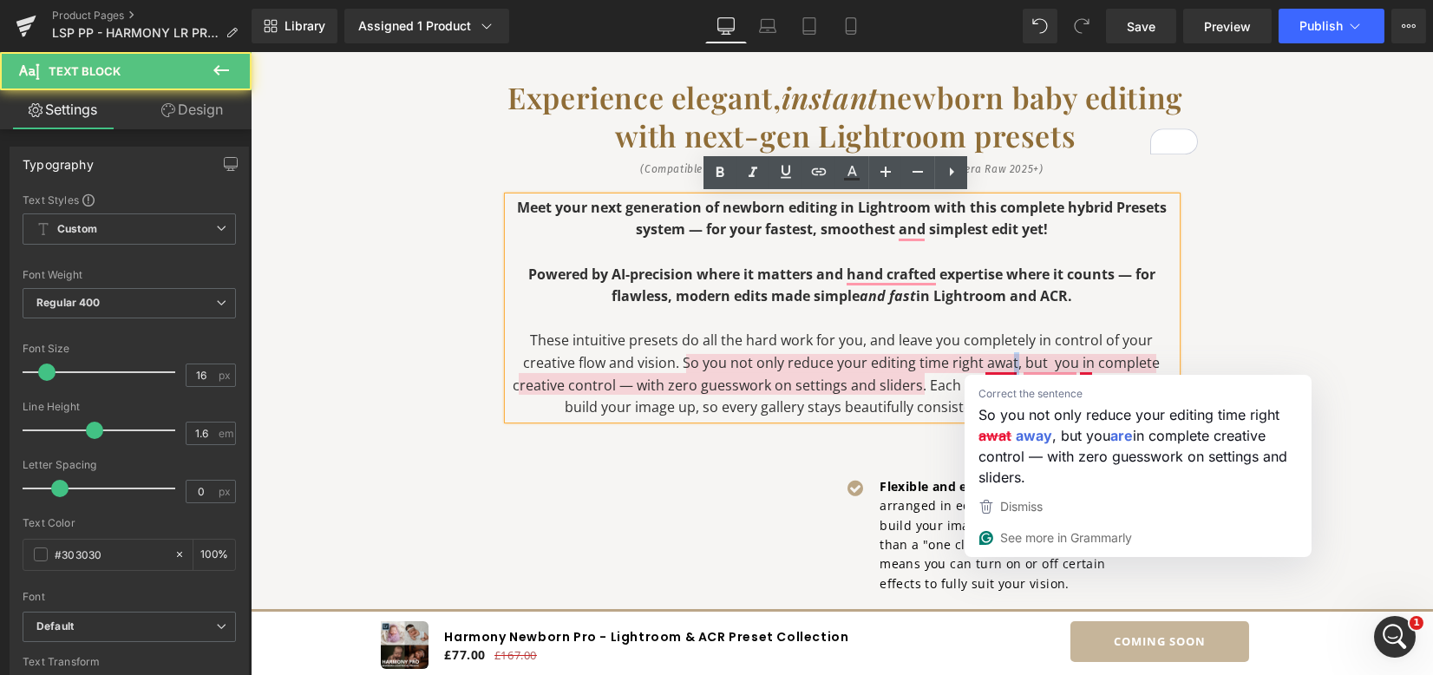
click at [1006, 365] on p "These intuitive presets do all the hard work for you, and leave you completely …" at bounding box center [842, 374] width 668 height 89
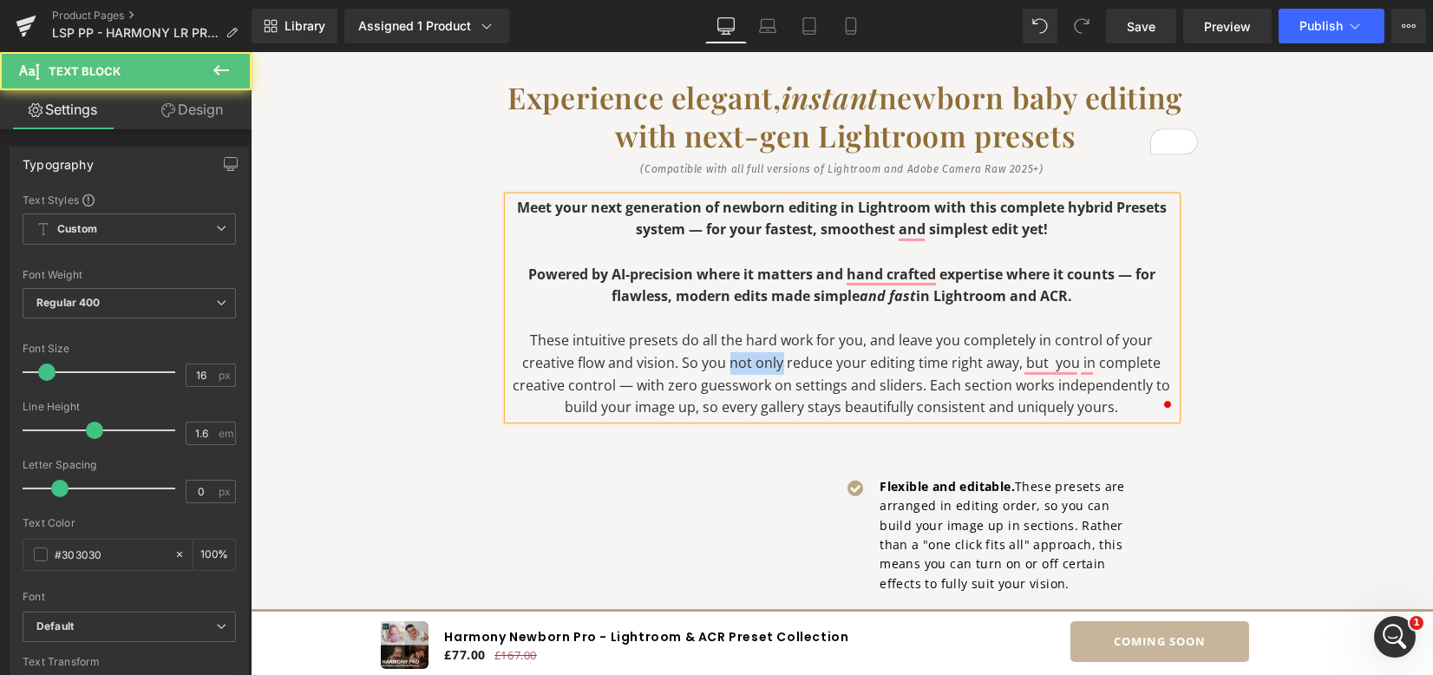
drag, startPoint x: 728, startPoint y: 365, endPoint x: 778, endPoint y: 366, distance: 50.3
click at [778, 366] on p "These intuitive presets do all the hard work for you, and leave you completely …" at bounding box center [842, 374] width 668 height 89
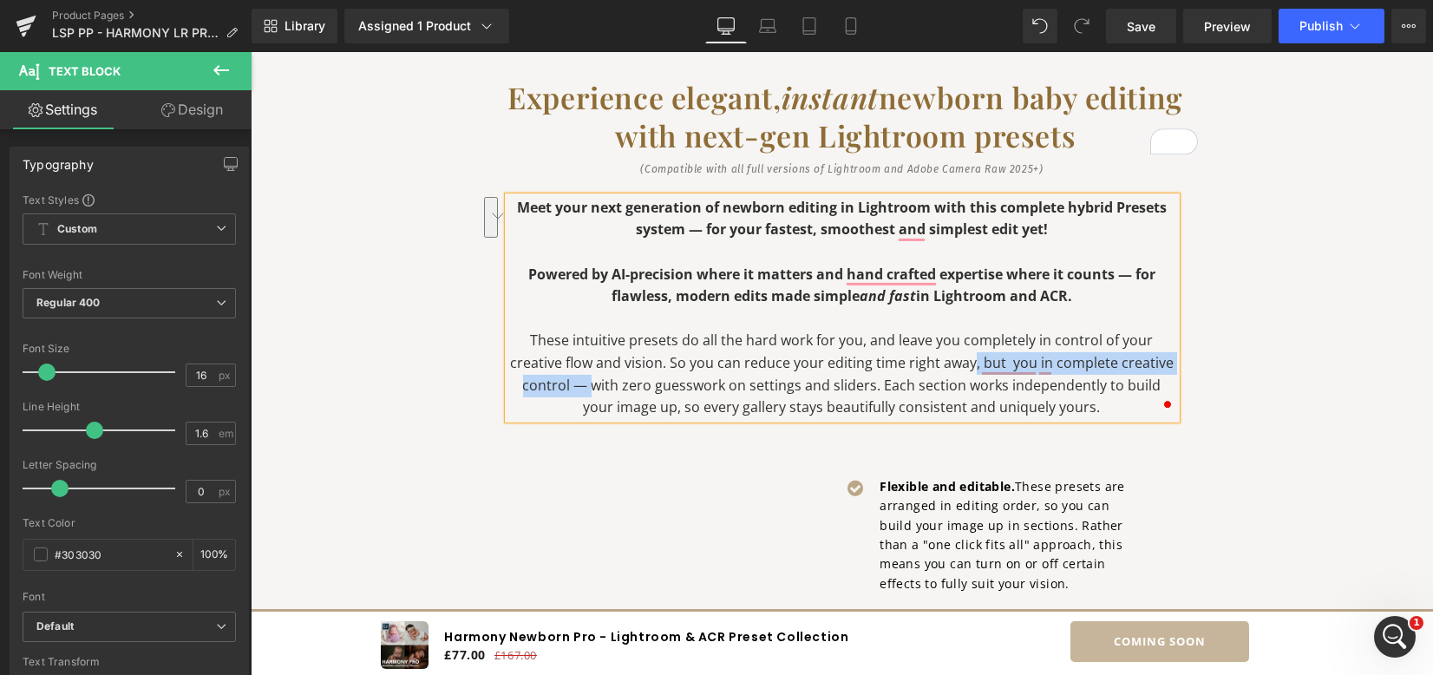
drag, startPoint x: 968, startPoint y: 364, endPoint x: 574, endPoint y: 384, distance: 394.4
click at [574, 384] on p "These intuitive presets do all the hard work for you, and leave you completely …" at bounding box center [842, 374] width 668 height 89
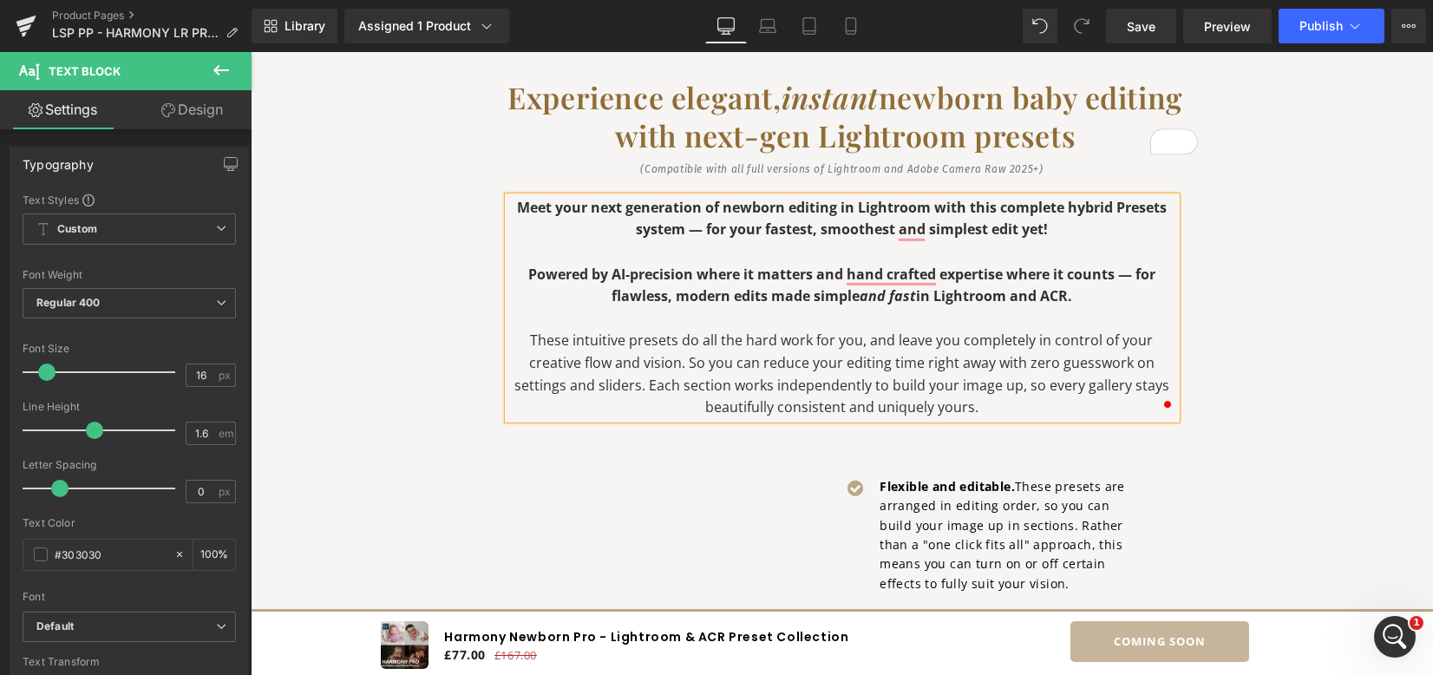
drag, startPoint x: 1125, startPoint y: 364, endPoint x: 1155, endPoint y: 415, distance: 58.8
click at [1126, 364] on p "These intuitive presets do all the hard work for you, and leave you completely …" at bounding box center [842, 374] width 668 height 89
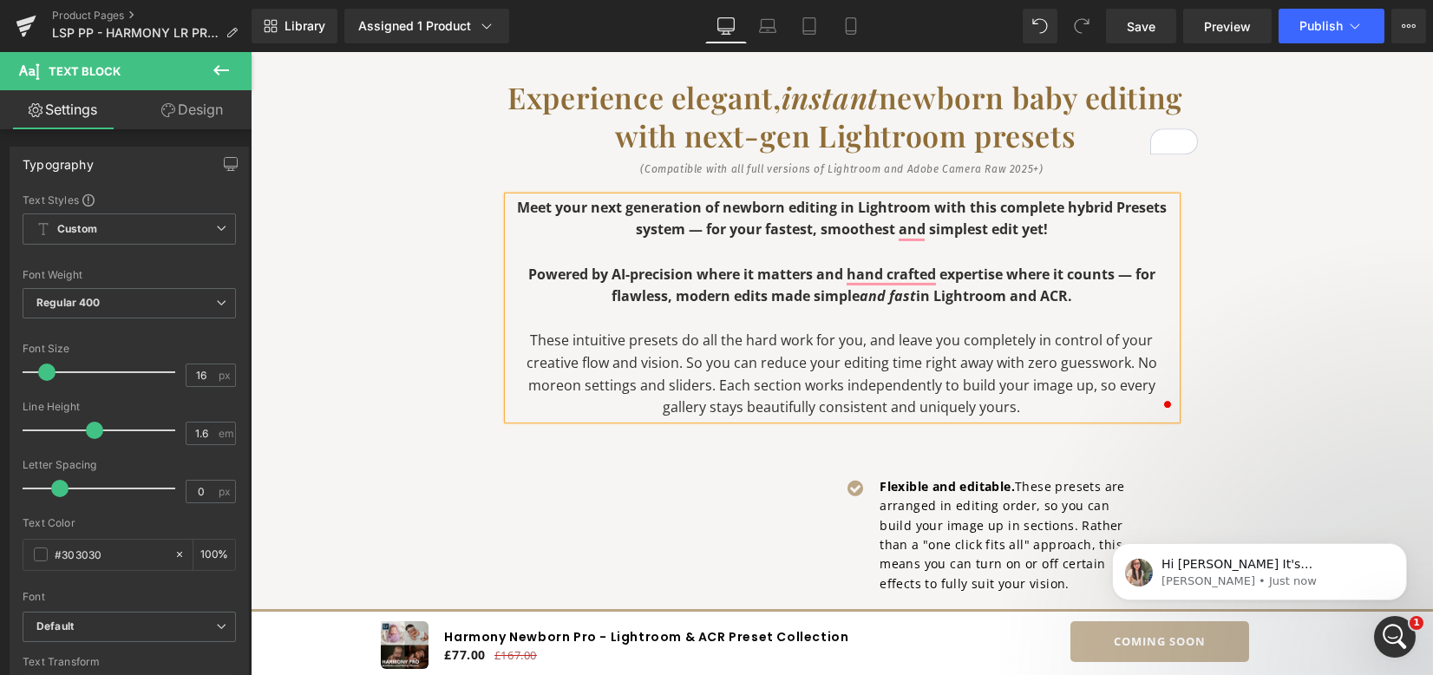
scroll to position [189, 0]
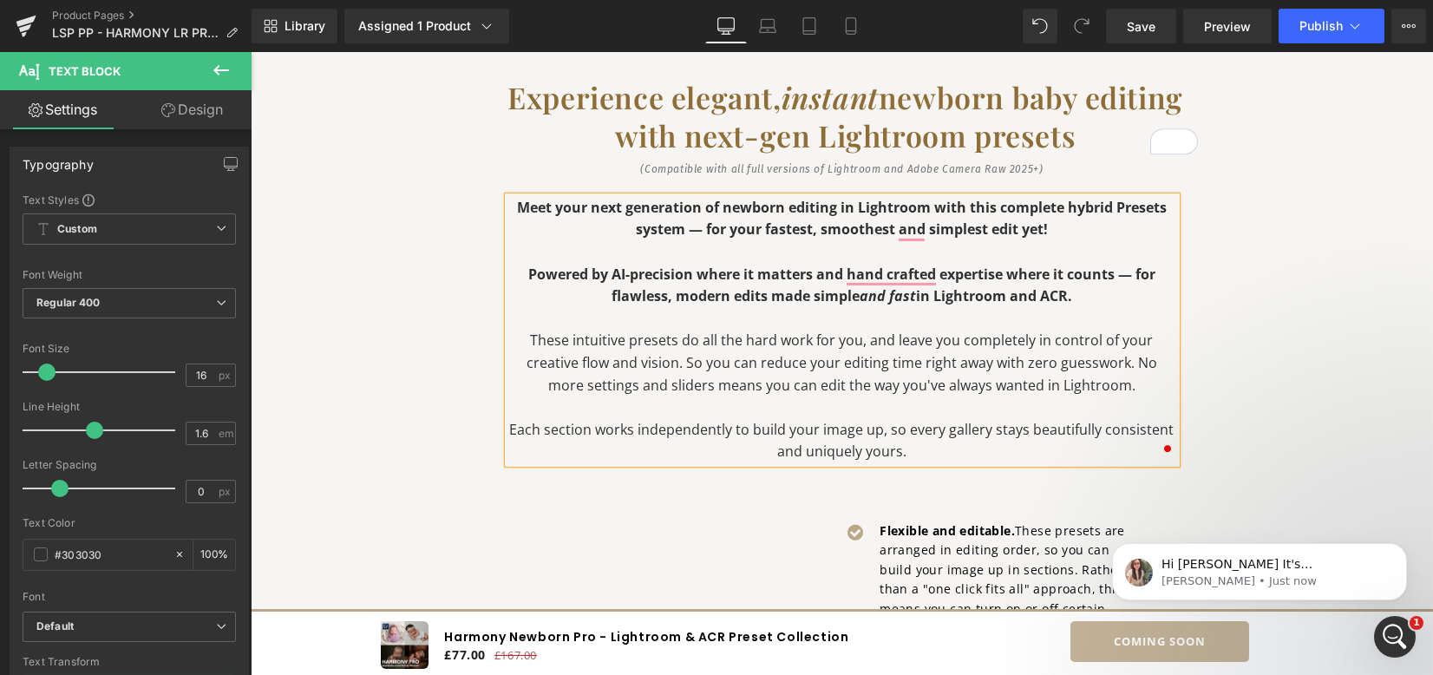
drag, startPoint x: 1194, startPoint y: 338, endPoint x: 1177, endPoint y: 332, distance: 18.4
click at [1193, 338] on div "Experience elegant, instant newborn baby editing with next-gen Lightroom preset…" at bounding box center [843, 605] width 738 height 1112
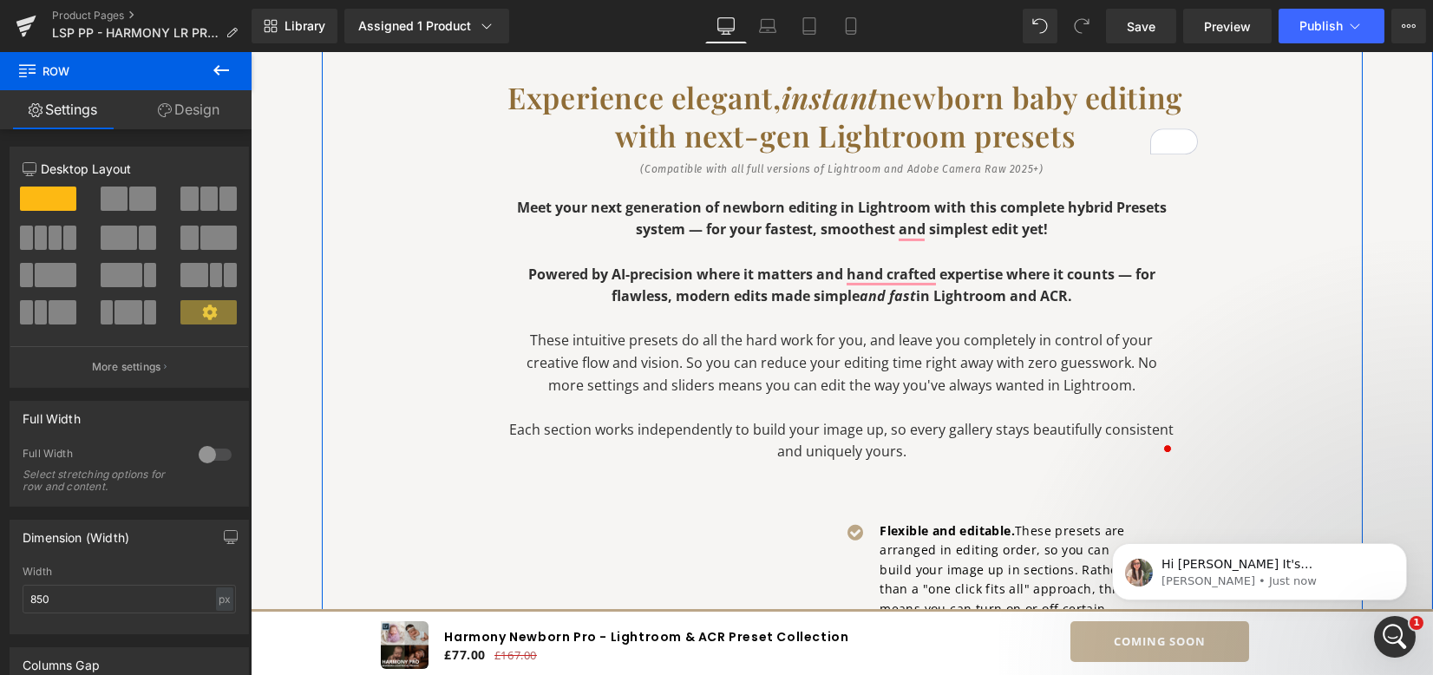
click at [521, 217] on p "Meet your next generation of newborn editing in Lightroom with this complete hy…" at bounding box center [842, 219] width 668 height 44
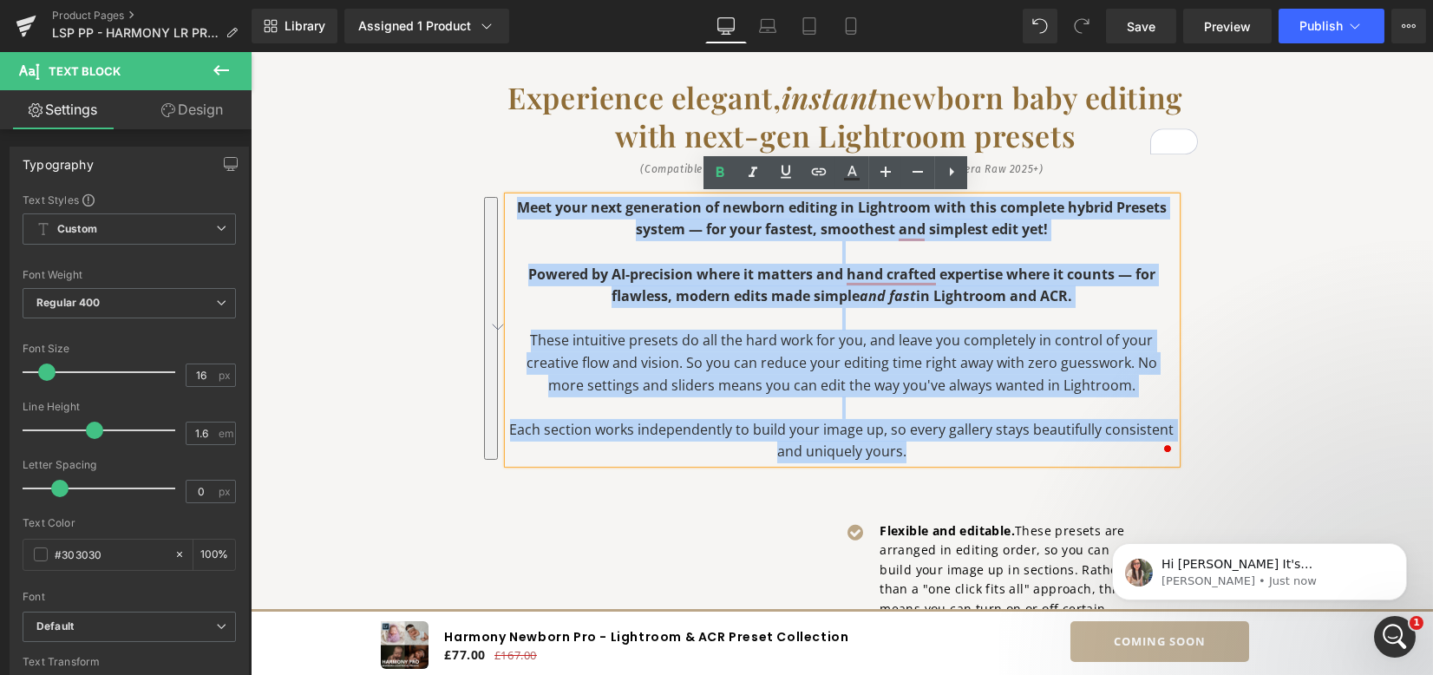
drag, startPoint x: 509, startPoint y: 207, endPoint x: 939, endPoint y: 452, distance: 494.3
click at [939, 452] on div "Meet your next generation of newborn editing in Lightroom with this complete hy…" at bounding box center [842, 330] width 668 height 266
copy div "Meet your next generation of newborn editing in Lightroom with this complete hy…"
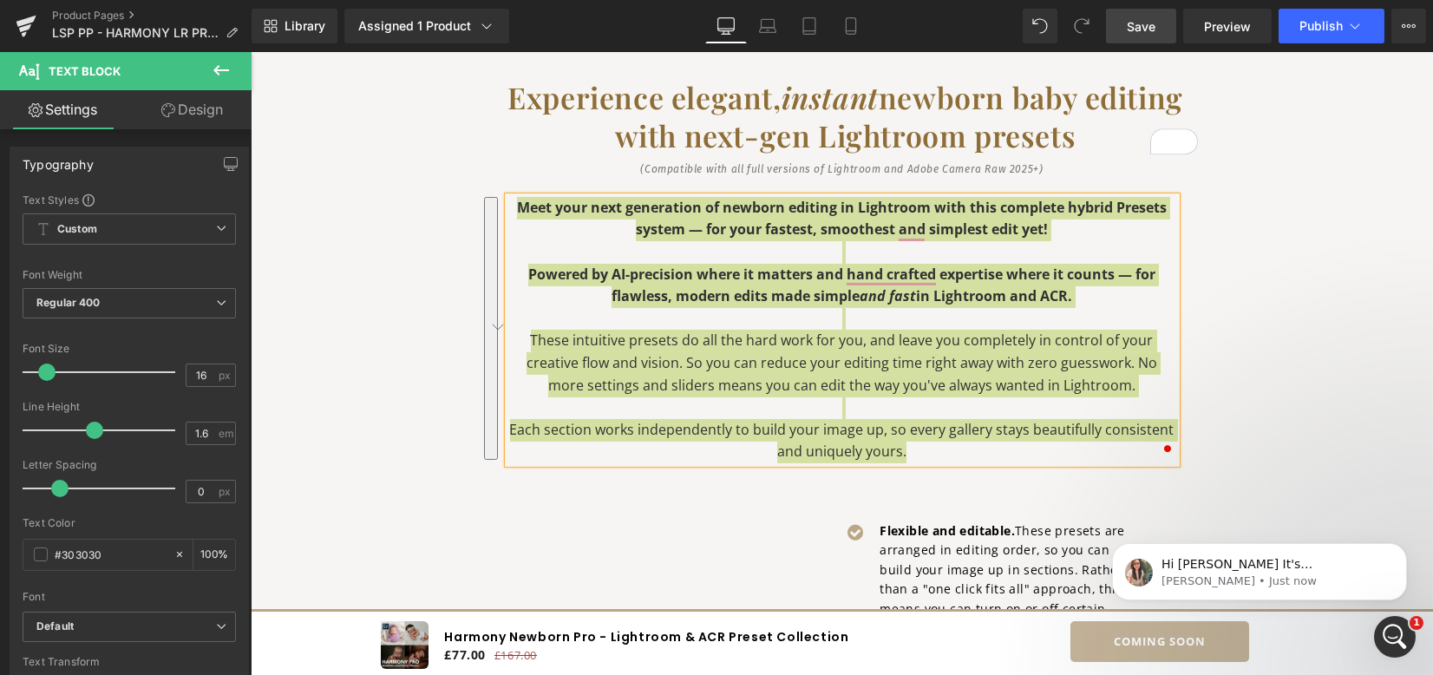
click at [1158, 28] on link "Save" at bounding box center [1141, 26] width 70 height 35
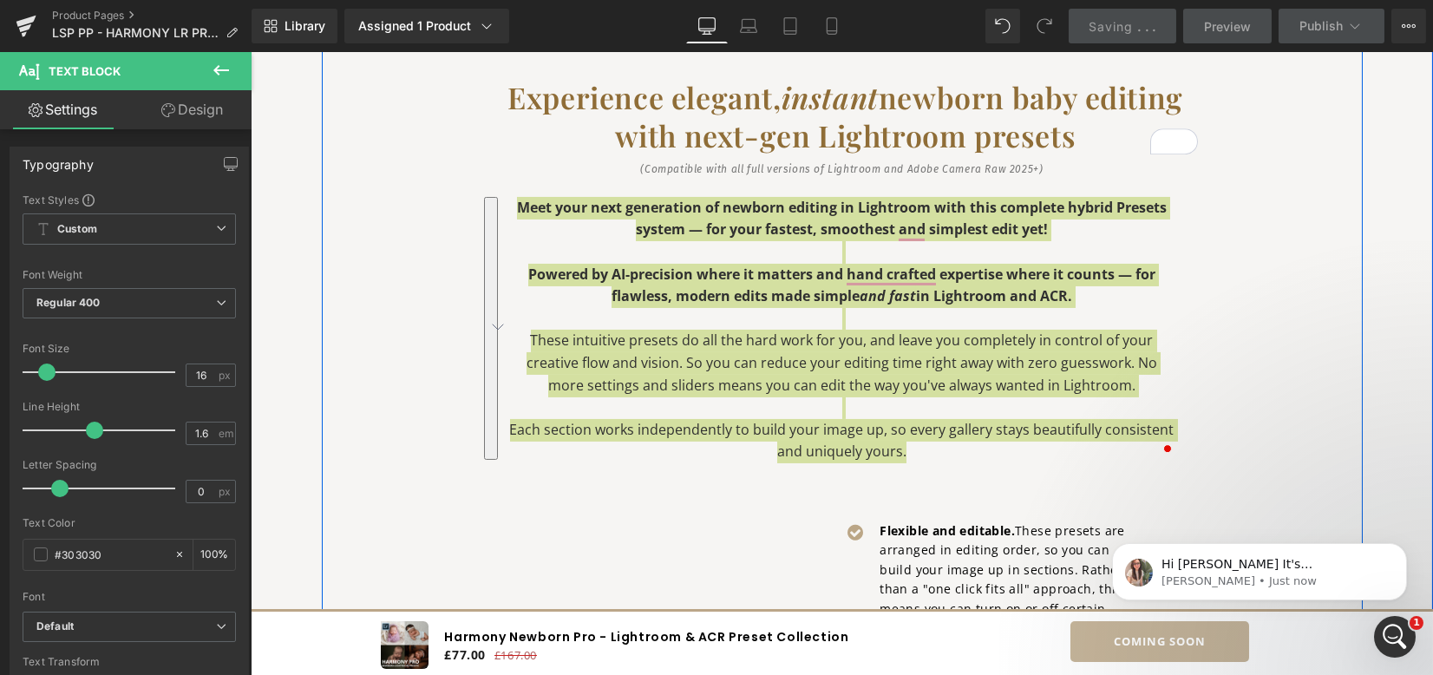
scroll to position [1846, 0]
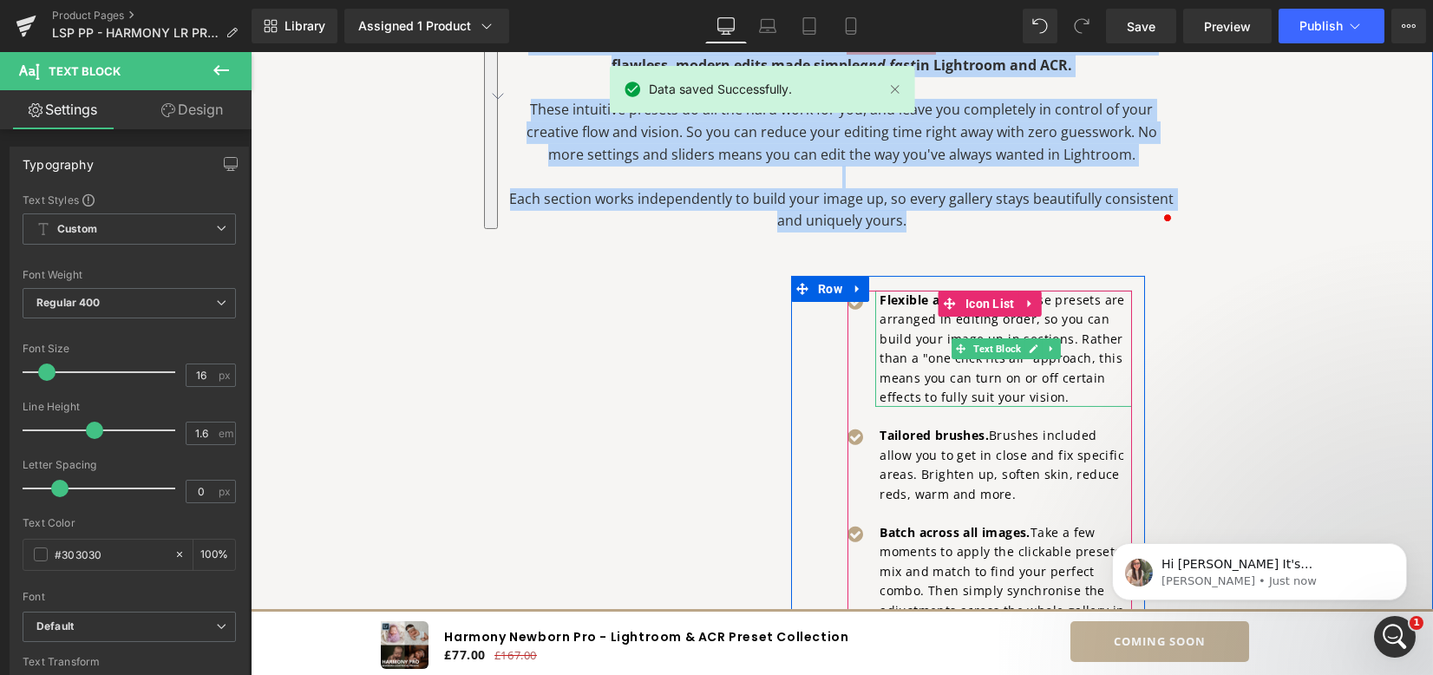
click at [897, 302] on strong "Flexible and editable." at bounding box center [947, 300] width 135 height 16
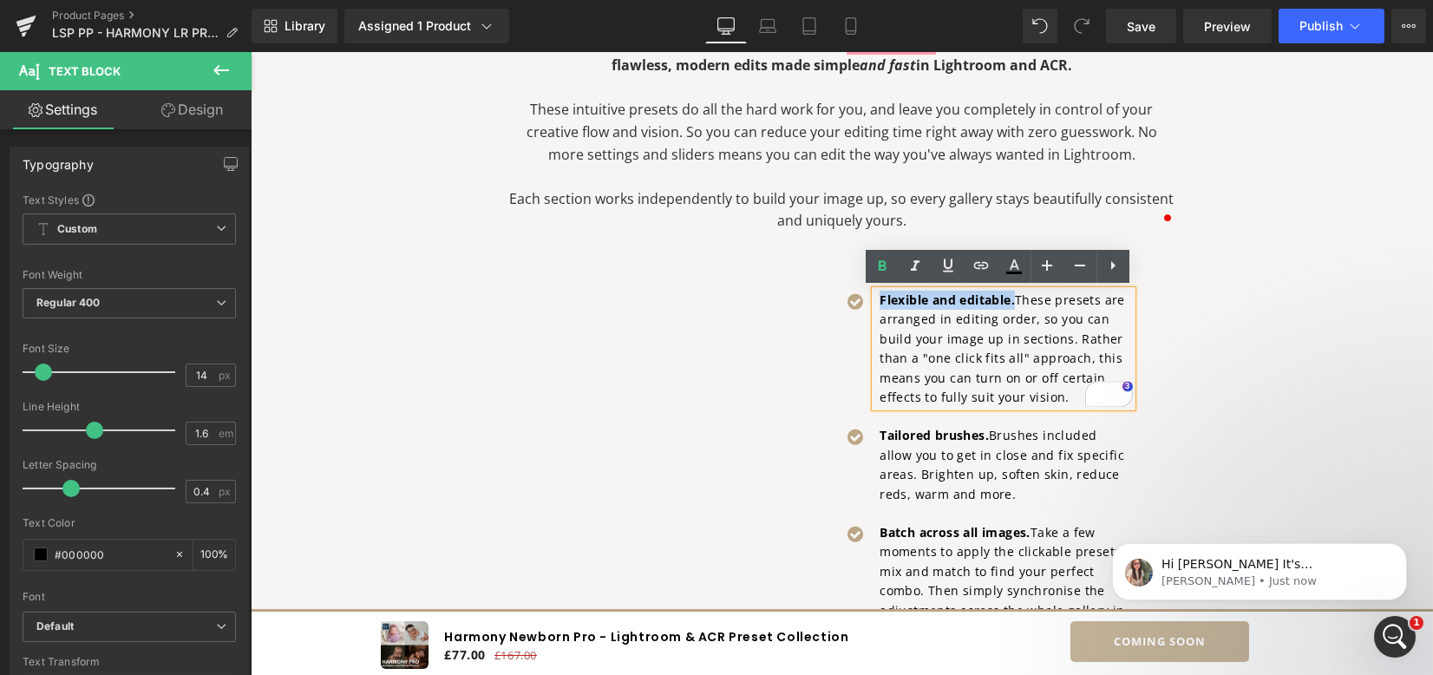
drag, startPoint x: 876, startPoint y: 298, endPoint x: 1124, endPoint y: 337, distance: 251.2
click at [1010, 298] on strong "Flexible and editable." at bounding box center [947, 300] width 135 height 16
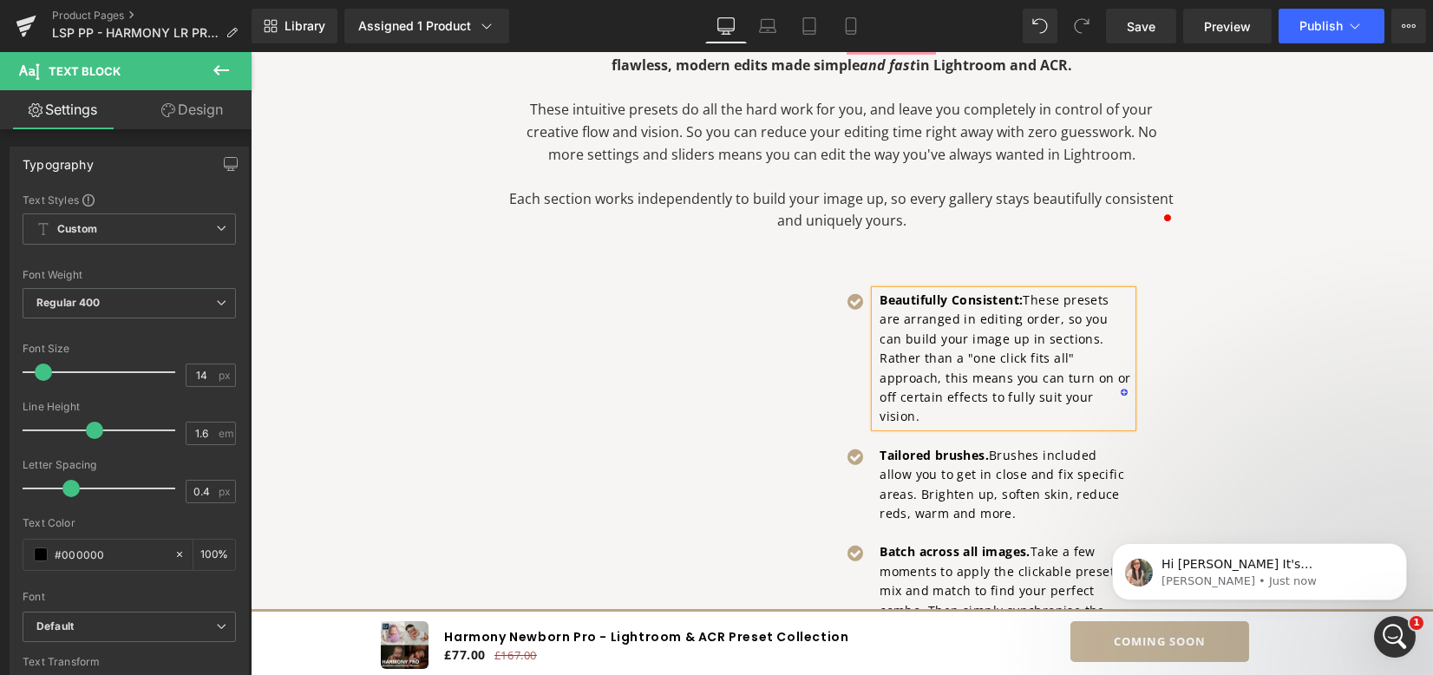
click at [1102, 349] on p "Beautifully Consistent: These presets are arranged in editing order, so you can…" at bounding box center [1006, 359] width 253 height 136
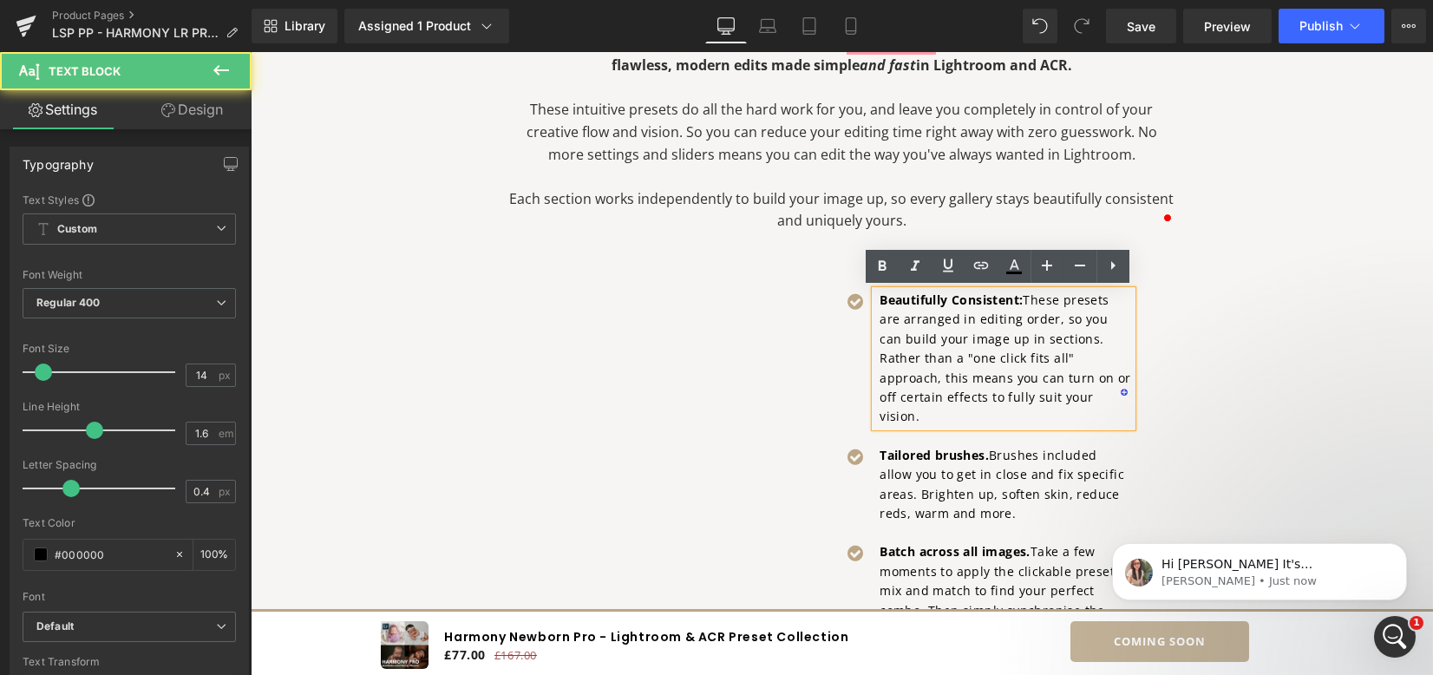
click at [908, 335] on p "Beautifully Consistent: These presets are arranged in editing order, so you can…" at bounding box center [1006, 359] width 253 height 136
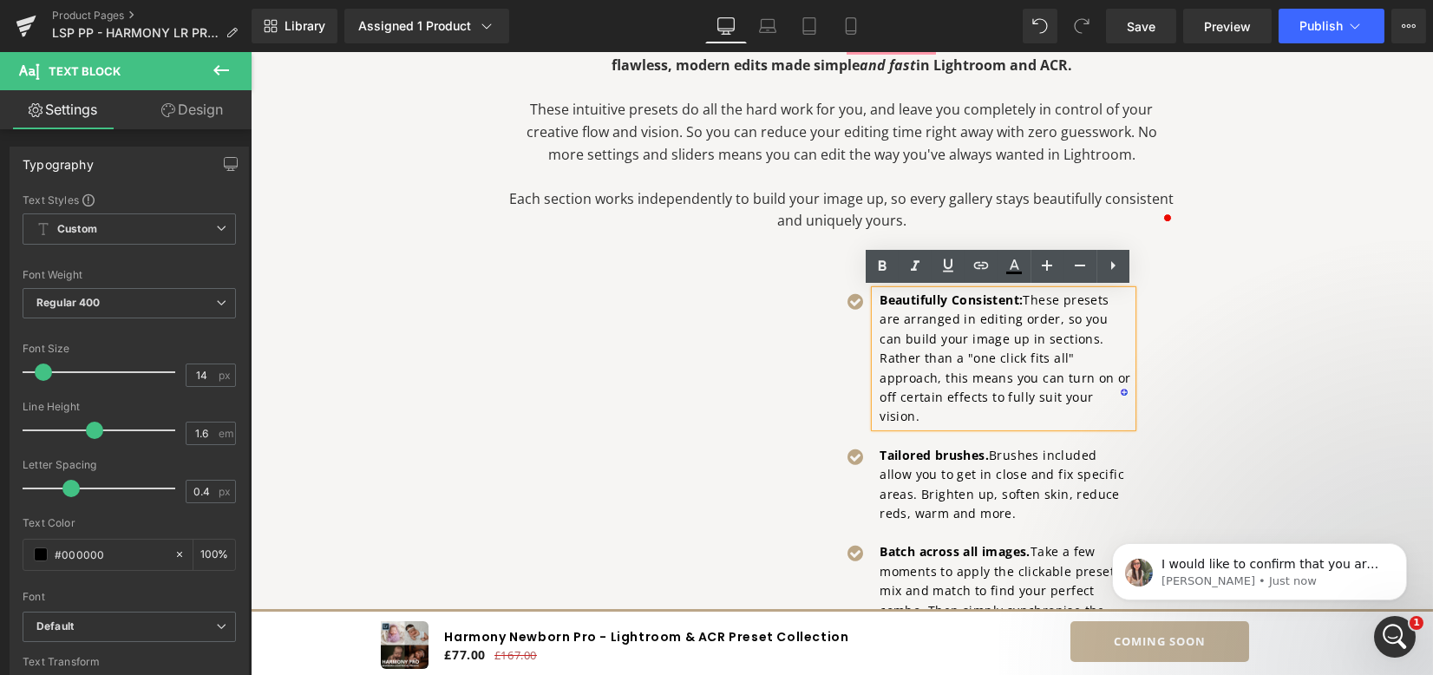
scroll to position [313, 0]
drag, startPoint x: 1069, startPoint y: 333, endPoint x: 1085, endPoint y: 392, distance: 61.0
click at [1085, 392] on p "Beautifully Consistent: These presets are arranged in editing order, so you can…" at bounding box center [1006, 359] width 253 height 136
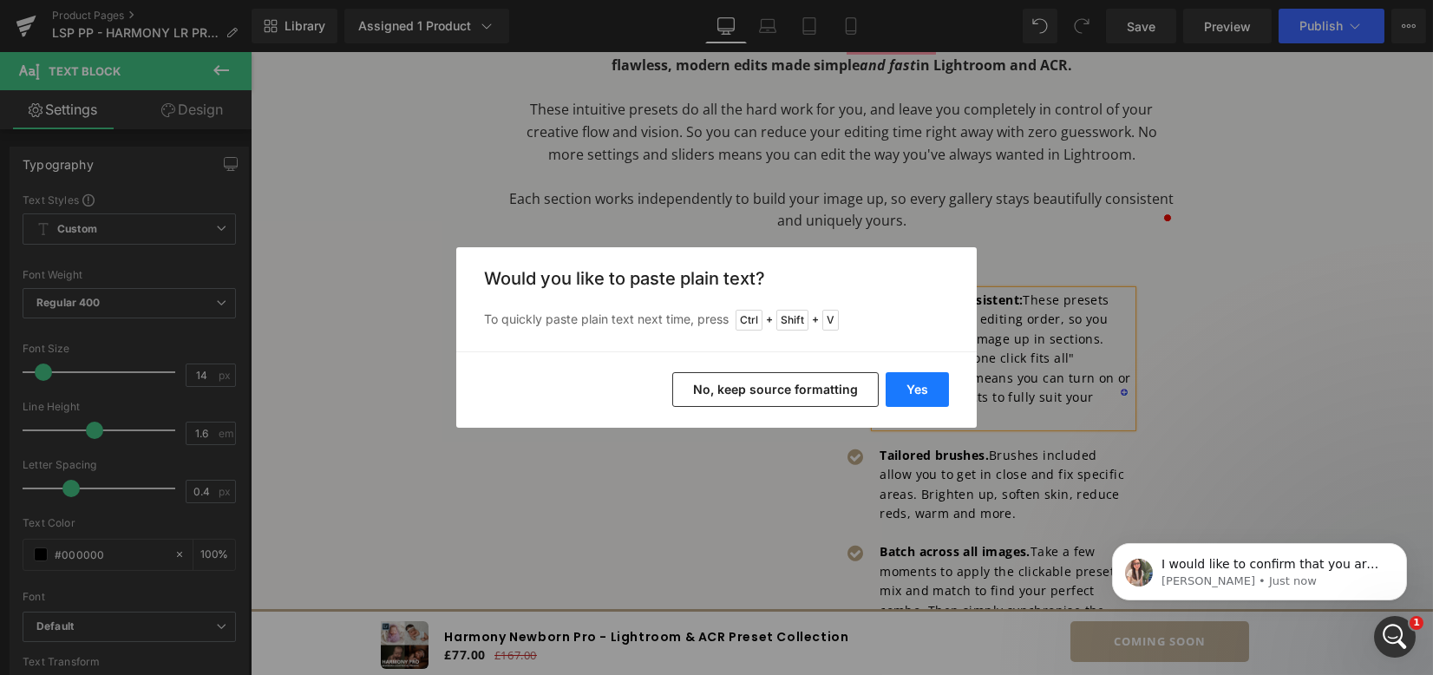
click at [929, 397] on button "Yes" at bounding box center [917, 389] width 63 height 35
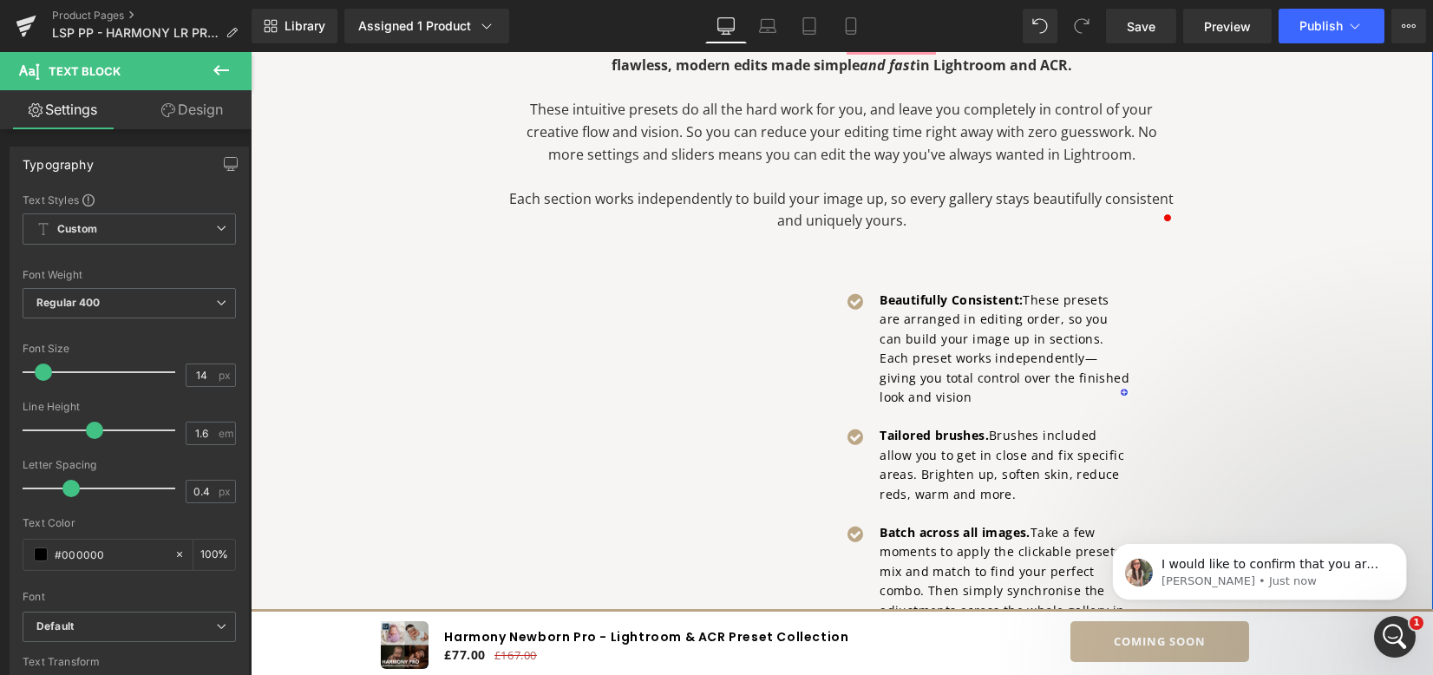
click at [1174, 340] on div "Meet your next generation of newborn editing in Lightroom with this complete hy…" at bounding box center [842, 443] width 694 height 955
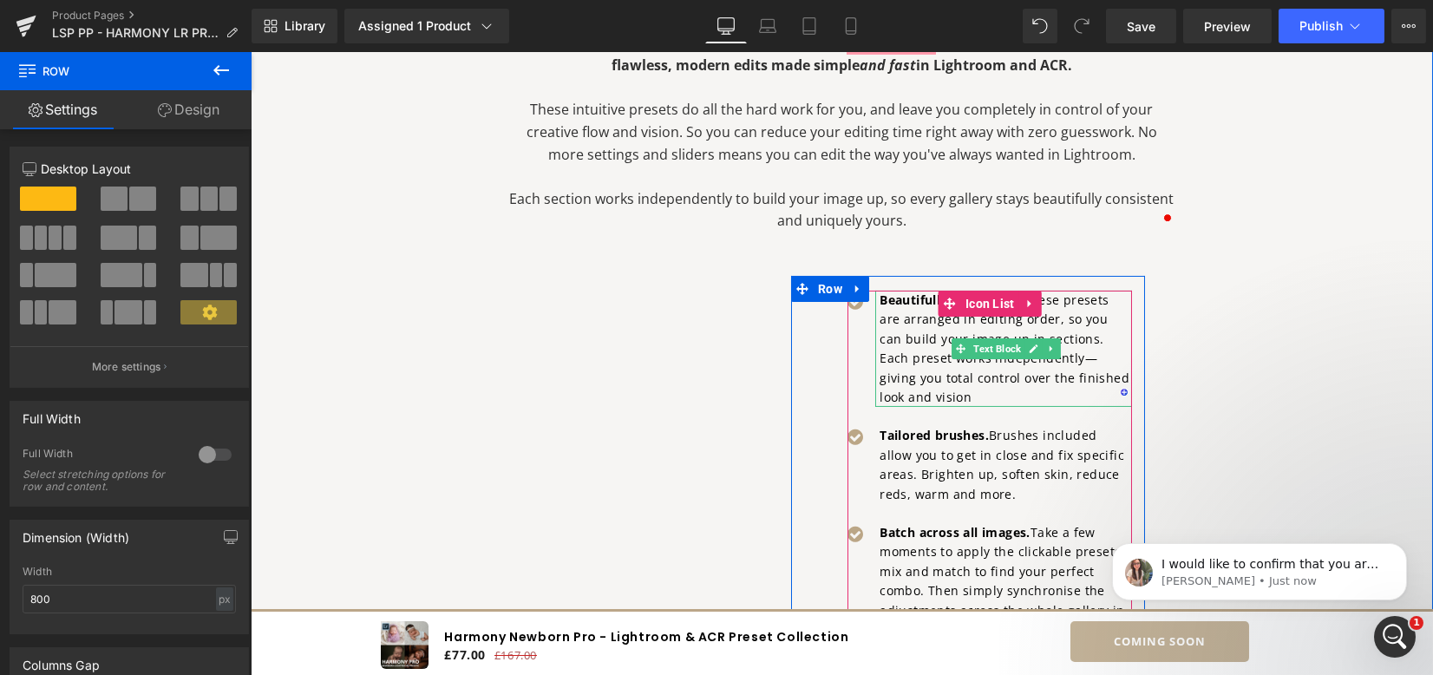
click at [921, 357] on p "Beautifully Consistent: These presets are arranged in editing order, so you can…" at bounding box center [1006, 349] width 253 height 116
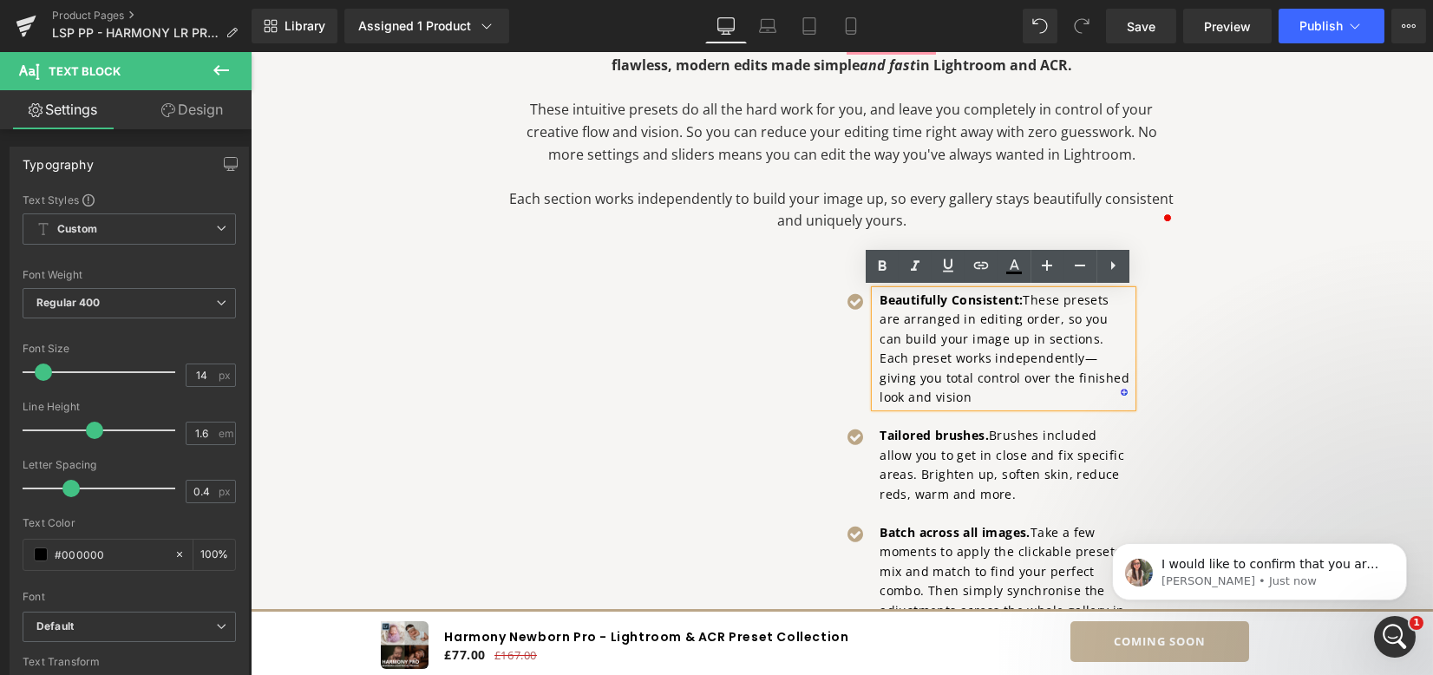
click at [1145, 275] on div "Meet your next generation of newborn editing in Lightroom with this complete hy…" at bounding box center [842, 443] width 694 height 955
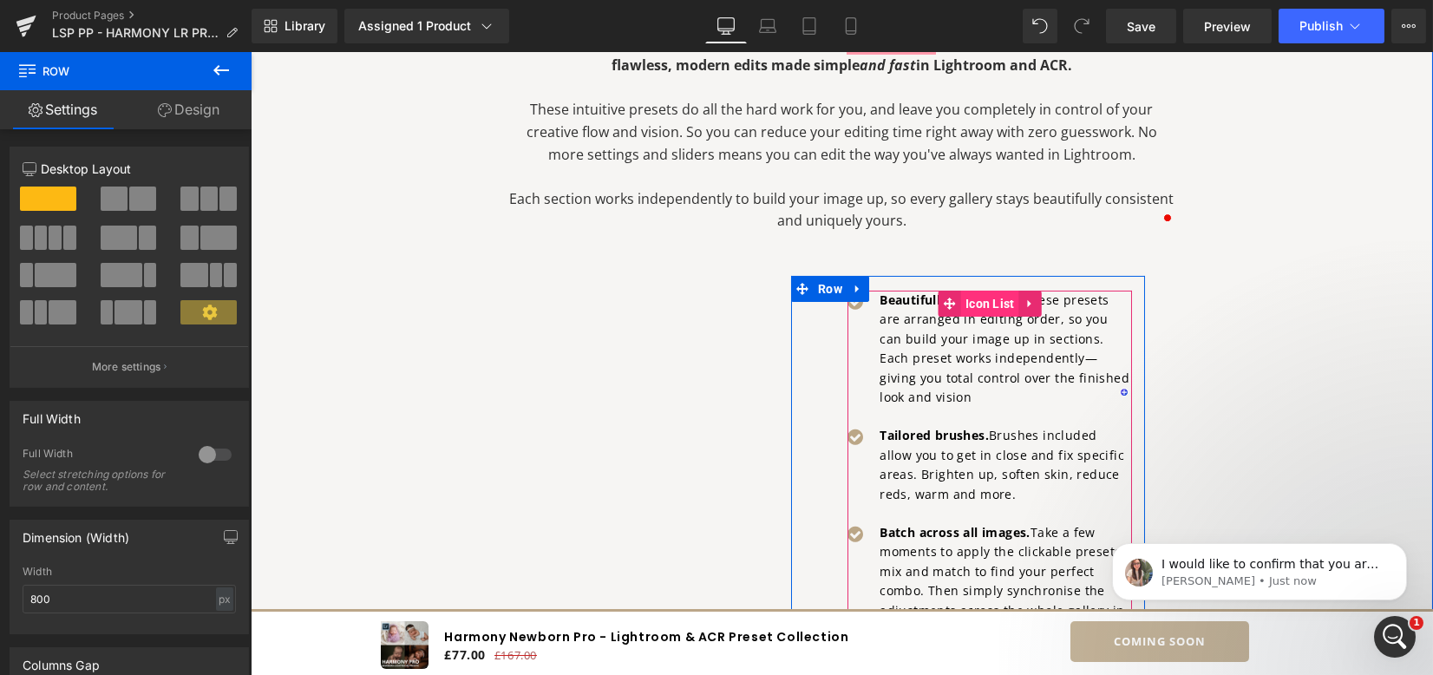
click at [981, 297] on span "Icon List" at bounding box center [990, 304] width 58 height 26
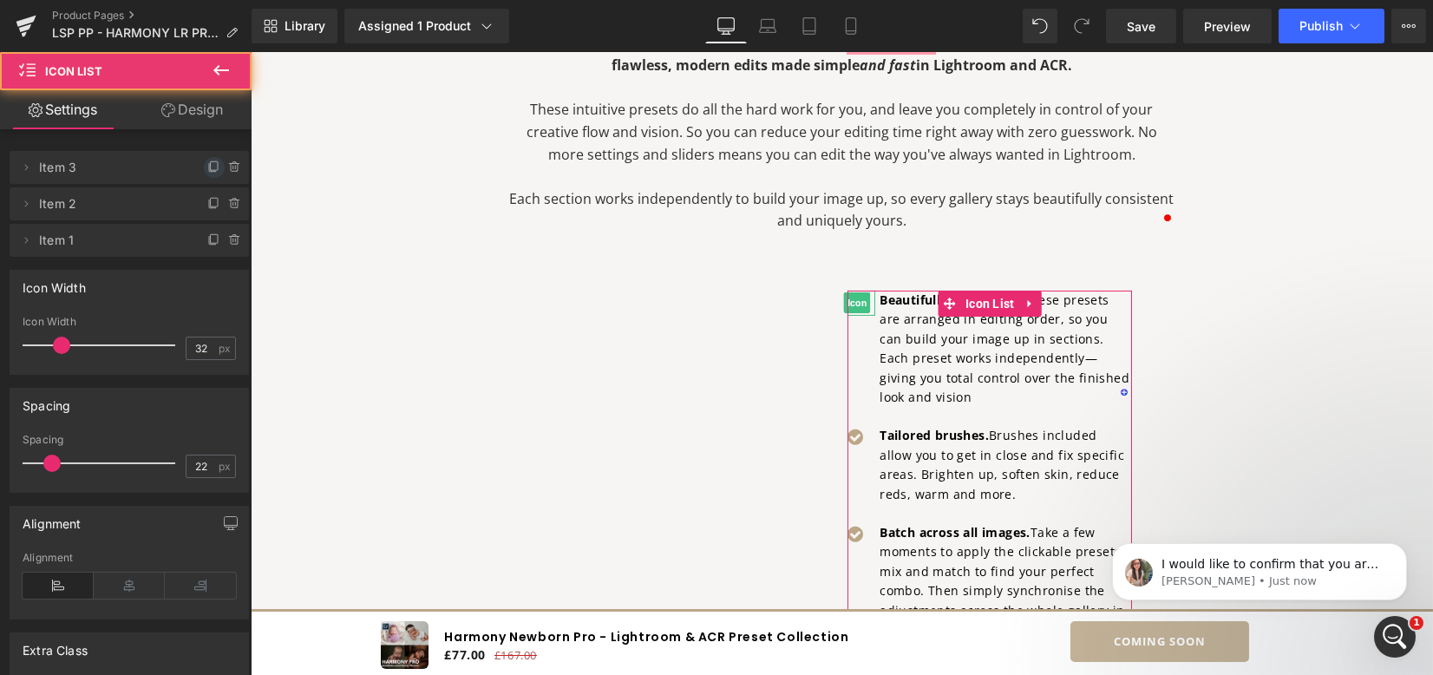
drag, startPoint x: 205, startPoint y: 167, endPoint x: 197, endPoint y: 187, distance: 21.4
click at [207, 167] on icon at bounding box center [214, 168] width 14 height 14
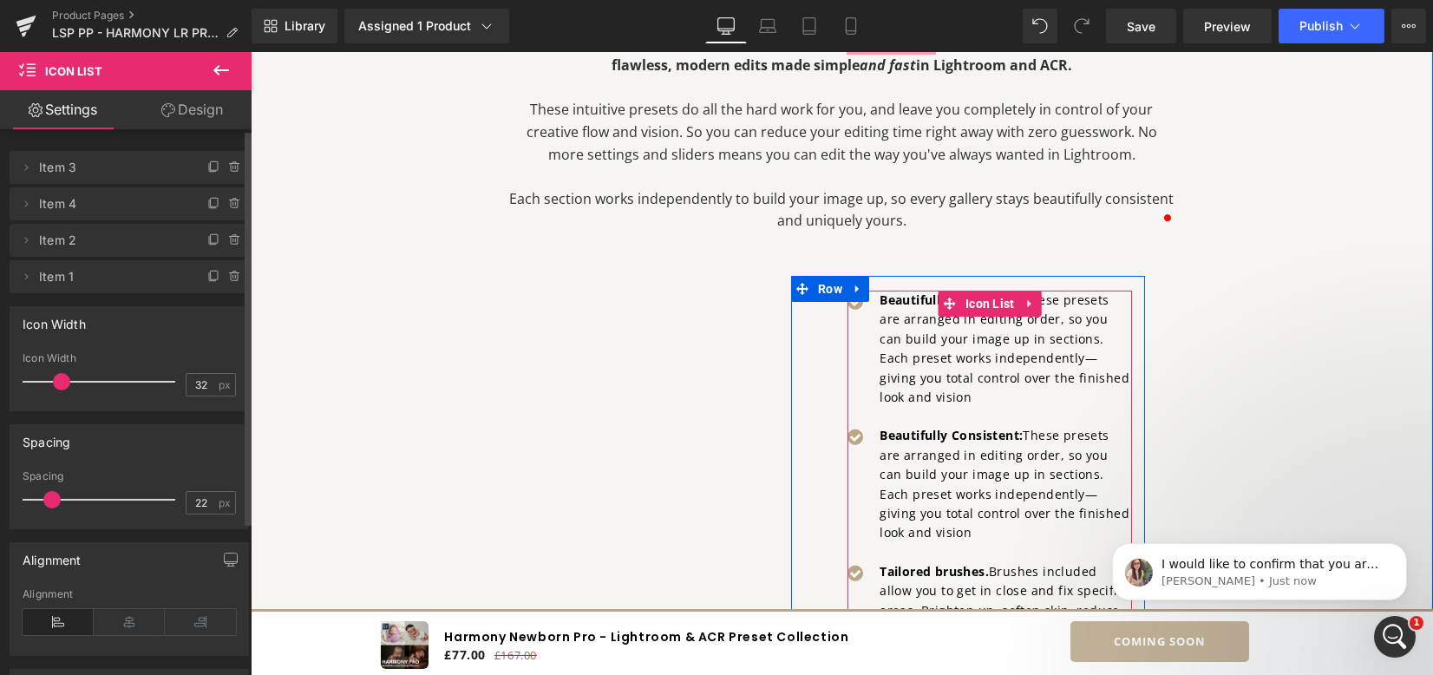
click at [902, 435] on strong "Beautifully Consistent:" at bounding box center [951, 435] width 143 height 16
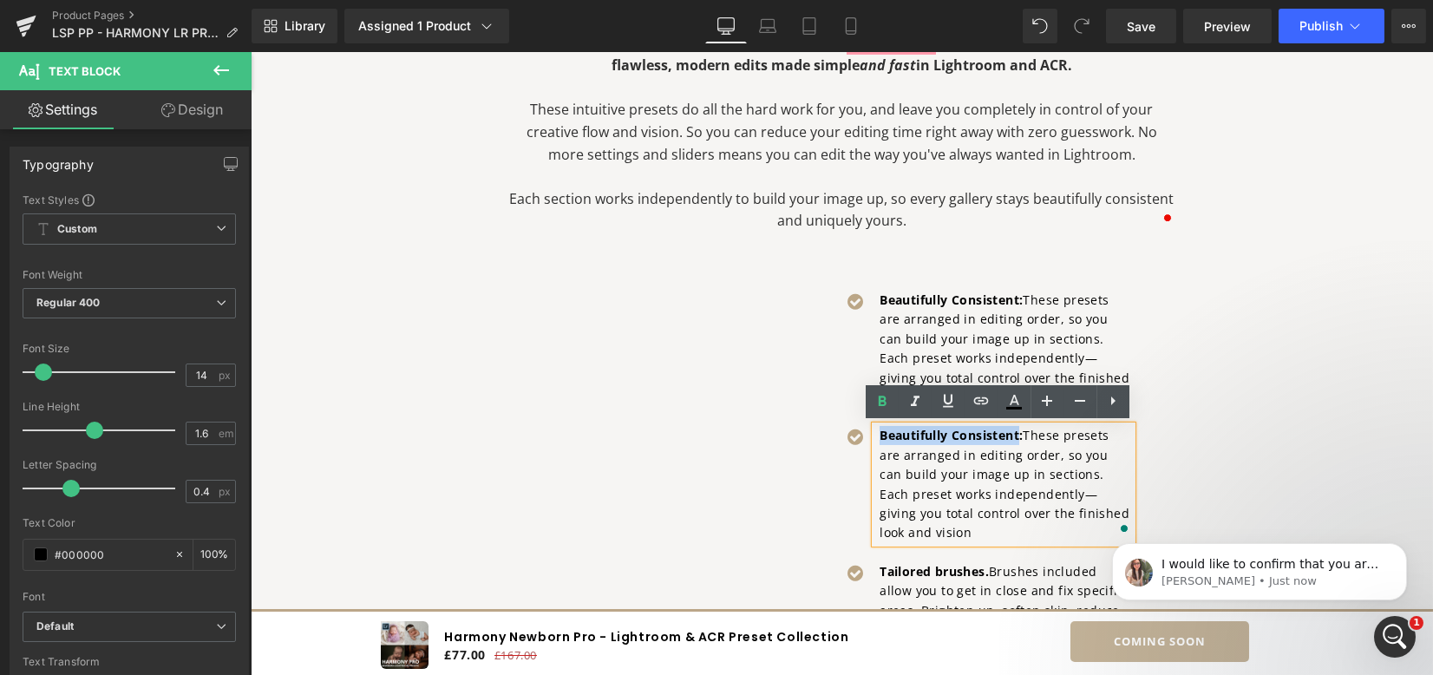
drag, startPoint x: 875, startPoint y: 433, endPoint x: 1017, endPoint y: 433, distance: 142.3
click at [1017, 433] on strong "Beautifully Consistent:" at bounding box center [951, 435] width 143 height 16
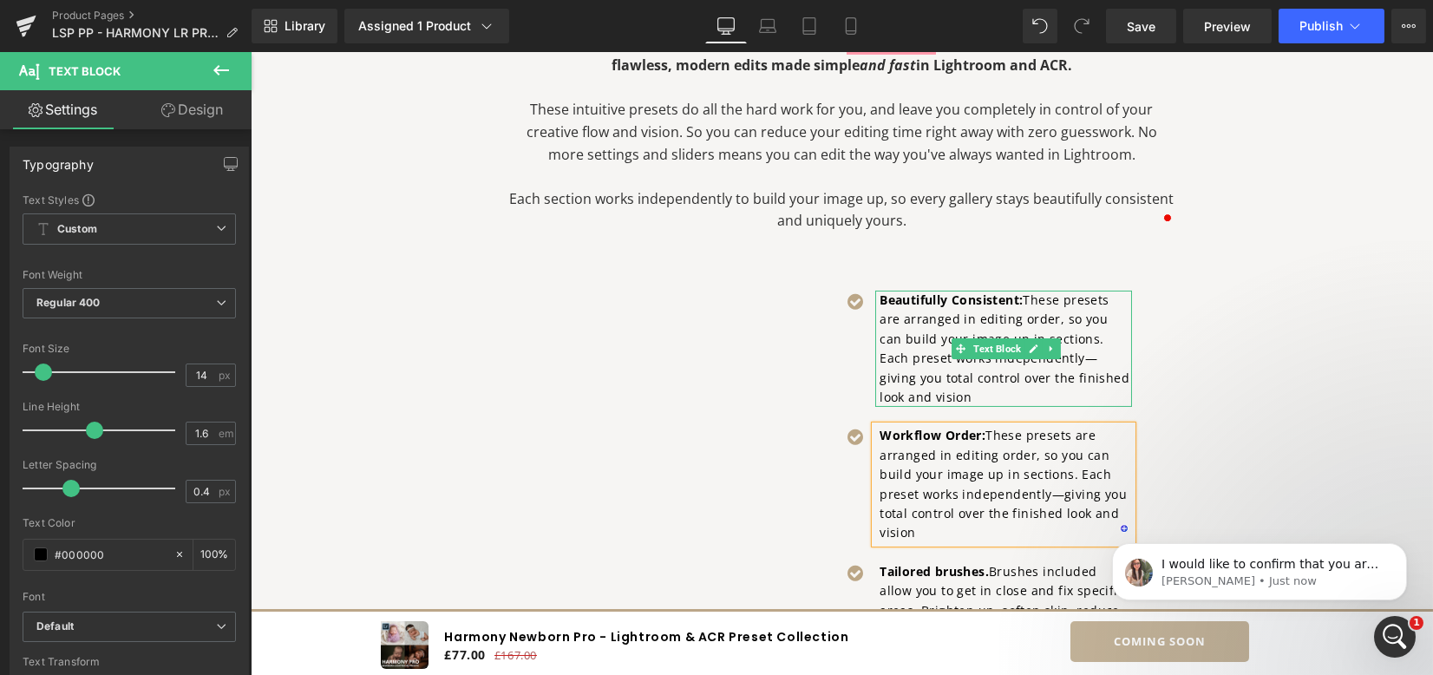
drag, startPoint x: 1083, startPoint y: 357, endPoint x: 1069, endPoint y: 342, distance: 20.9
click at [1081, 357] on p "Beautifully Consistent: These presets are arranged in editing order, so you can…" at bounding box center [1006, 349] width 253 height 116
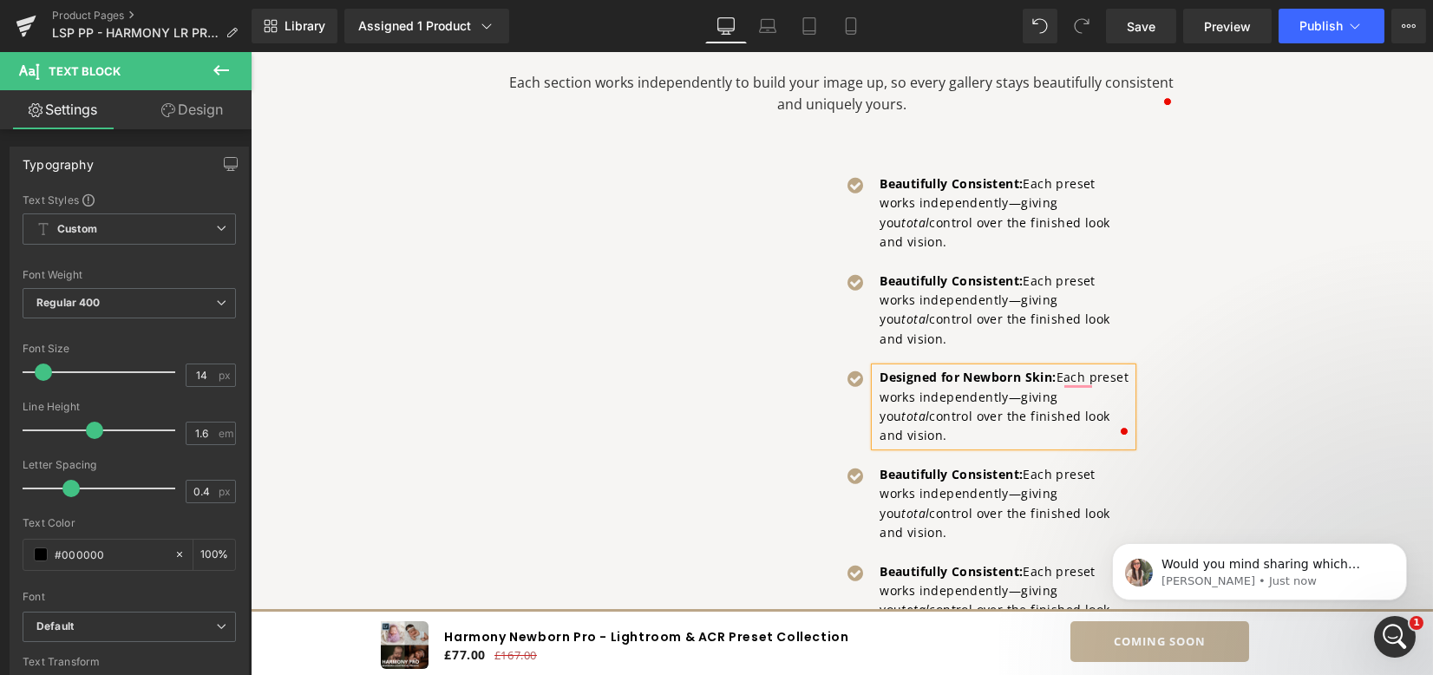
scroll to position [387, 0]
click at [1059, 368] on p "Designed for Newborn Skin: Each preset works independently—giving you total con…" at bounding box center [1006, 407] width 253 height 78
click at [1069, 368] on p "Designed for Newborn Skin: Each preset works independently—giving you total con…" at bounding box center [1006, 407] width 253 height 78
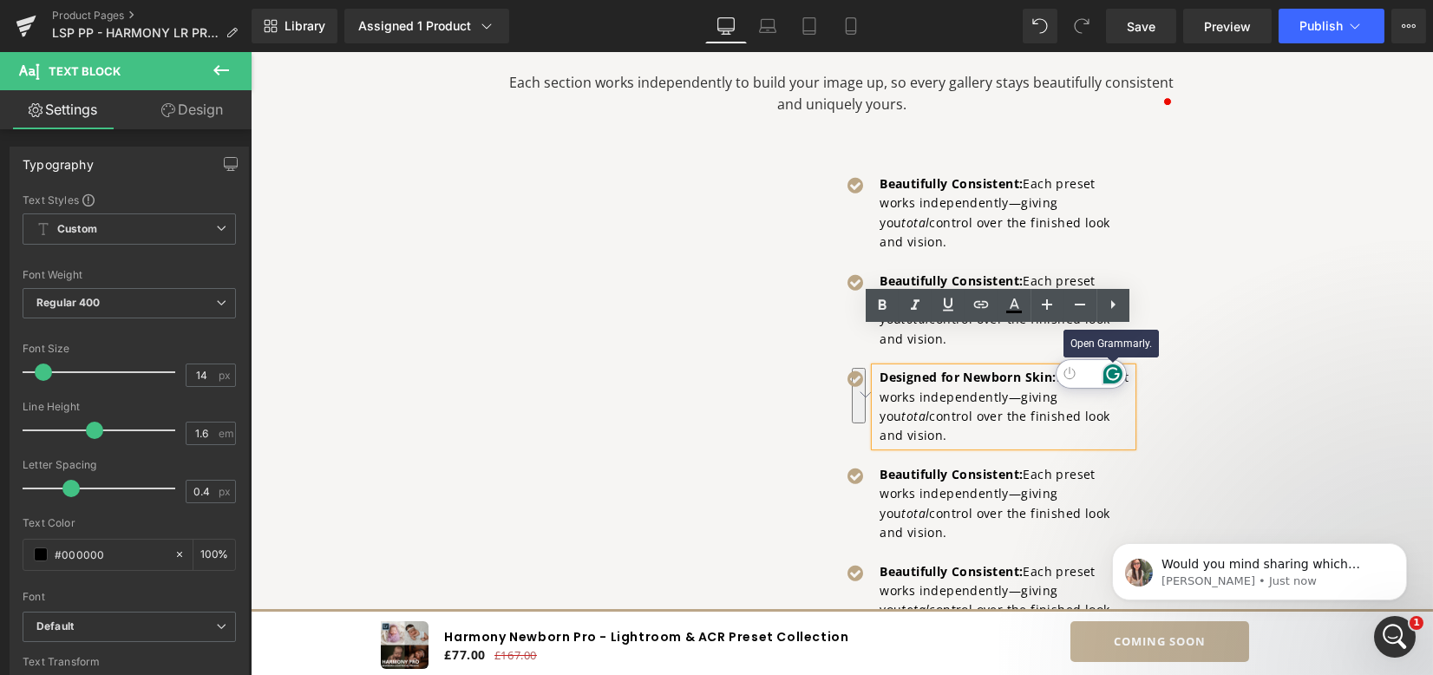
drag, startPoint x: 1056, startPoint y: 344, endPoint x: 1115, endPoint y: 375, distance: 66.8
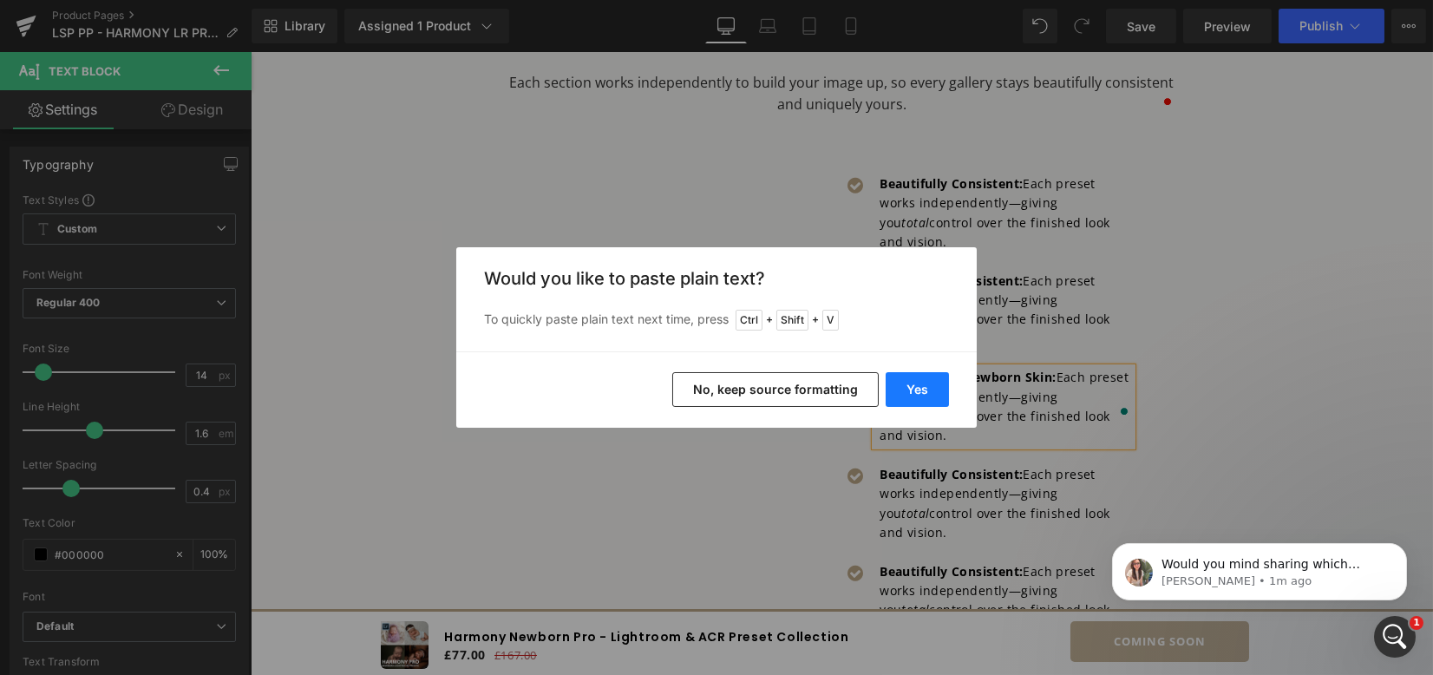
click at [926, 377] on button "Yes" at bounding box center [917, 389] width 63 height 35
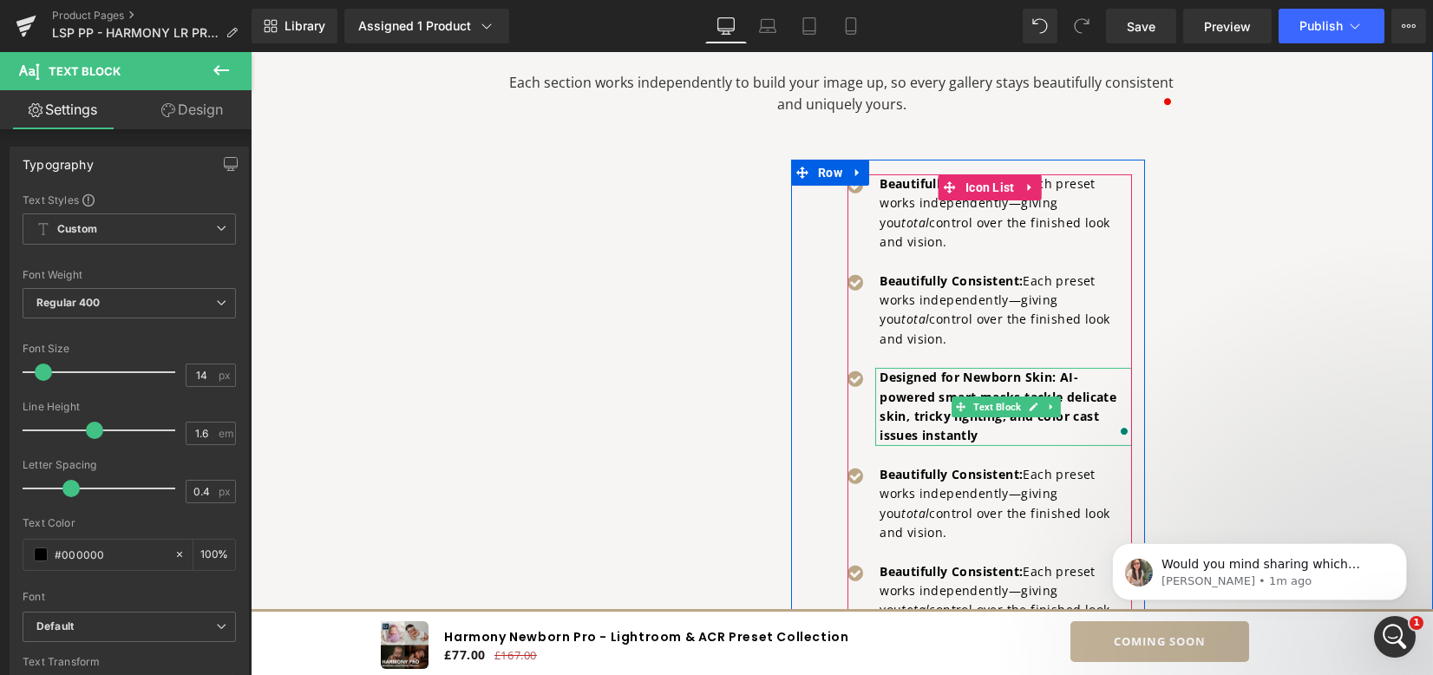
click at [1065, 369] on strong "Designed for Newborn Skin: AI-powered smart masks tackle delicate skin, tricky …" at bounding box center [998, 406] width 237 height 75
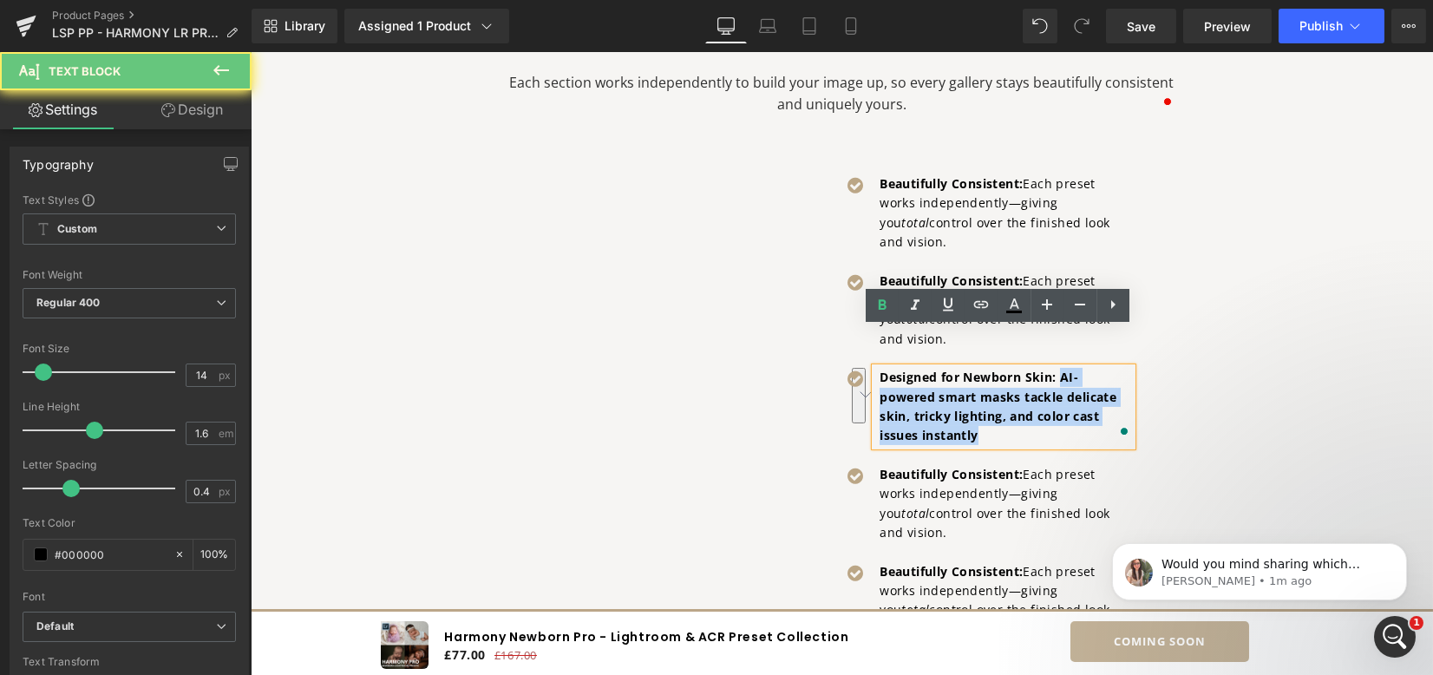
drag, startPoint x: 1055, startPoint y: 338, endPoint x: 1069, endPoint y: 397, distance: 60.6
click at [1069, 397] on p "Designed for Newborn Skin: AI-powered smart masks tackle delicate skin, tricky …" at bounding box center [1006, 407] width 253 height 78
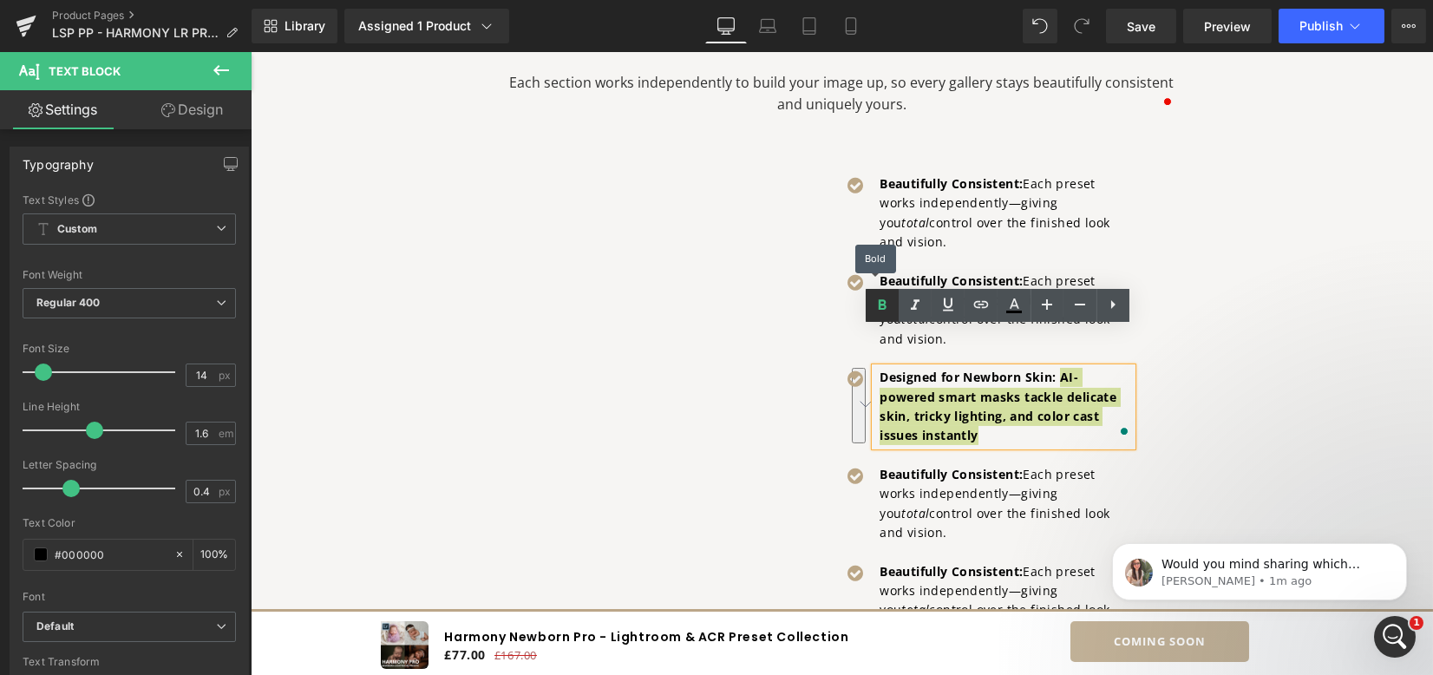
click at [878, 309] on icon at bounding box center [882, 305] width 21 height 21
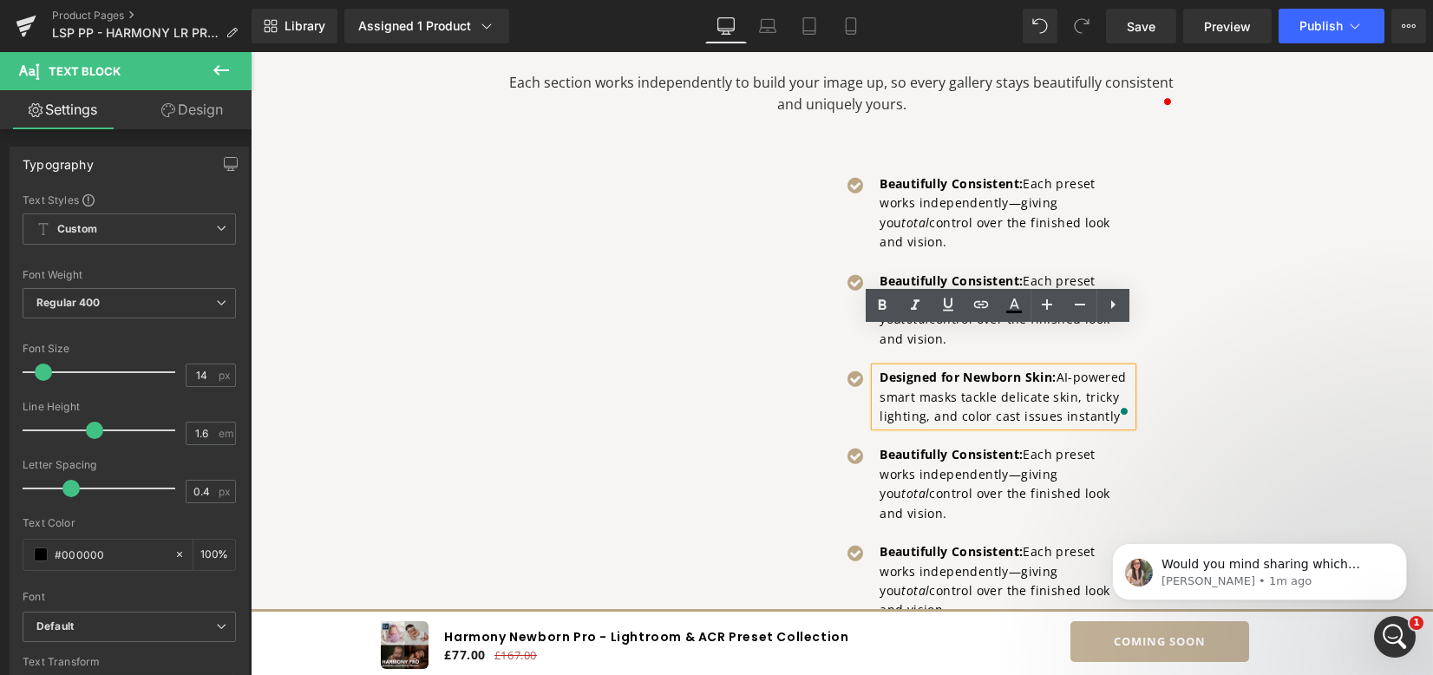
click at [1218, 321] on div "Video Popup Hero Banner Experience elegant, instant newborn baby editing with n…" at bounding box center [842, 206] width 1041 height 1907
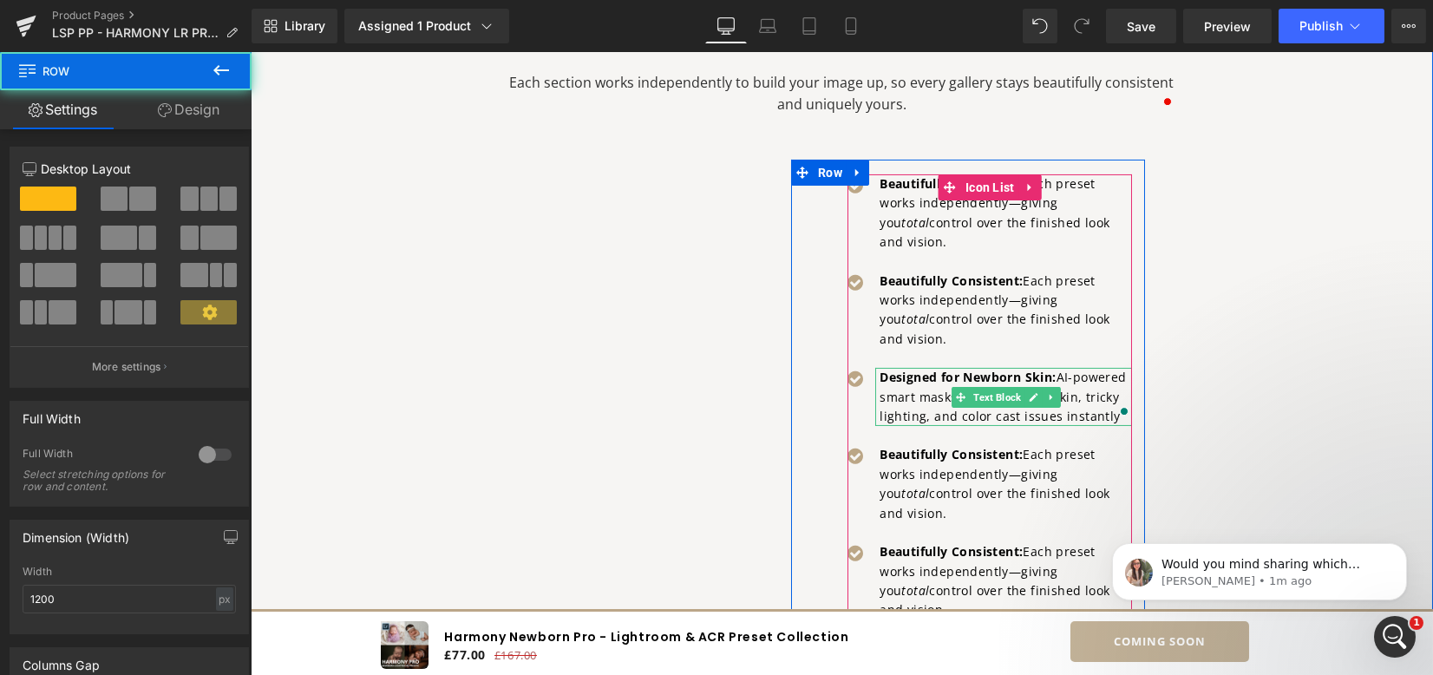
click at [1102, 377] on p "Designed for Newborn Skin: AI-powered smart masks tackle delicate skin, tricky …" at bounding box center [1006, 397] width 253 height 58
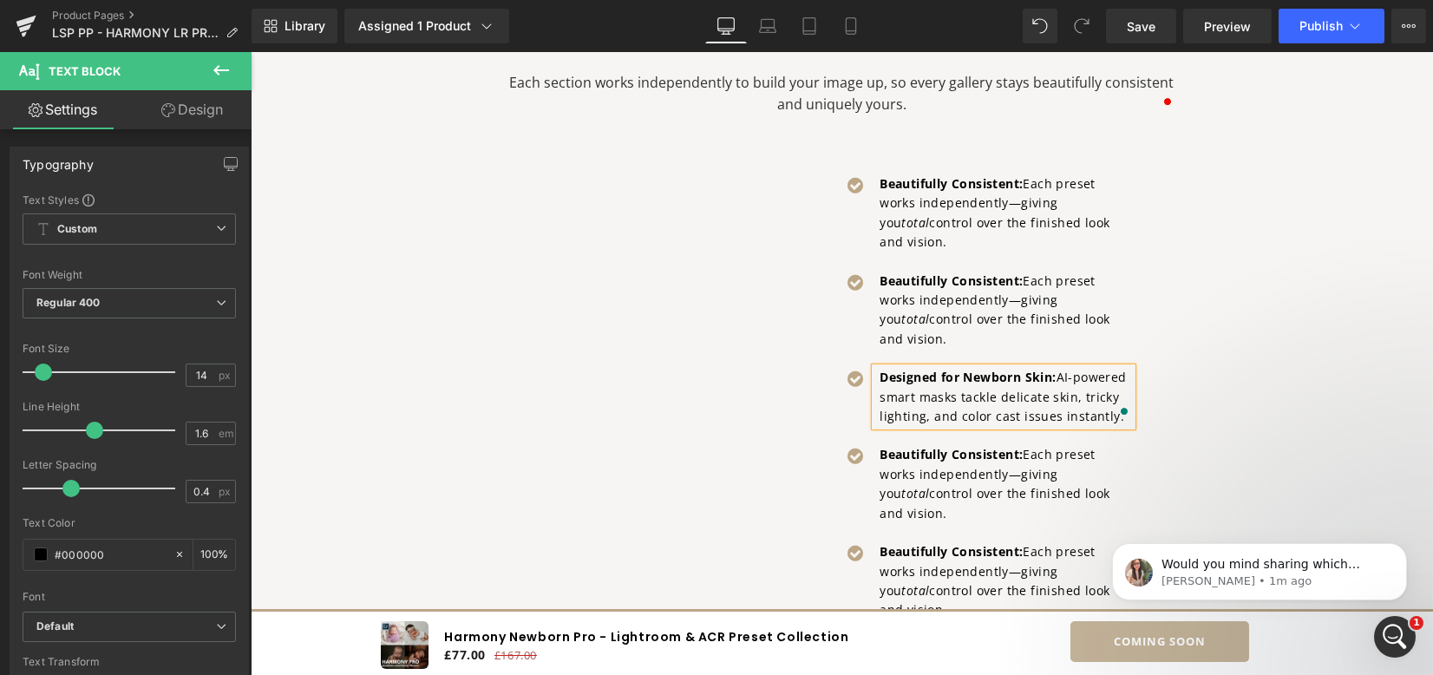
click at [1171, 369] on div "Meet your next generation of newborn editing in Lightroom with this complete hy…" at bounding box center [842, 497] width 694 height 1294
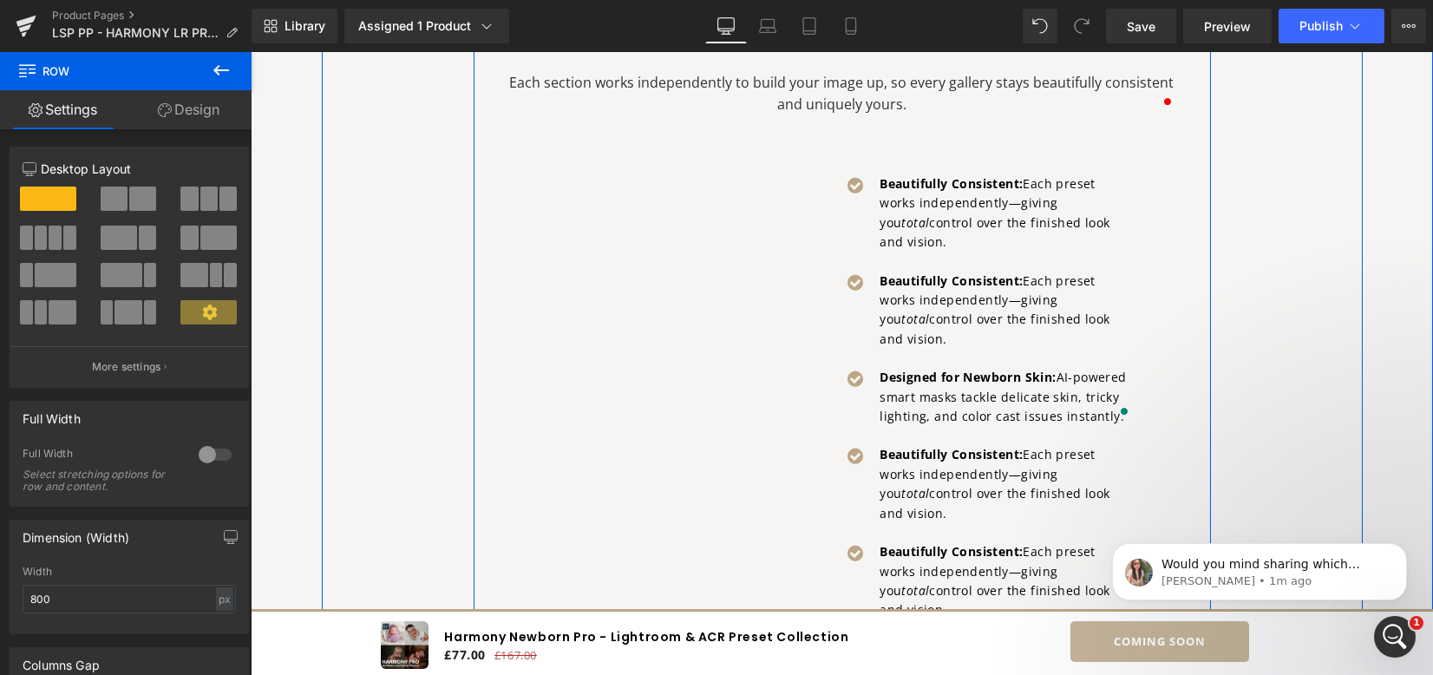
click at [1194, 320] on div "Experience elegant, instant newborn baby editing with next-gen Lightroom preset…" at bounding box center [843, 427] width 738 height 1451
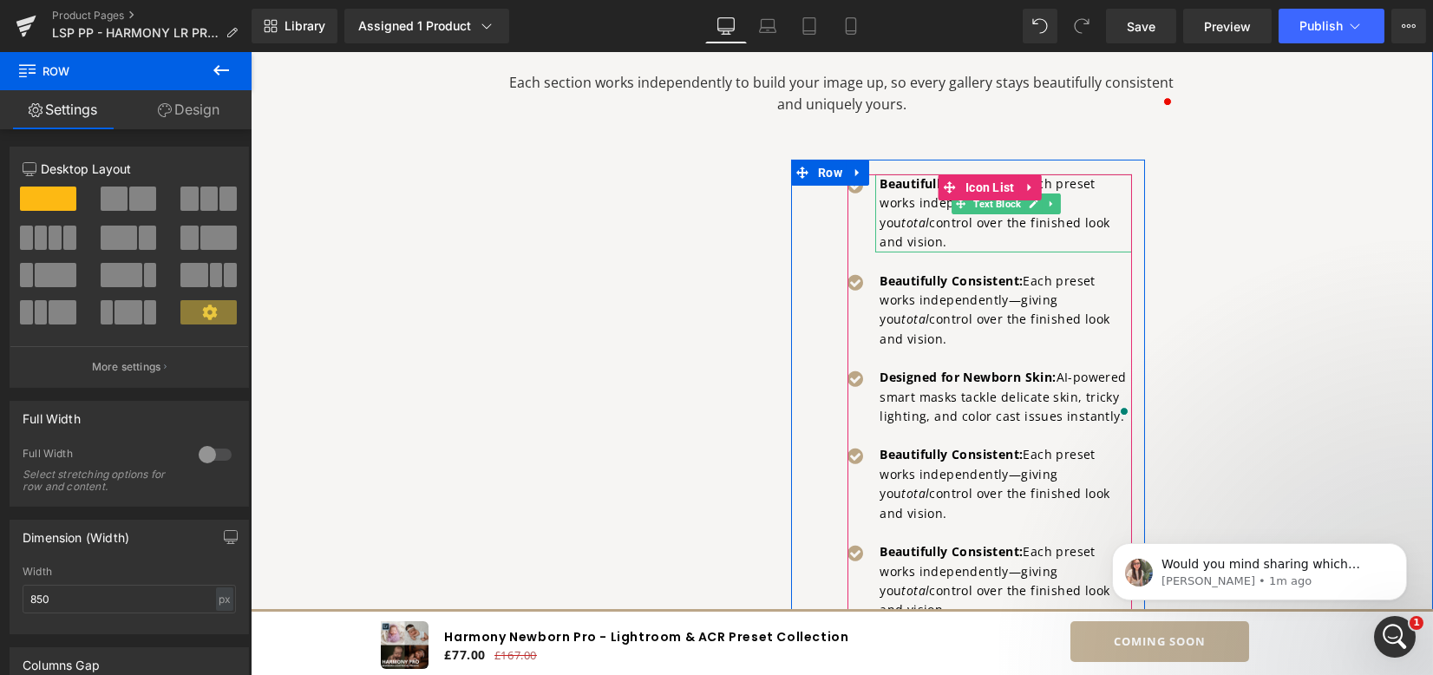
click at [893, 182] on strong "Beautifully Consistent:" at bounding box center [951, 183] width 143 height 16
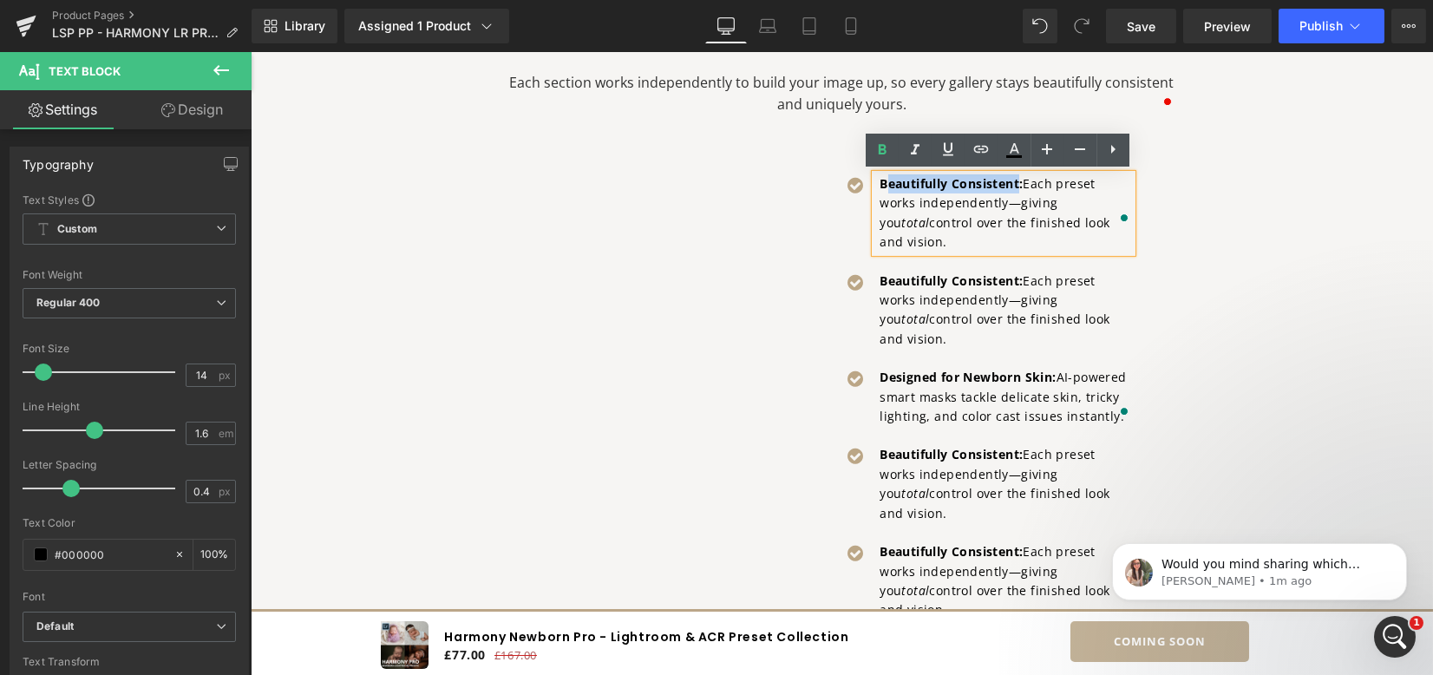
drag, startPoint x: 881, startPoint y: 185, endPoint x: 1017, endPoint y: 187, distance: 136.2
click at [1017, 187] on strong "Beautifully Consistent:" at bounding box center [951, 183] width 143 height 16
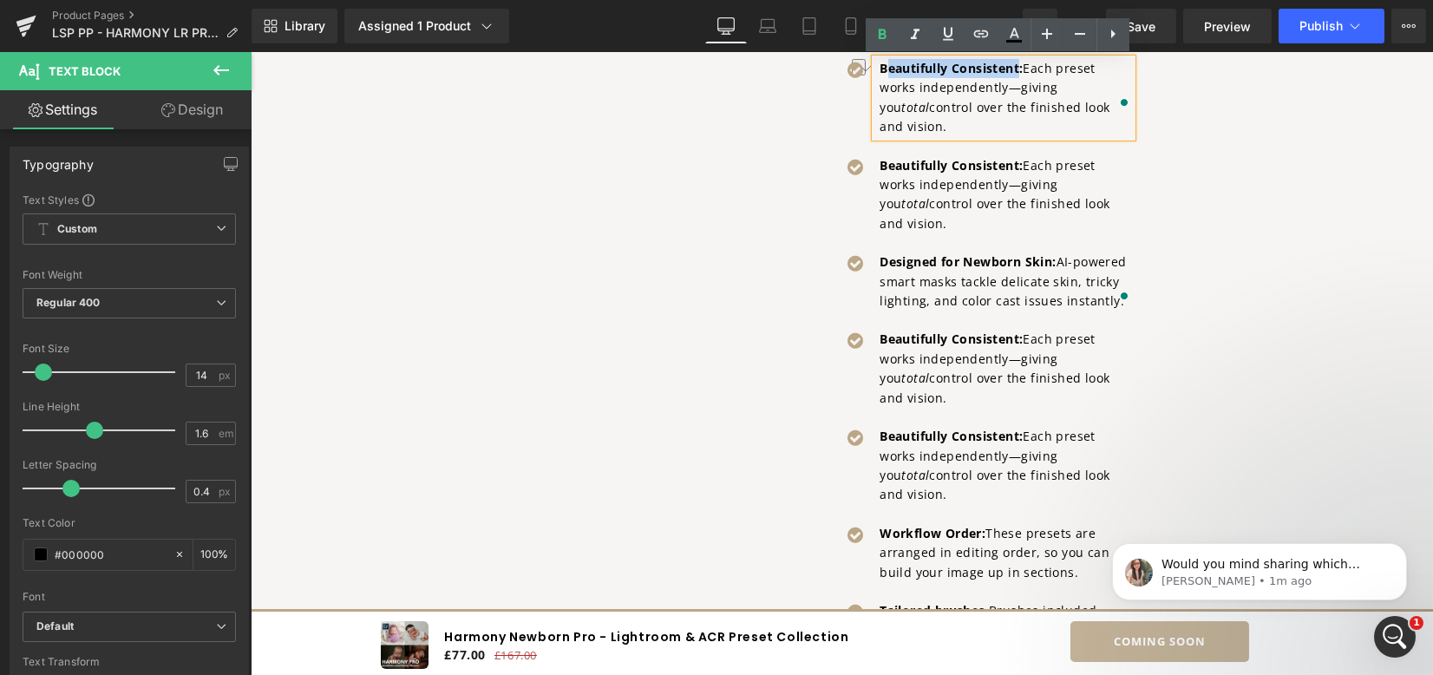
click at [1178, 421] on div "Meet your next generation of newborn editing in Lightroom with this complete hy…" at bounding box center [842, 381] width 694 height 1294
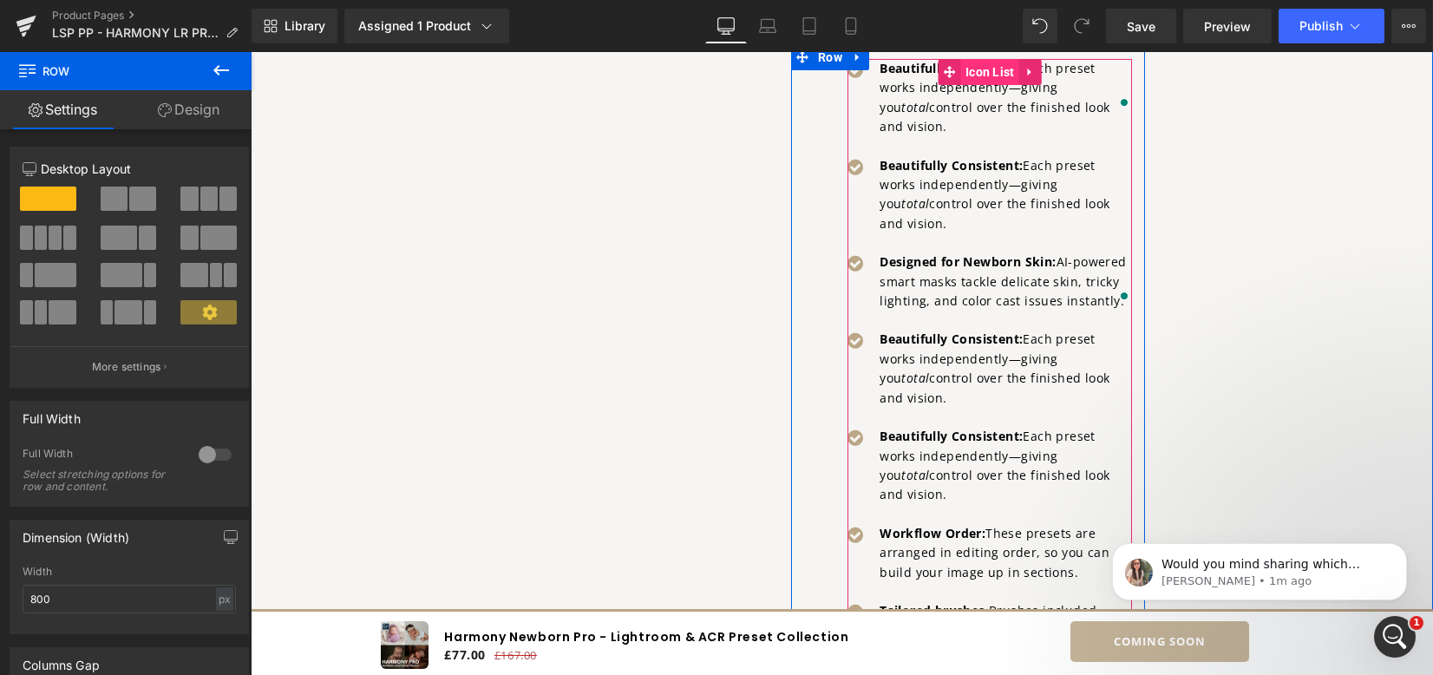
click at [977, 74] on span "Icon List" at bounding box center [990, 72] width 58 height 26
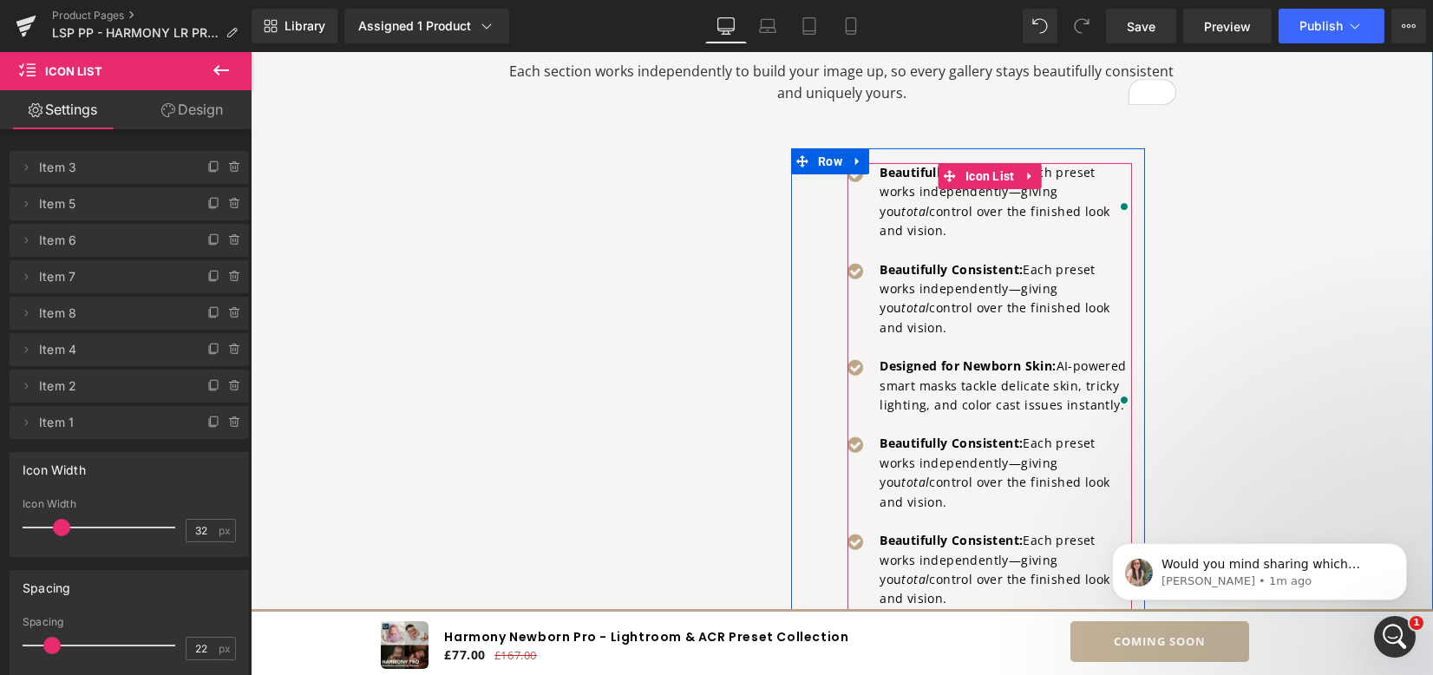
scroll to position [1962, 0]
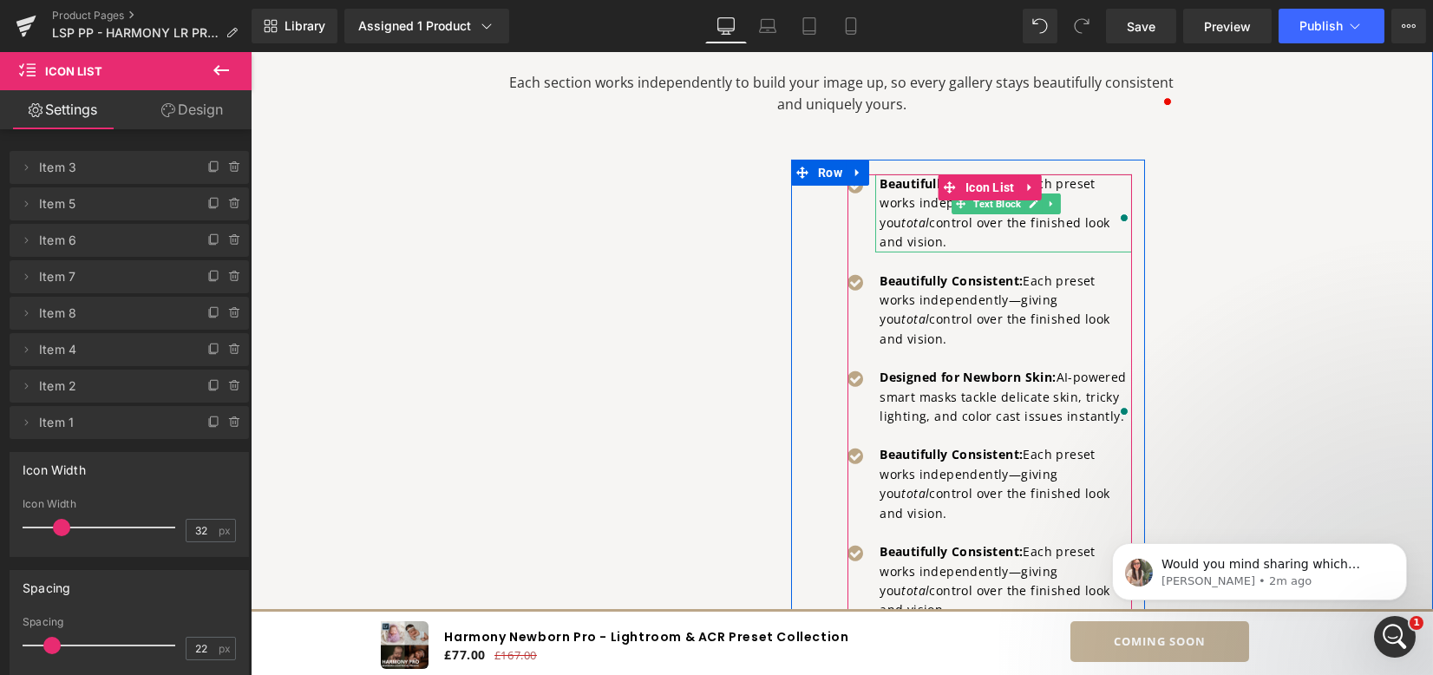
click at [934, 220] on p "Beautifully Consistent: Each preset works independently—giving you total contro…" at bounding box center [1006, 213] width 253 height 78
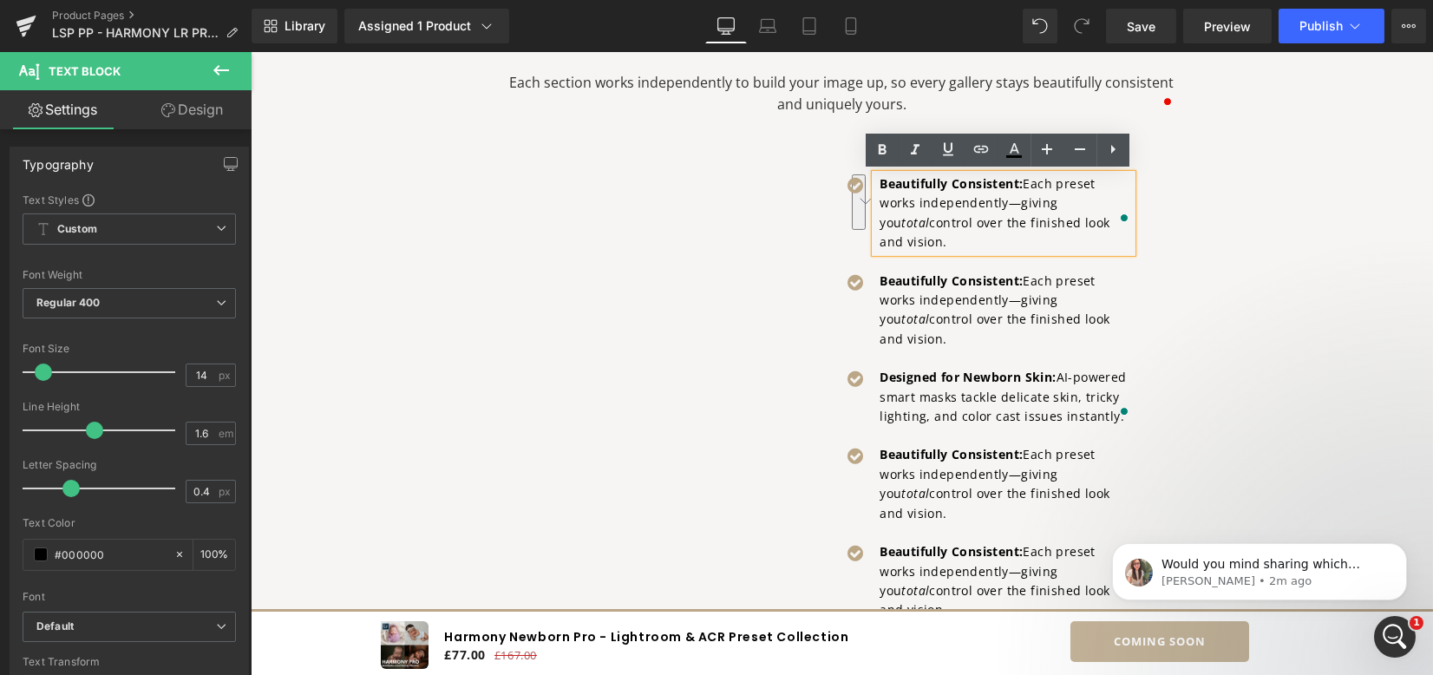
drag, startPoint x: 1030, startPoint y: 184, endPoint x: 1113, endPoint y: 229, distance: 94.7
click at [1113, 229] on div "Beautifully Consistent: Each preset works independently—giving you total contro…" at bounding box center [1004, 213] width 257 height 78
click at [1020, 207] on p "Beautifully Consistent: Each preset works independently—giving you total contro…" at bounding box center [1006, 213] width 253 height 78
drag, startPoint x: 1016, startPoint y: 183, endPoint x: 853, endPoint y: 189, distance: 163.2
click at [853, 189] on li "Icon Beautifully Consistent: Each preset works independently—giving you total c…" at bounding box center [990, 213] width 285 height 78
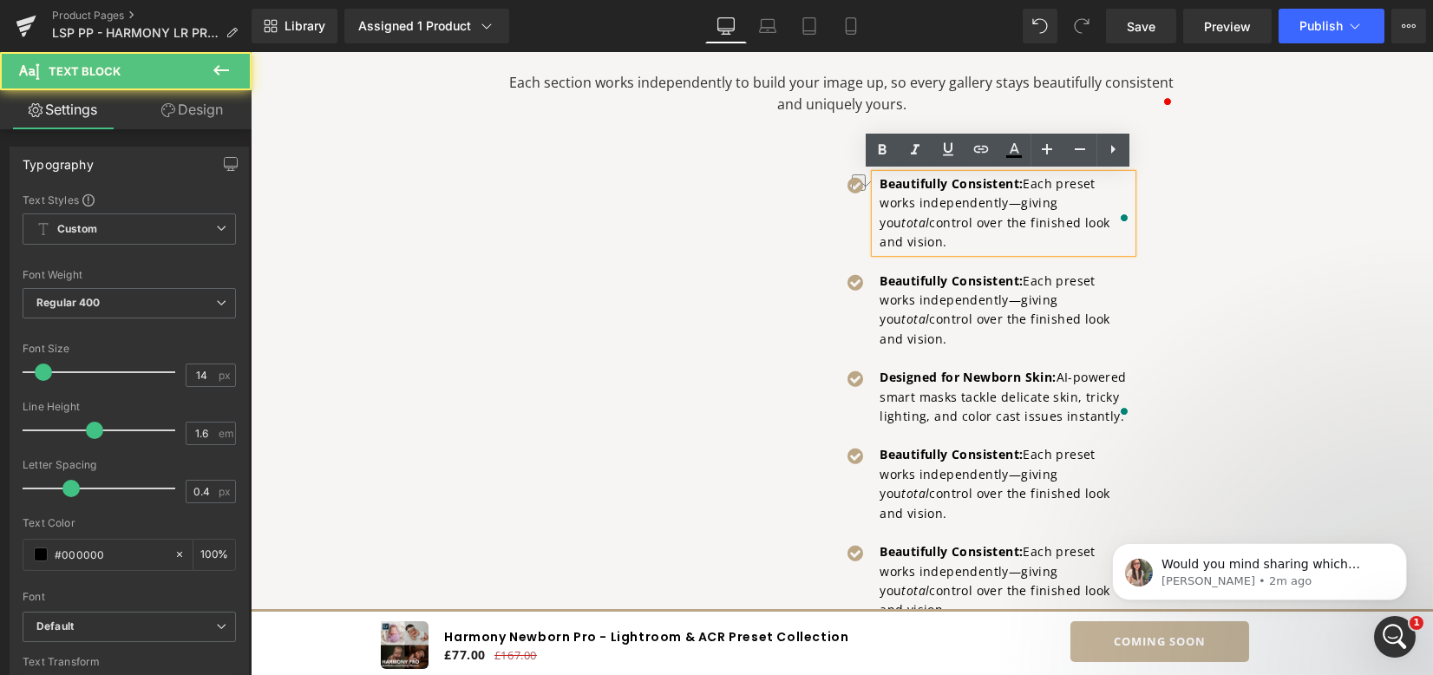
click at [915, 180] on strong "Beautifully Consistent:" at bounding box center [951, 183] width 143 height 16
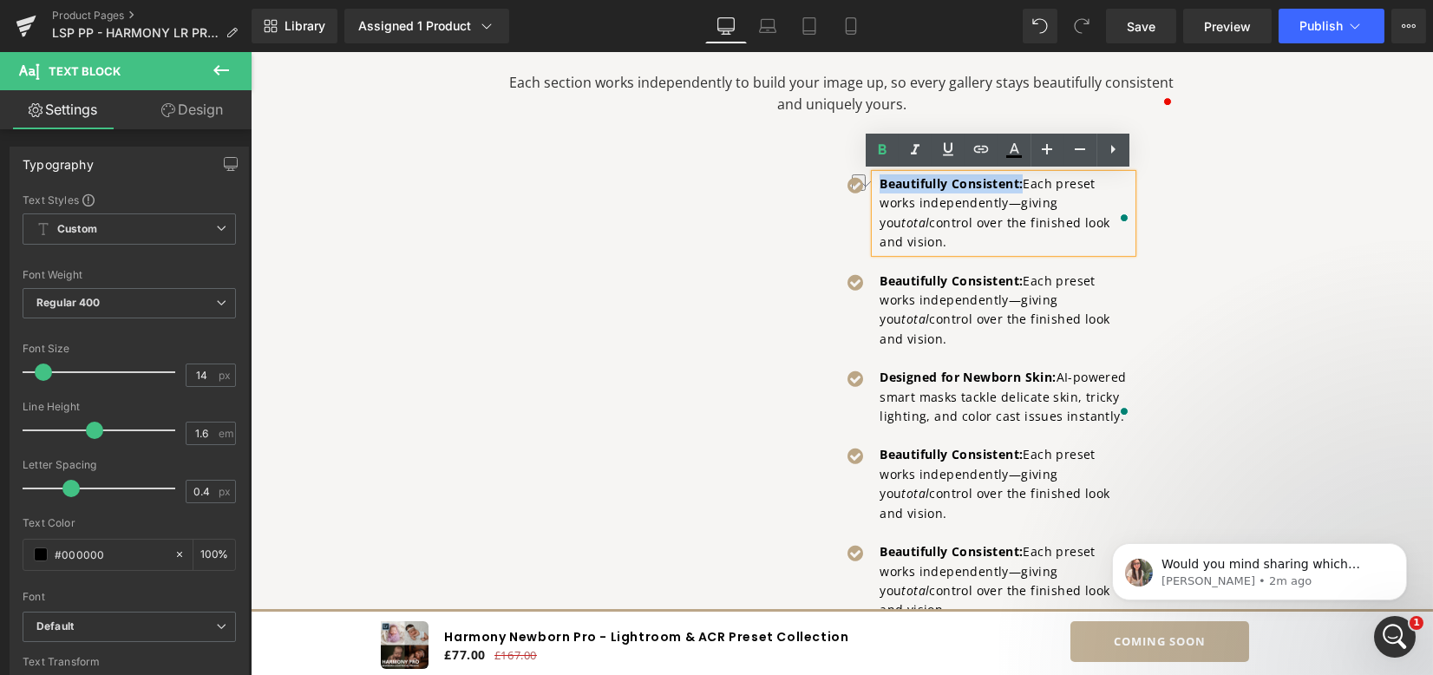
drag, startPoint x: 873, startPoint y: 186, endPoint x: 1018, endPoint y: 183, distance: 144.9
click at [1018, 183] on strong "Beautifully Consistent:" at bounding box center [951, 183] width 143 height 16
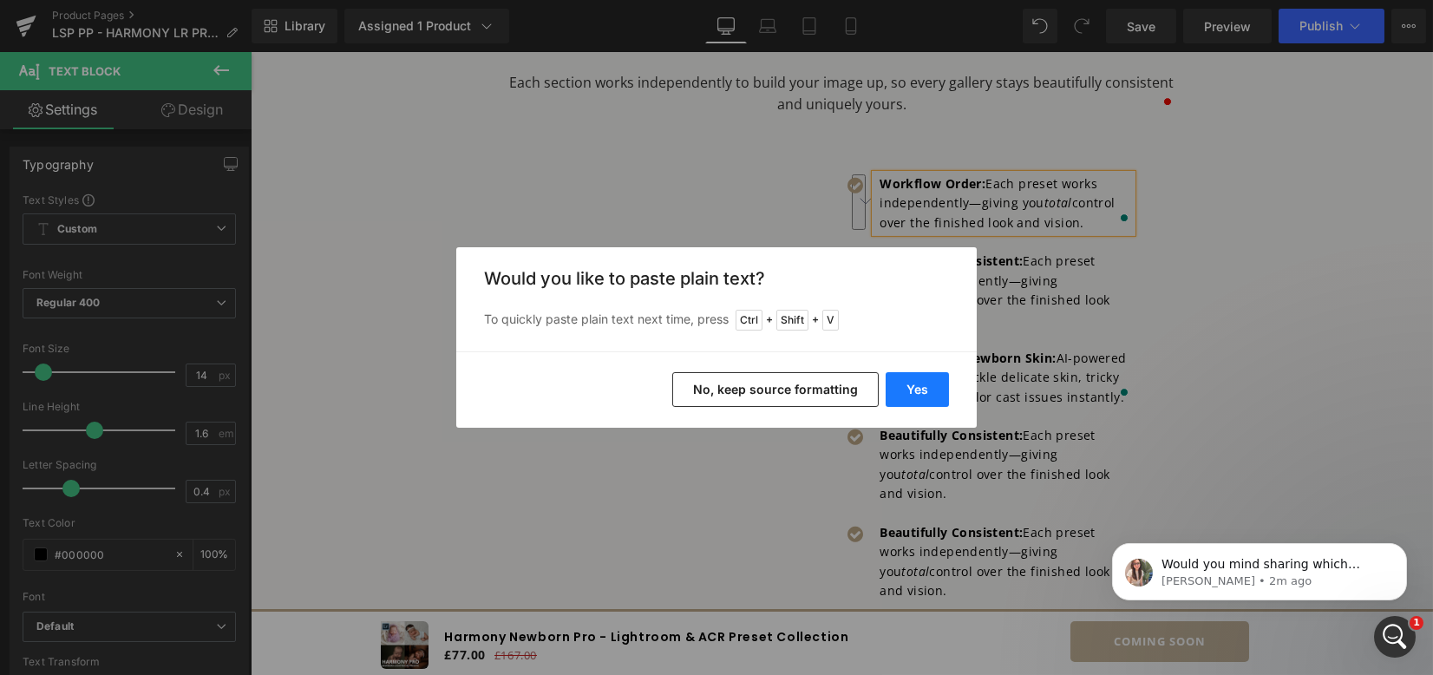
click at [928, 402] on button "Yes" at bounding box center [917, 389] width 63 height 35
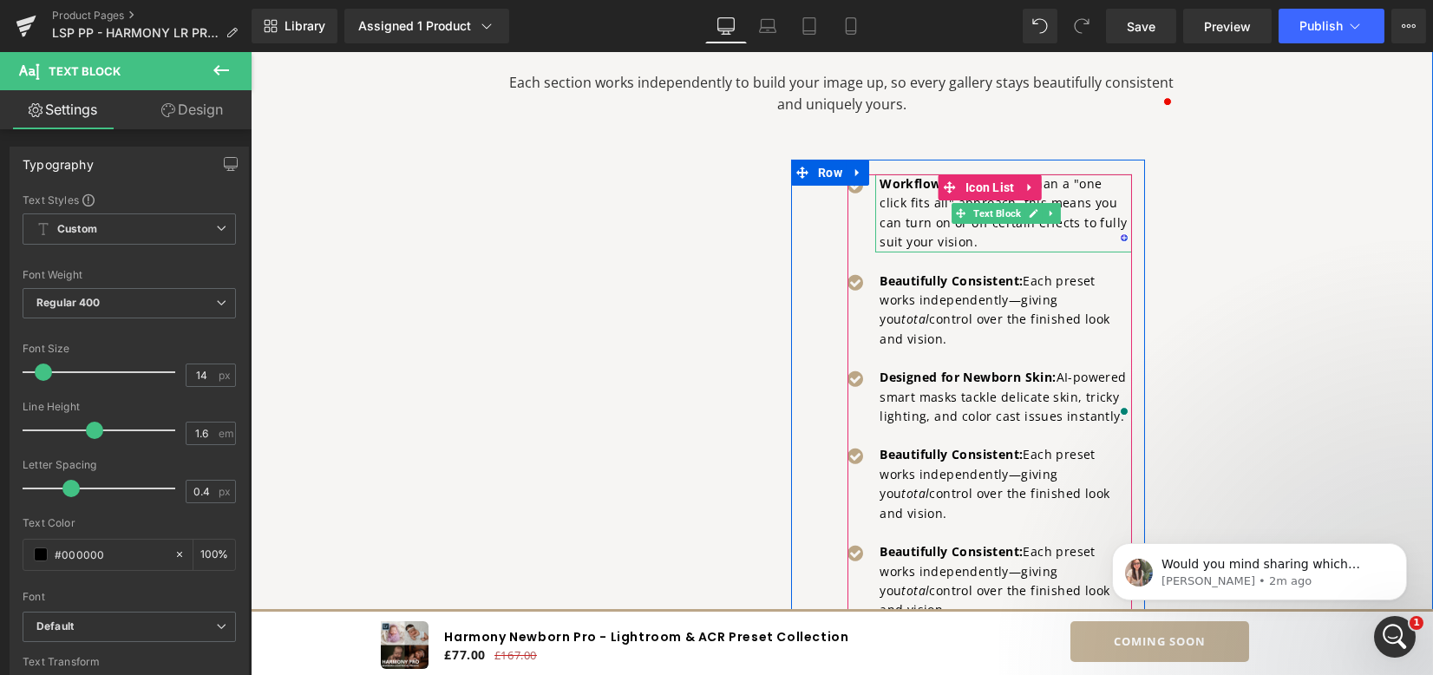
click at [894, 212] on p "Workflow Order: Rather than a "one click fits all" approach, this means you can…" at bounding box center [1006, 213] width 253 height 78
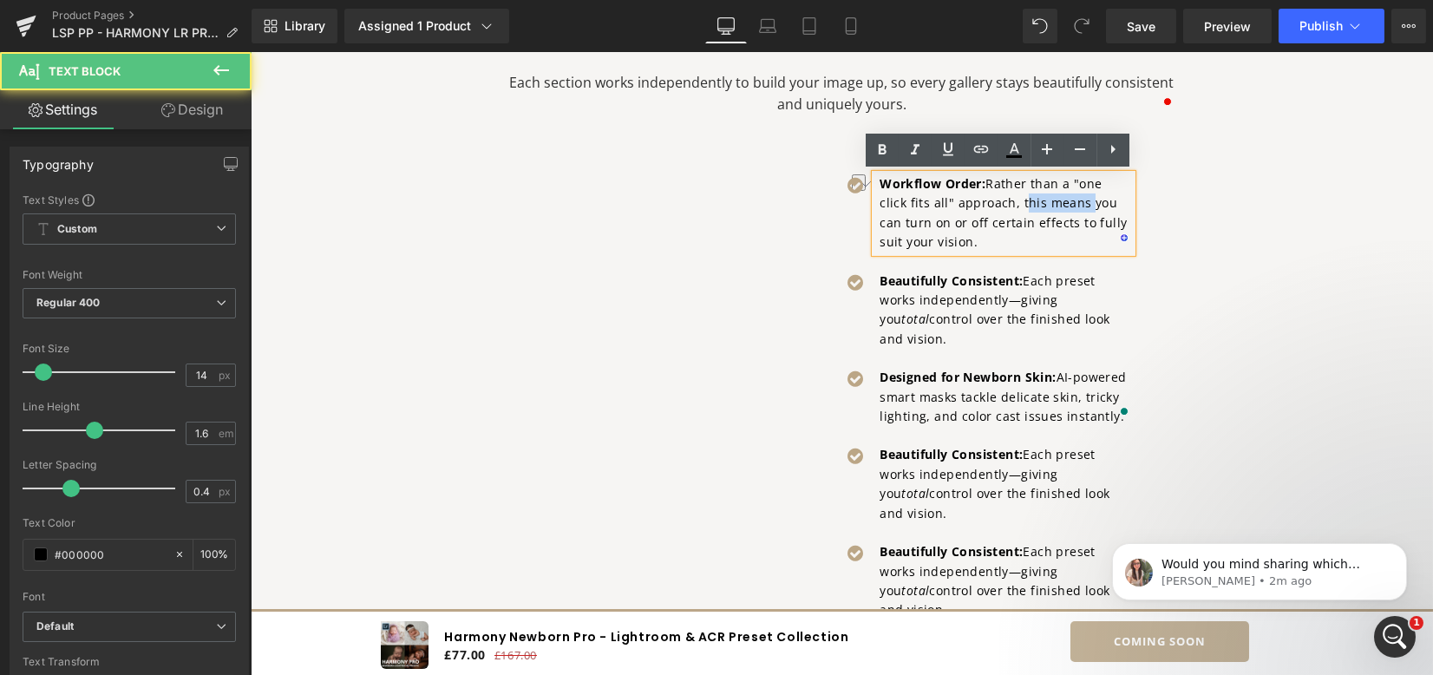
drag, startPoint x: 1012, startPoint y: 200, endPoint x: 1075, endPoint y: 199, distance: 63.3
click at [1075, 199] on p "Workflow Order: Rather than a "one click fits all" approach, this means you can…" at bounding box center [1006, 213] width 253 height 78
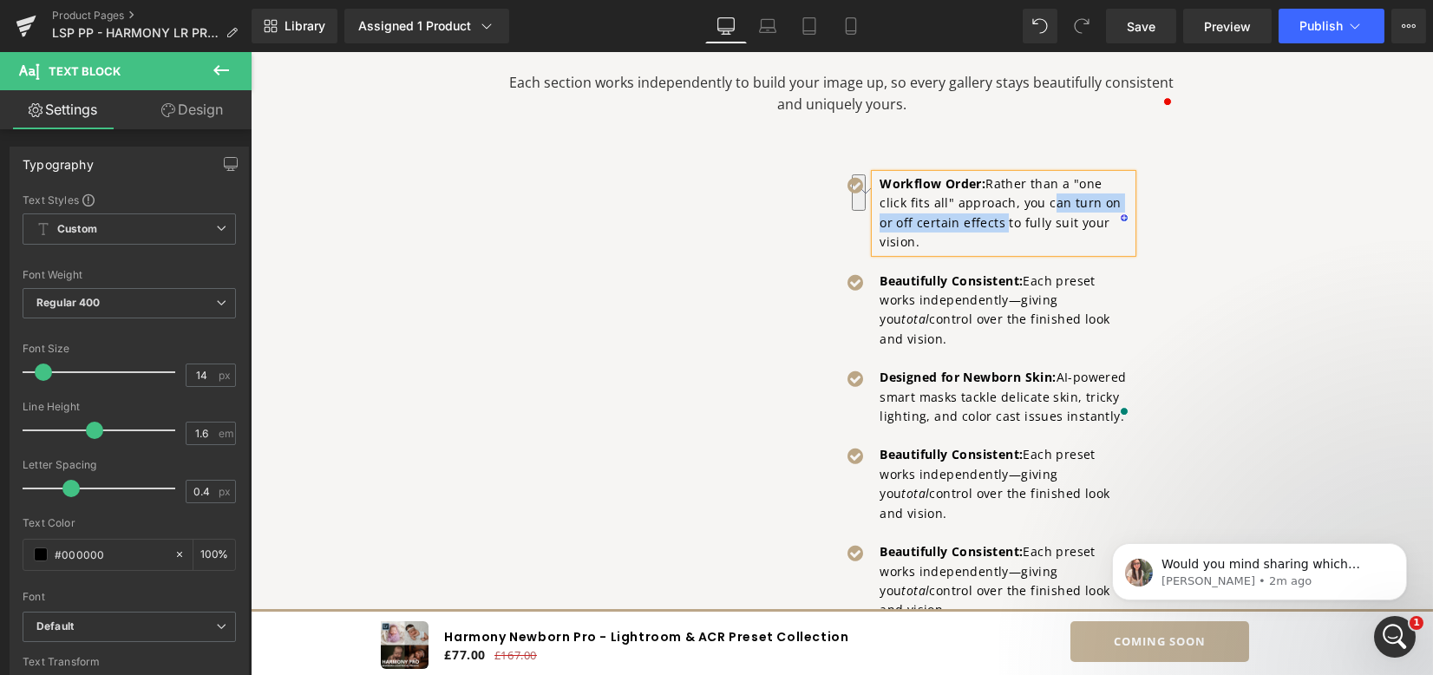
drag, startPoint x: 1036, startPoint y: 203, endPoint x: 976, endPoint y: 220, distance: 62.3
click at [976, 220] on p "Workflow Order: Rather than a "one click fits all" approach, you can turn on or…" at bounding box center [1006, 213] width 253 height 78
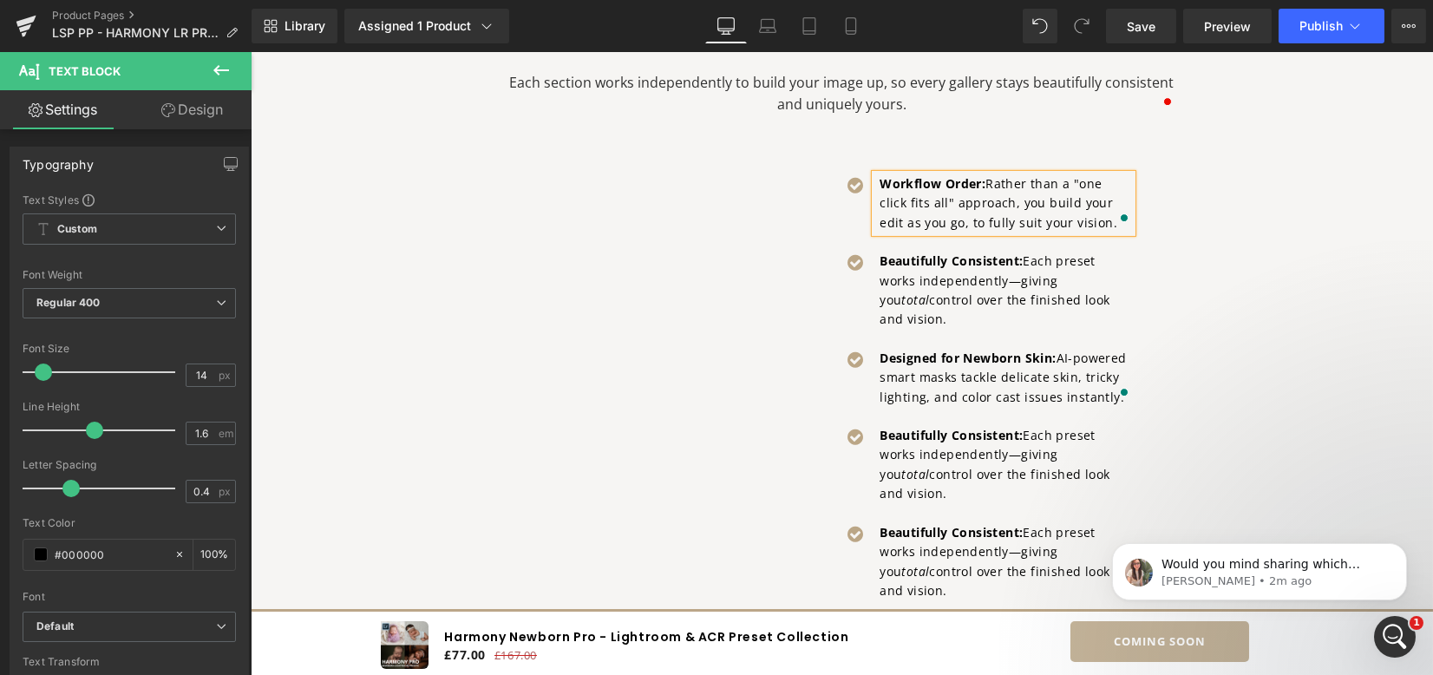
click at [1316, 321] on div "Video Popup Hero Banner Experience elegant, instant newborn baby editing with n…" at bounding box center [842, 197] width 1041 height 1888
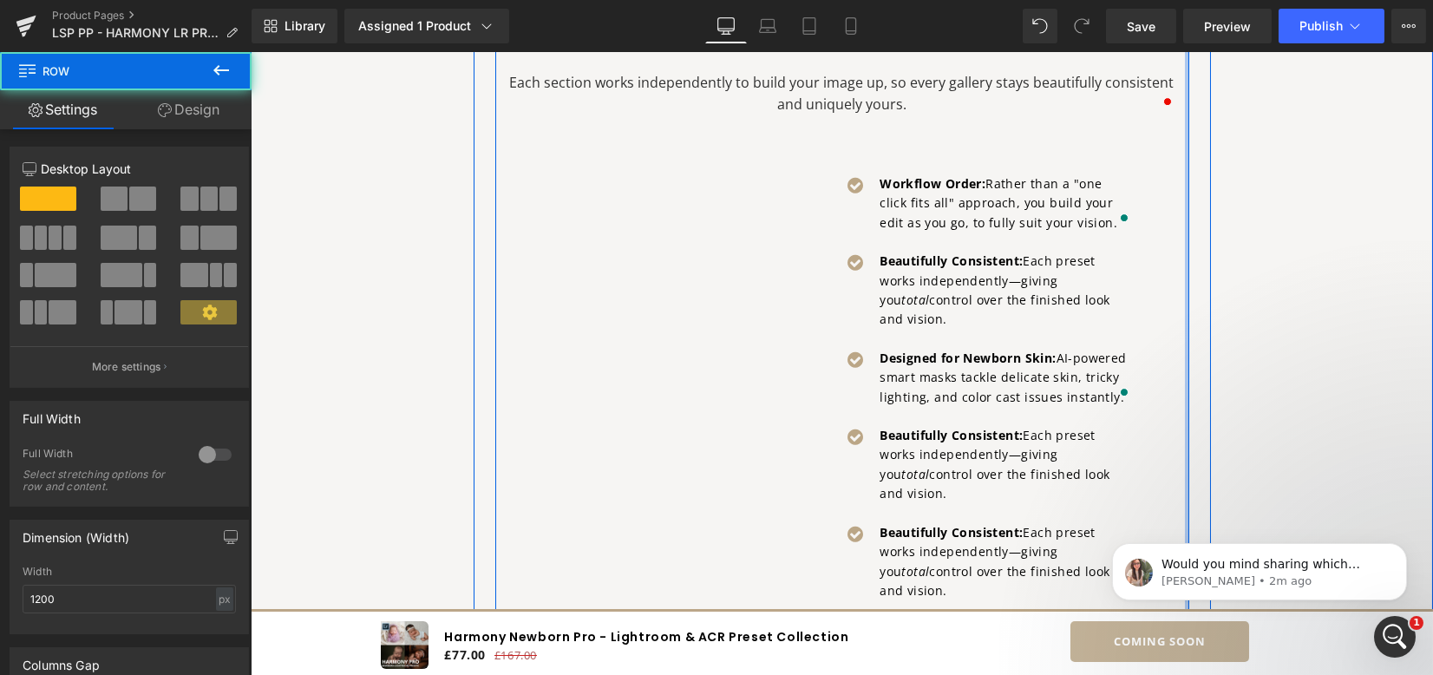
click at [1185, 258] on div at bounding box center [1187, 476] width 4 height 1311
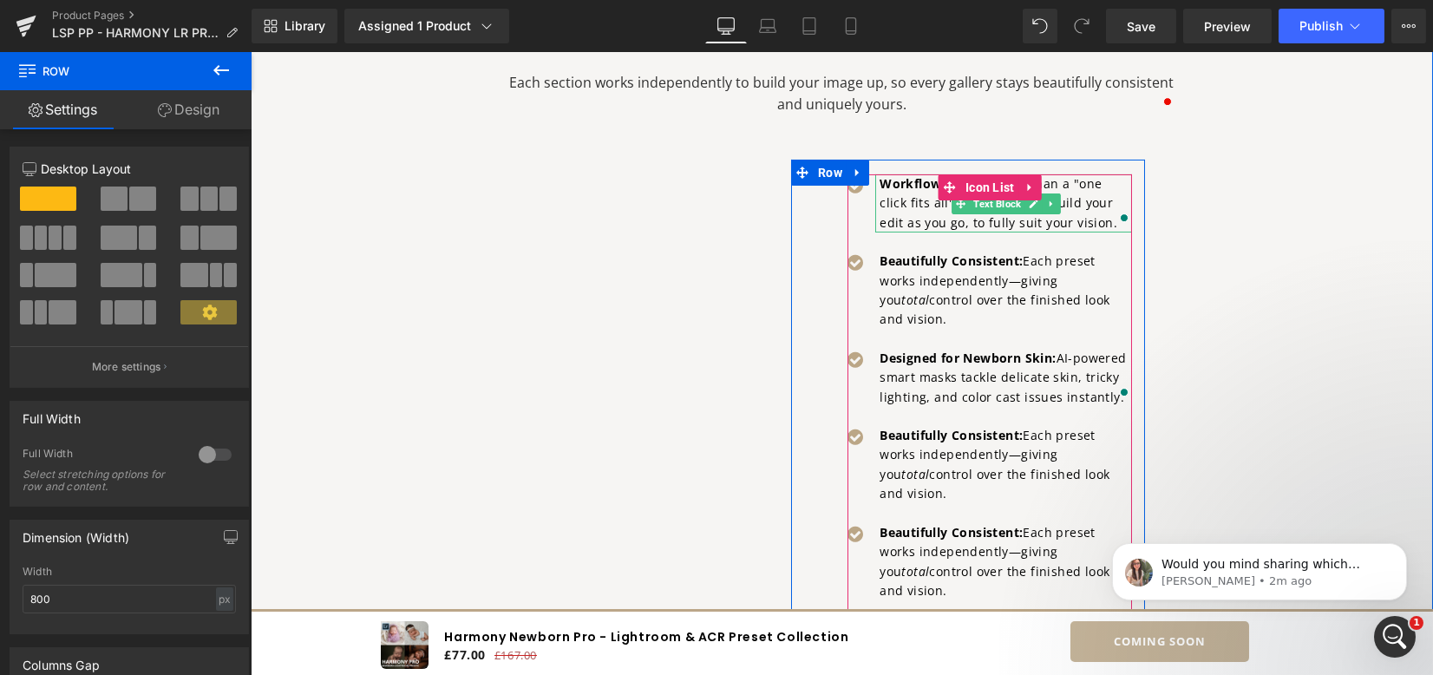
click at [918, 207] on p "Workflow Order: Rather than a "one click fits all" approach, you build your edi…" at bounding box center [1006, 203] width 253 height 58
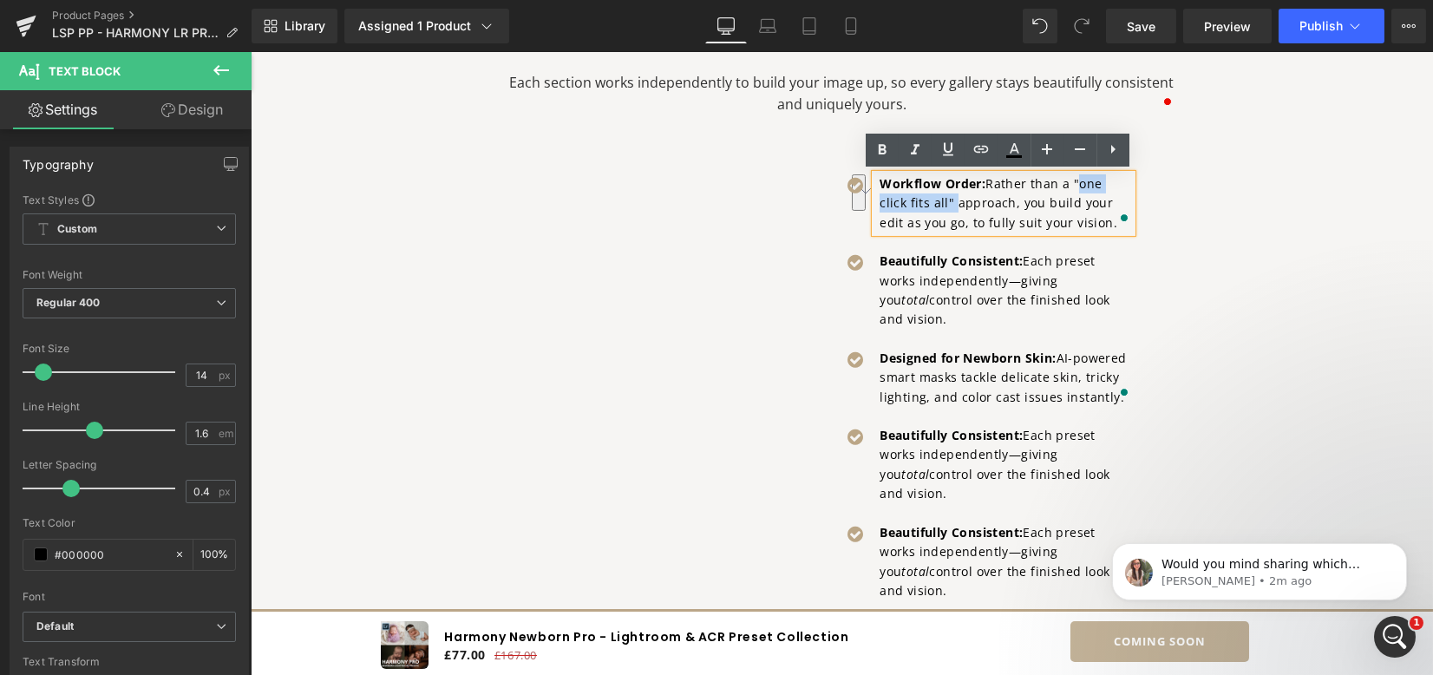
drag, startPoint x: 944, startPoint y: 207, endPoint x: 1071, endPoint y: 180, distance: 129.3
click at [1071, 180] on p "Workflow Order: Rather than a "one click fits all" approach, you build your edi…" at bounding box center [1006, 203] width 253 height 58
click at [926, 154] on link at bounding box center [915, 150] width 33 height 33
click at [1262, 258] on div "Video Popup Hero Banner Experience elegant, instant newborn baby editing with n…" at bounding box center [842, 197] width 1041 height 1888
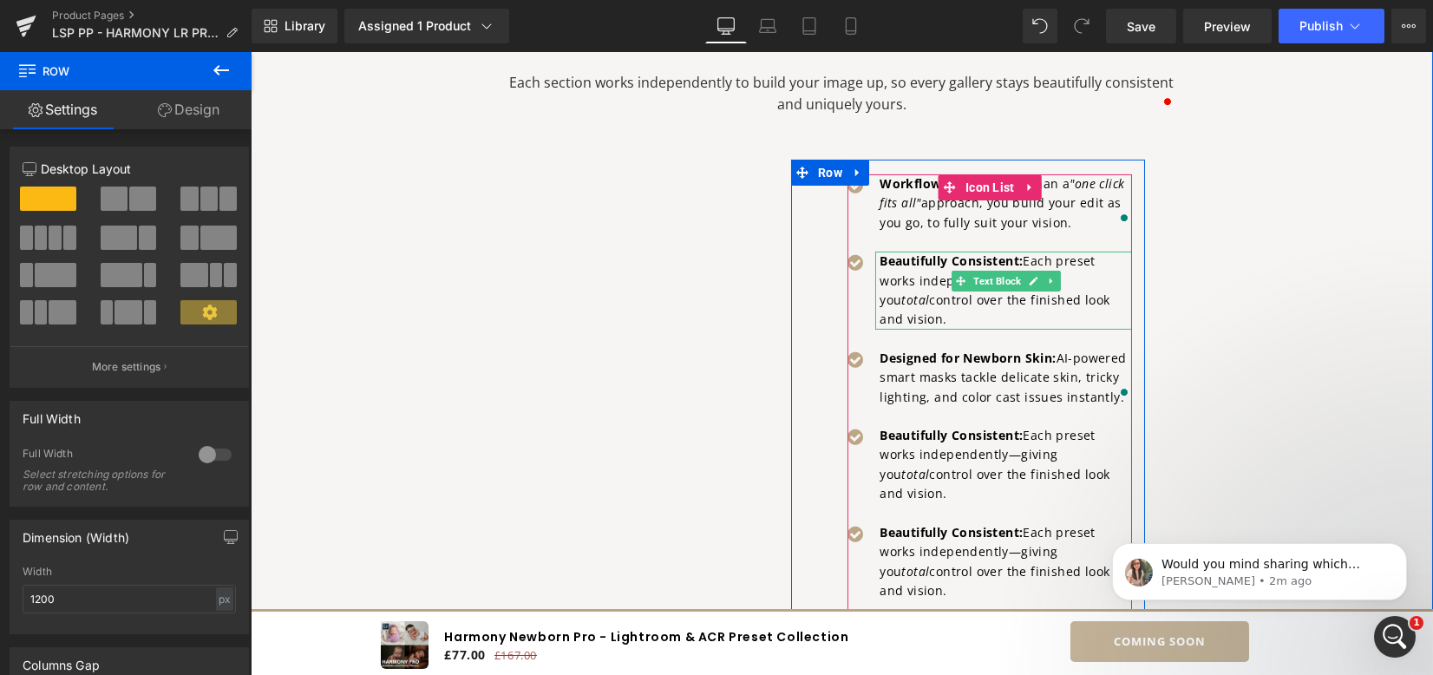
click at [969, 300] on p "Beautifully Consistent: Each preset works independently—giving you total contro…" at bounding box center [1006, 291] width 253 height 78
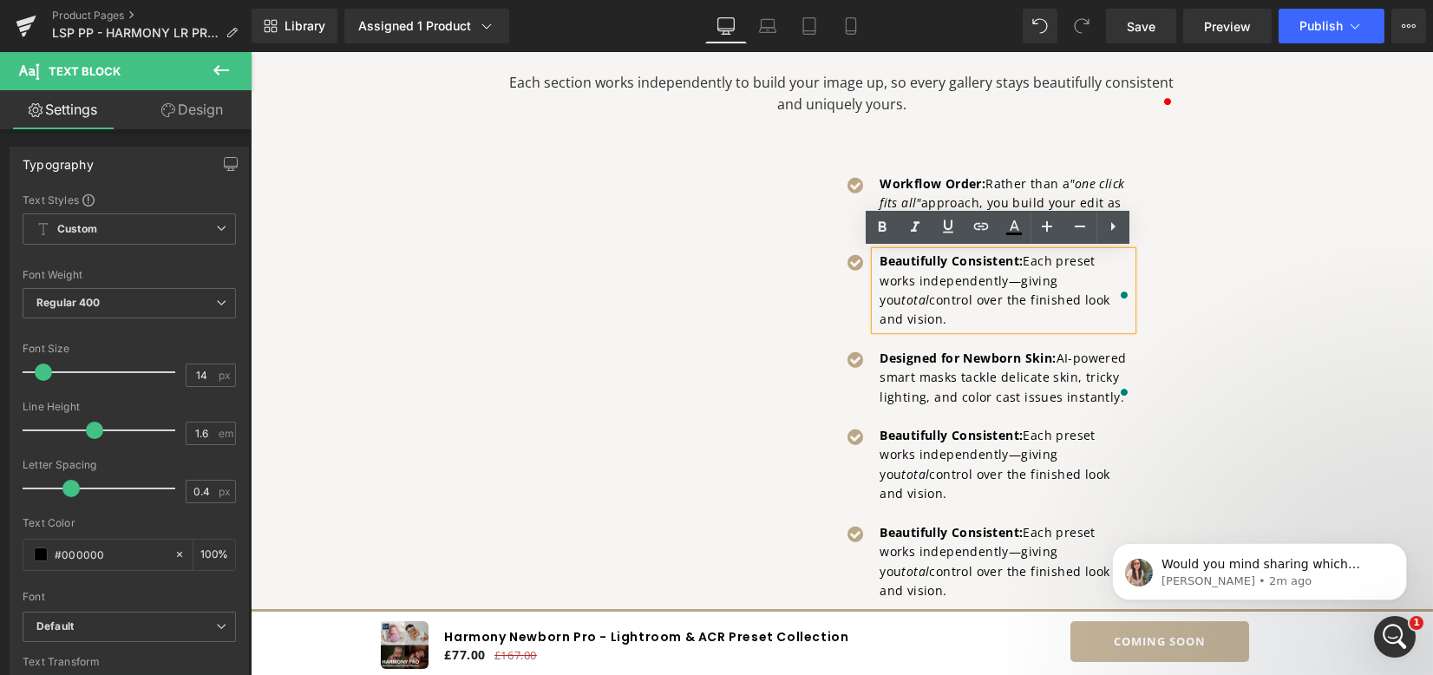
drag, startPoint x: 1023, startPoint y: 302, endPoint x: 1116, endPoint y: 299, distance: 92.9
click at [1116, 299] on div "Beautifully Consistent: Each preset works independently—giving you total contro…" at bounding box center [1004, 291] width 257 height 78
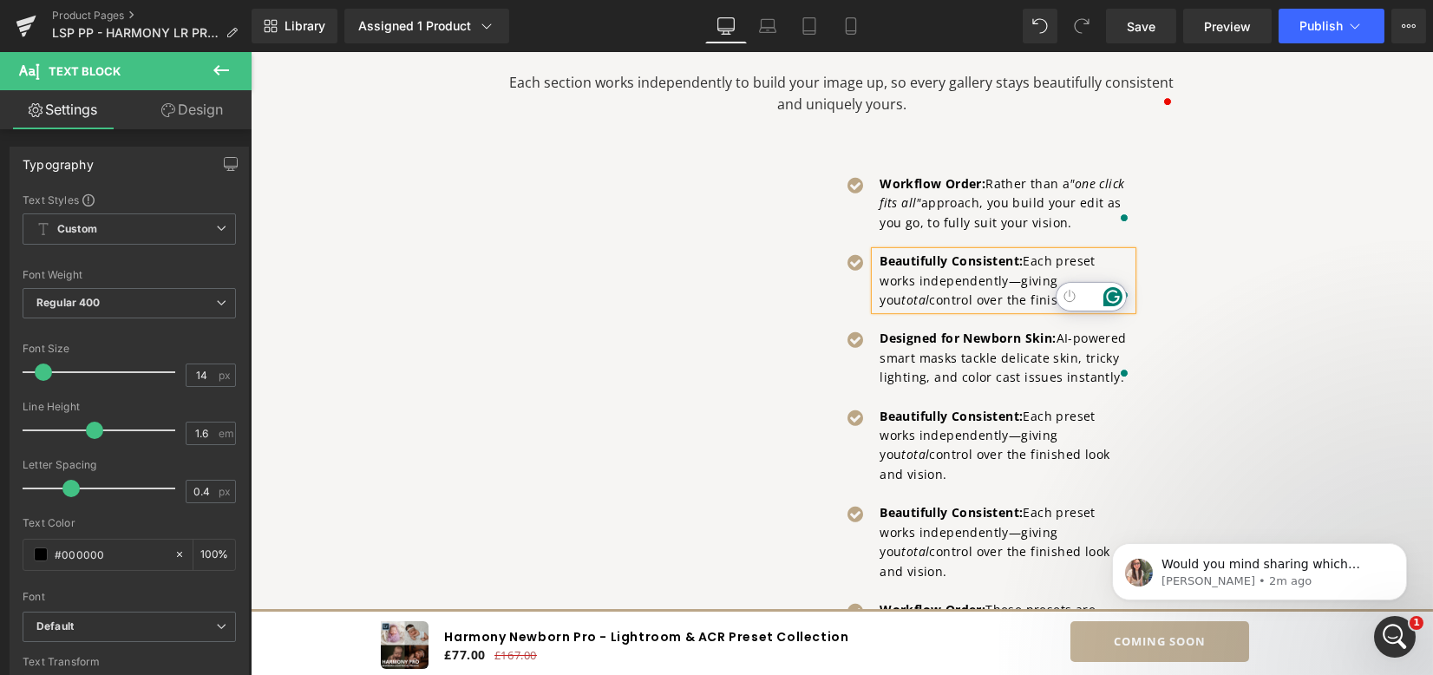
click at [1223, 338] on div "Video Popup Hero Banner Experience elegant, instant newborn baby editing with n…" at bounding box center [842, 187] width 1041 height 1869
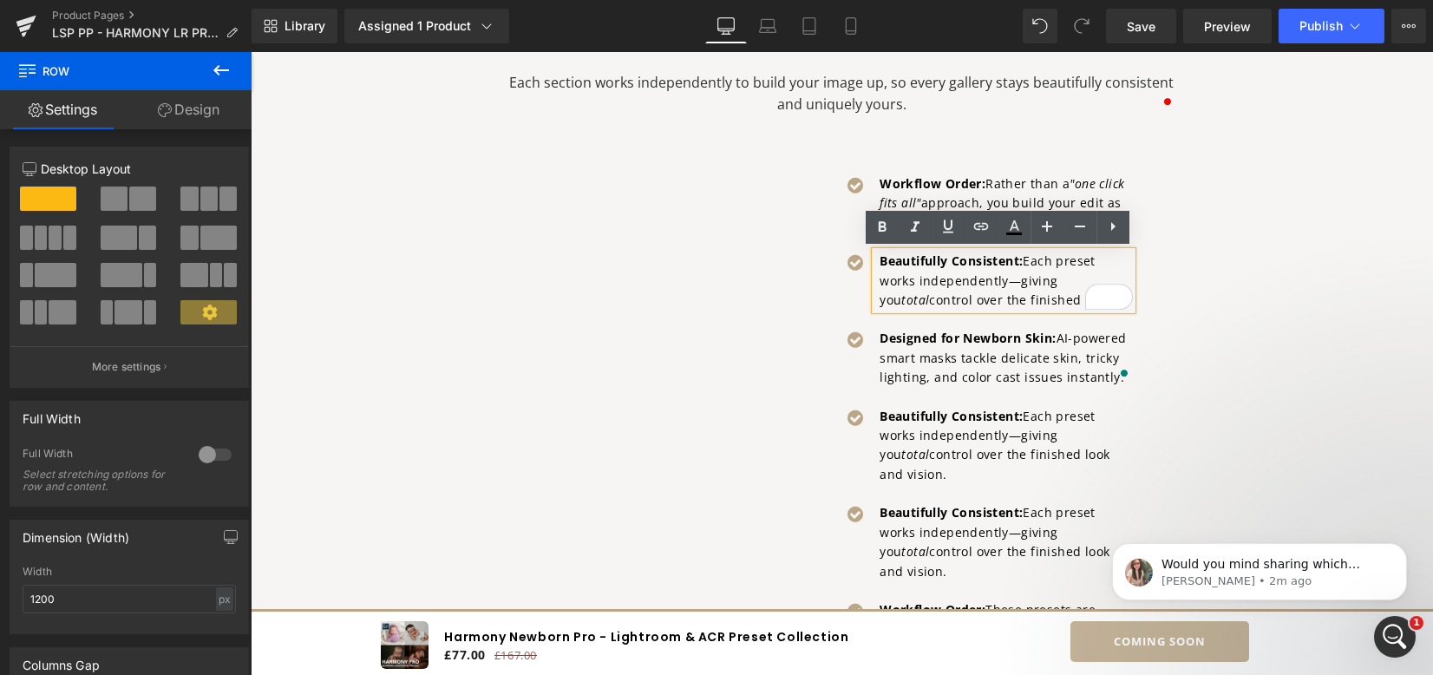
drag, startPoint x: 893, startPoint y: 404, endPoint x: 883, endPoint y: 416, distance: 14.8
click at [892, 405] on ul "Icon Workflow Order: Rather than a "one click fits all" approach, you build you…" at bounding box center [990, 552] width 285 height 756
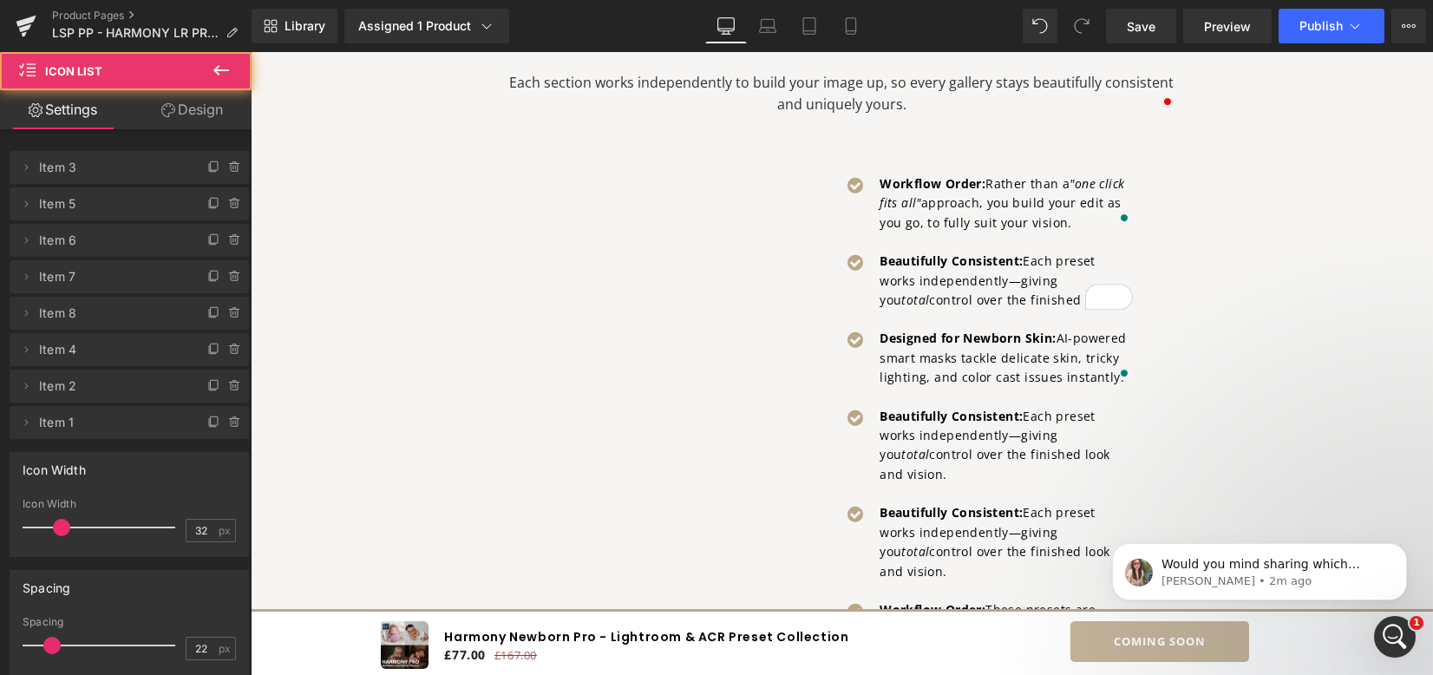
click at [883, 416] on strong "Beautifully Consistent:" at bounding box center [951, 416] width 143 height 16
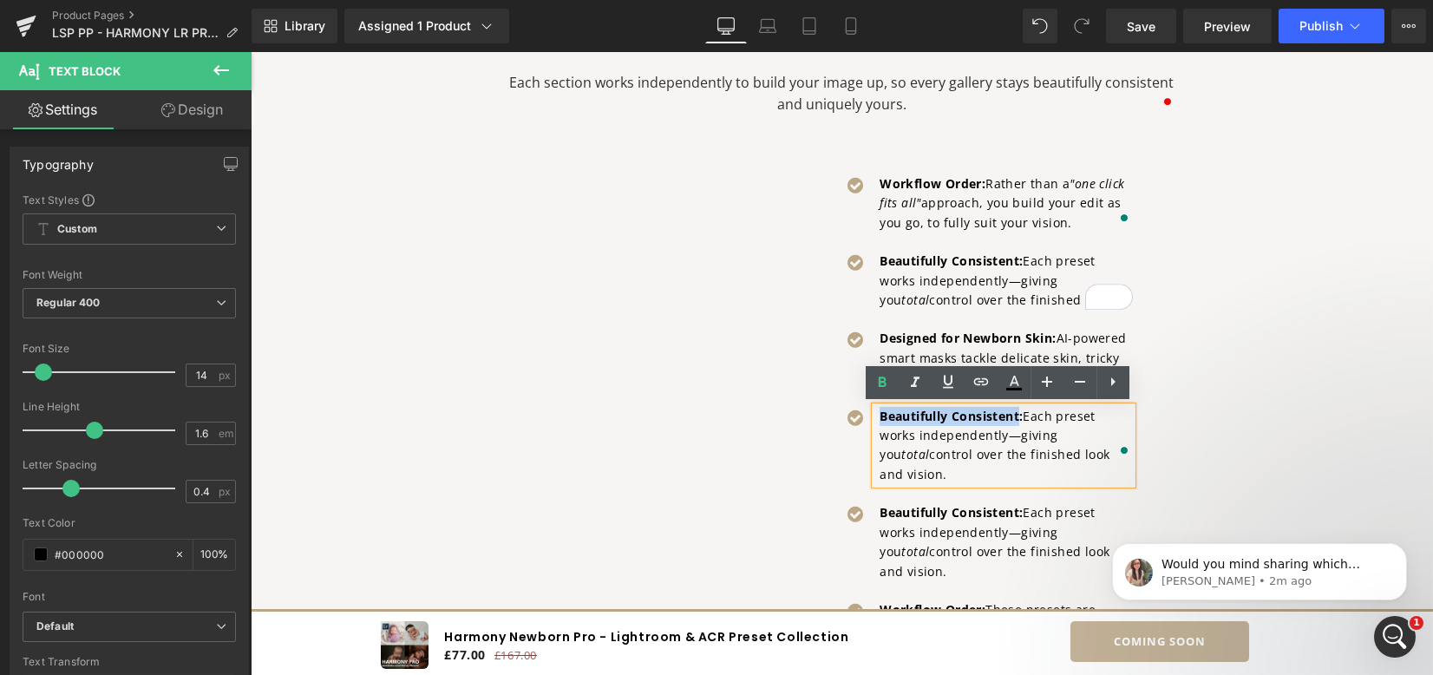
drag, startPoint x: 960, startPoint y: 412, endPoint x: 1016, endPoint y: 413, distance: 56.4
click at [1016, 413] on div "Beautifully Consistent: Each preset works independently—giving you total contro…" at bounding box center [1004, 446] width 257 height 78
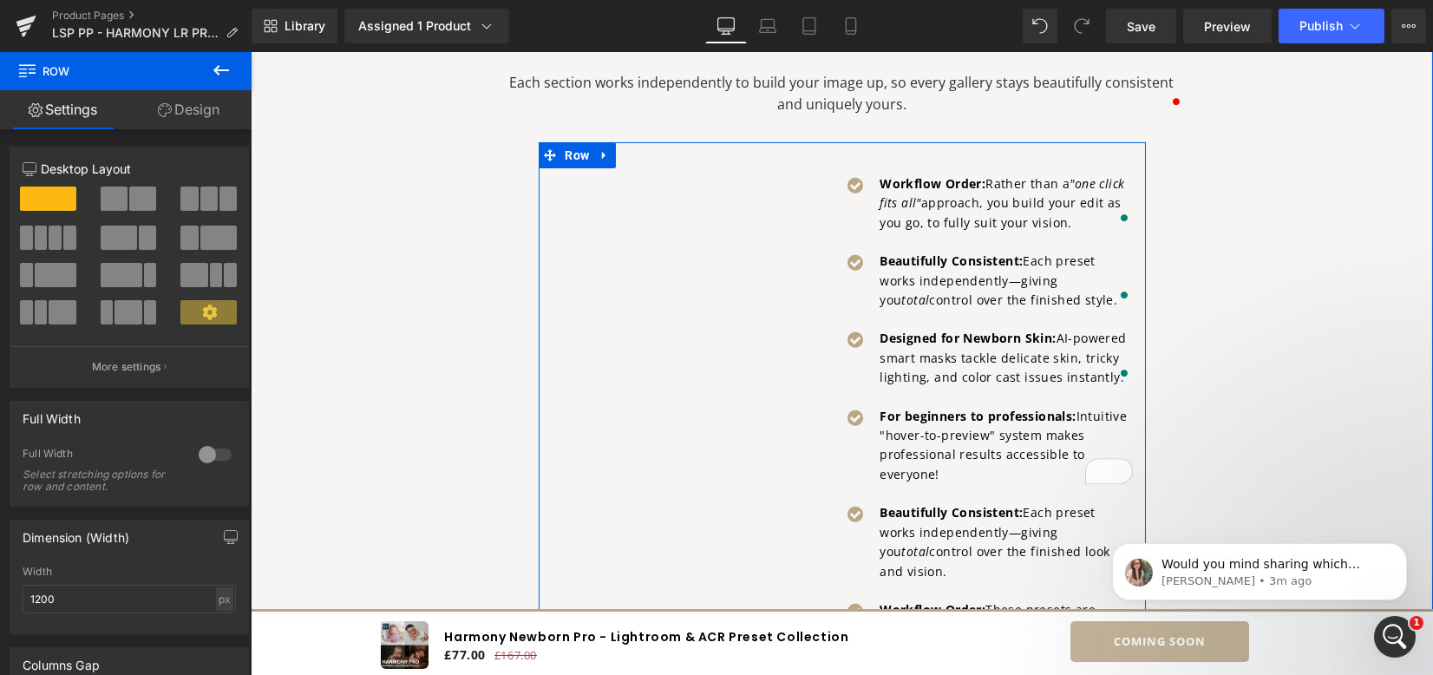
scroll to position [387, 0]
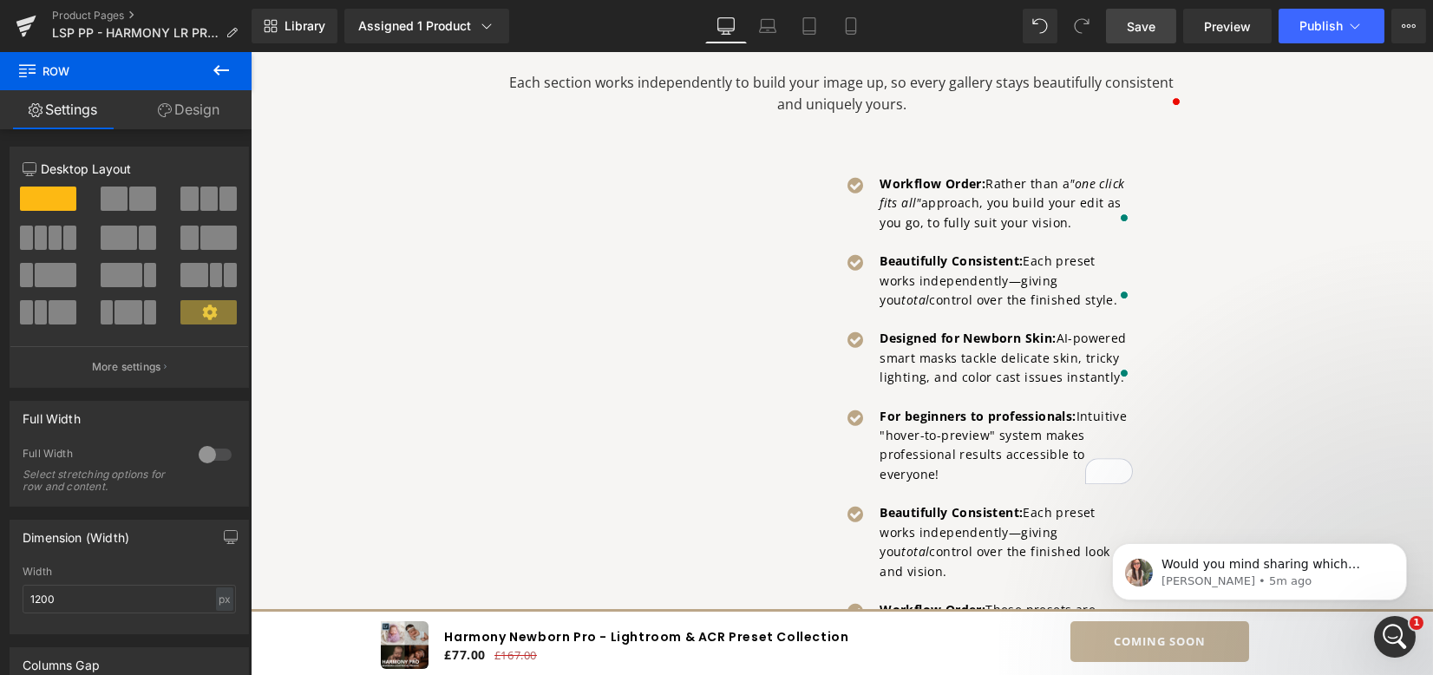
click at [1151, 30] on span "Save" at bounding box center [1141, 26] width 29 height 18
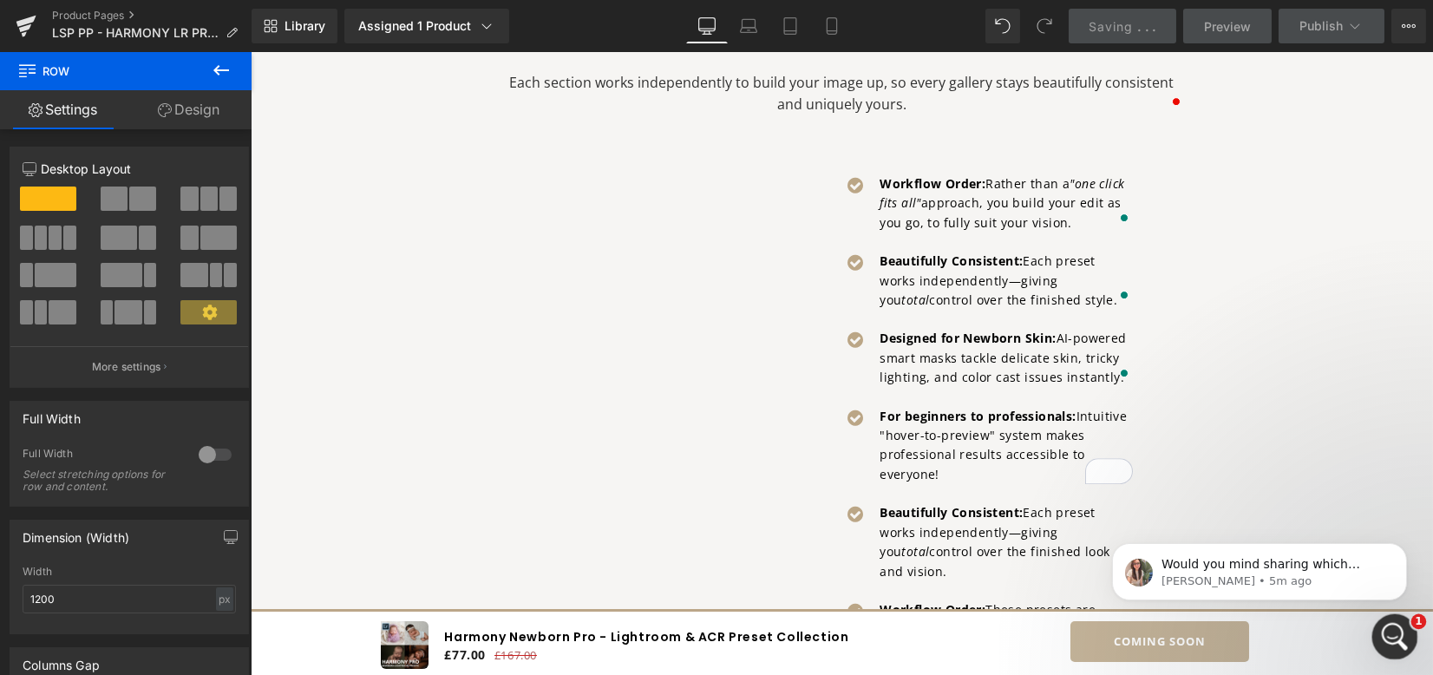
click at [1387, 626] on icon "Open Intercom Messenger" at bounding box center [1393, 634] width 29 height 29
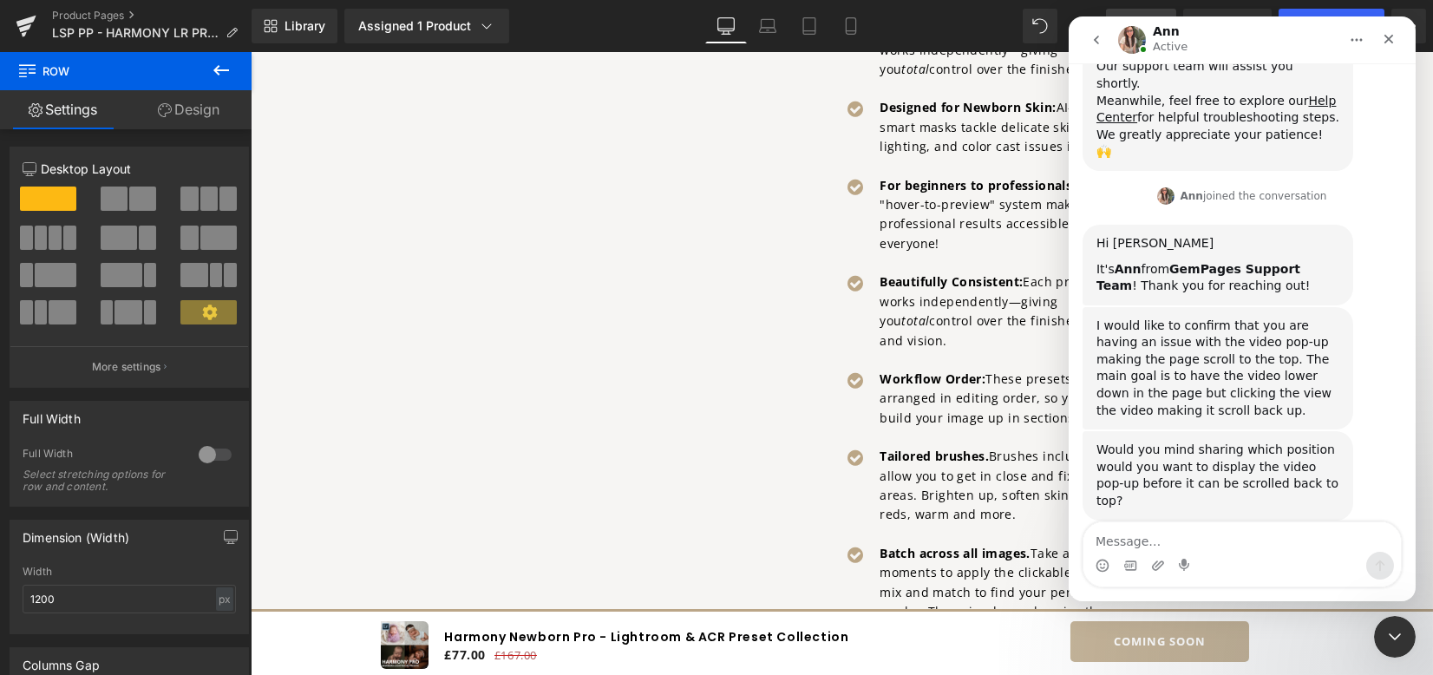
click at [1230, 529] on textarea "Message…" at bounding box center [1242, 537] width 318 height 30
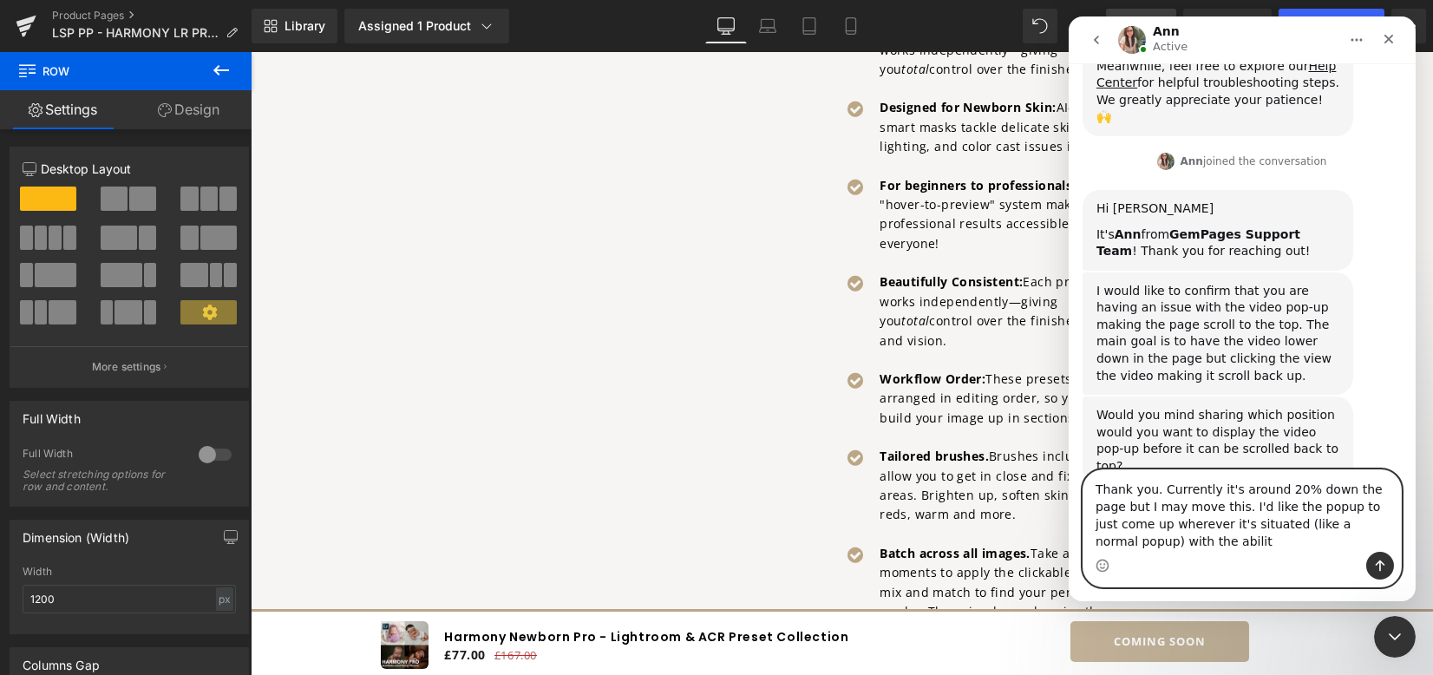
scroll to position [439, 0]
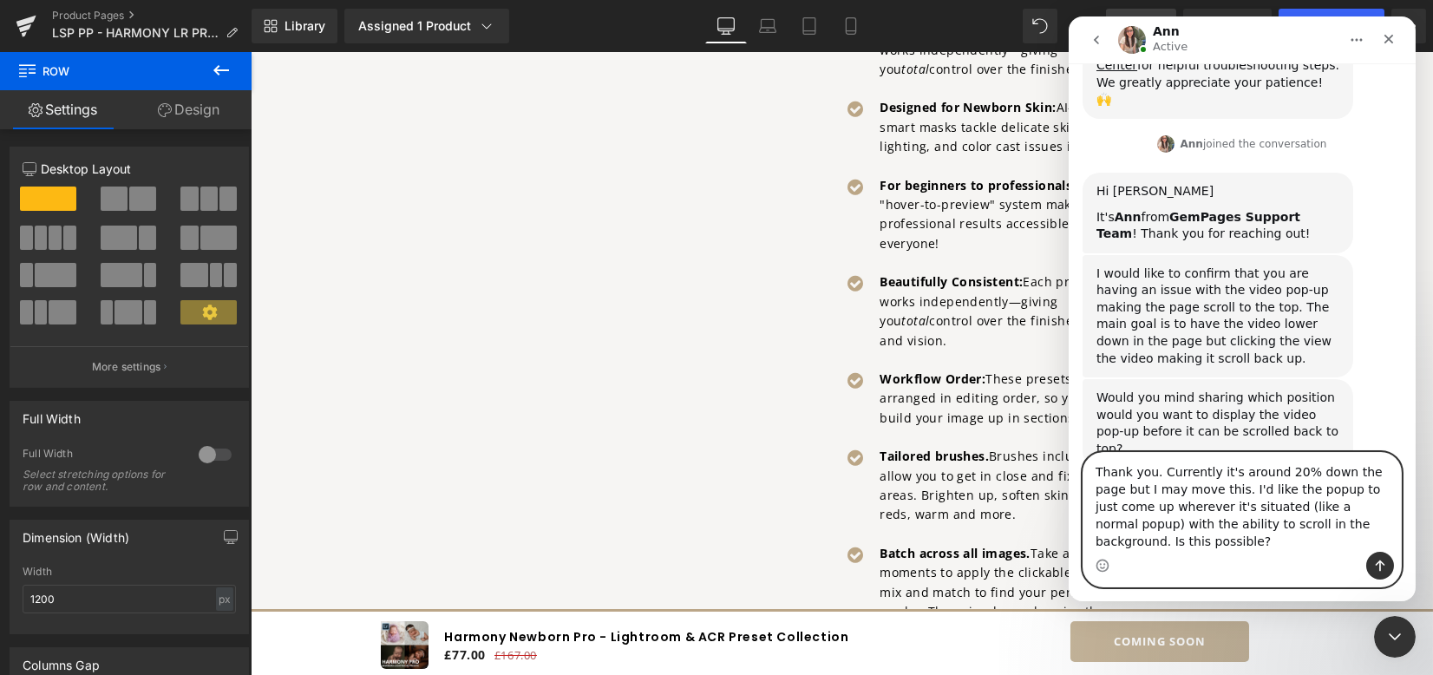
type textarea "Thank you. Currently it's around 20% down the page but I may move this. I'd lik…"
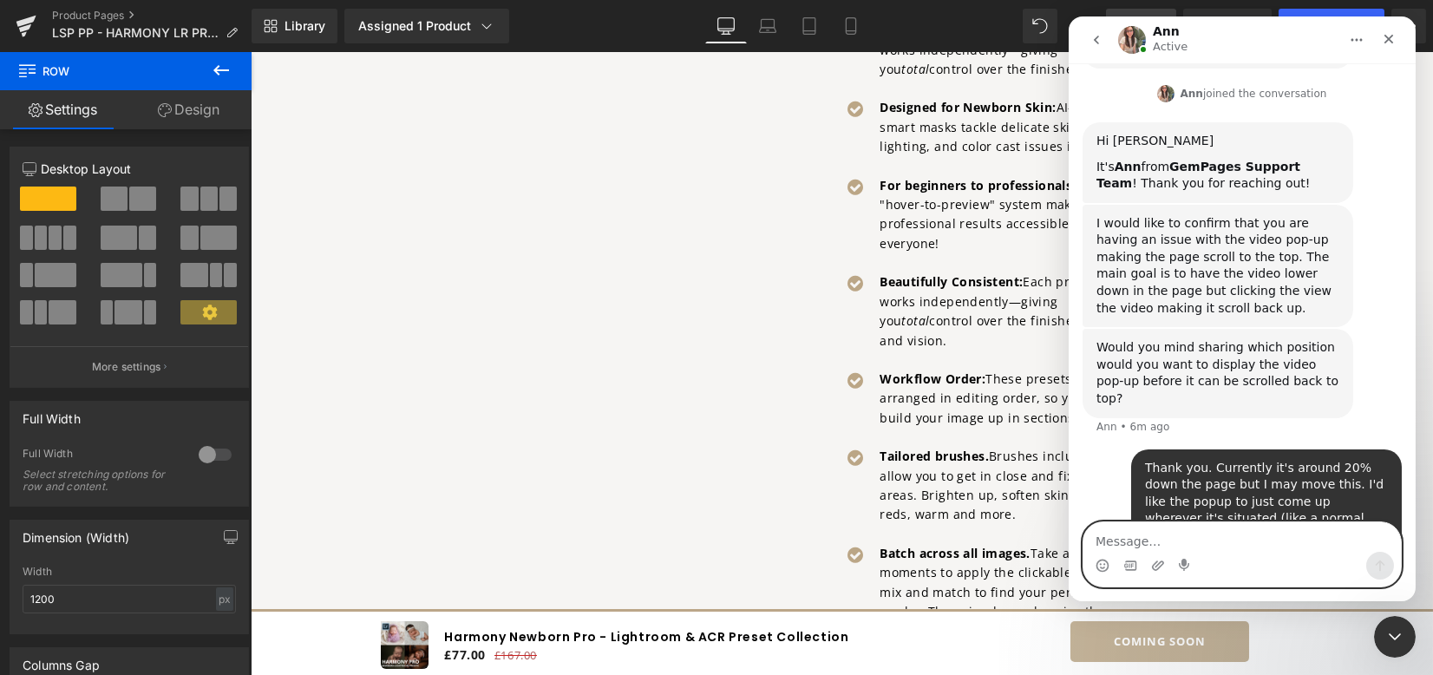
scroll to position [507, 0]
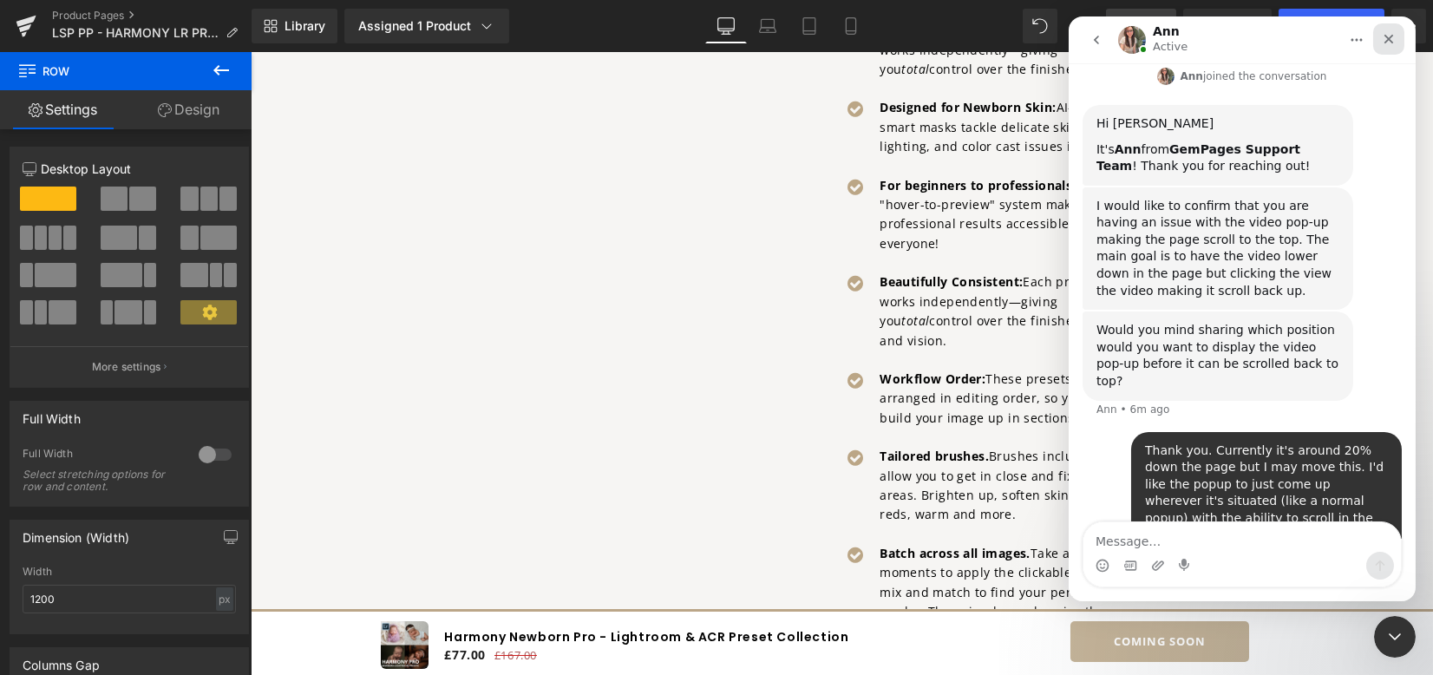
click at [1386, 40] on icon "Close" at bounding box center [1388, 39] width 14 height 14
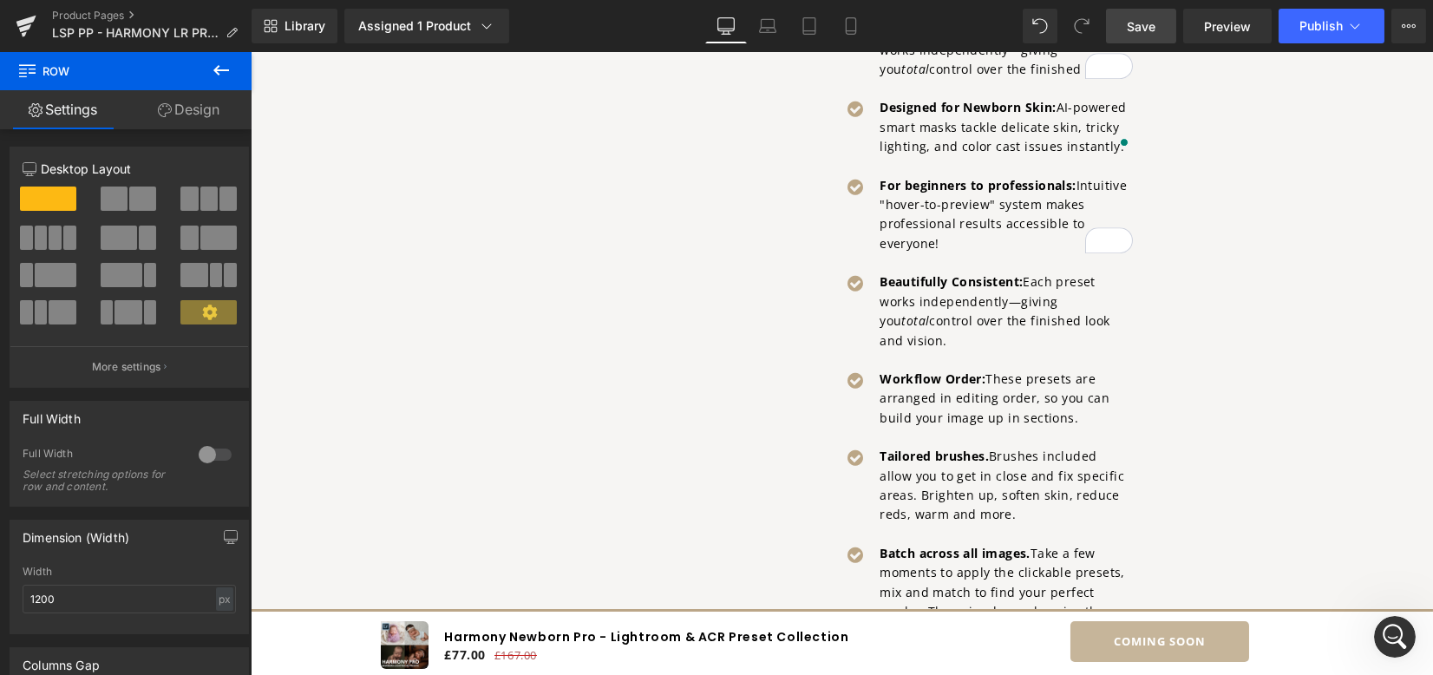
click at [1169, 30] on link "Save" at bounding box center [1141, 26] width 70 height 35
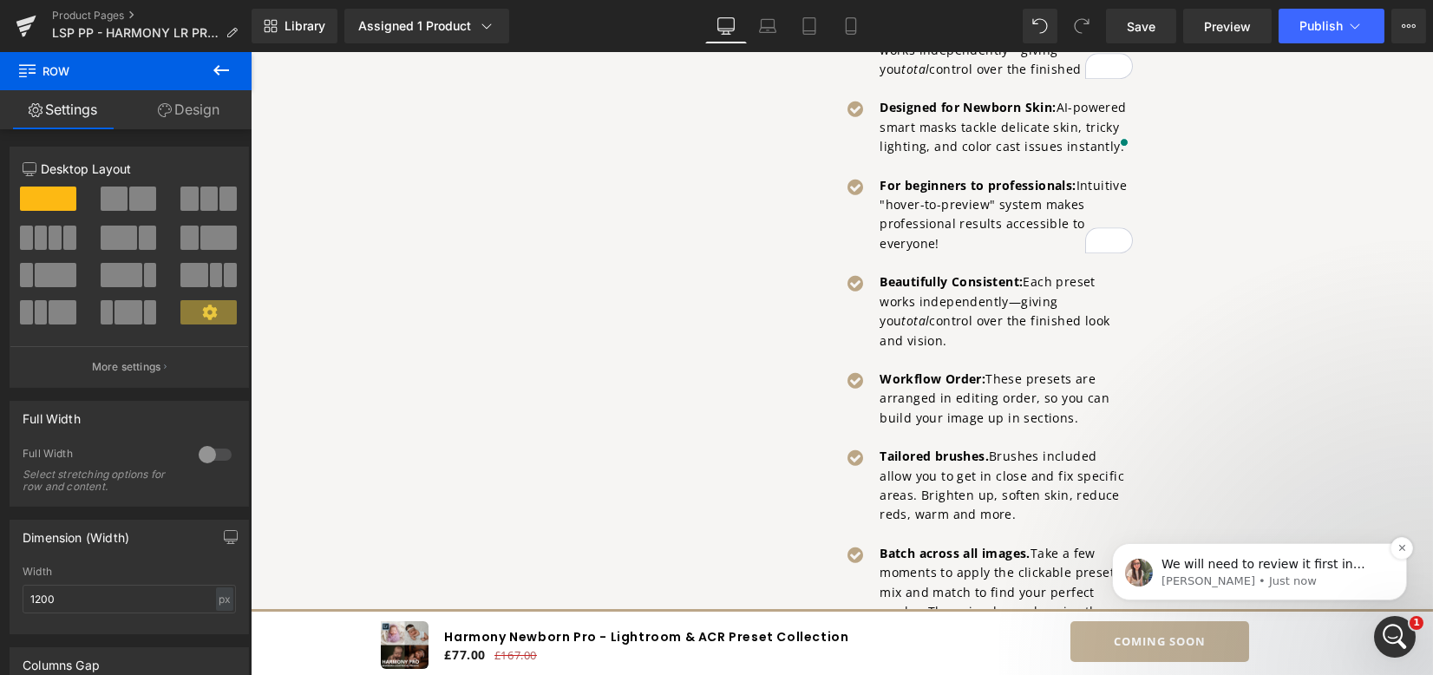
scroll to position [575, 0]
click at [1271, 577] on p "Ann • Just now" at bounding box center [1273, 581] width 224 height 16
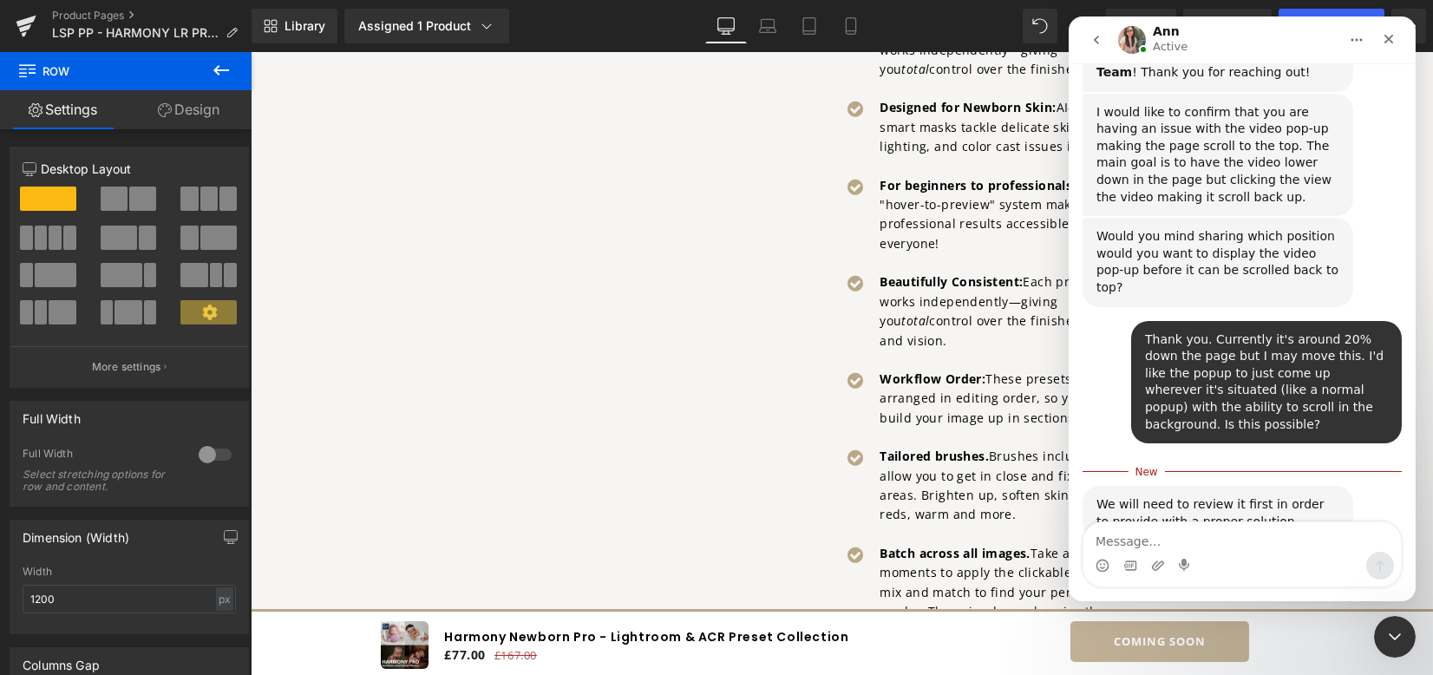
scroll to position [604, 0]
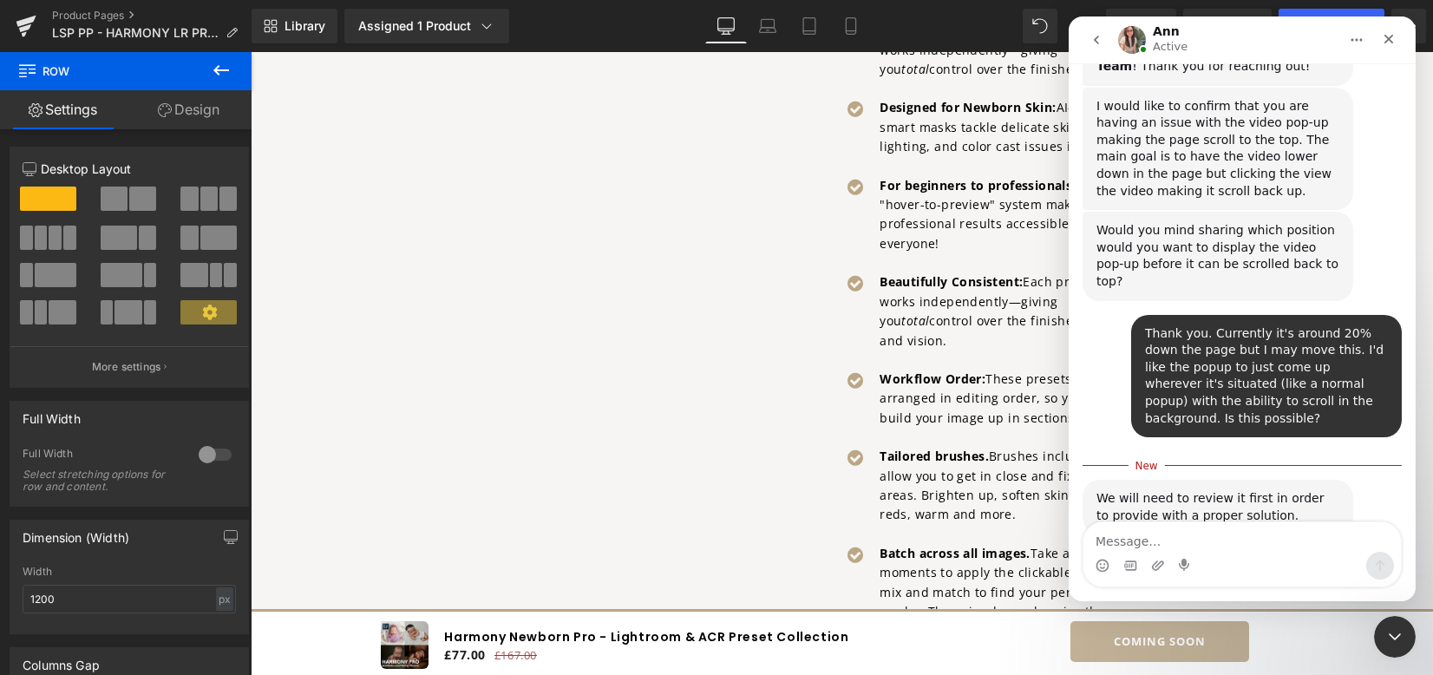
click at [1234, 541] on textarea "Message…" at bounding box center [1242, 537] width 318 height 30
type textarea "Thank you"
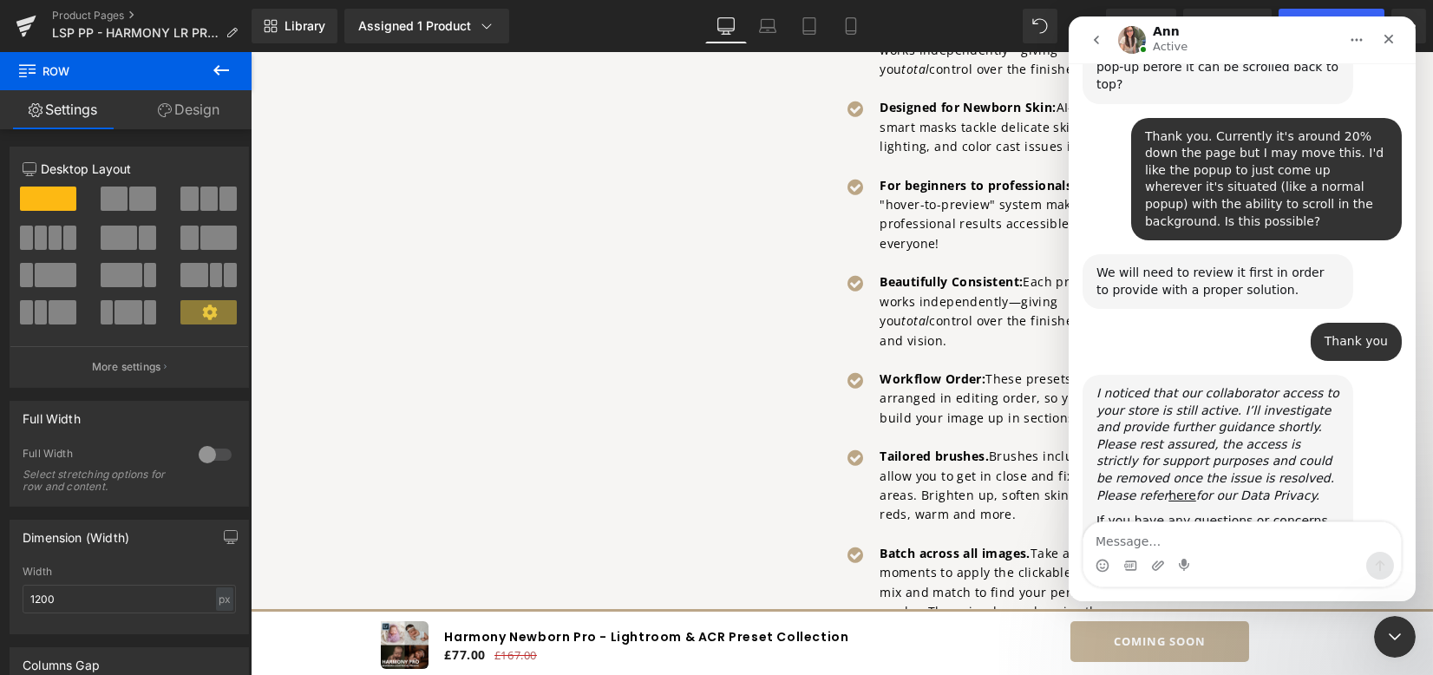
scroll to position [806, 0]
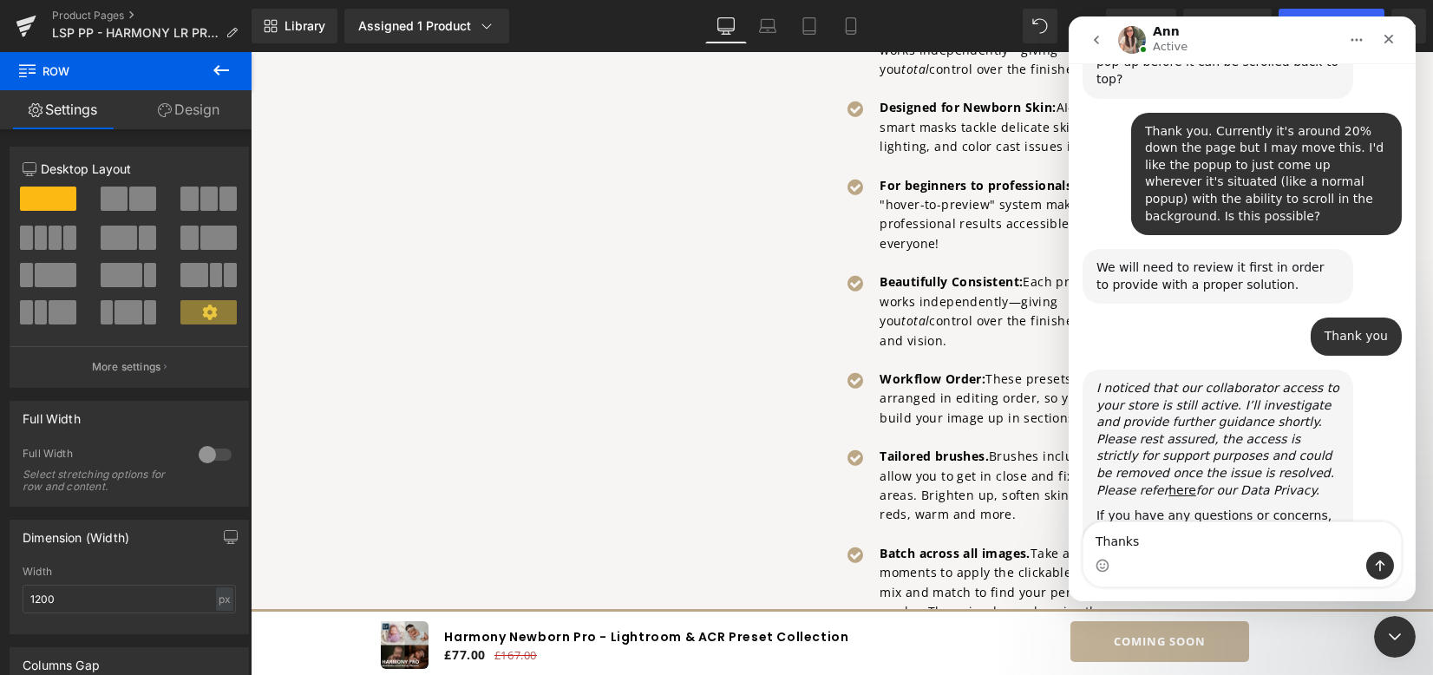
type textarea "Thanks!"
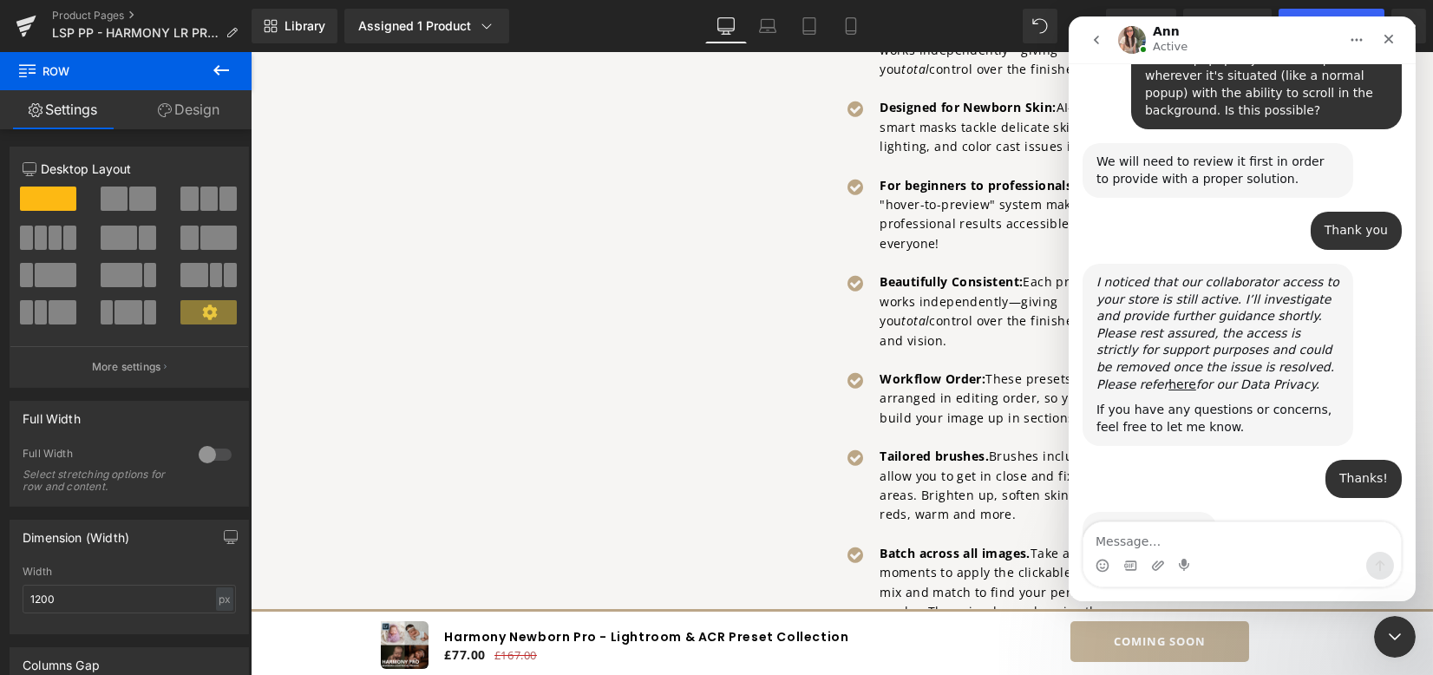
scroll to position [910, 0]
